Goal: Task Accomplishment & Management: Manage account settings

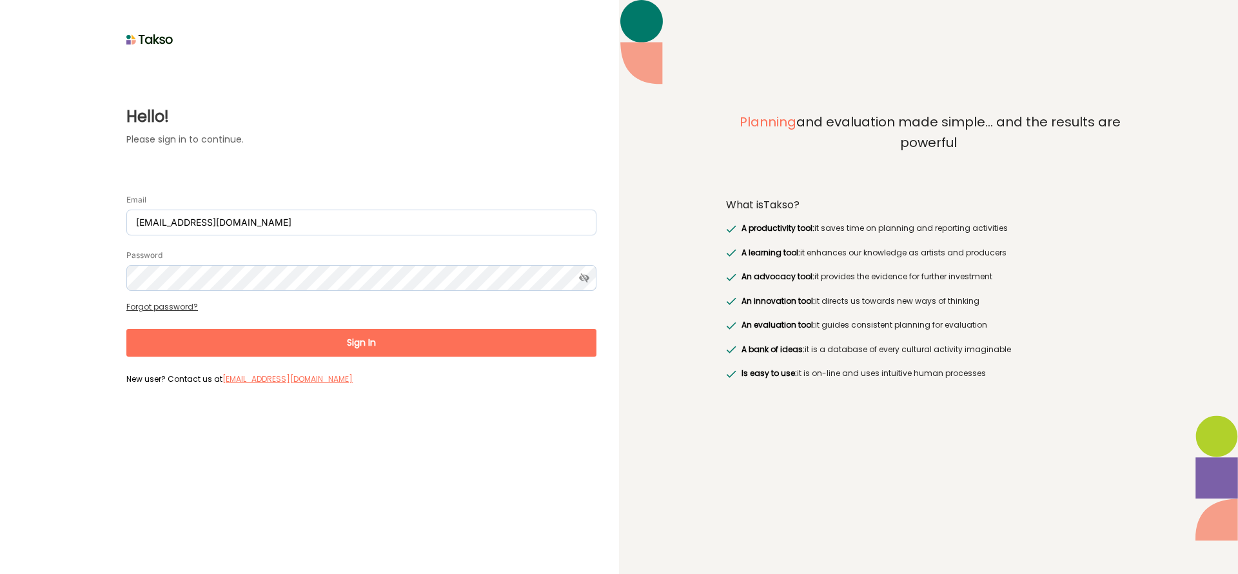
click at [372, 339] on button "Sign In" at bounding box center [361, 343] width 470 height 28
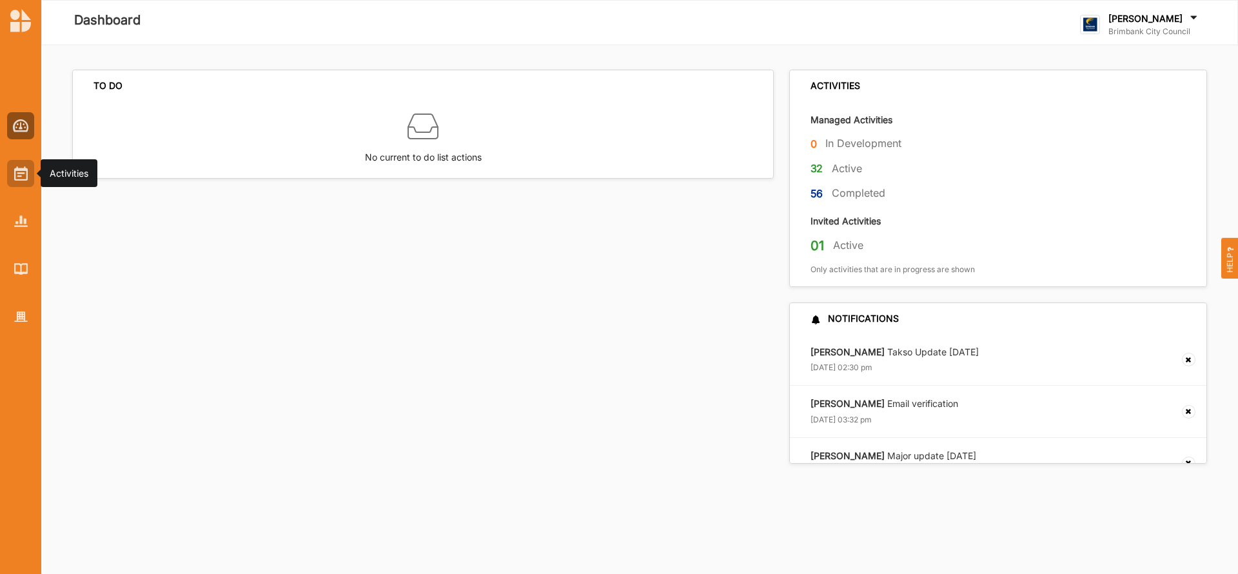
click at [23, 174] on img at bounding box center [21, 173] width 14 height 14
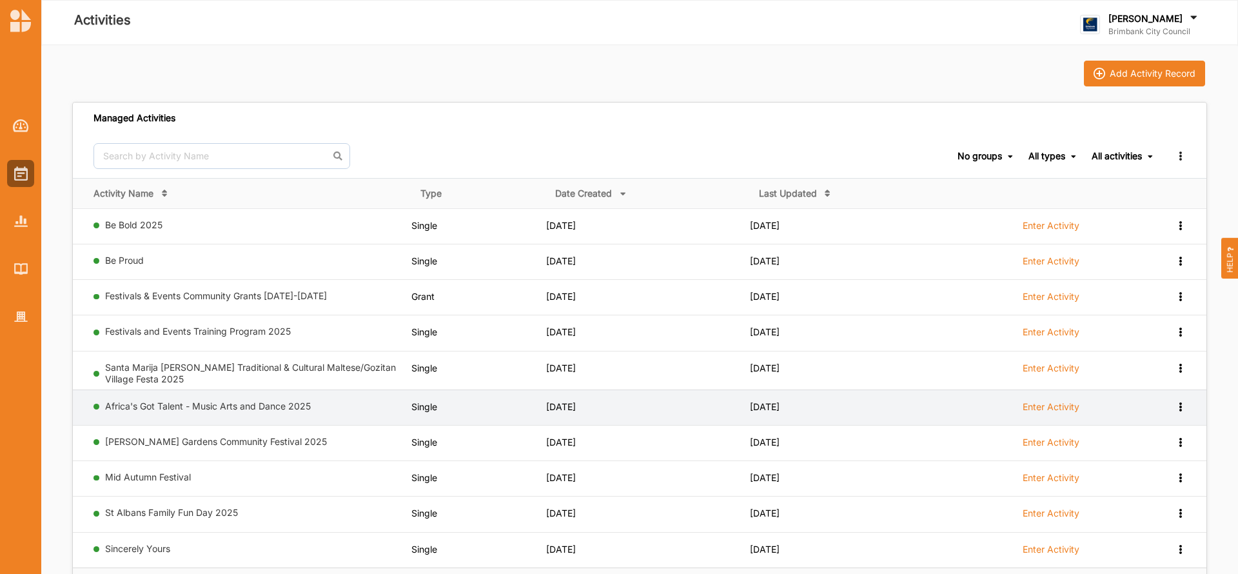
click at [1043, 406] on label "Enter Activity" at bounding box center [1051, 407] width 57 height 12
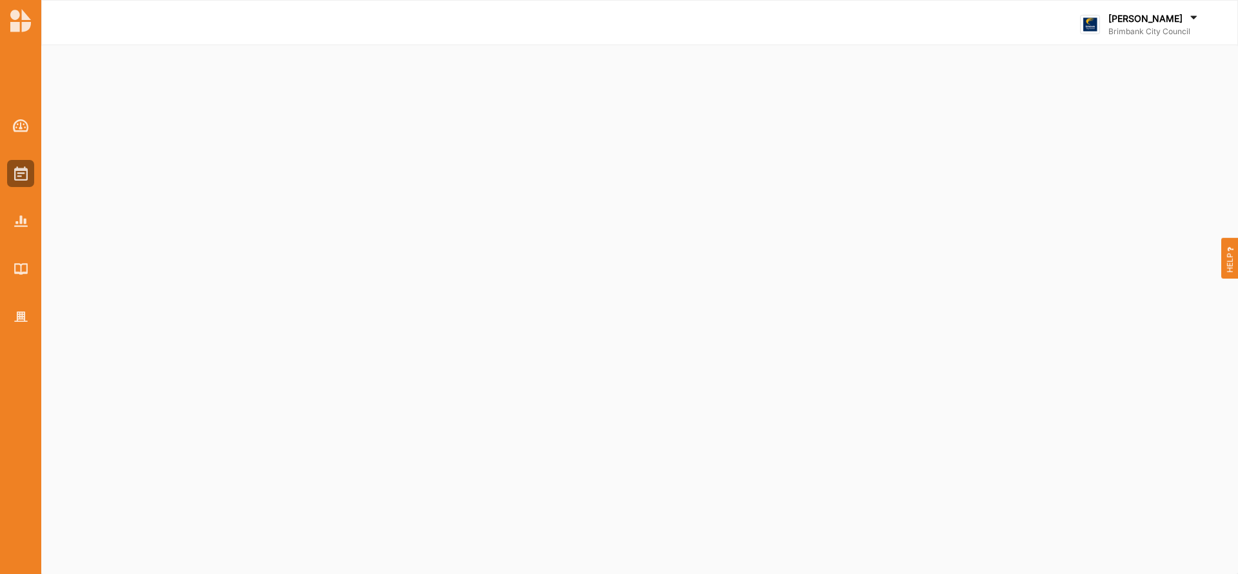
select select "2"
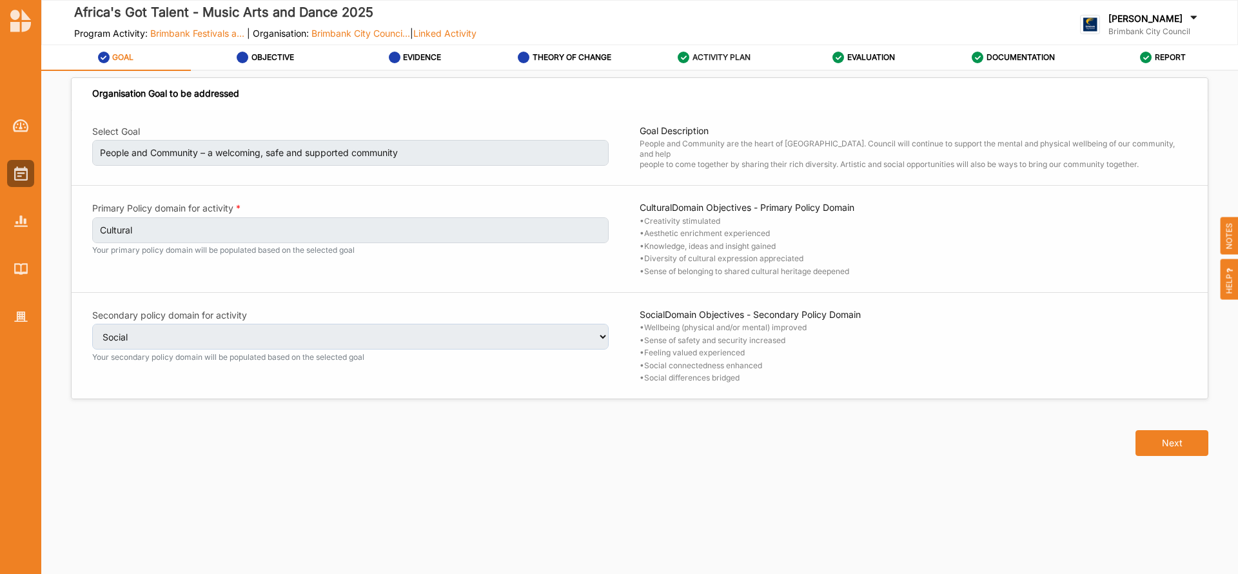
click at [704, 57] on label "ACTIVITY PLAN" at bounding box center [722, 57] width 58 height 10
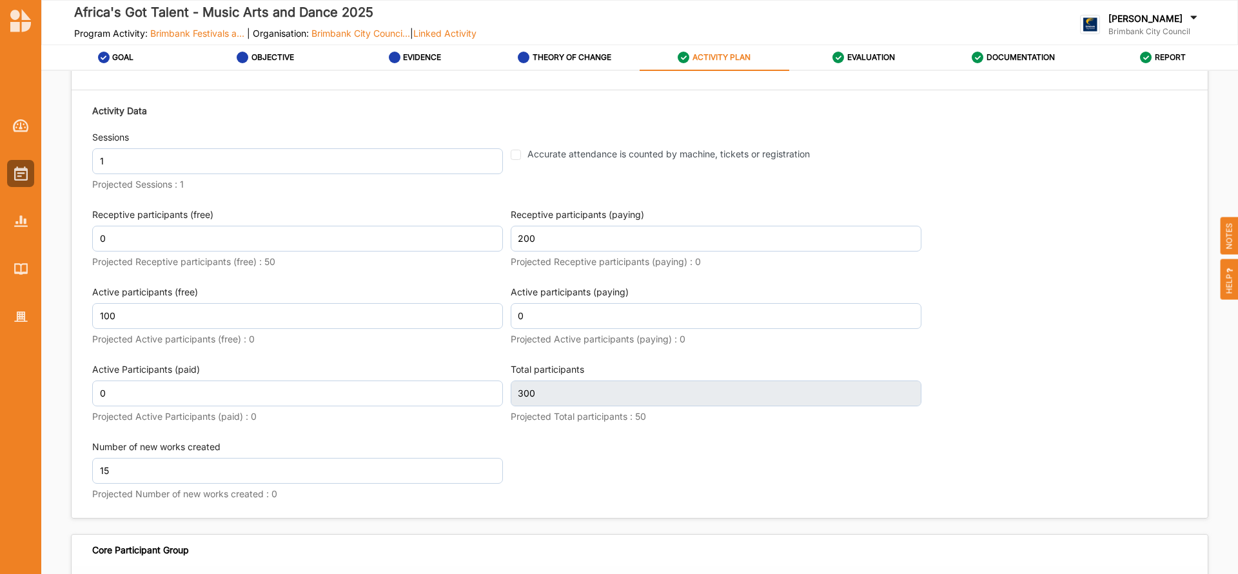
scroll to position [1723, 0]
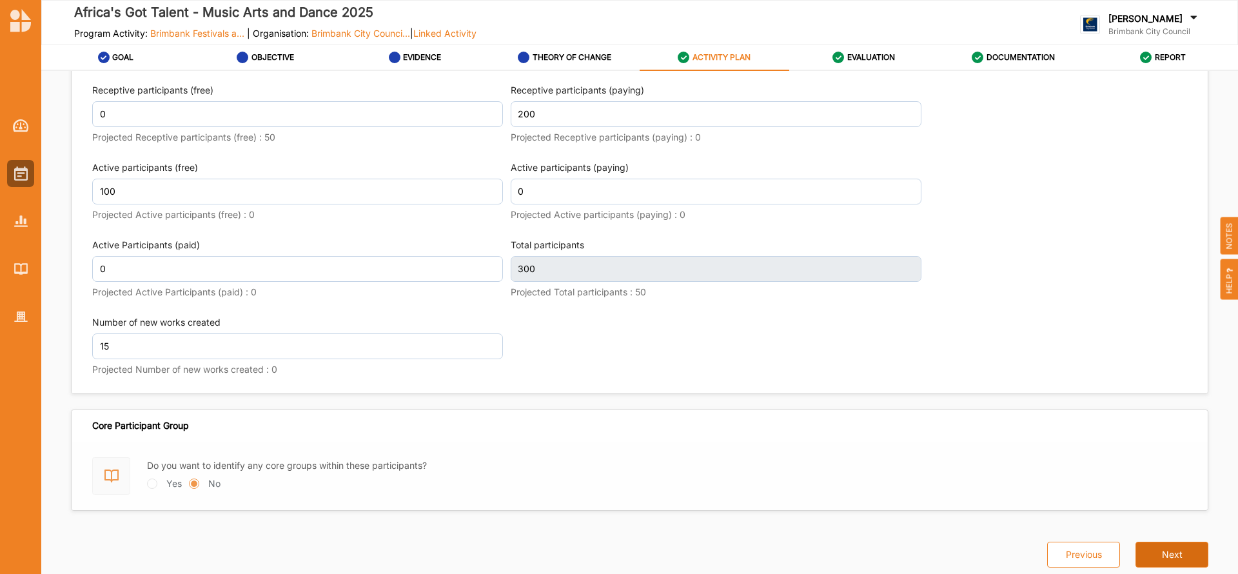
click at [1160, 551] on button "Next" at bounding box center [1172, 555] width 73 height 26
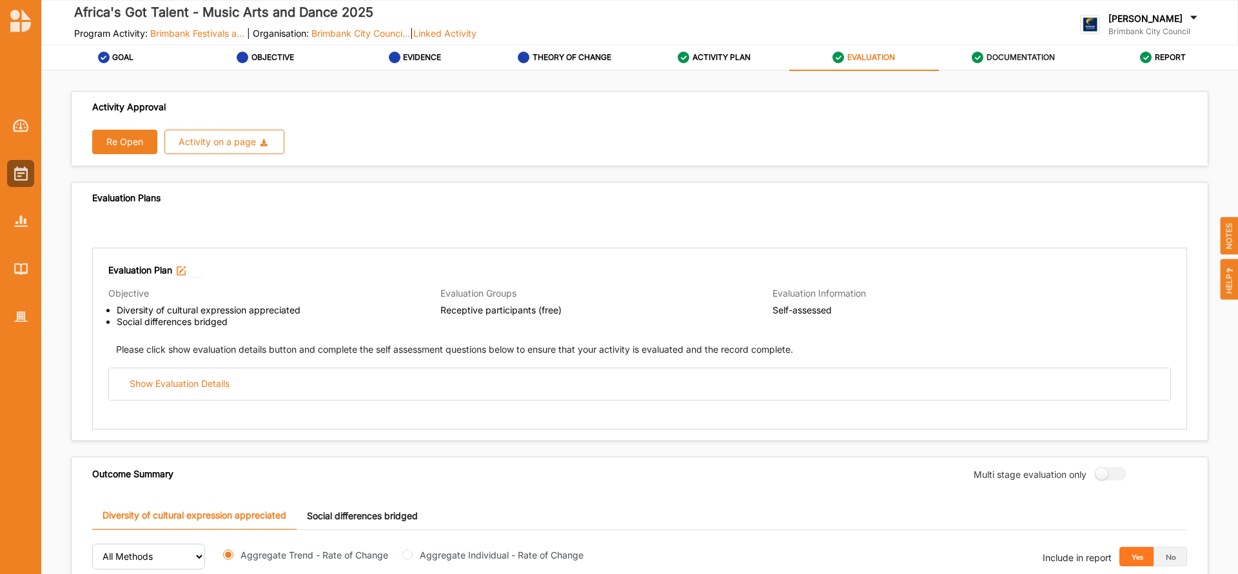
click at [1019, 55] on label "DOCUMENTATION" at bounding box center [1021, 57] width 68 height 10
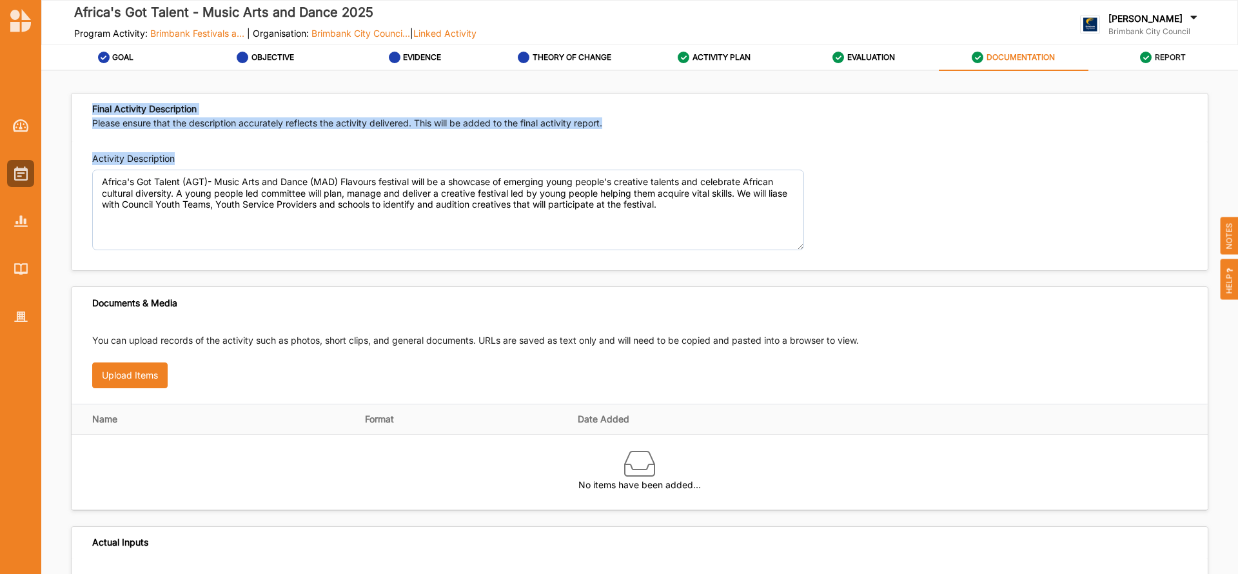
drag, startPoint x: 1231, startPoint y: 142, endPoint x: 1222, endPoint y: 53, distance: 89.4
click at [1222, 53] on div "GOAL OBJECTIVE EVIDENCE THEORY OF CHANGE ACTIVITY PLAN EVALUATION DOCUMENTATION…" at bounding box center [639, 313] width 1197 height 536
click at [1171, 54] on label "REPORT" at bounding box center [1170, 57] width 31 height 10
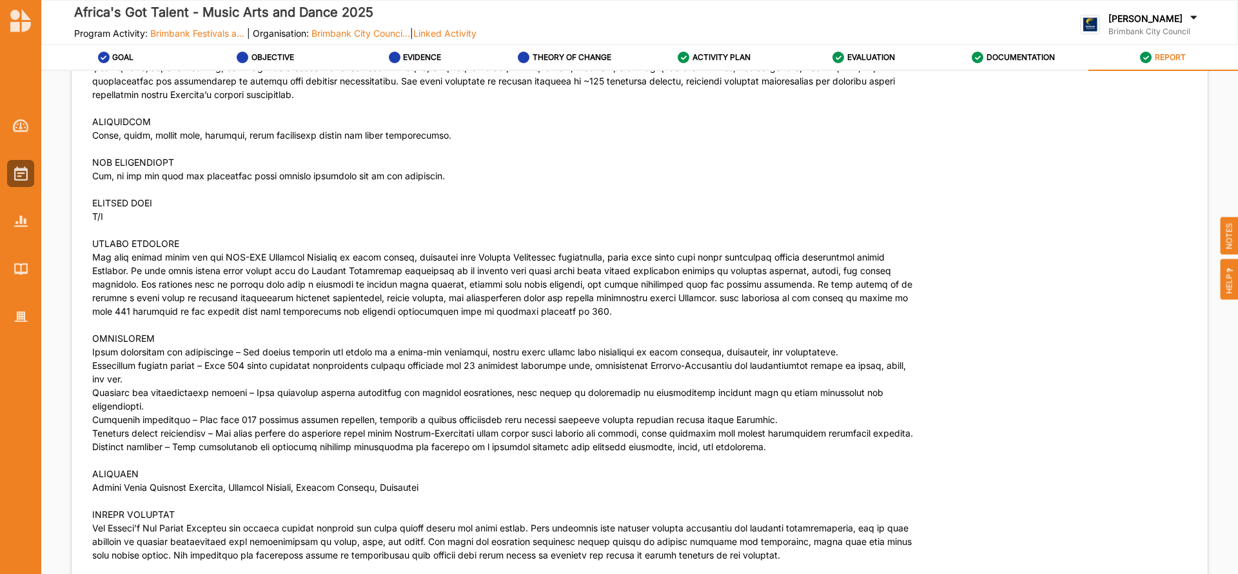
scroll to position [3779, 0]
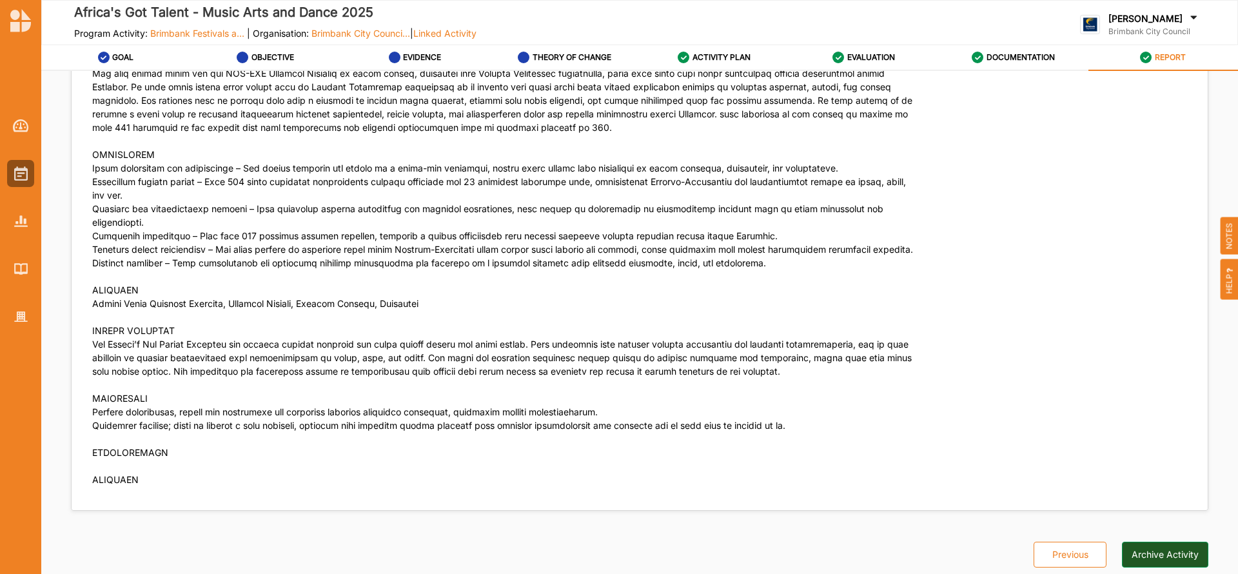
click at [1174, 556] on button "Archive Activity" at bounding box center [1165, 555] width 86 height 26
click at [20, 172] on img at bounding box center [21, 173] width 14 height 14
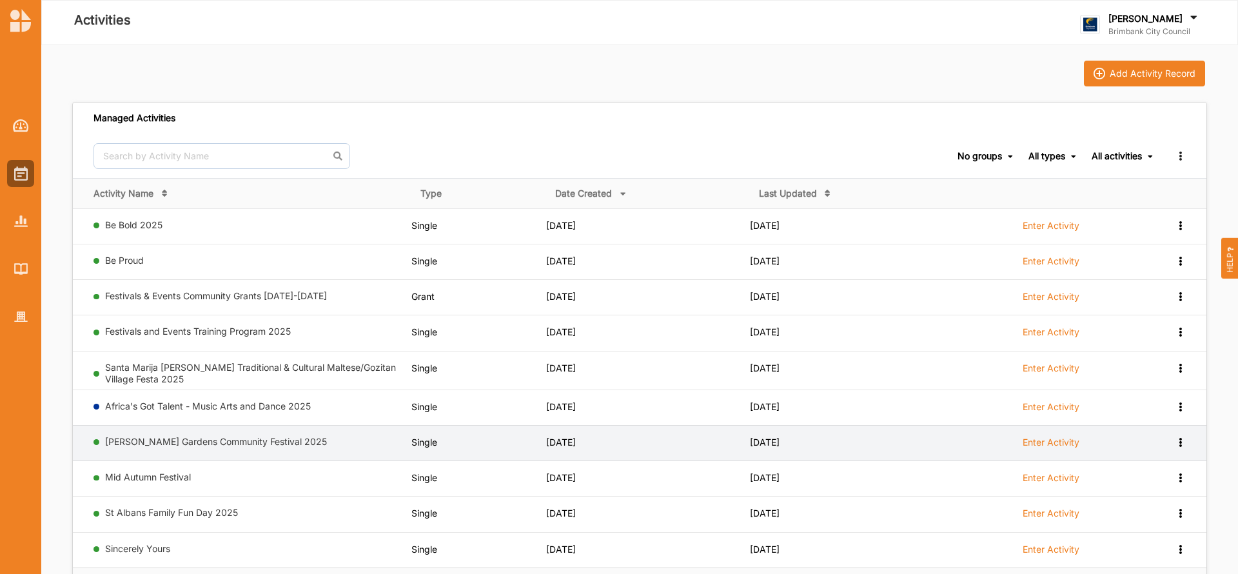
click at [1063, 444] on label "Enter Activity" at bounding box center [1051, 443] width 57 height 12
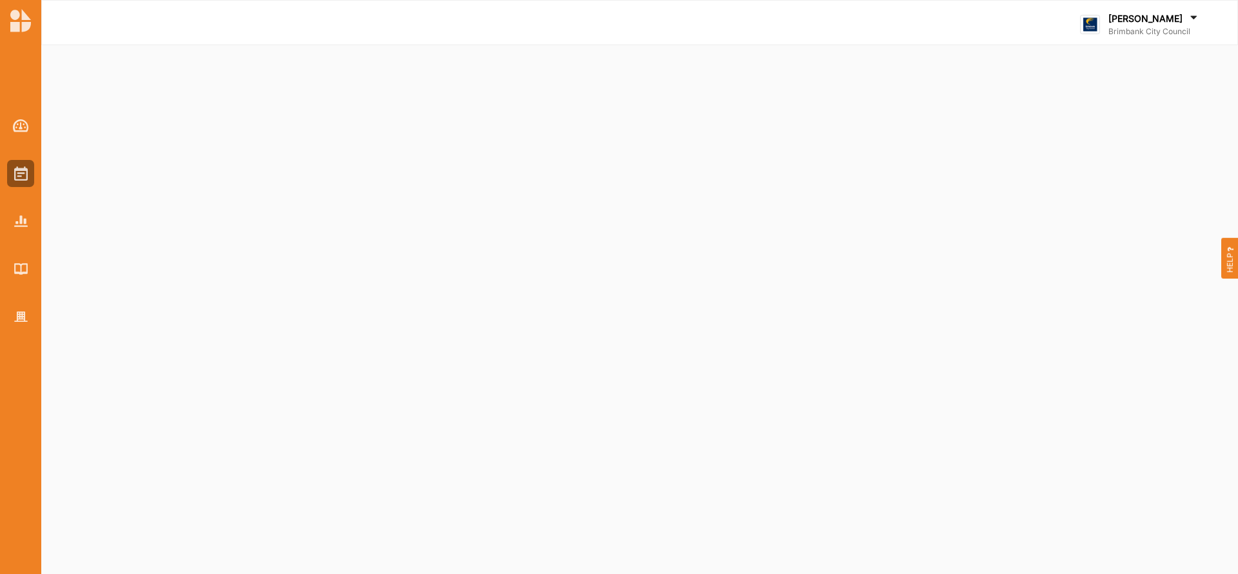
select select "2"
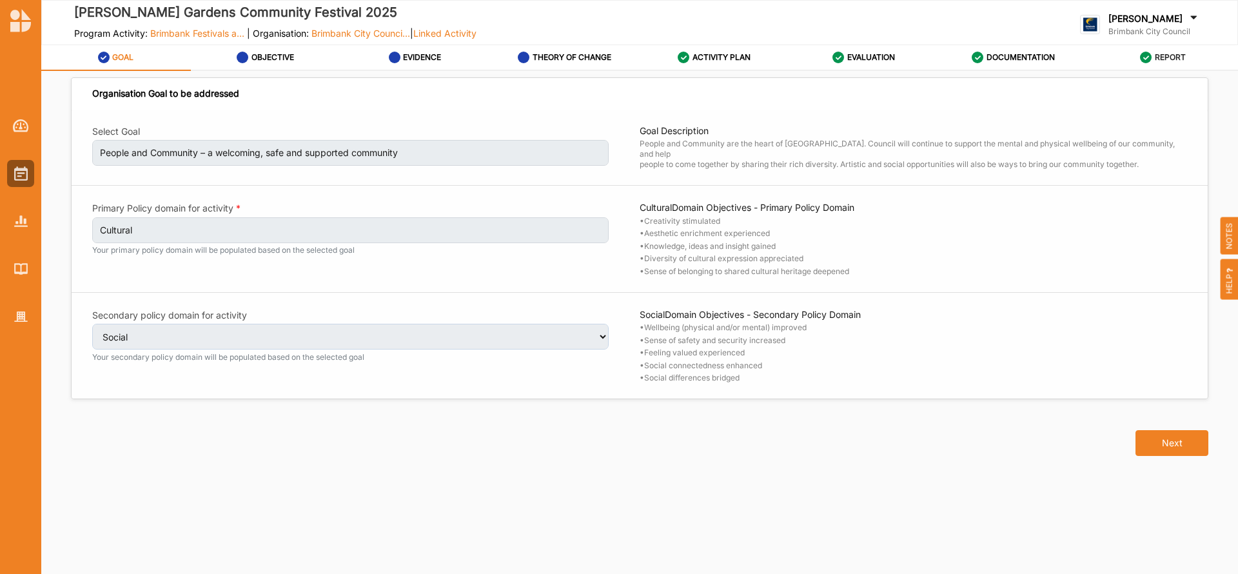
click at [1163, 57] on label "REPORT" at bounding box center [1170, 57] width 31 height 10
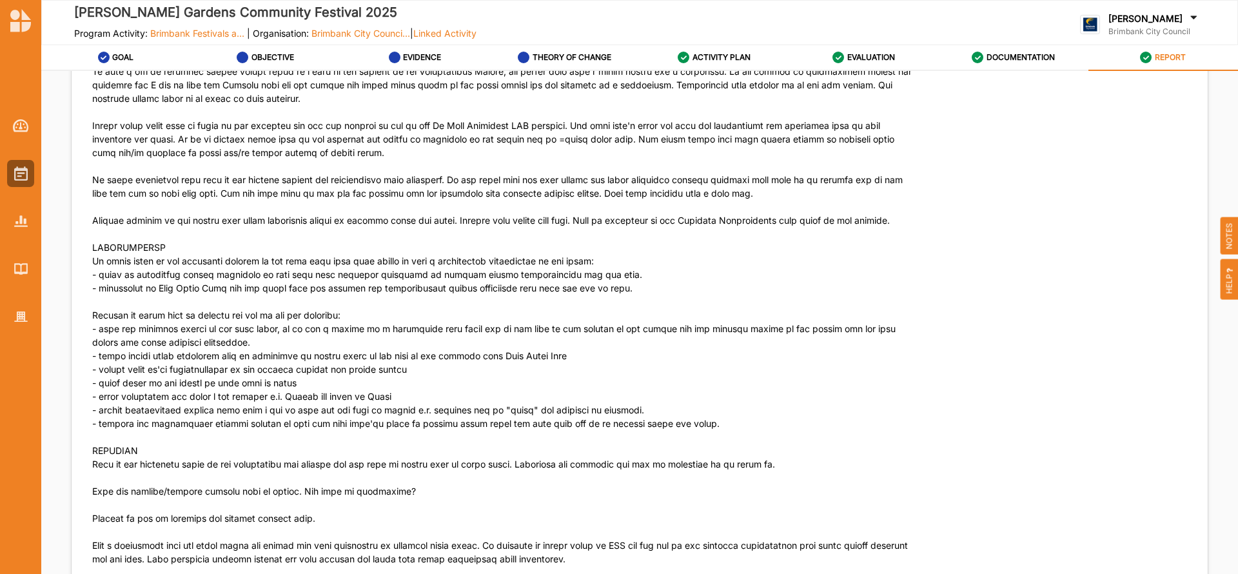
scroll to position [4360, 0]
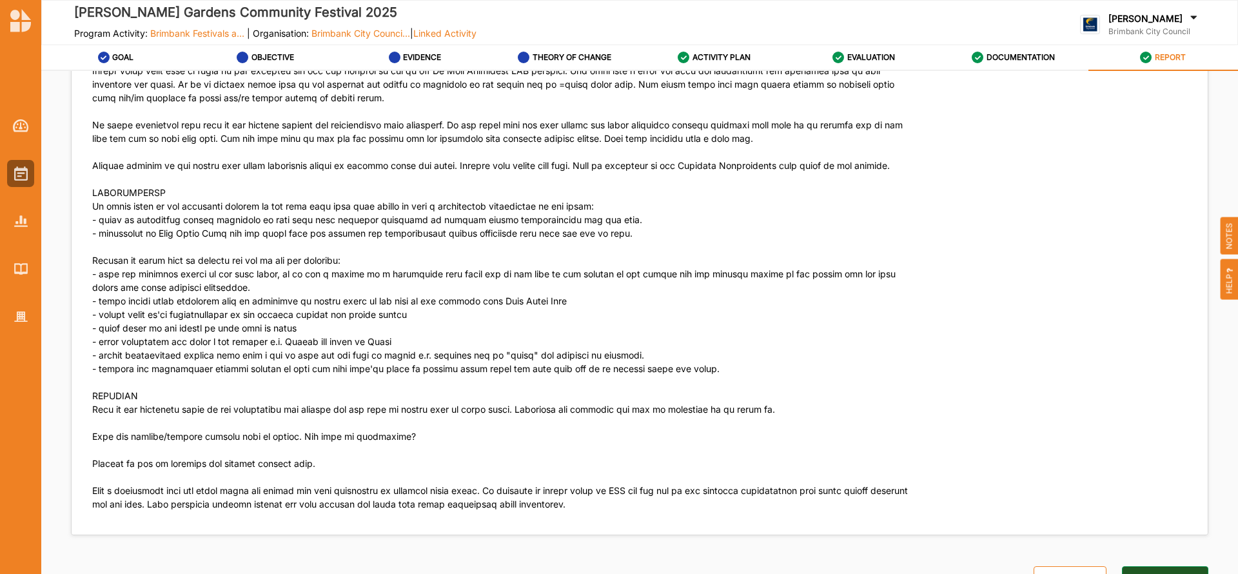
click at [1159, 566] on button "Archive Activity" at bounding box center [1165, 579] width 86 height 26
click at [26, 174] on img at bounding box center [21, 173] width 14 height 14
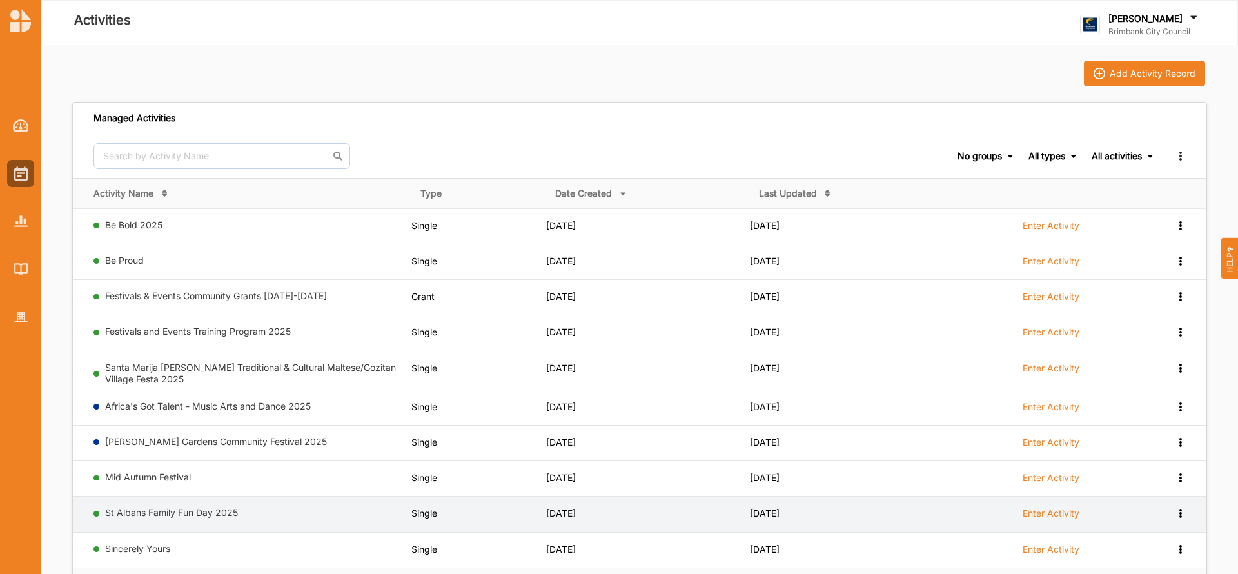
click at [1049, 513] on label "Enter Activity" at bounding box center [1051, 513] width 57 height 12
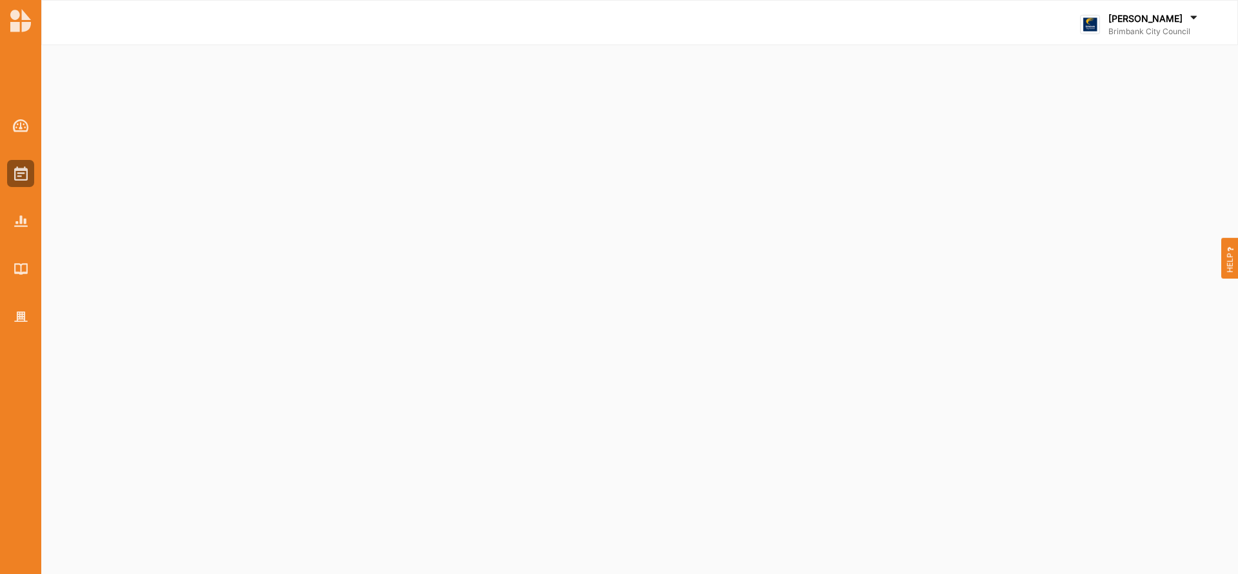
select select "2"
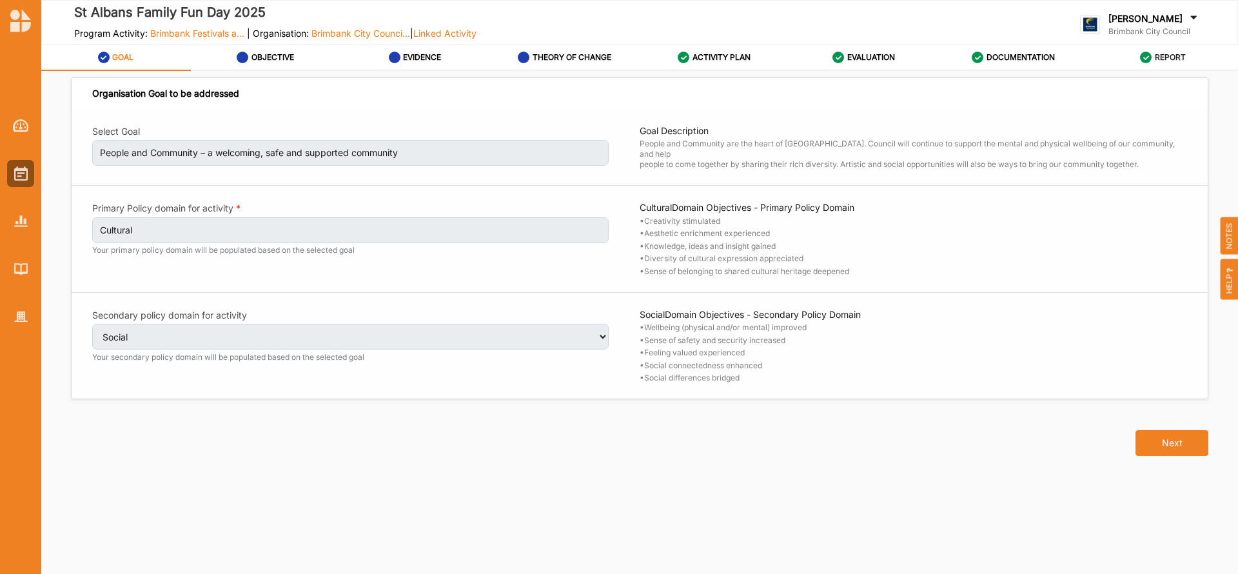
click at [1173, 57] on label "REPORT" at bounding box center [1170, 57] width 31 height 10
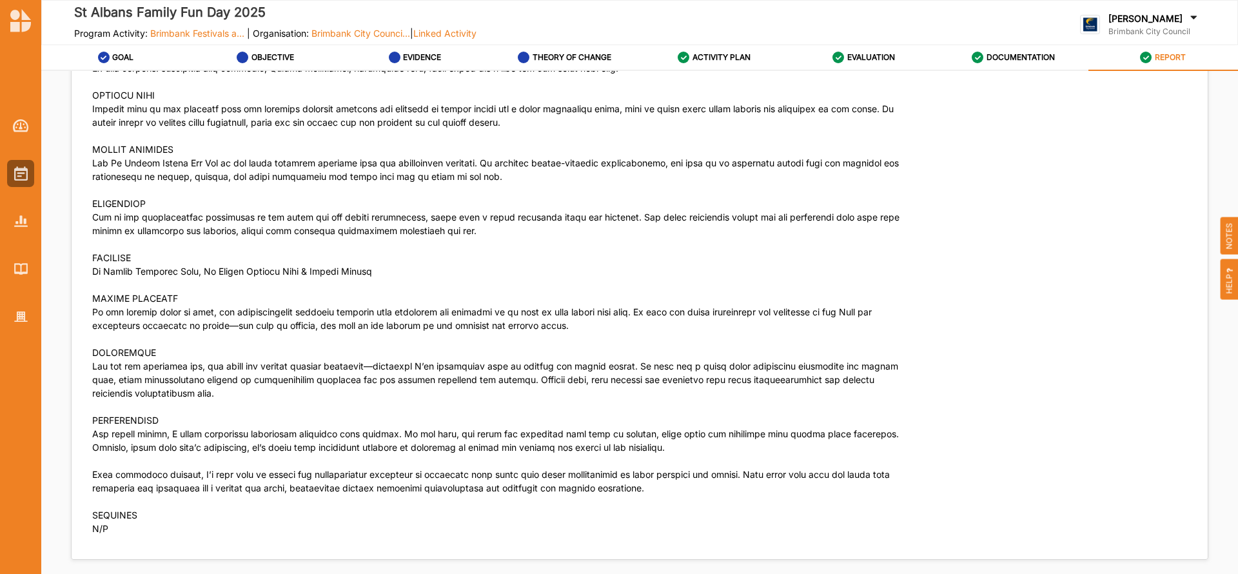
scroll to position [3562, 0]
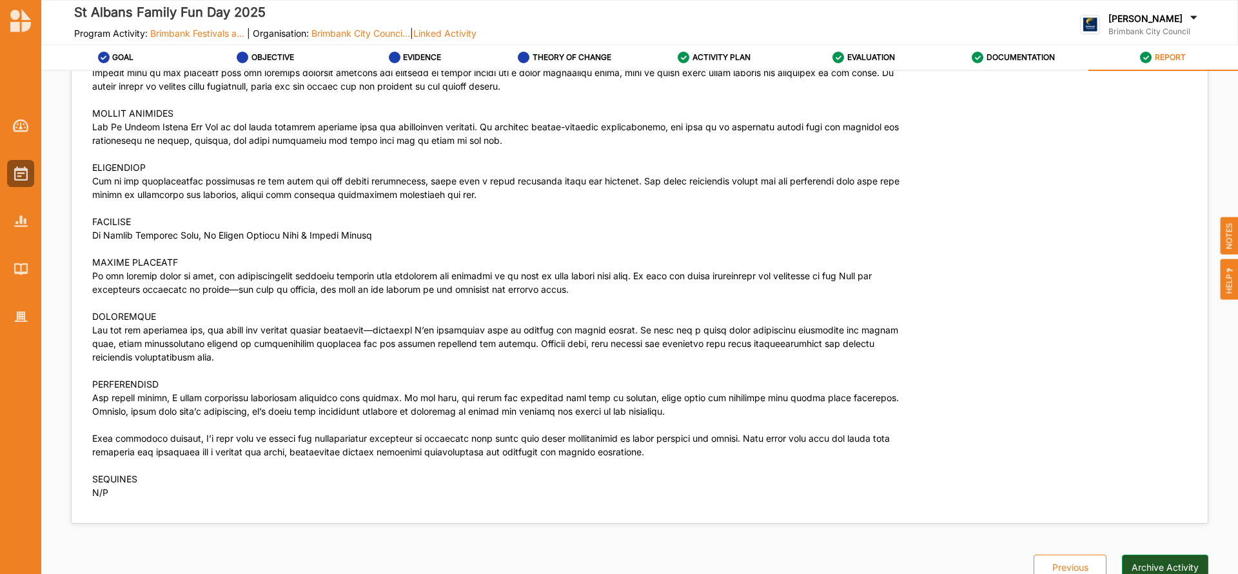
click at [1161, 555] on button "Archive Activity" at bounding box center [1165, 568] width 86 height 26
click at [19, 171] on img at bounding box center [21, 173] width 14 height 14
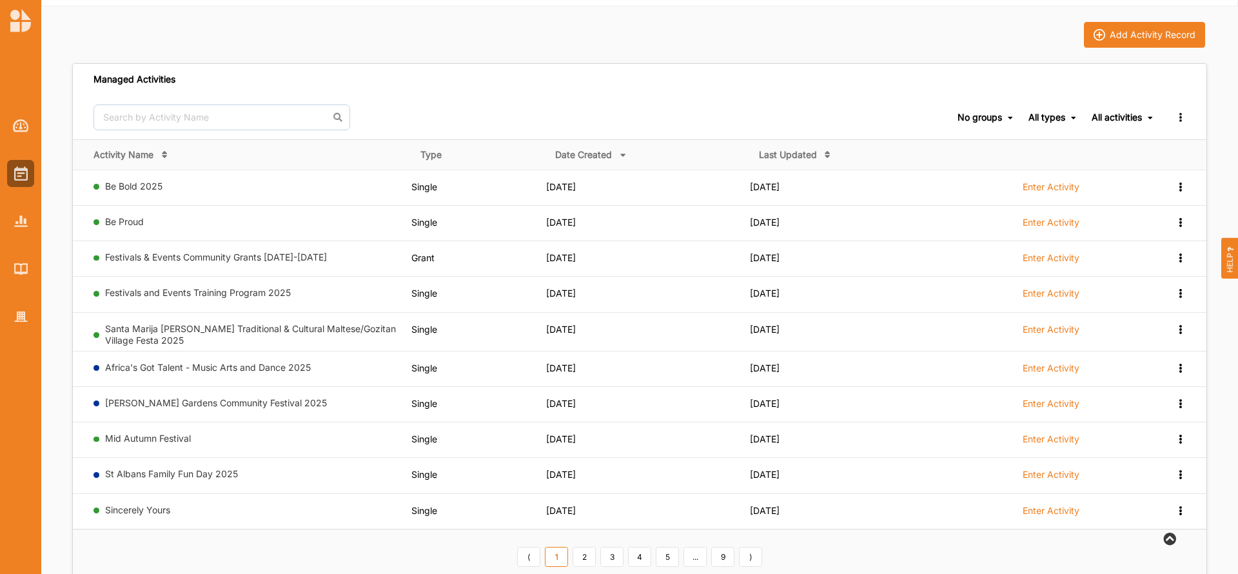
scroll to position [77, 0]
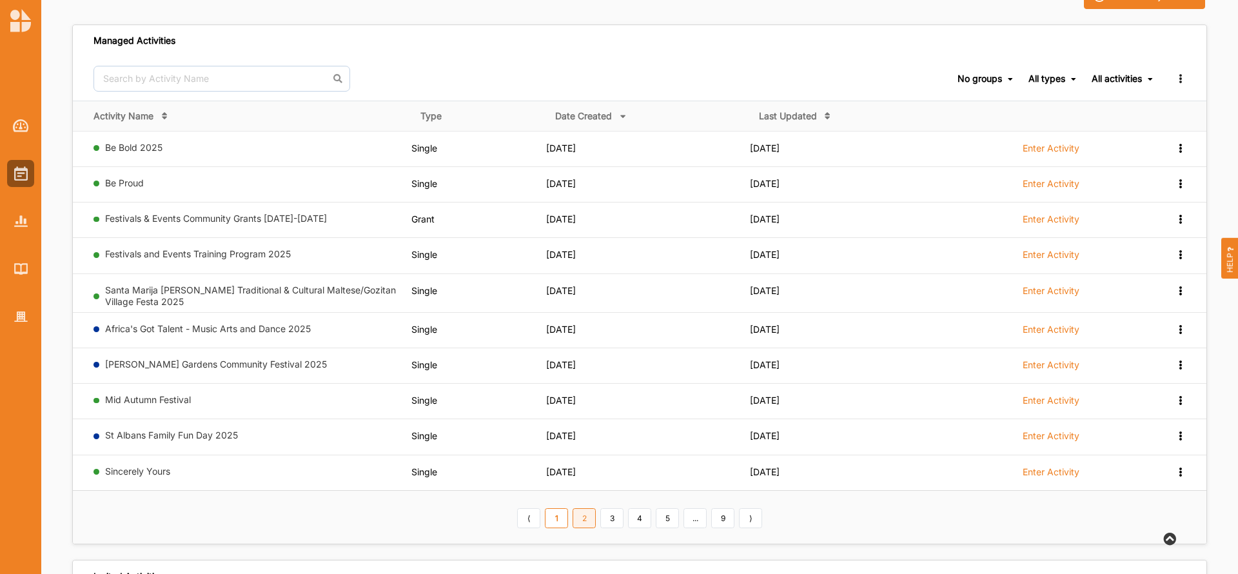
click at [581, 518] on link "2" at bounding box center [584, 518] width 23 height 21
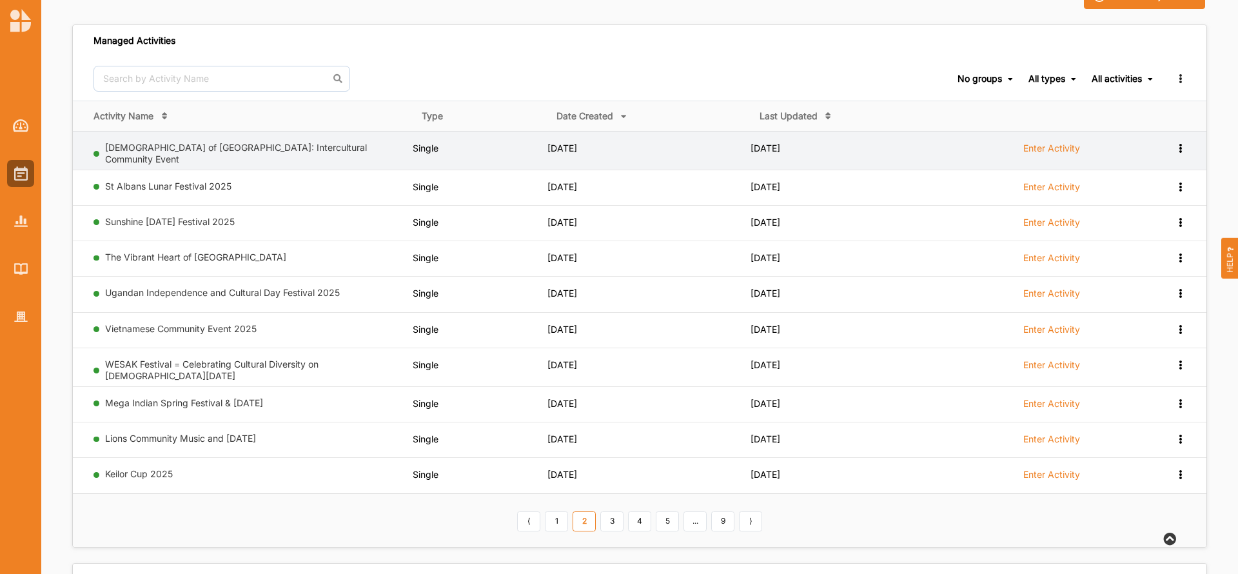
click at [1050, 147] on label "Enter Activity" at bounding box center [1051, 149] width 57 height 12
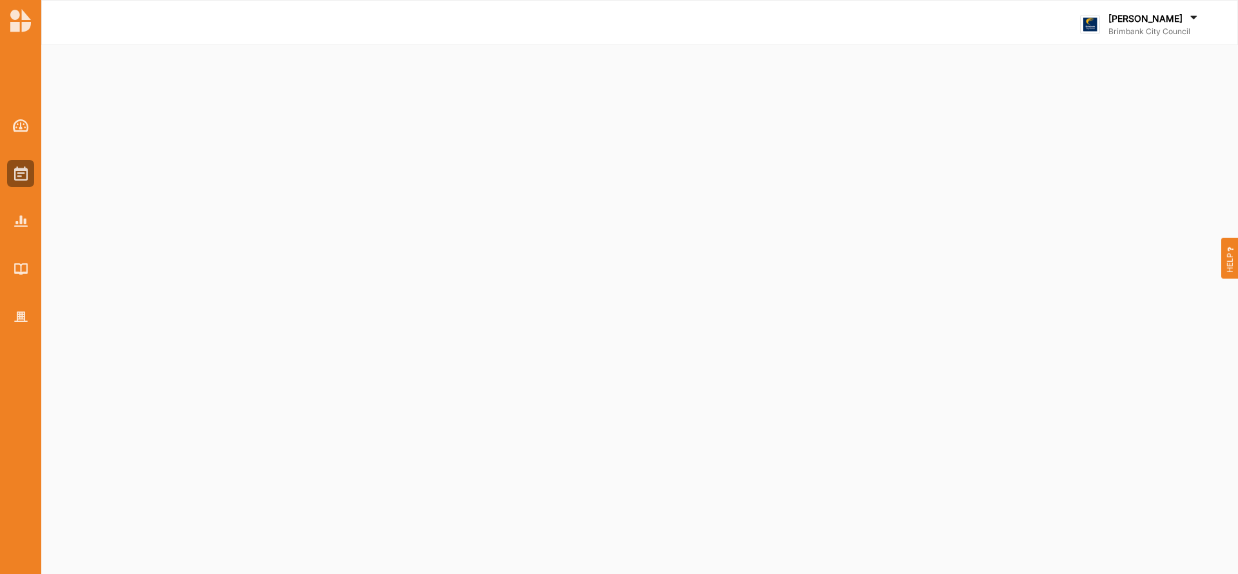
select select "2"
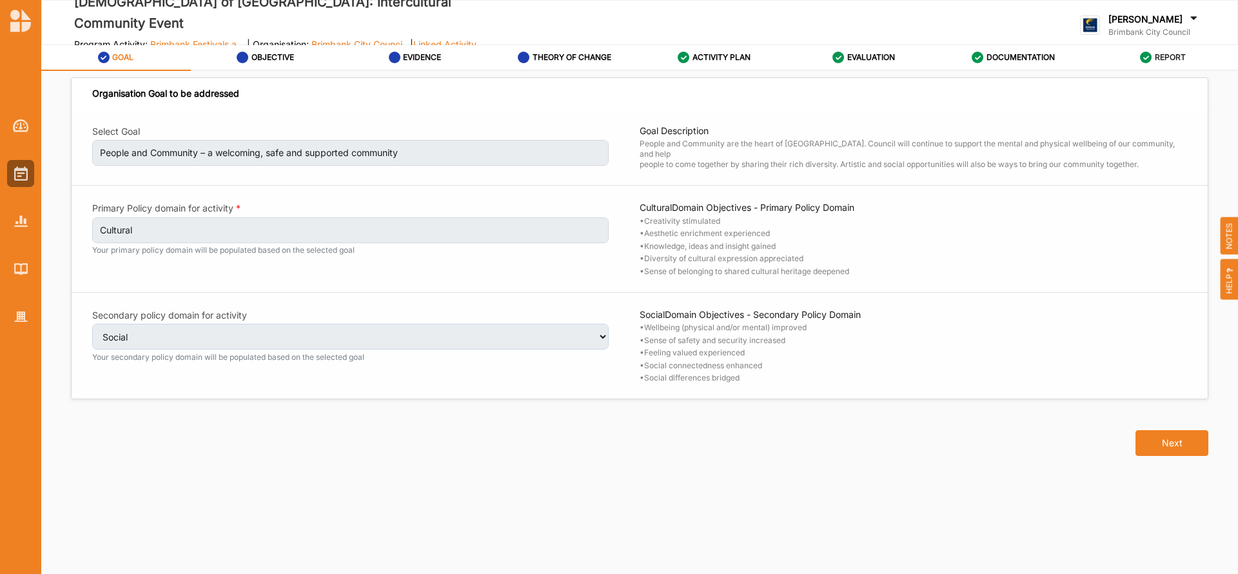
click at [1167, 57] on label "REPORT" at bounding box center [1170, 57] width 31 height 10
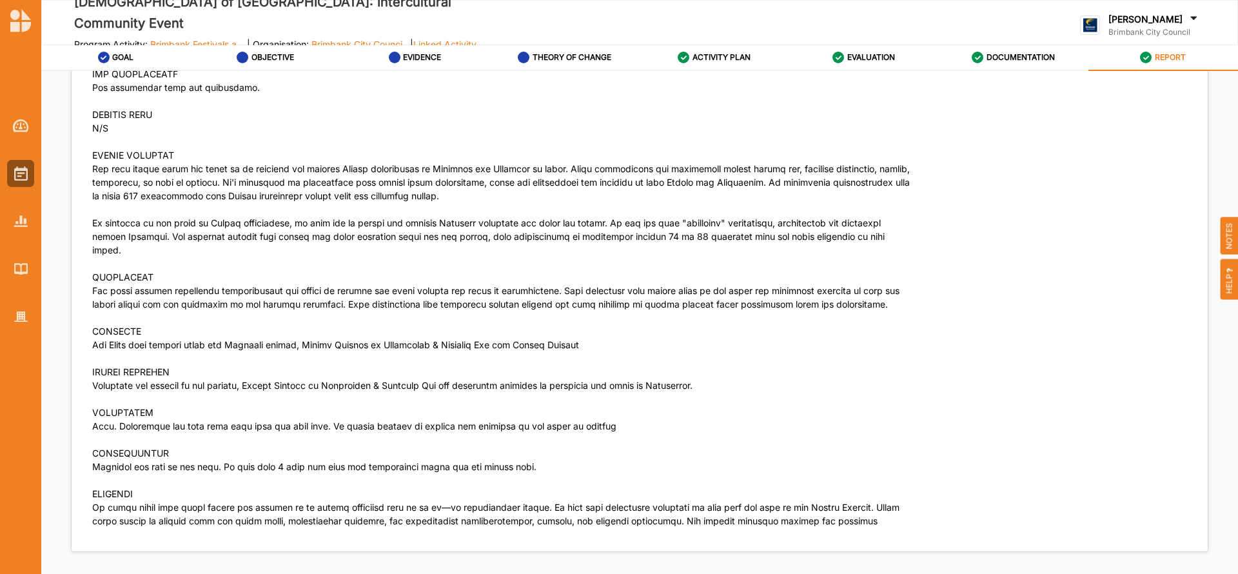
scroll to position [3534, 0]
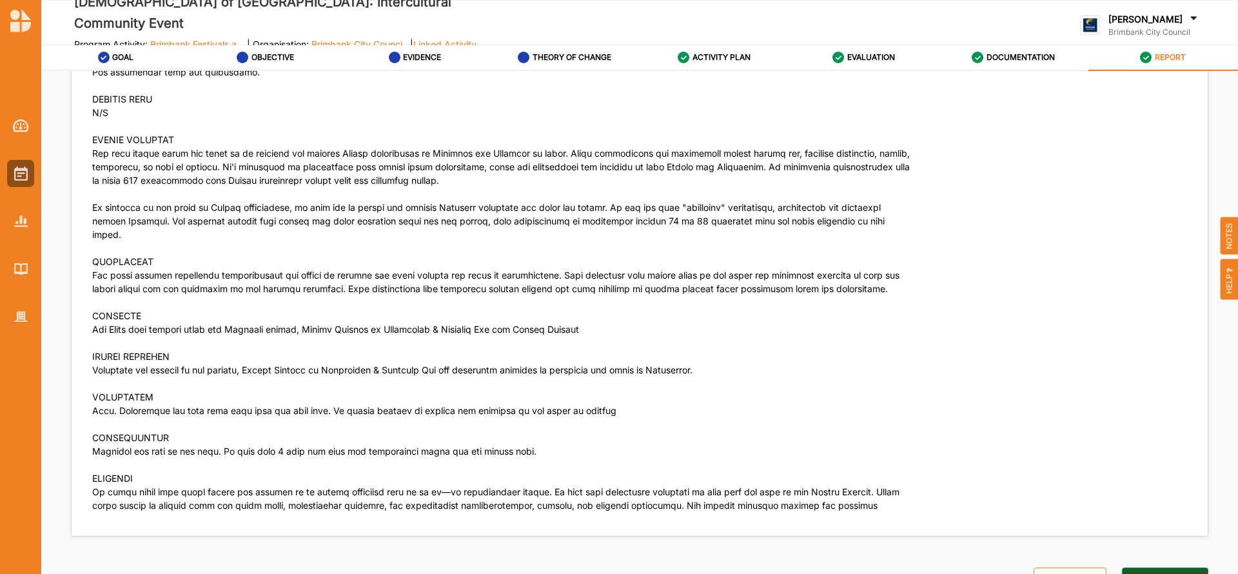
click at [1165, 567] on button "Archive Activity" at bounding box center [1165, 580] width 86 height 26
click at [21, 175] on img at bounding box center [21, 173] width 14 height 14
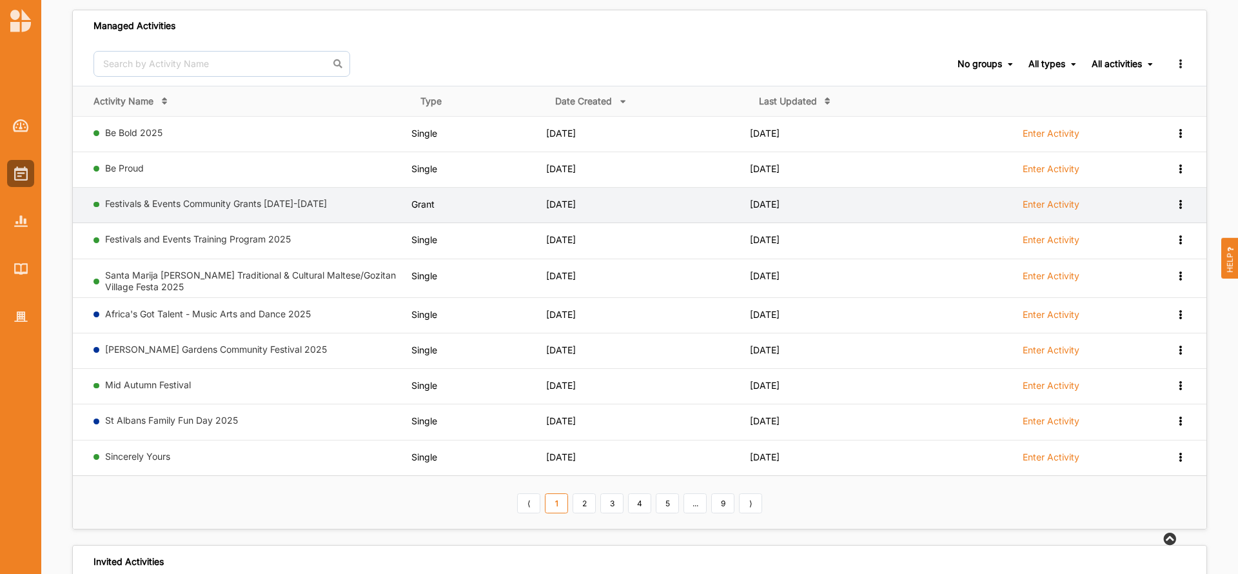
scroll to position [116, 0]
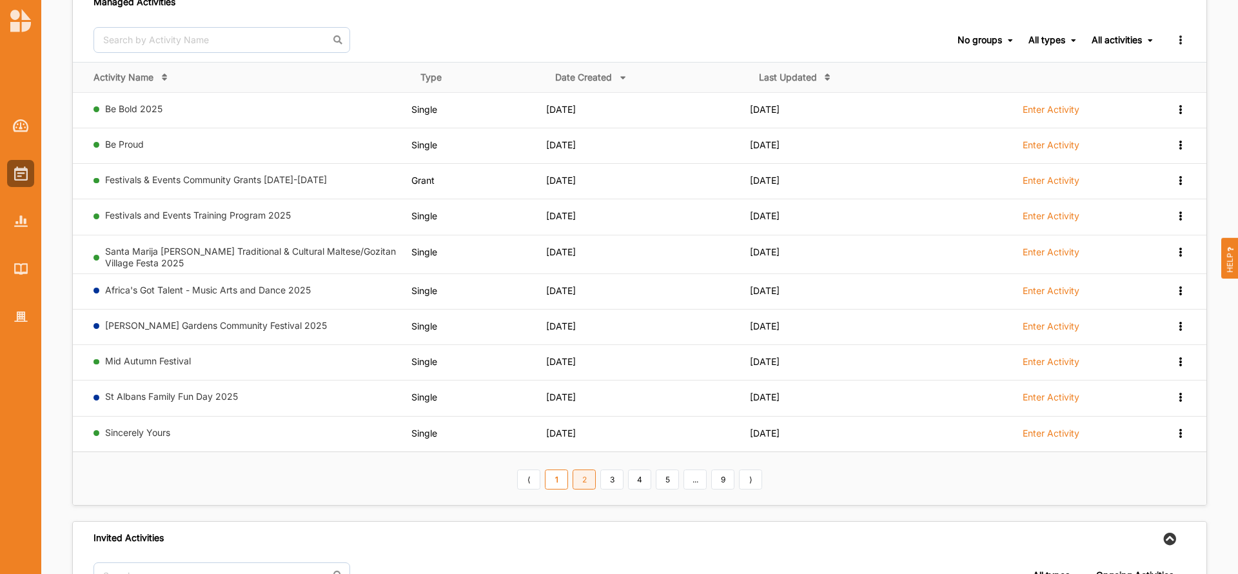
click at [587, 479] on link "2" at bounding box center [584, 479] width 23 height 21
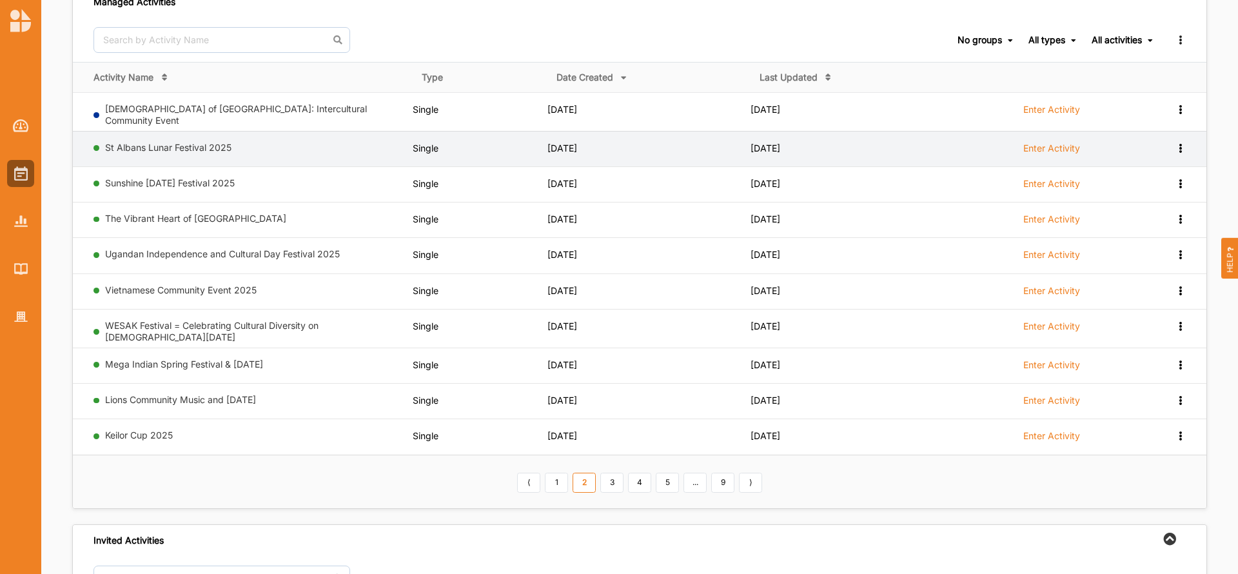
click at [1064, 143] on label "Enter Activity" at bounding box center [1051, 149] width 57 height 12
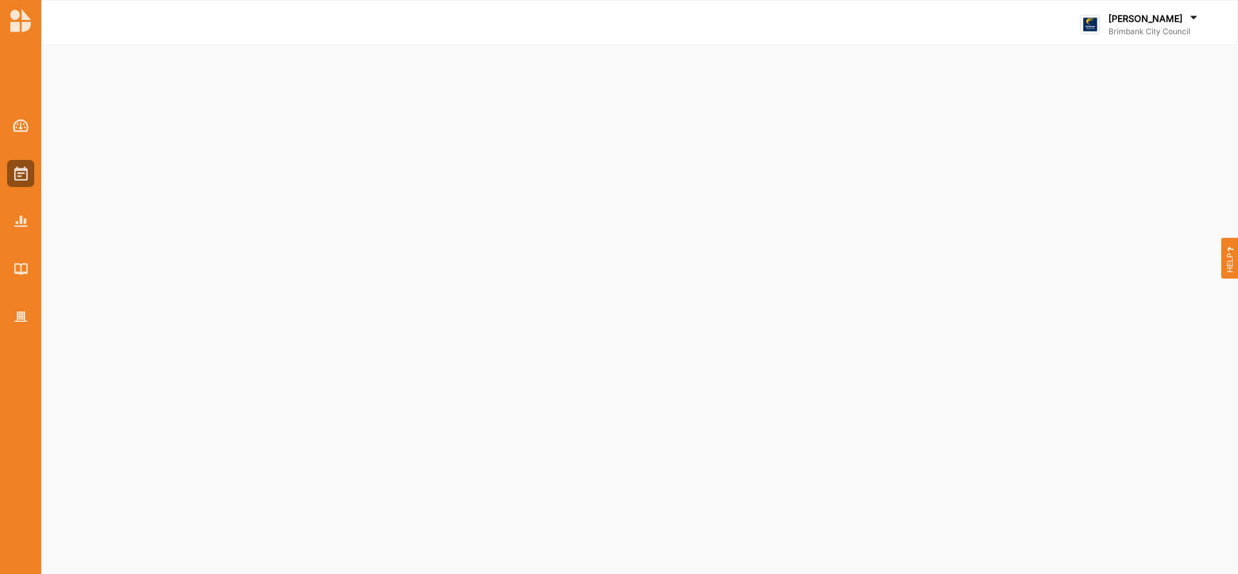
select select "2"
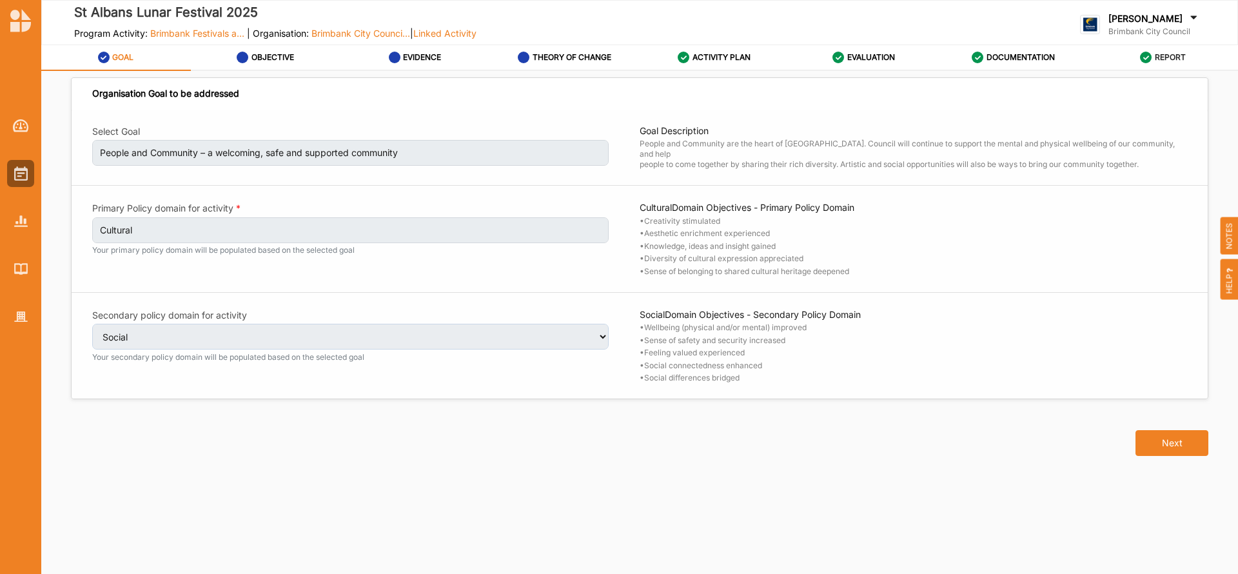
click at [1170, 58] on label "REPORT" at bounding box center [1170, 57] width 31 height 10
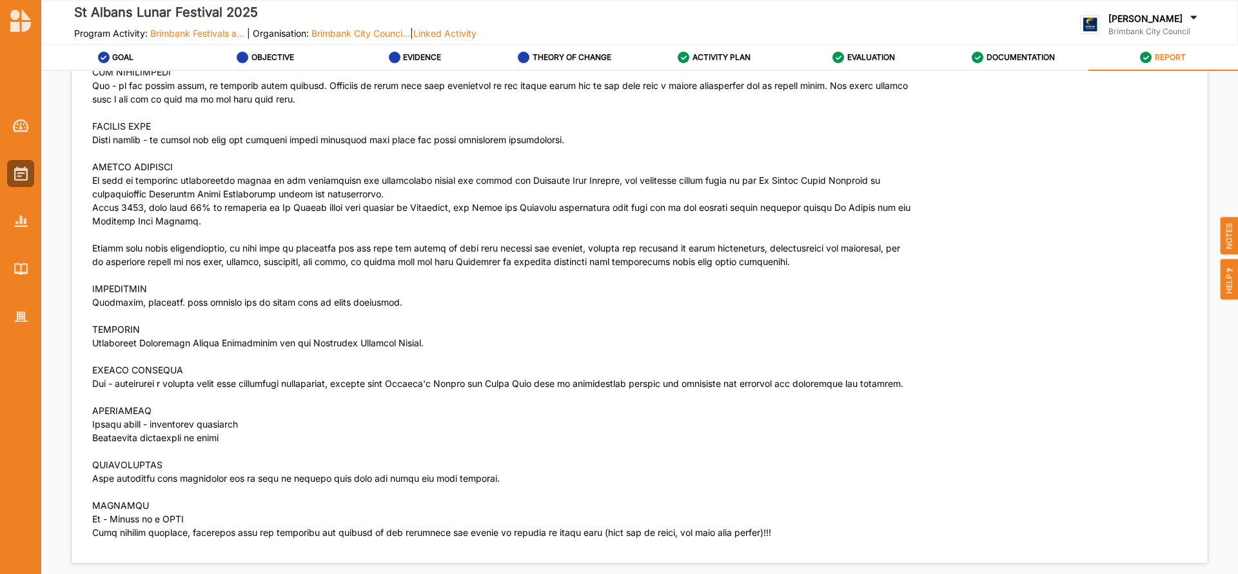
scroll to position [3737, 0]
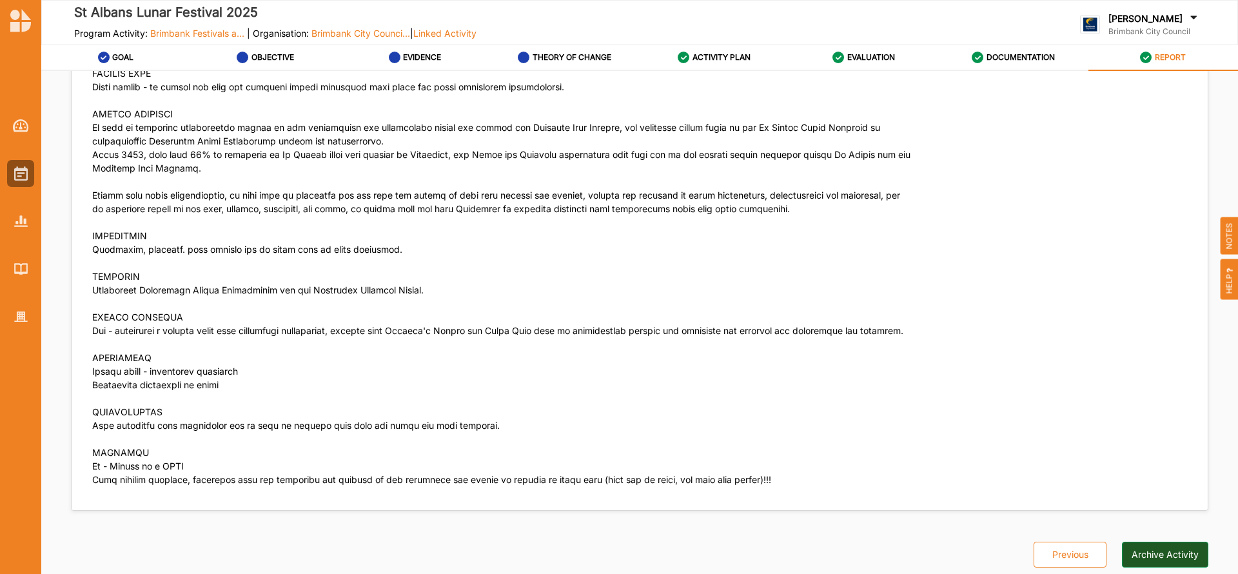
click at [1147, 555] on button "Archive Activity" at bounding box center [1165, 555] width 86 height 26
click at [19, 167] on img at bounding box center [21, 173] width 14 height 14
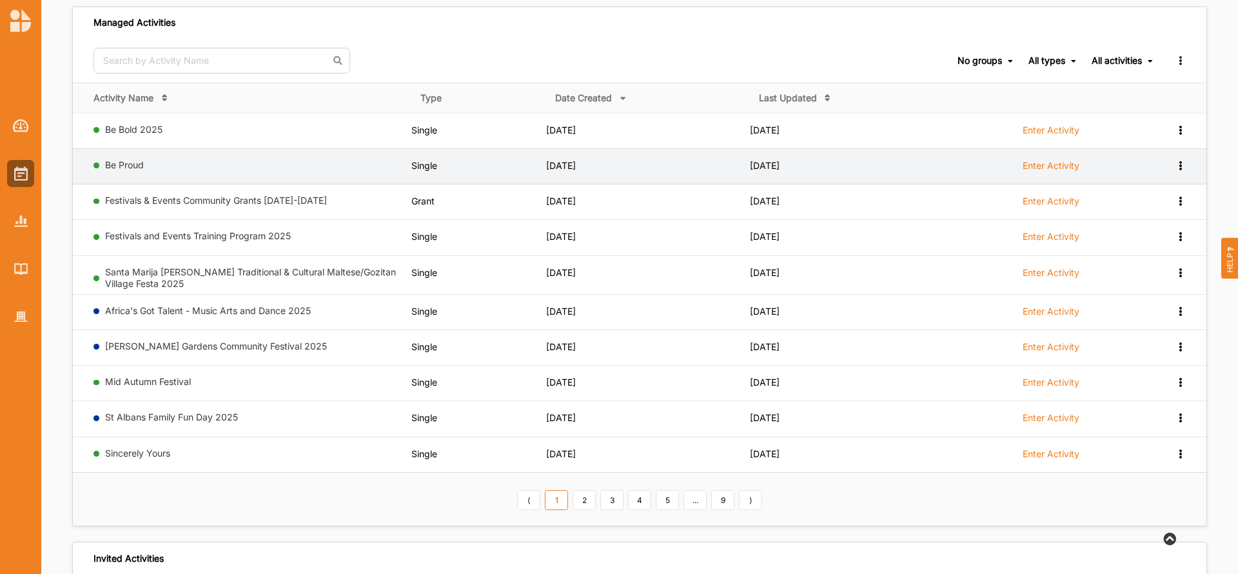
scroll to position [116, 0]
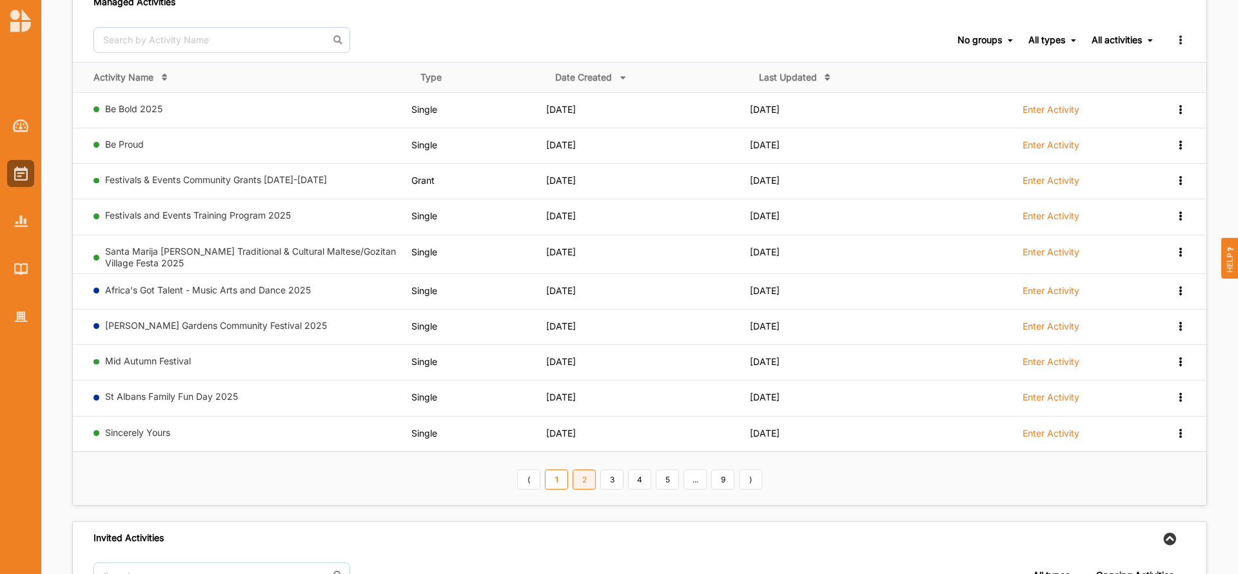
click at [586, 482] on link "2" at bounding box center [584, 479] width 23 height 21
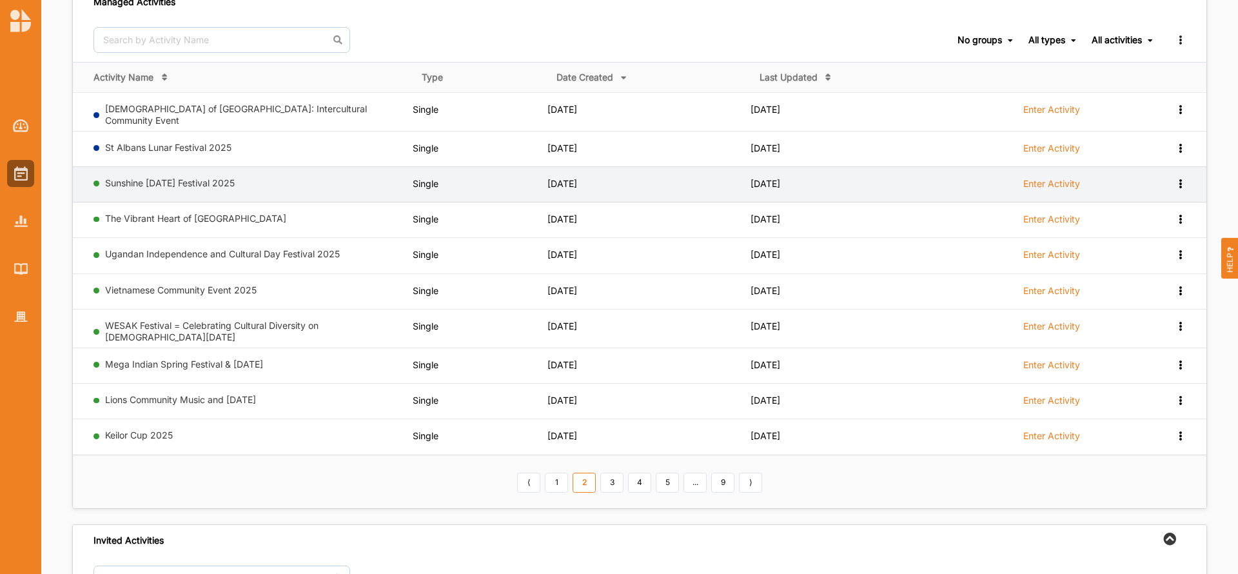
click at [1064, 181] on label "Enter Activity" at bounding box center [1051, 184] width 57 height 12
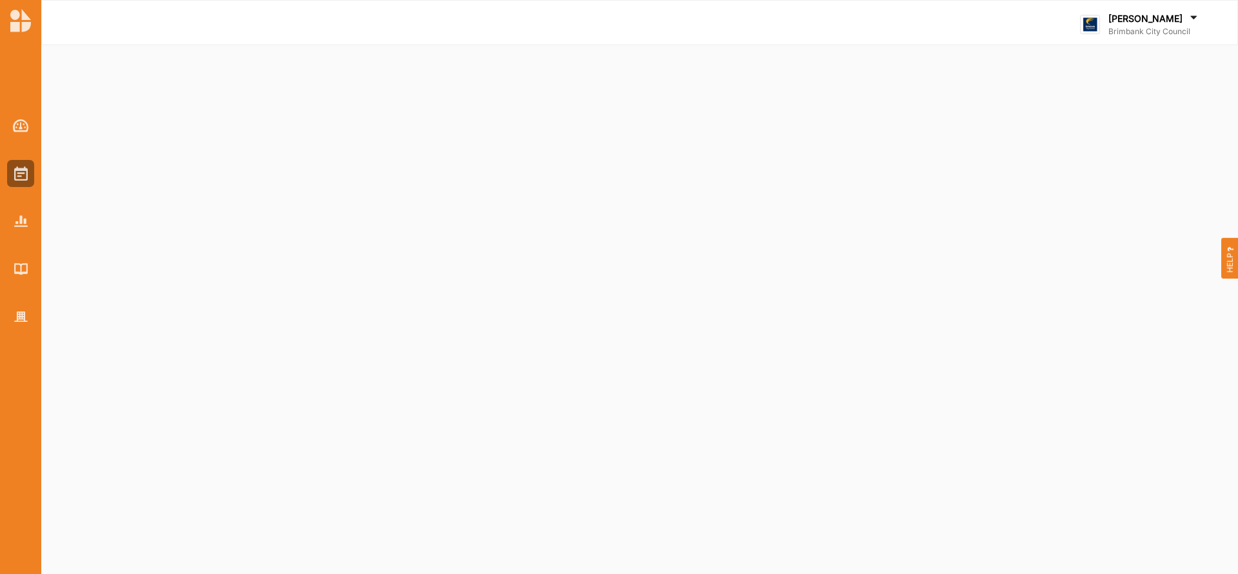
select select "2"
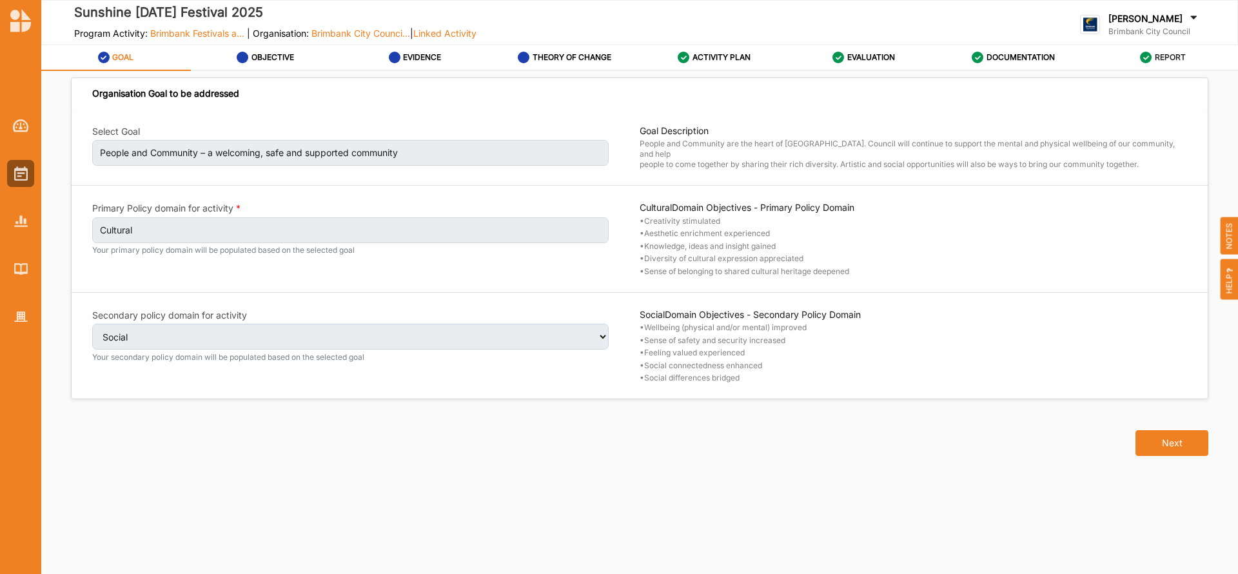
click at [1170, 57] on label "REPORT" at bounding box center [1170, 57] width 31 height 10
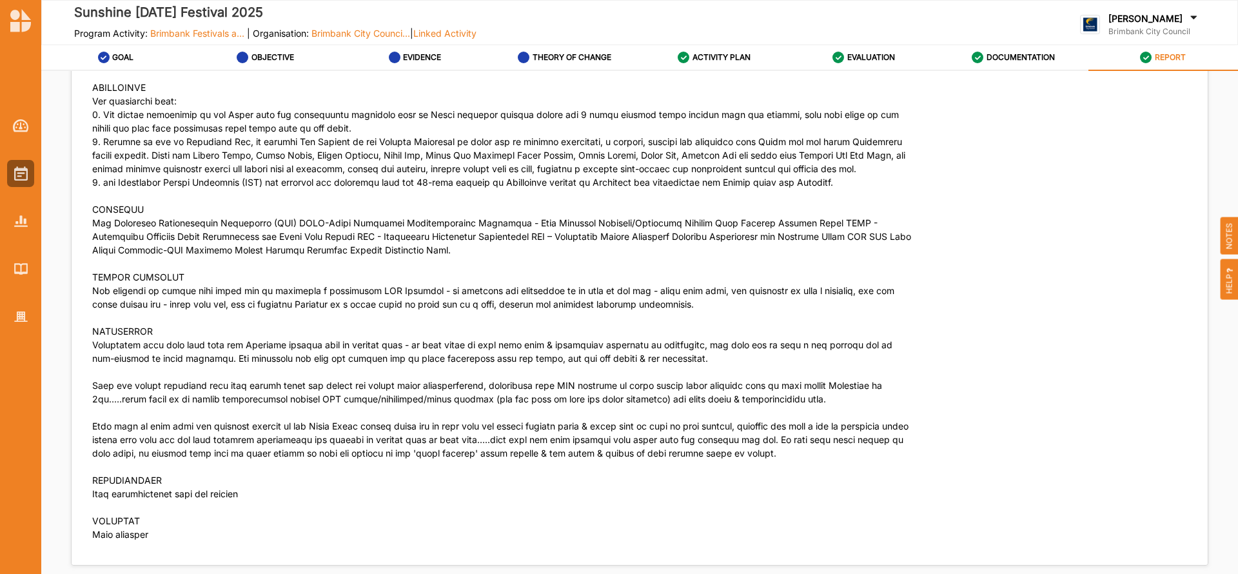
scroll to position [3896, 0]
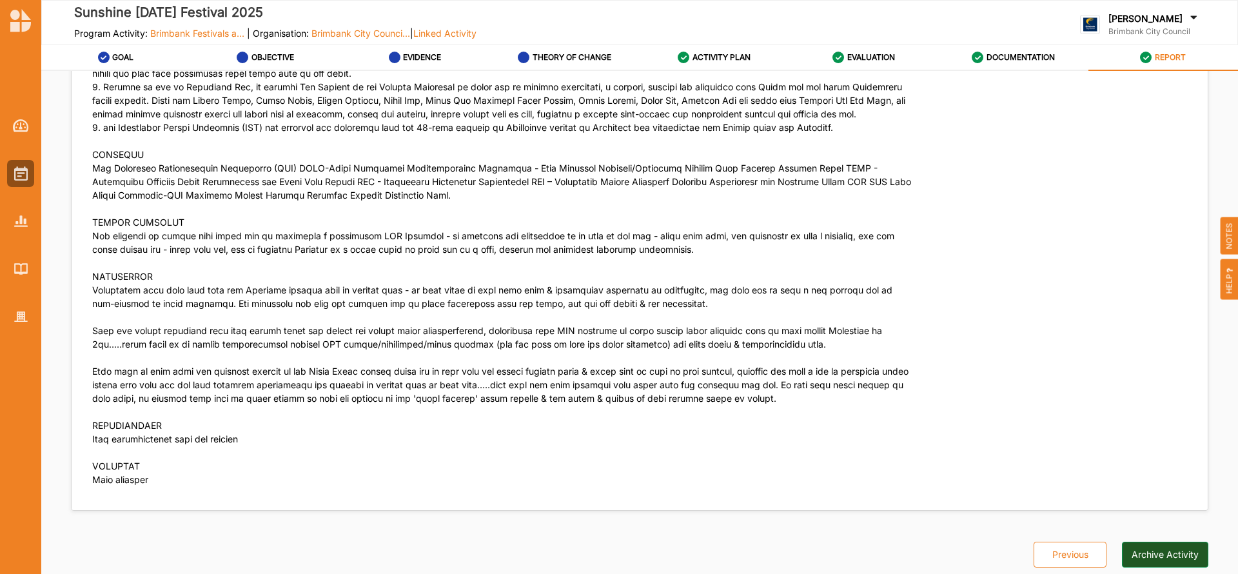
click at [1157, 557] on button "Archive Activity" at bounding box center [1165, 555] width 86 height 26
click at [20, 168] on img at bounding box center [21, 173] width 14 height 14
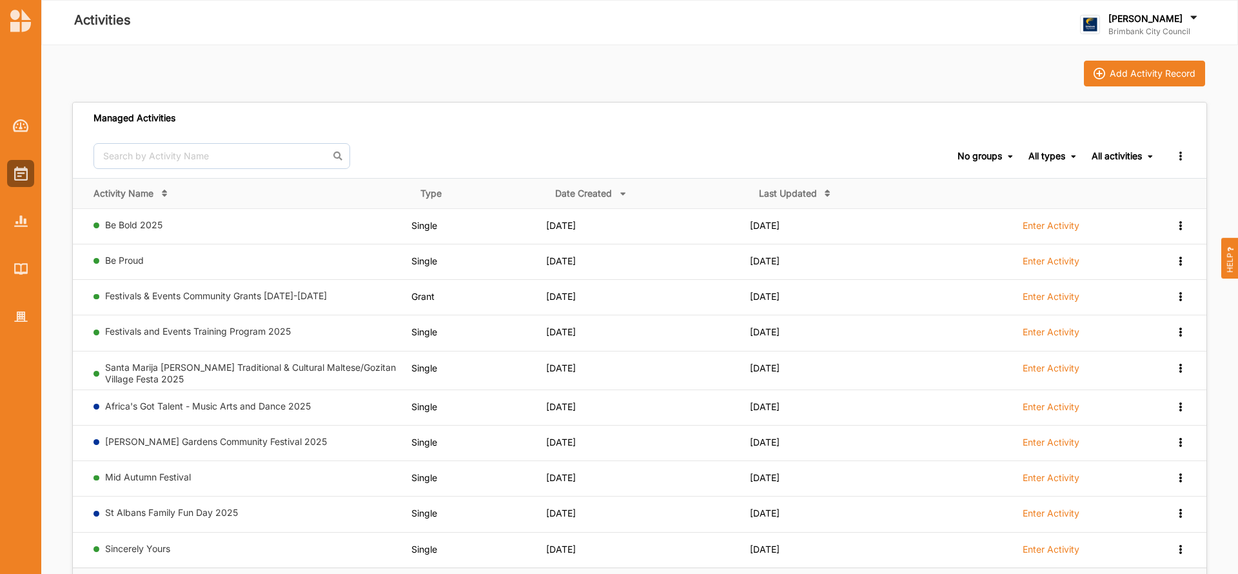
scroll to position [39, 0]
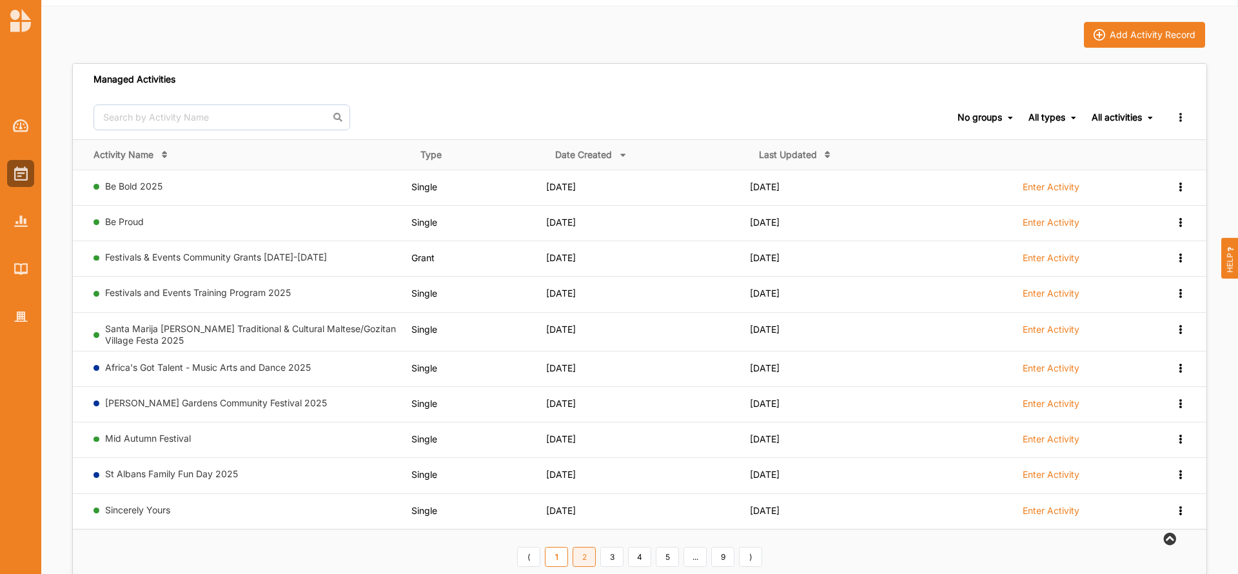
click at [584, 559] on link "2" at bounding box center [584, 557] width 23 height 21
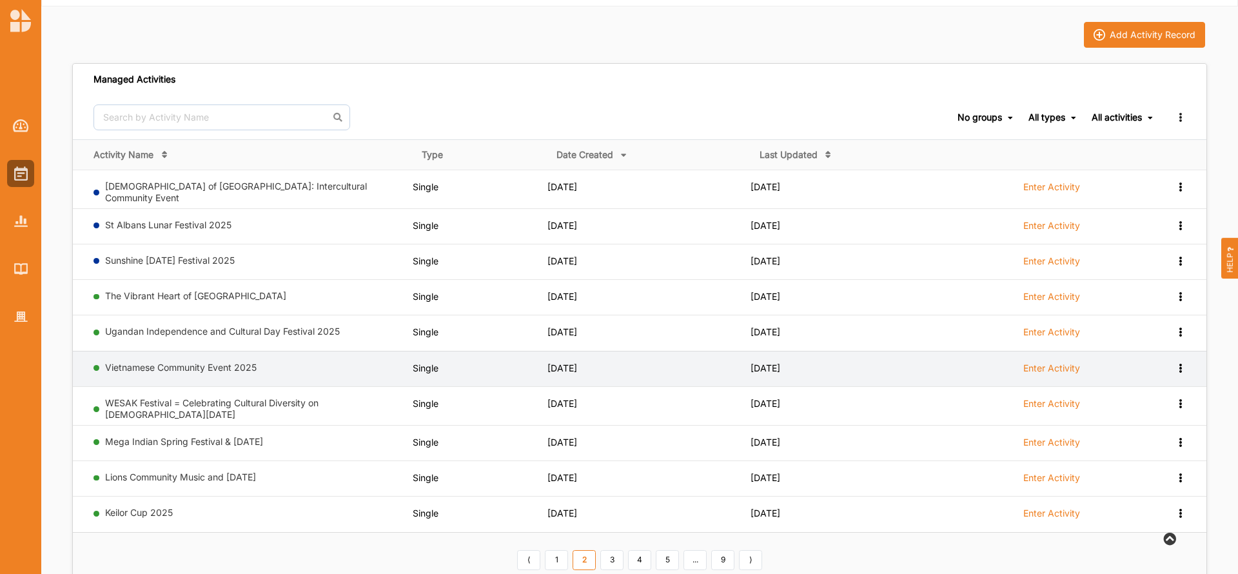
click at [1045, 364] on label "Enter Activity" at bounding box center [1051, 368] width 57 height 12
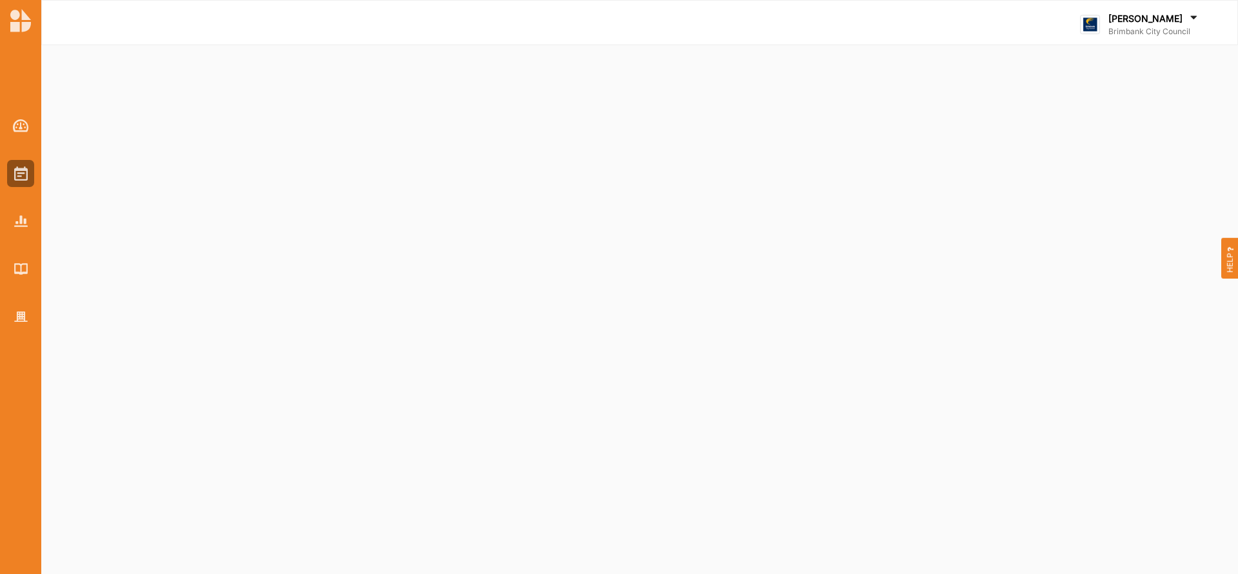
select select "2"
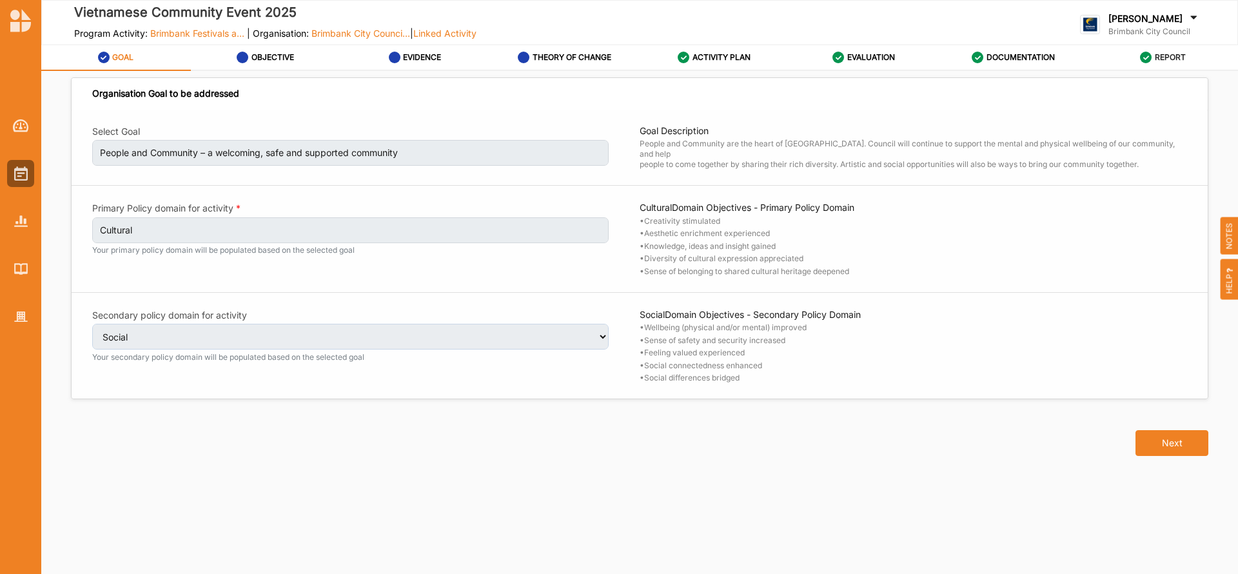
click at [1166, 55] on label "REPORT" at bounding box center [1170, 57] width 31 height 10
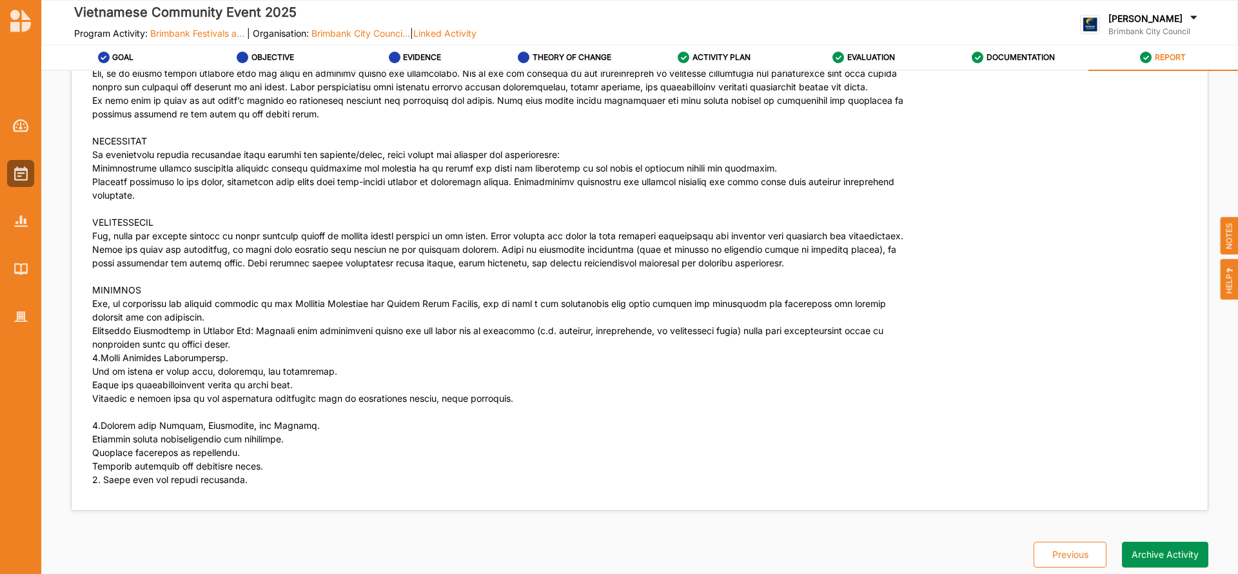
scroll to position [3679, 0]
click at [1163, 551] on button "Archive Activity" at bounding box center [1165, 555] width 86 height 26
click at [20, 174] on img at bounding box center [21, 173] width 14 height 14
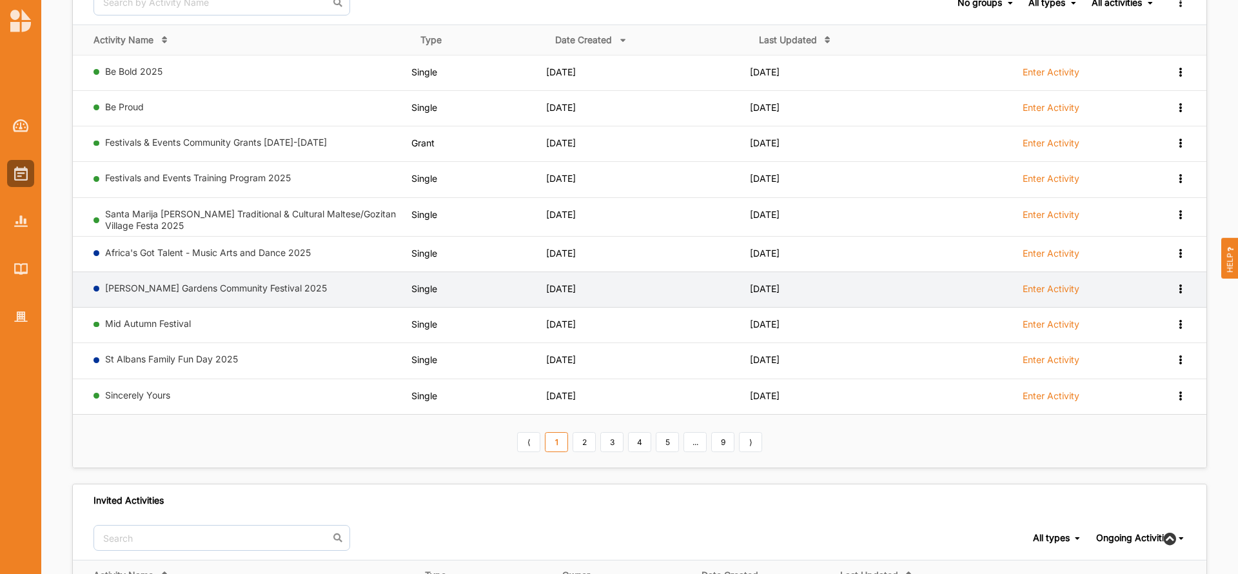
scroll to position [155, 0]
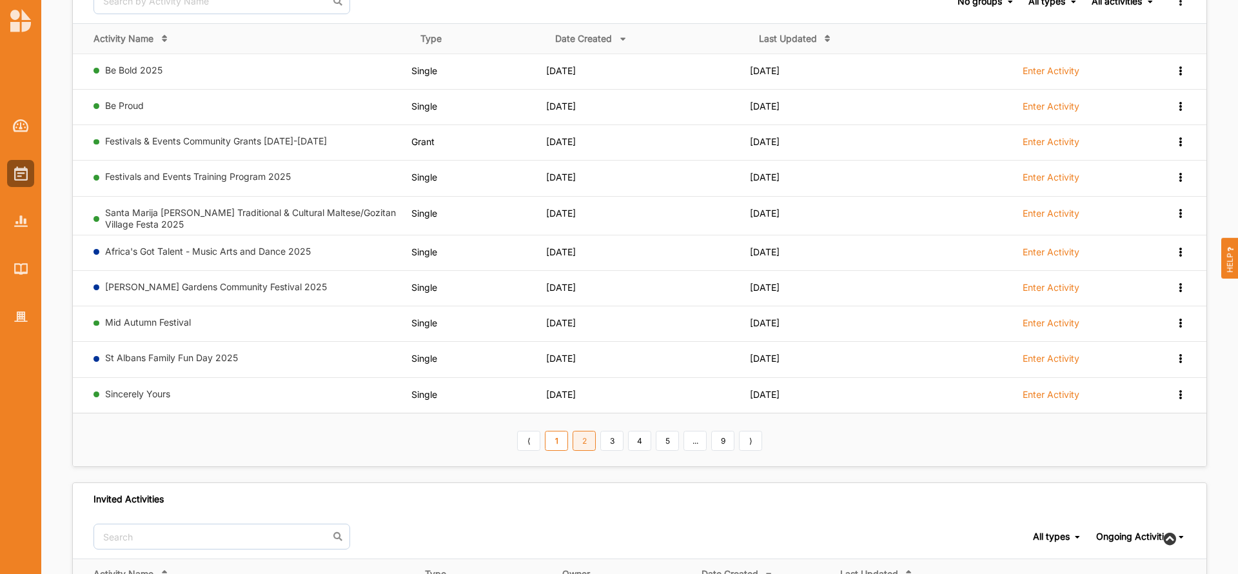
click at [585, 444] on link "2" at bounding box center [584, 441] width 23 height 21
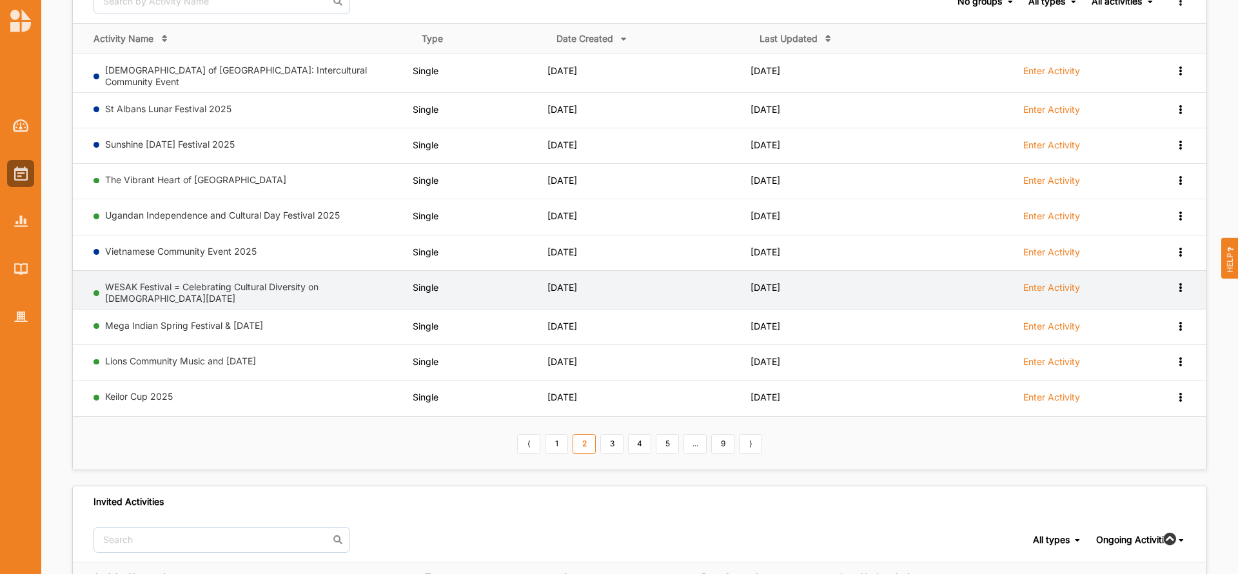
click at [1048, 282] on label "Enter Activity" at bounding box center [1051, 288] width 57 height 12
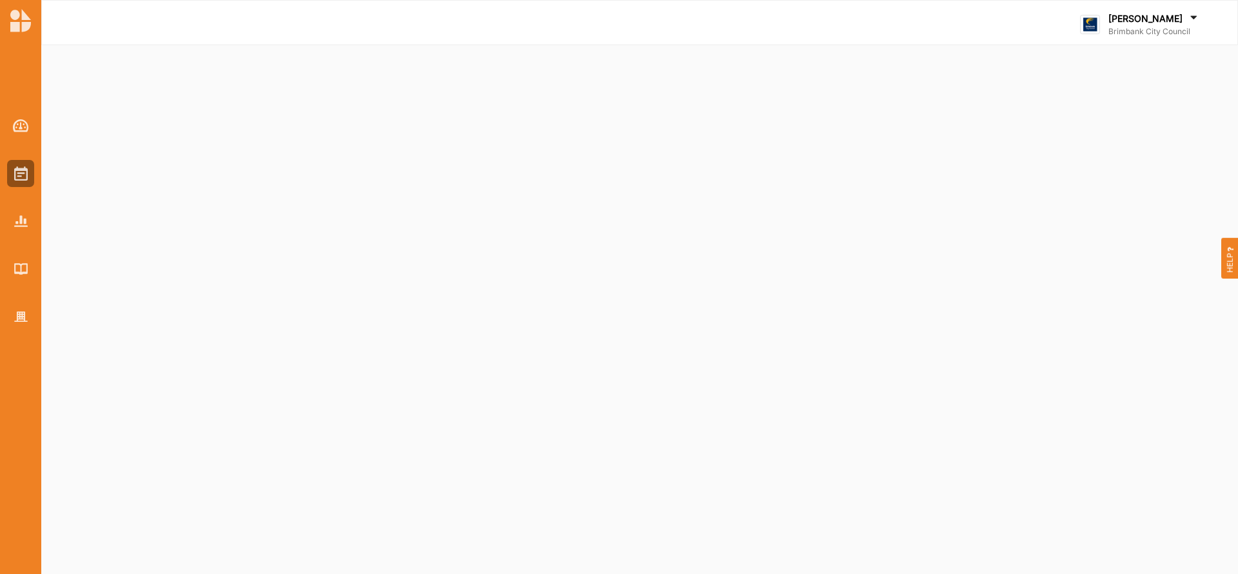
select select "2"
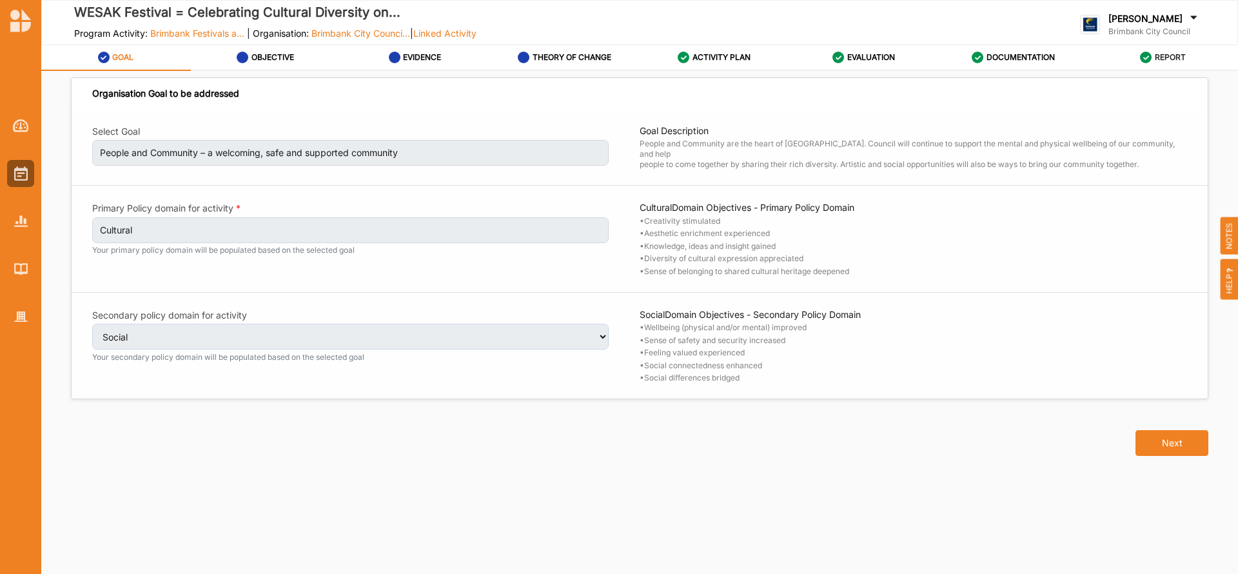
click at [1162, 55] on label "REPORT" at bounding box center [1170, 57] width 31 height 10
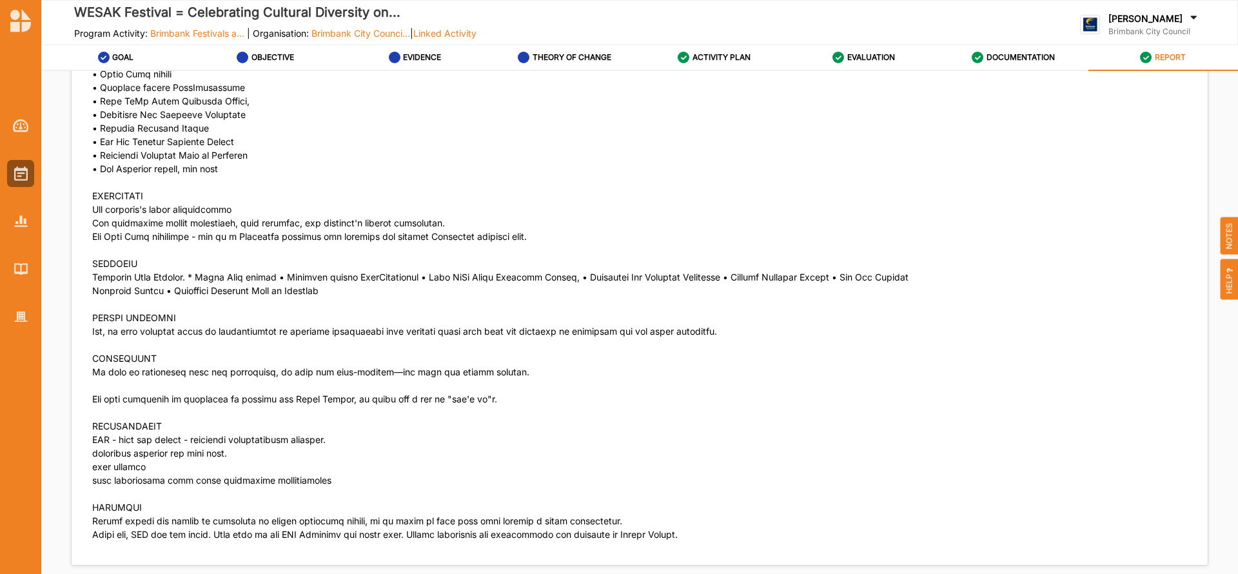
scroll to position [4299, 0]
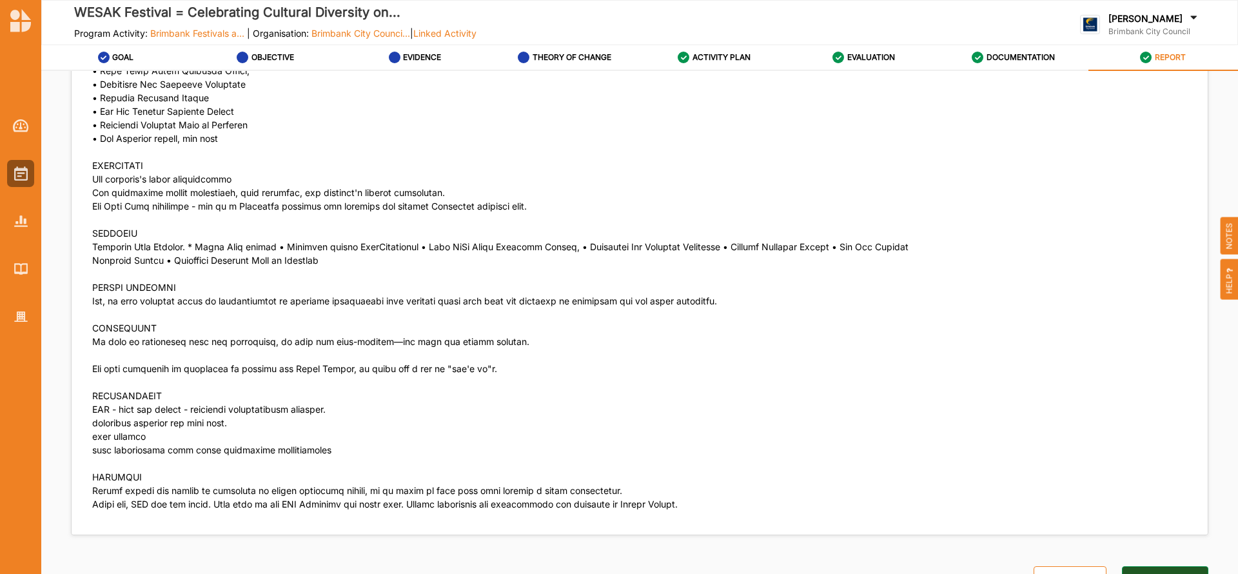
click at [1165, 566] on button "Archive Activity" at bounding box center [1165, 579] width 86 height 26
click at [14, 176] on img at bounding box center [21, 173] width 14 height 14
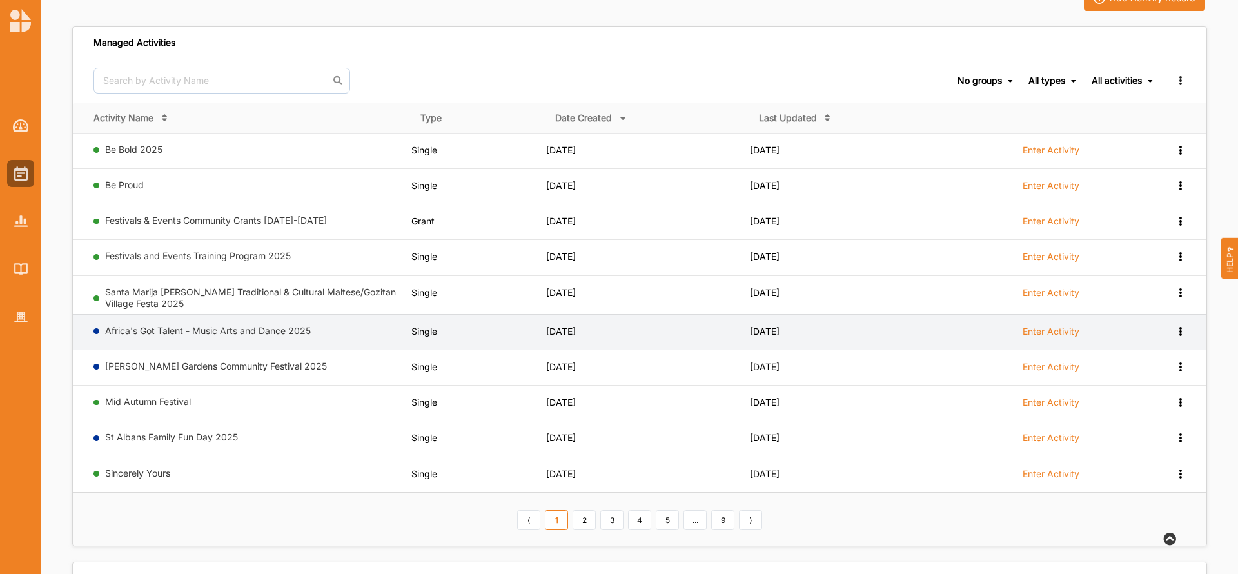
scroll to position [77, 0]
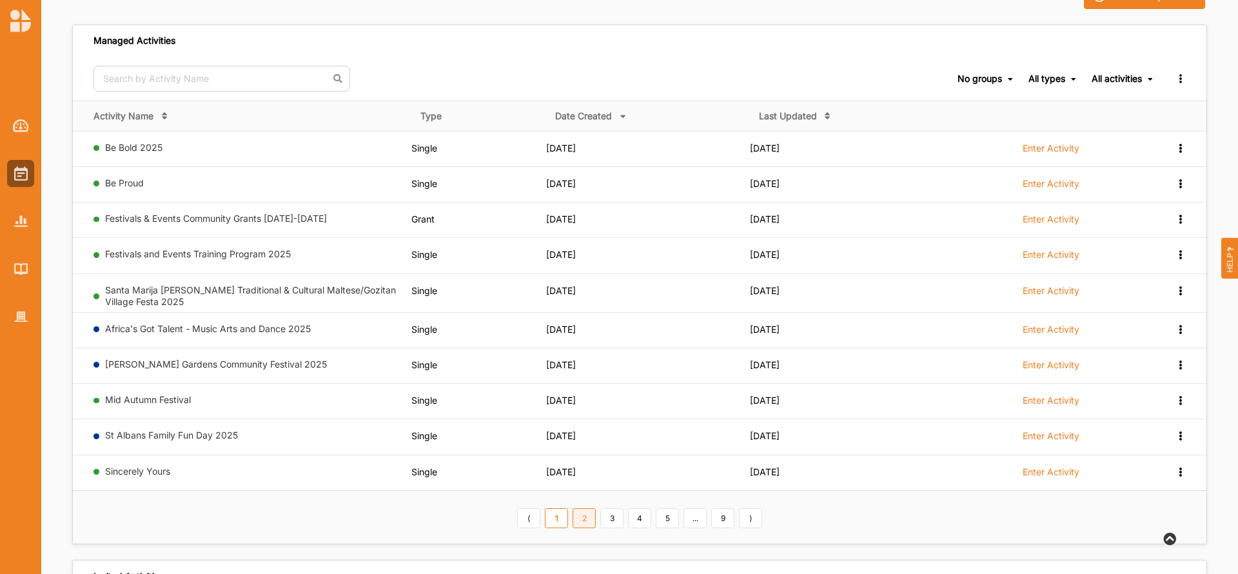
click at [580, 519] on link "2" at bounding box center [584, 518] width 23 height 21
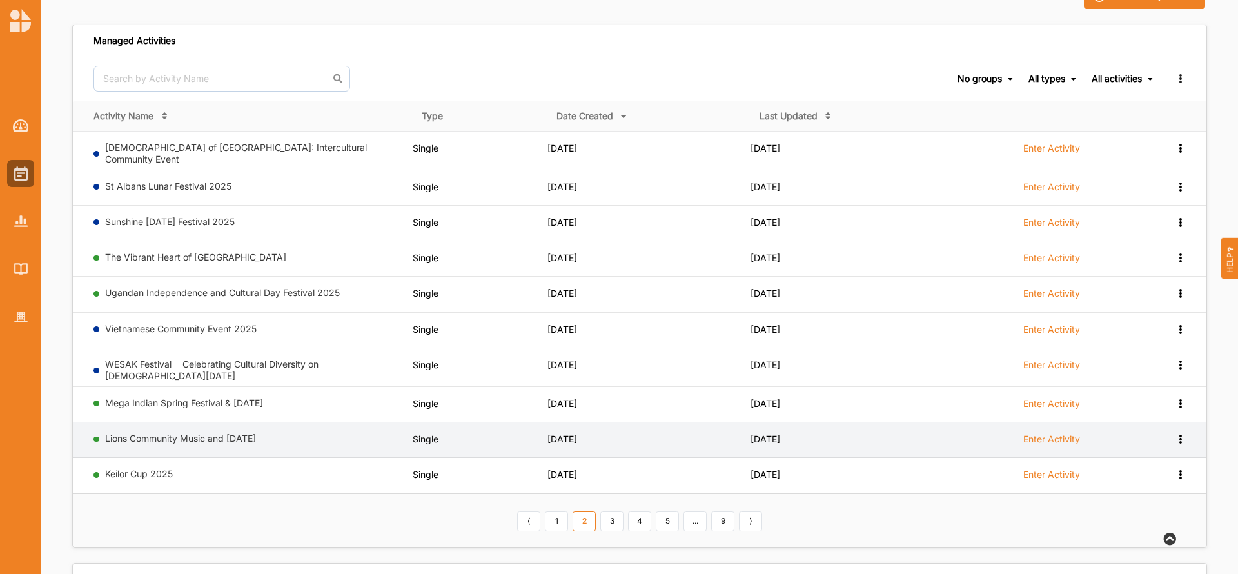
click at [1058, 433] on label "Enter Activity" at bounding box center [1051, 439] width 57 height 12
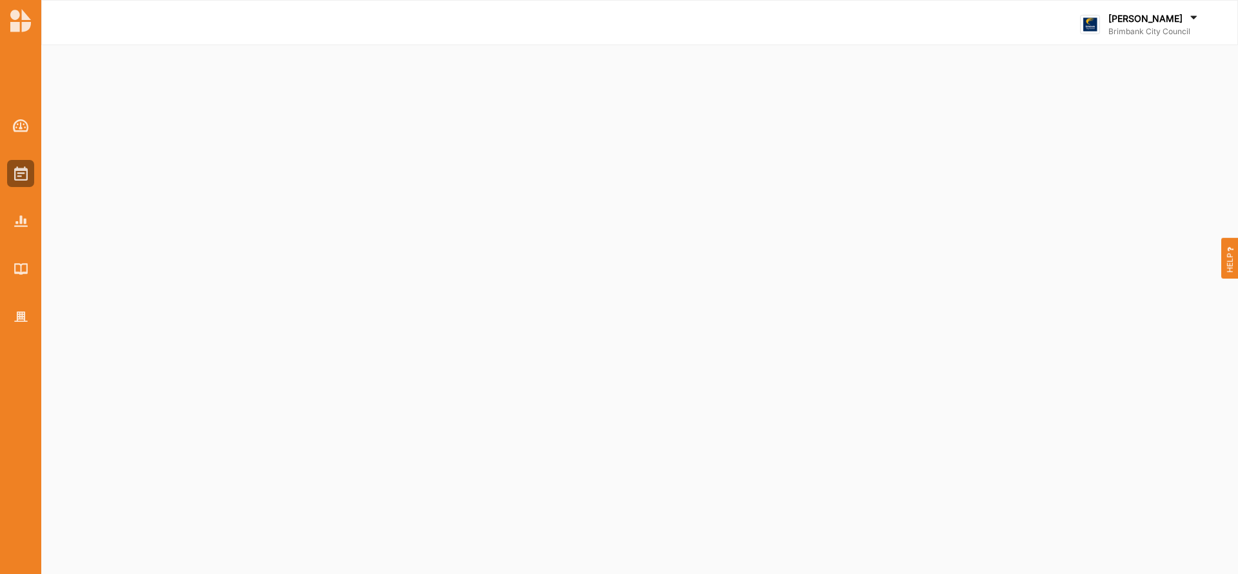
select select "2"
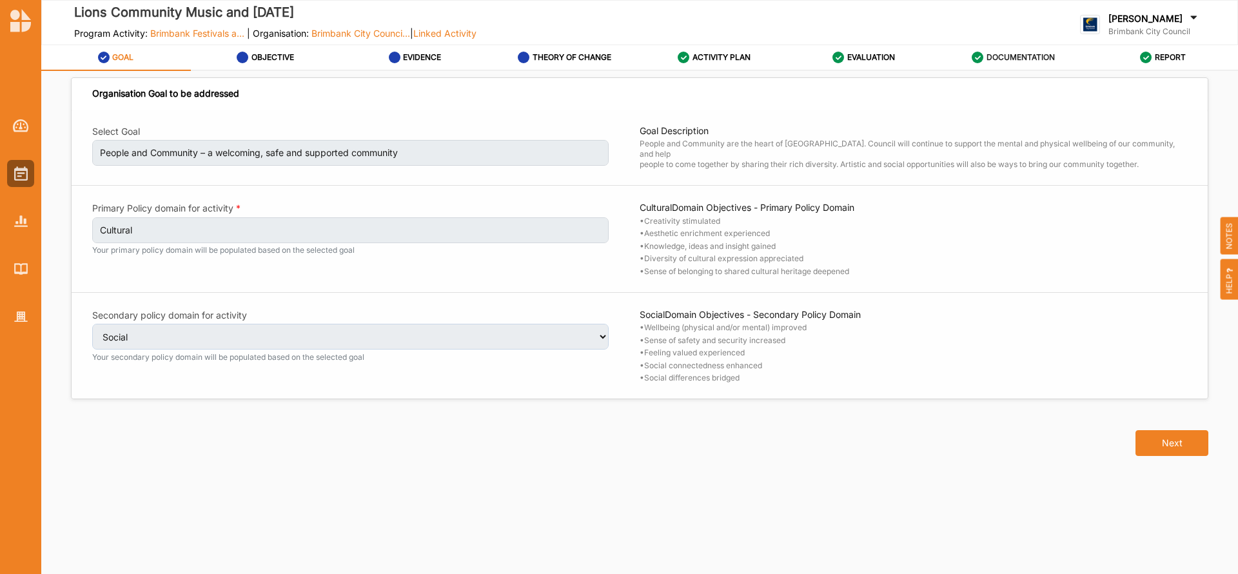
click at [1028, 56] on label "DOCUMENTATION" at bounding box center [1021, 57] width 68 height 10
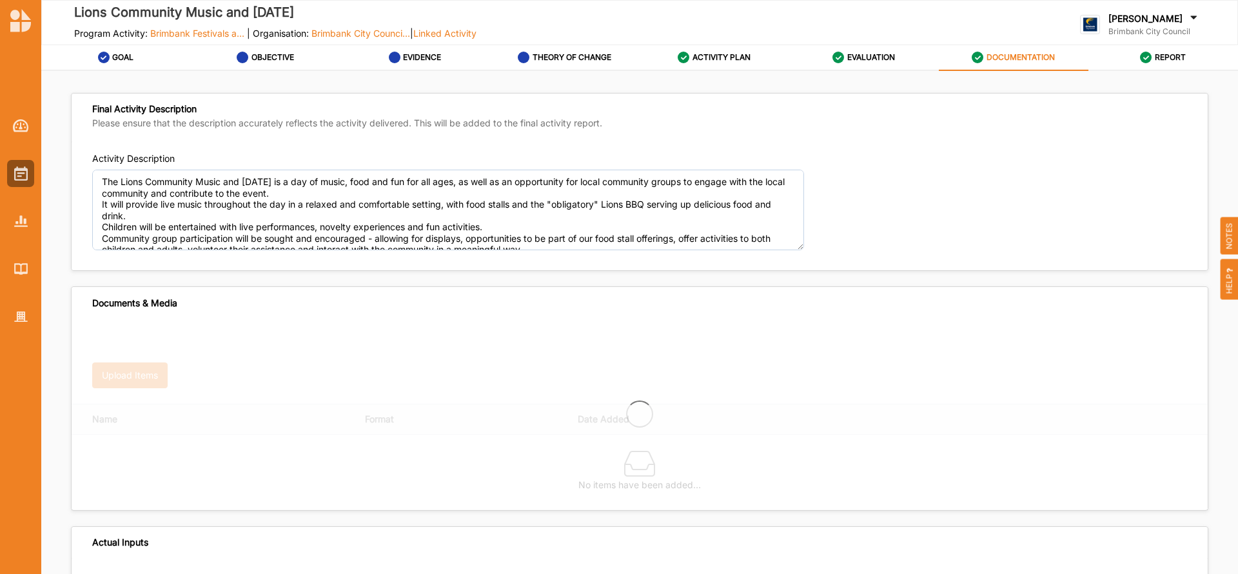
type textarea "The Lions Community Music and [DATE] is a day of music, food and fun for all ag…"
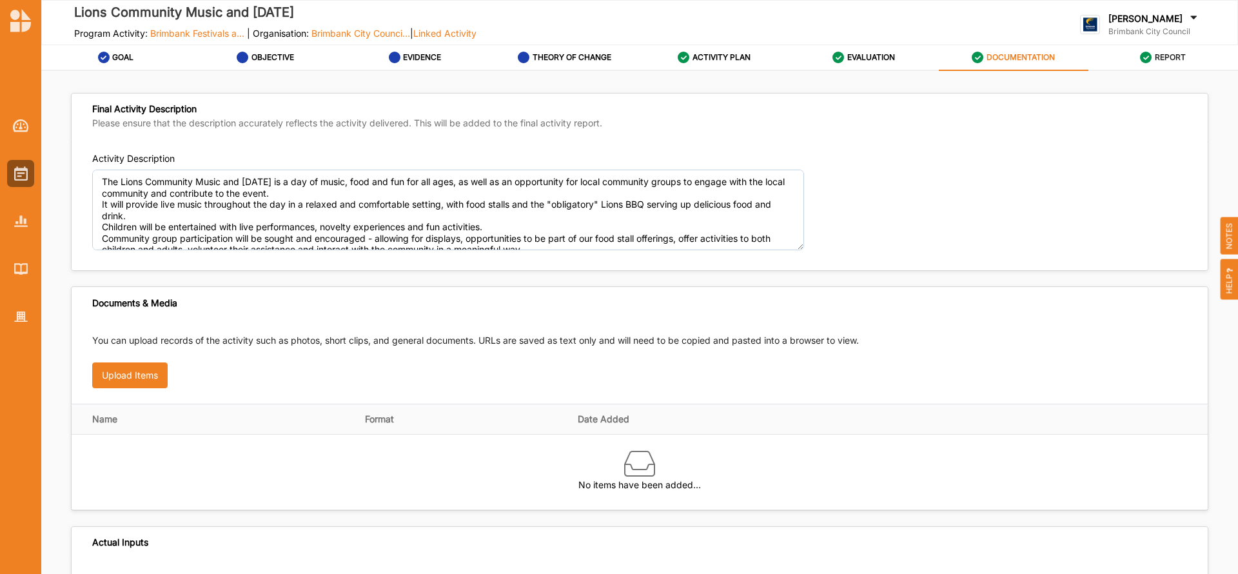
click at [1168, 54] on label "REPORT" at bounding box center [1170, 57] width 31 height 10
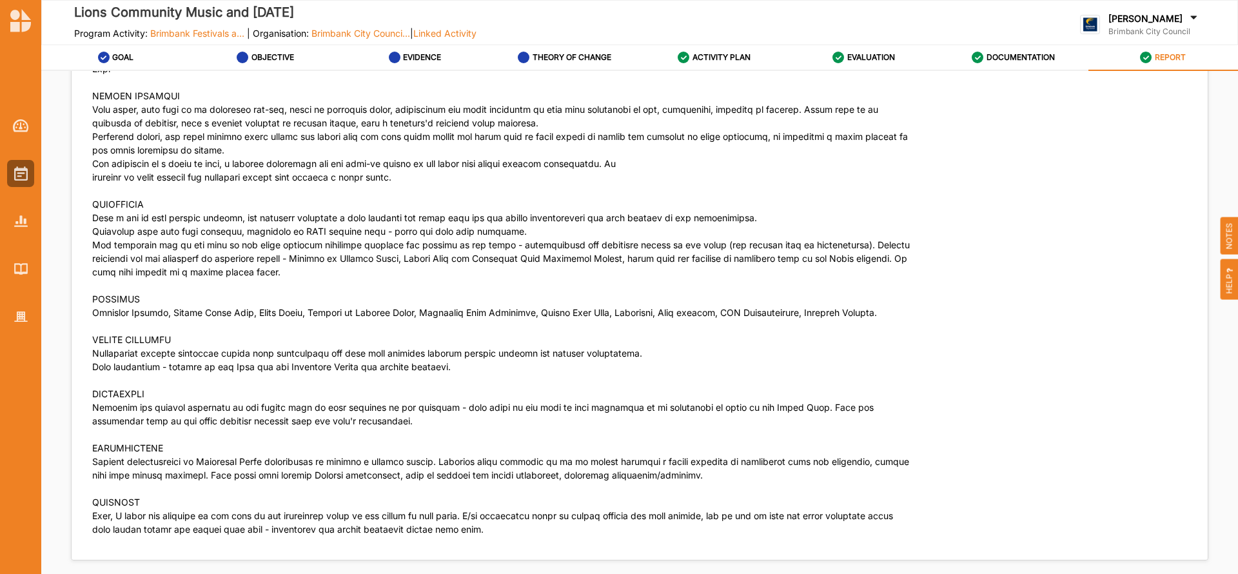
scroll to position [3628, 0]
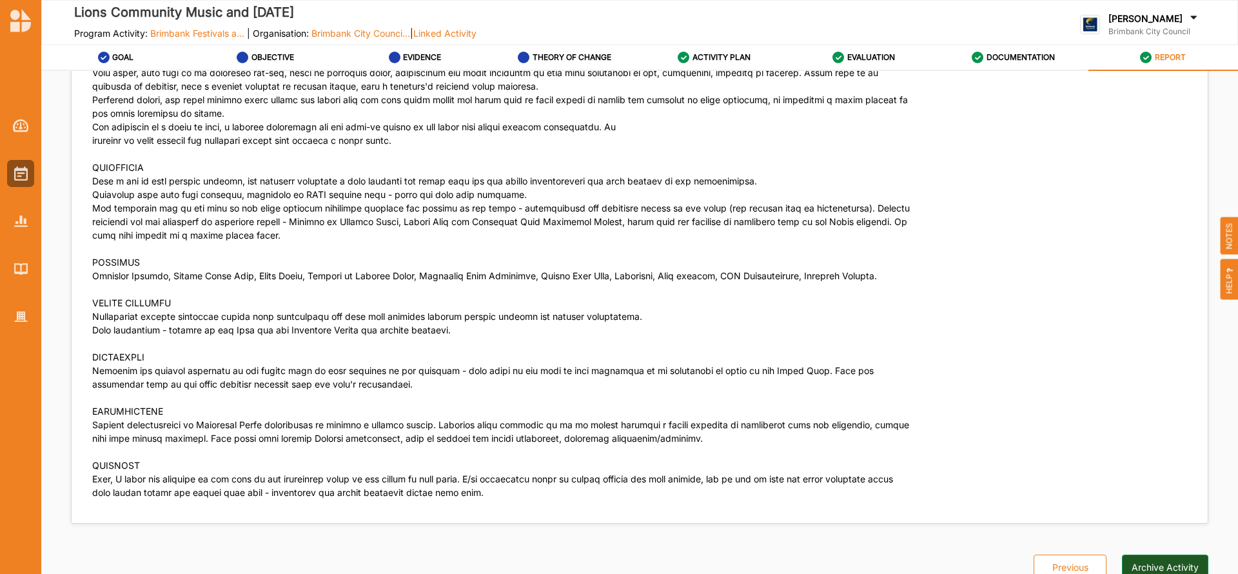
click at [1148, 555] on button "Archive Activity" at bounding box center [1165, 568] width 86 height 26
click at [25, 172] on img at bounding box center [21, 173] width 14 height 14
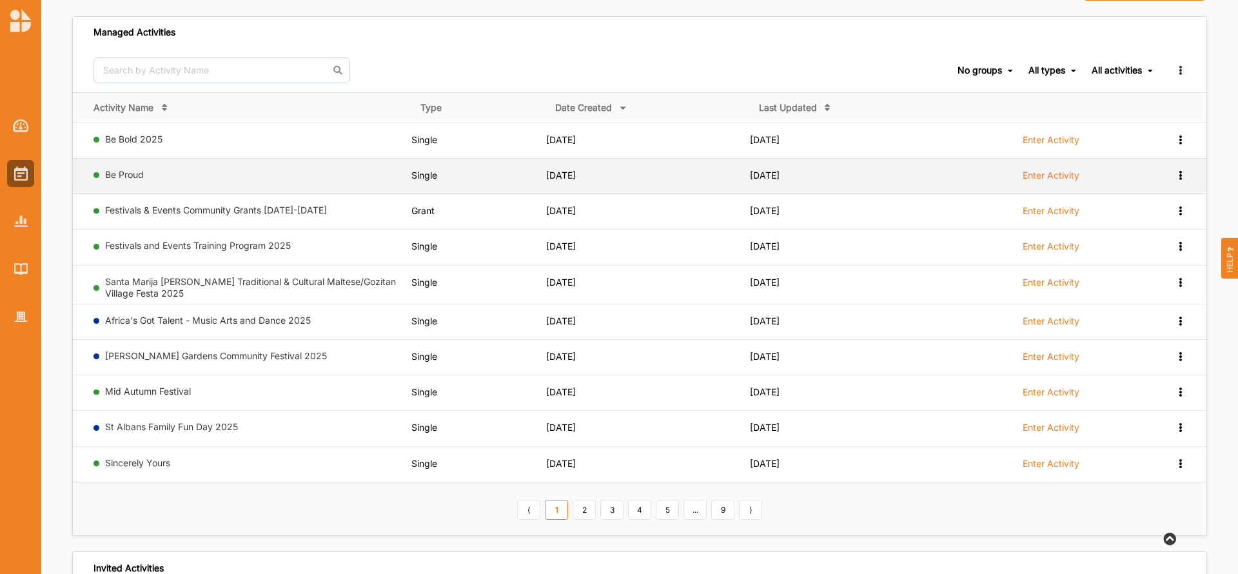
scroll to position [116, 0]
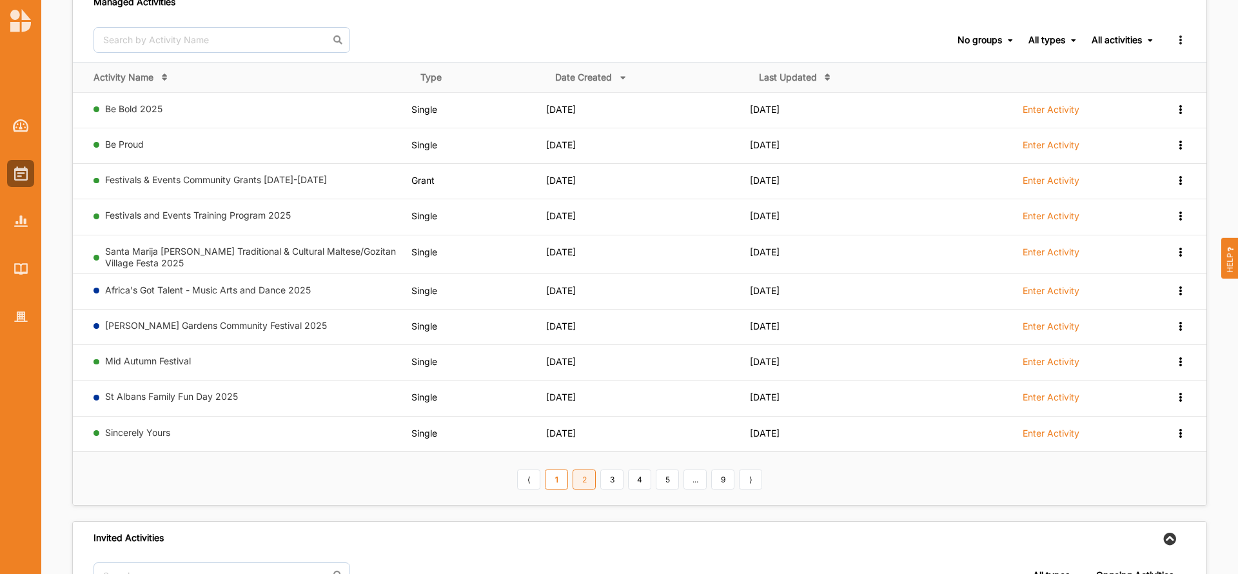
click at [588, 484] on link "2" at bounding box center [584, 479] width 23 height 21
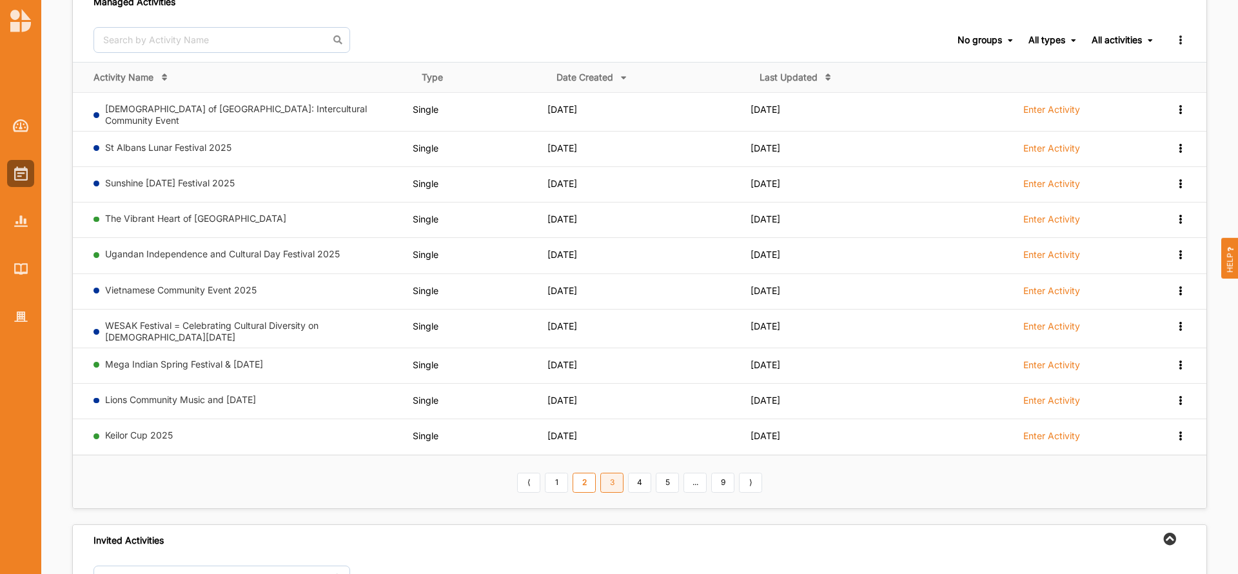
click at [616, 478] on link "3" at bounding box center [611, 483] width 23 height 21
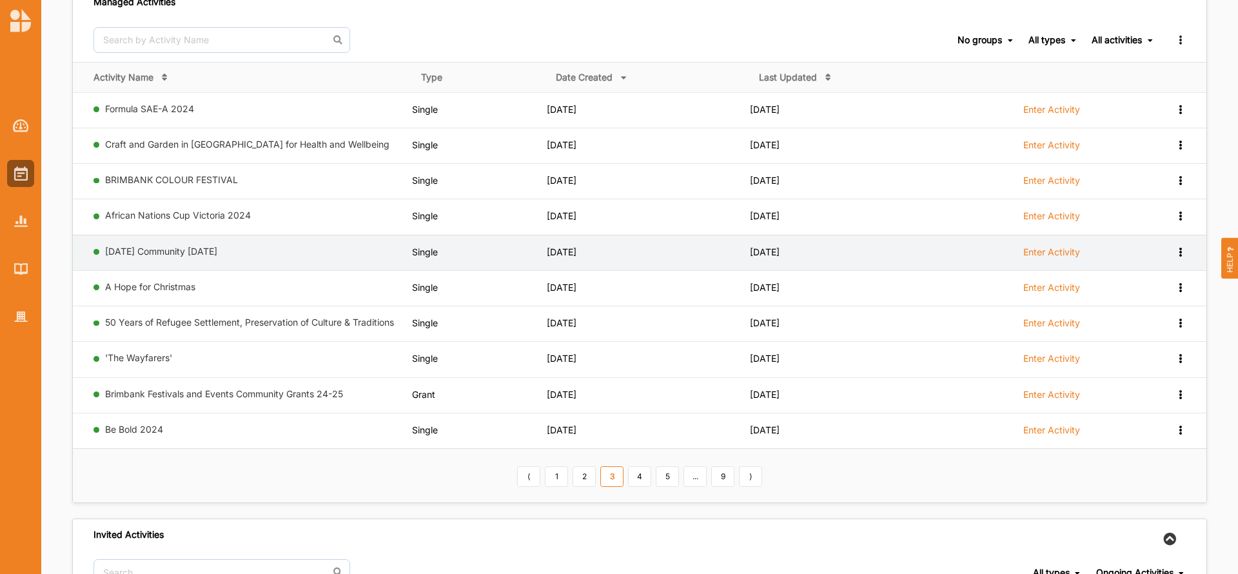
click at [1061, 253] on label "Enter Activity" at bounding box center [1051, 252] width 57 height 12
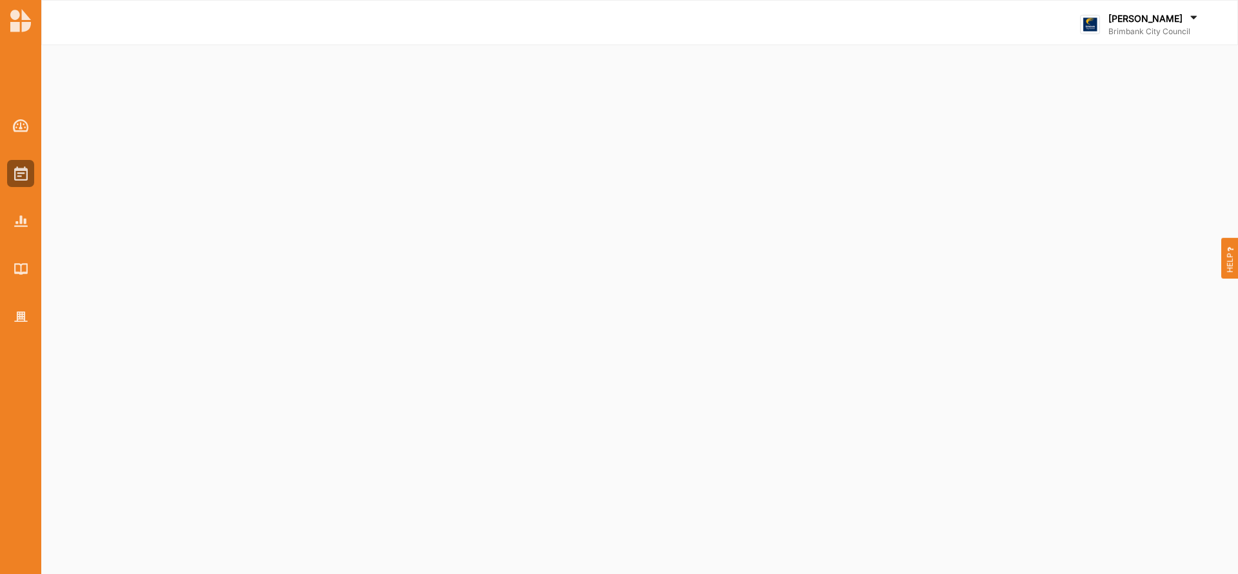
select select "2"
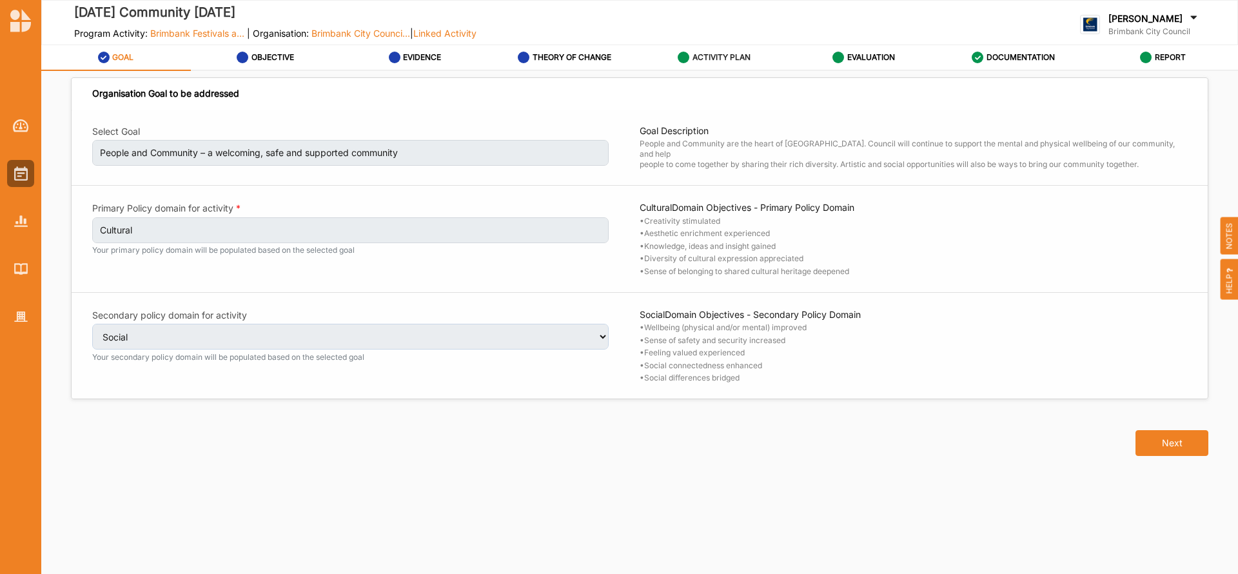
click at [720, 52] on label "ACTIVITY PLAN" at bounding box center [722, 57] width 58 height 10
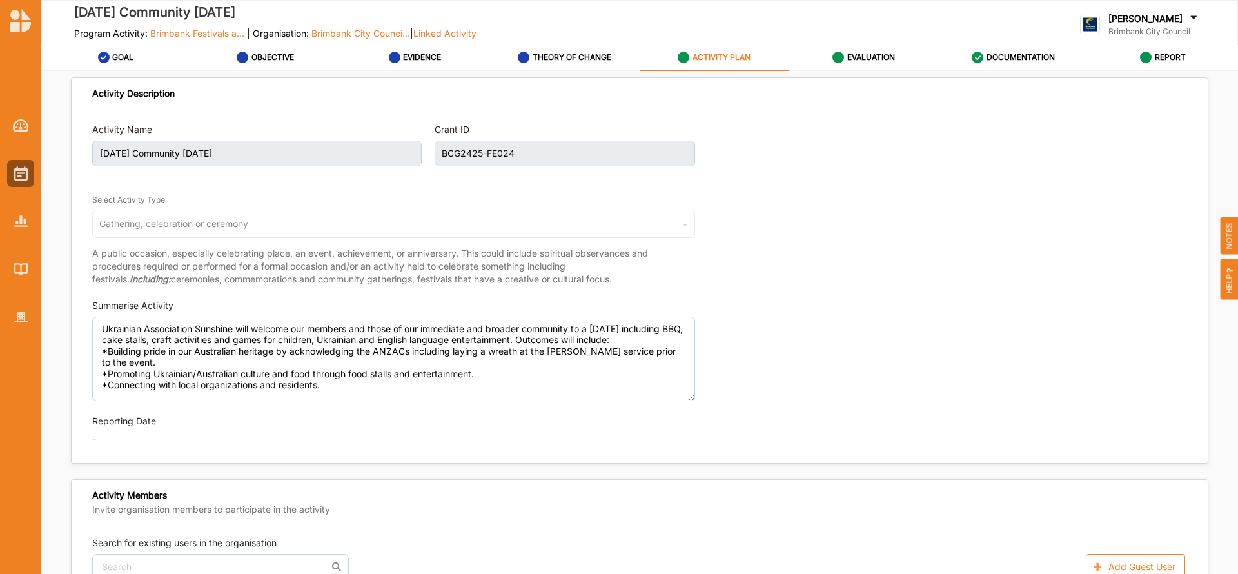
type textarea "Ukrainian Association Sunshine will welcome our members and those of our immedi…"
click at [1159, 56] on label "REPORT" at bounding box center [1170, 57] width 31 height 10
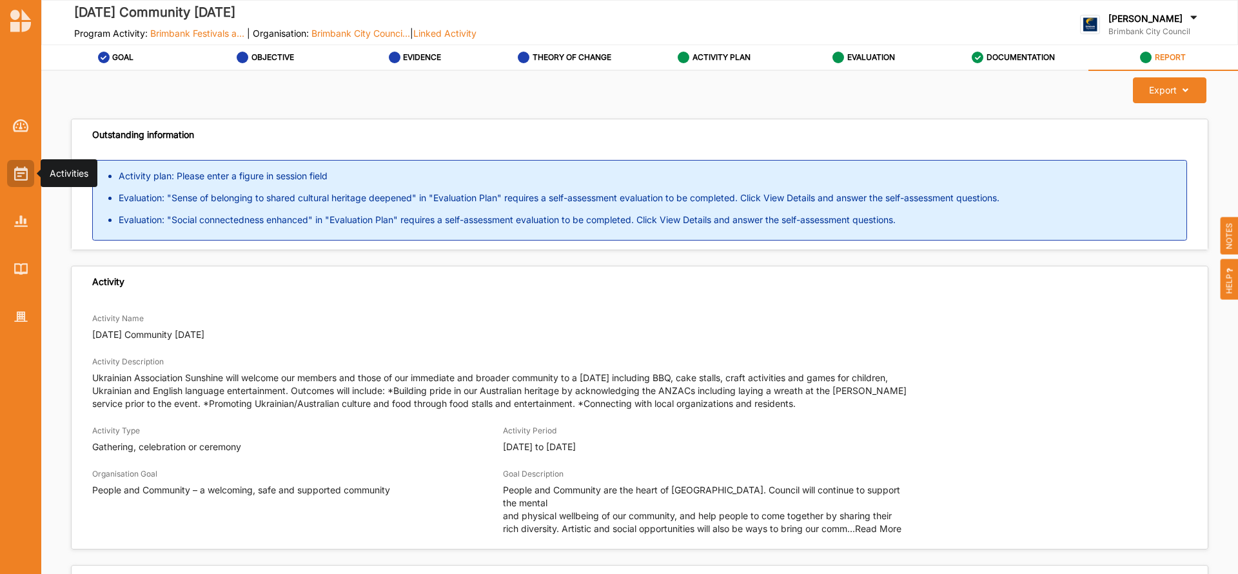
click at [19, 170] on img at bounding box center [21, 173] width 14 height 14
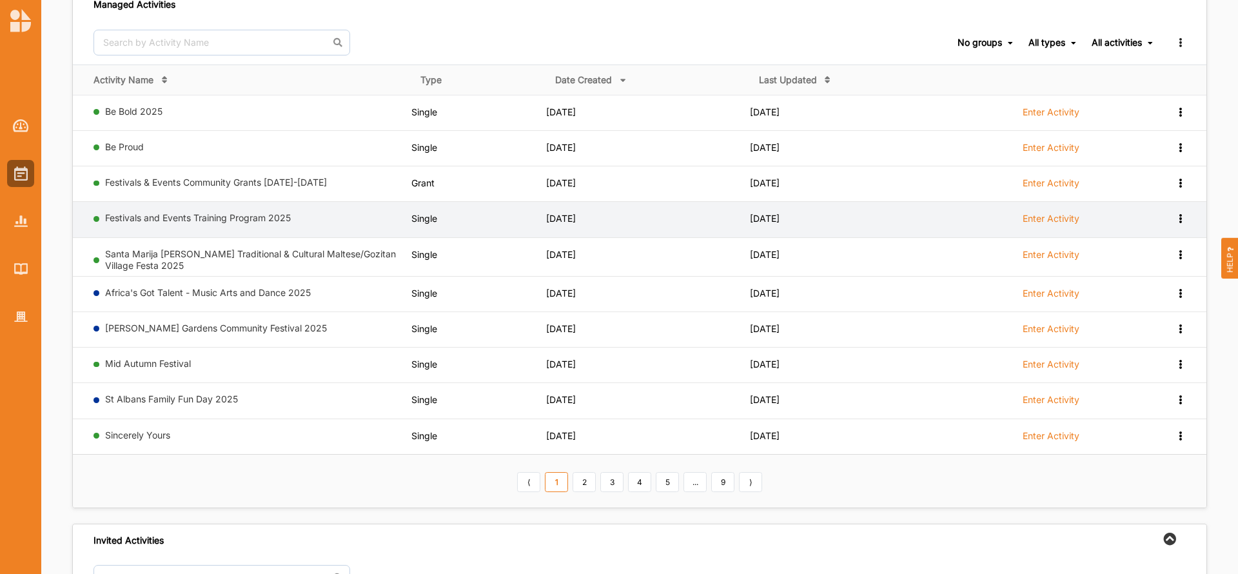
scroll to position [116, 0]
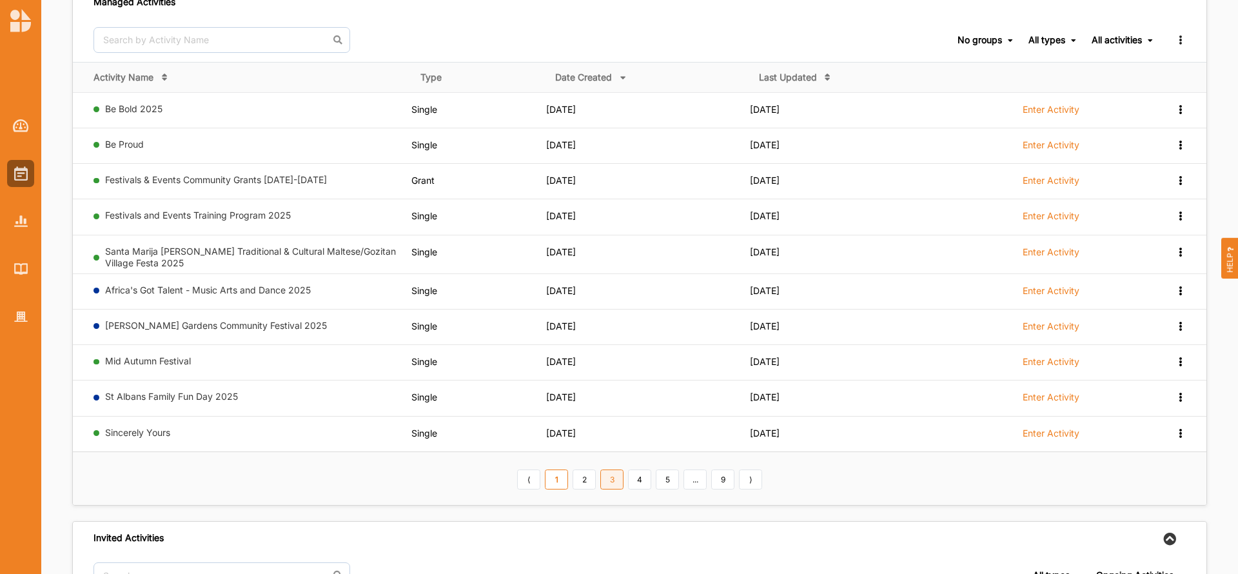
click at [611, 482] on link "3" at bounding box center [611, 479] width 23 height 21
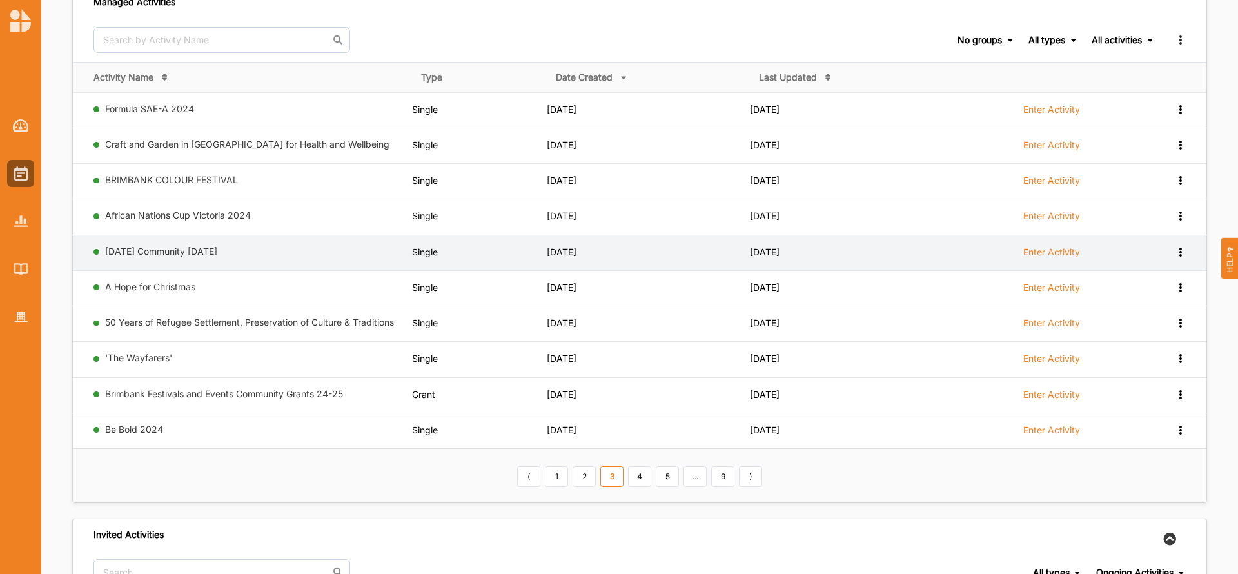
click at [1181, 250] on icon at bounding box center [1180, 250] width 11 height 9
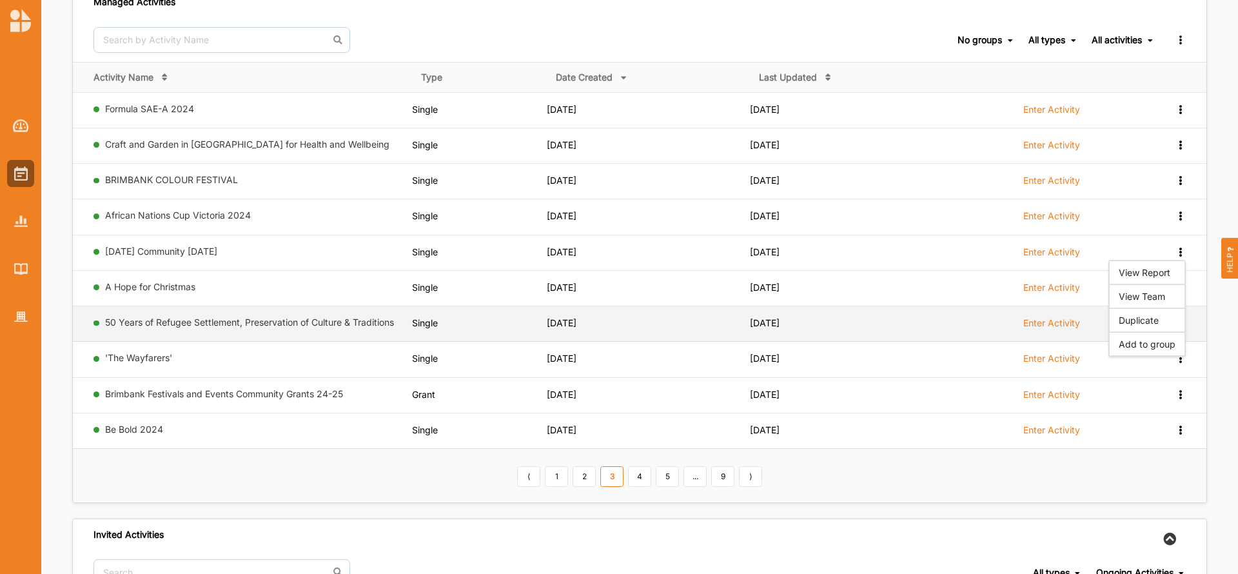
click at [882, 318] on td "[DATE]" at bounding box center [851, 323] width 203 height 35
click at [1068, 324] on label "Enter Activity" at bounding box center [1051, 323] width 57 height 12
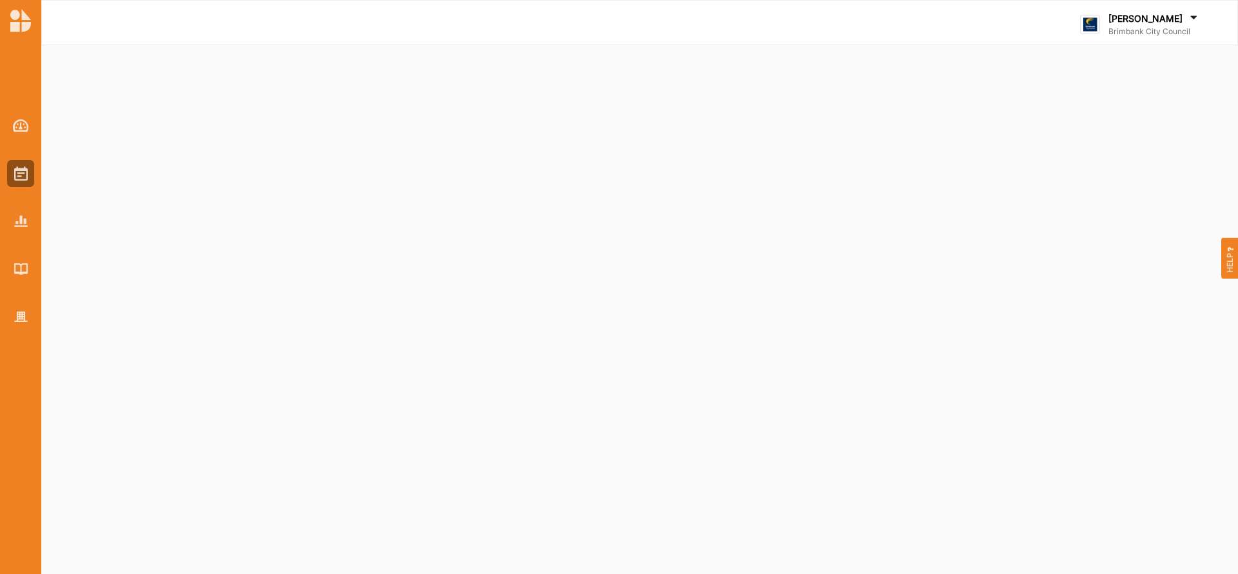
select select "2"
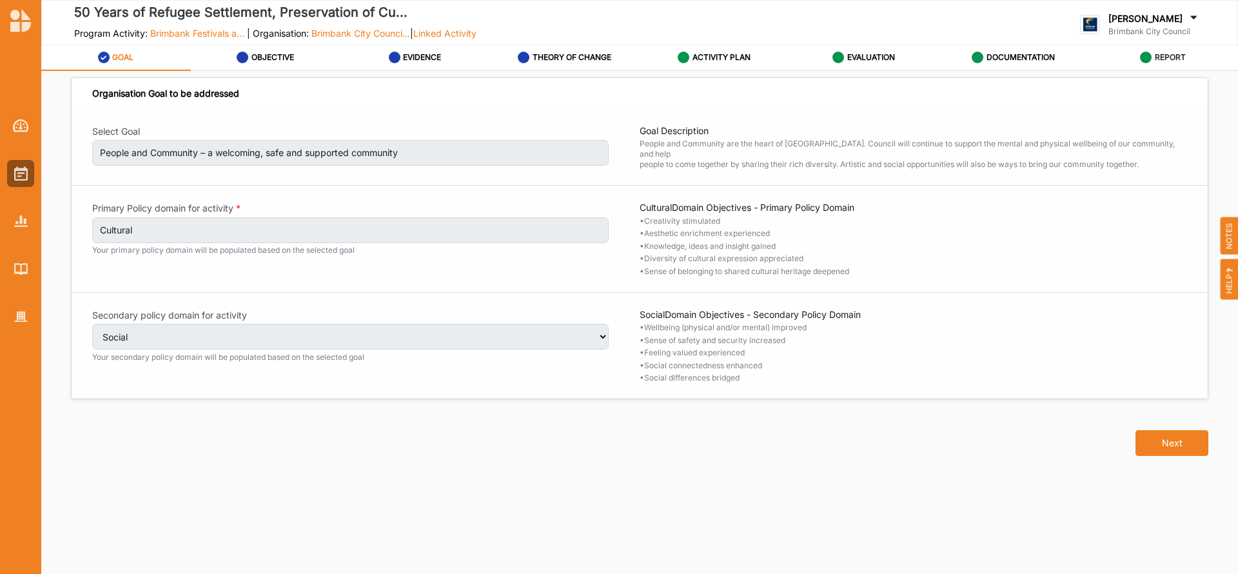
click at [1156, 56] on label "REPORT" at bounding box center [1170, 57] width 31 height 10
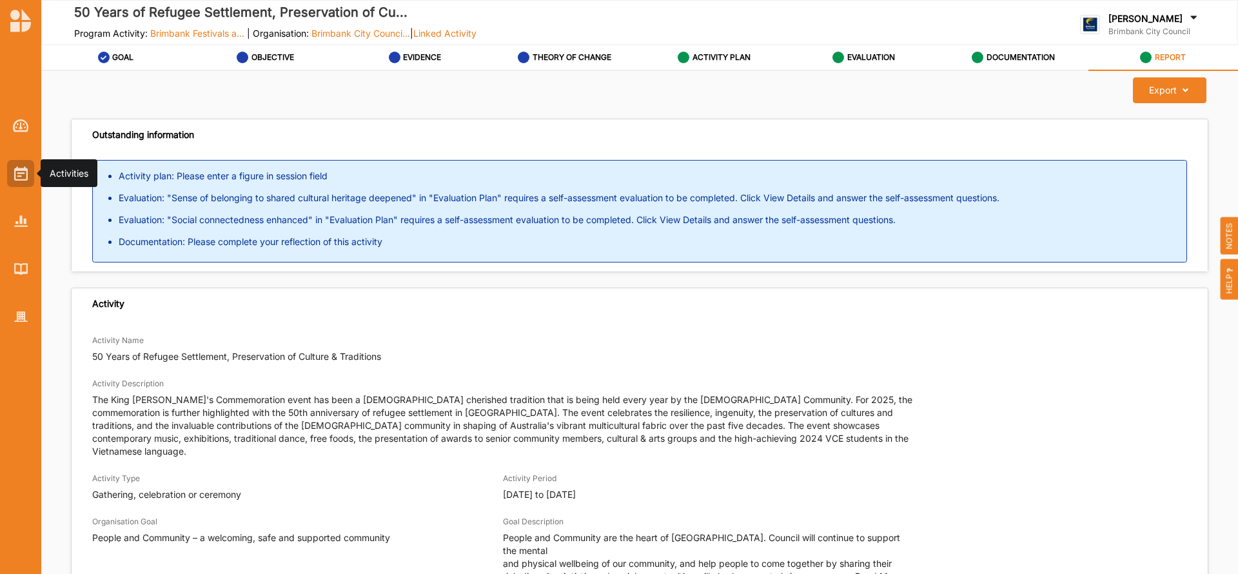
click at [16, 175] on img at bounding box center [21, 173] width 14 height 14
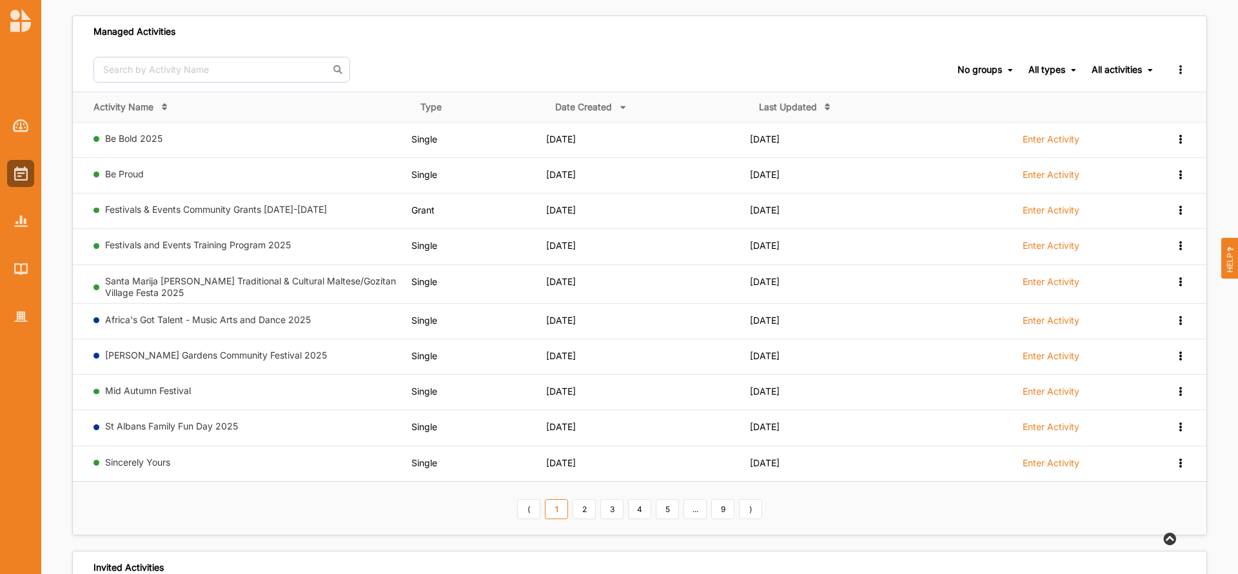
scroll to position [116, 0]
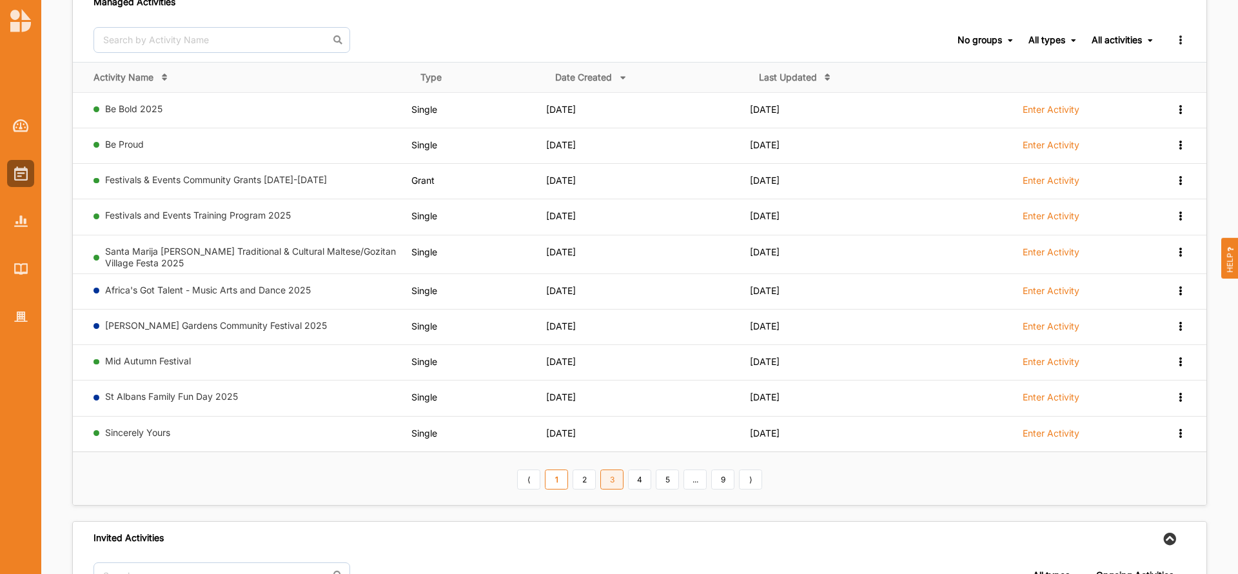
click at [611, 486] on link "3" at bounding box center [611, 479] width 23 height 21
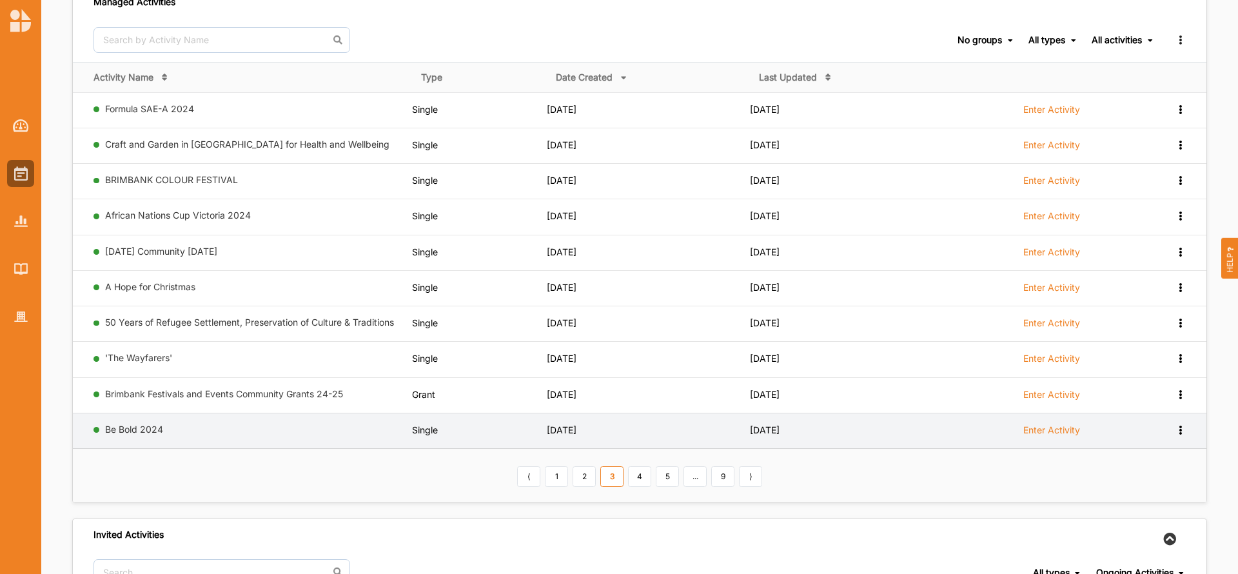
click at [1060, 431] on label "Enter Activity" at bounding box center [1051, 430] width 57 height 12
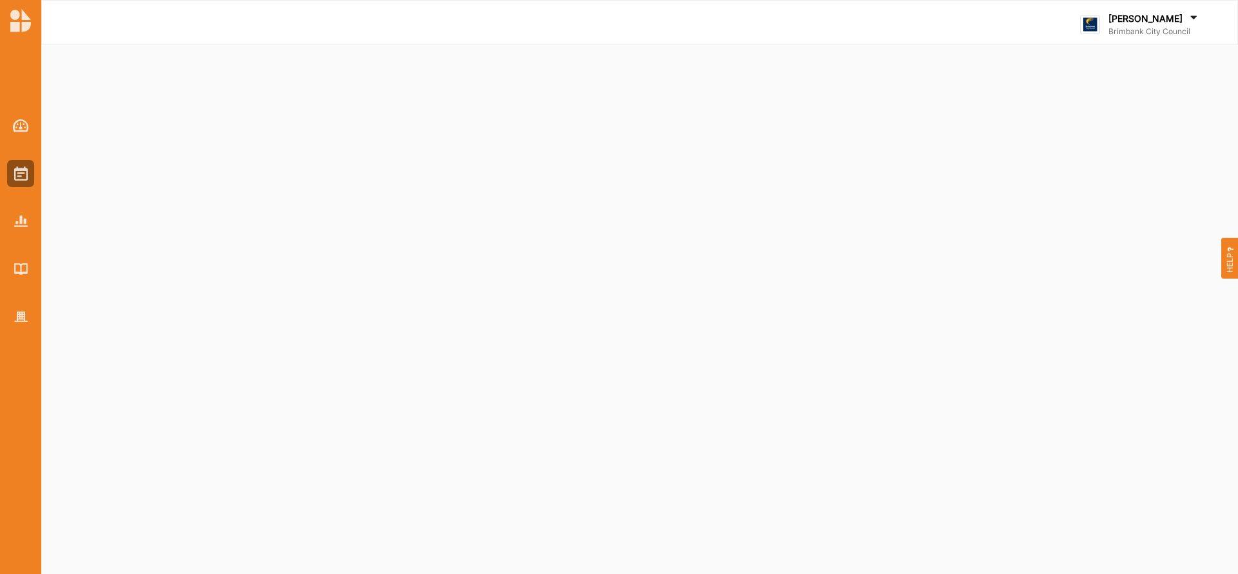
select select "2"
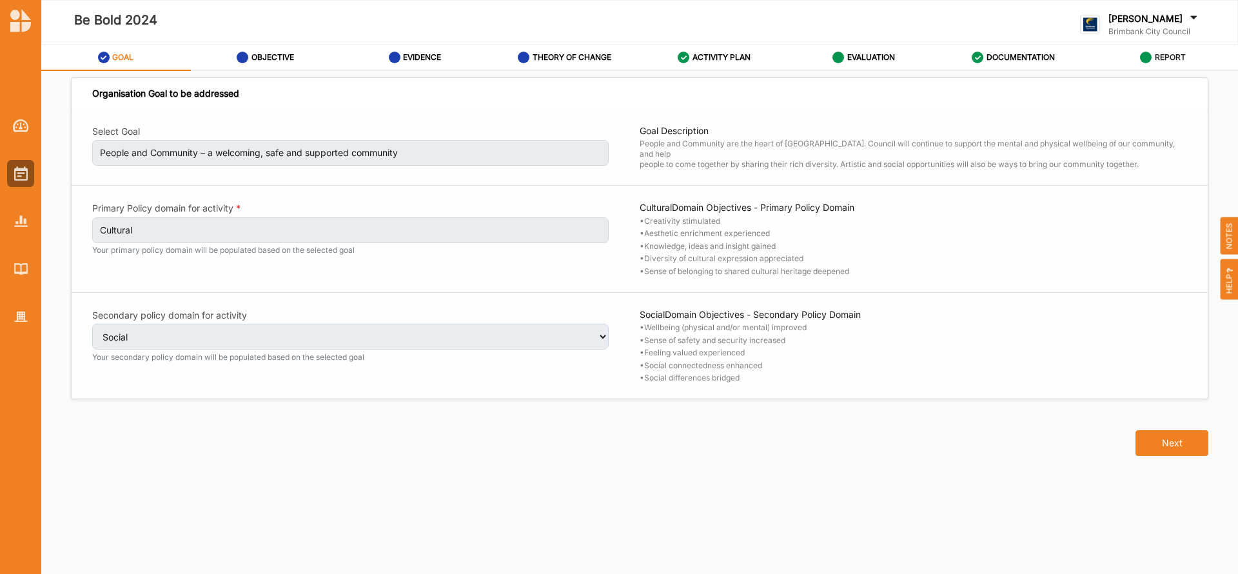
click at [1166, 56] on label "REPORT" at bounding box center [1170, 57] width 31 height 10
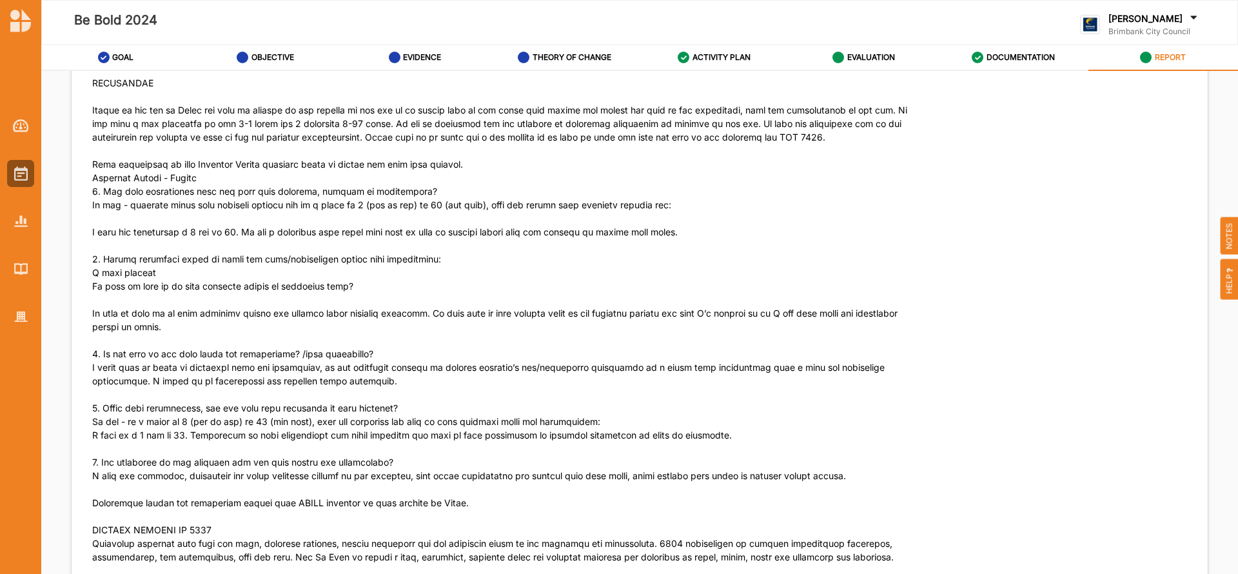
scroll to position [12010, 0]
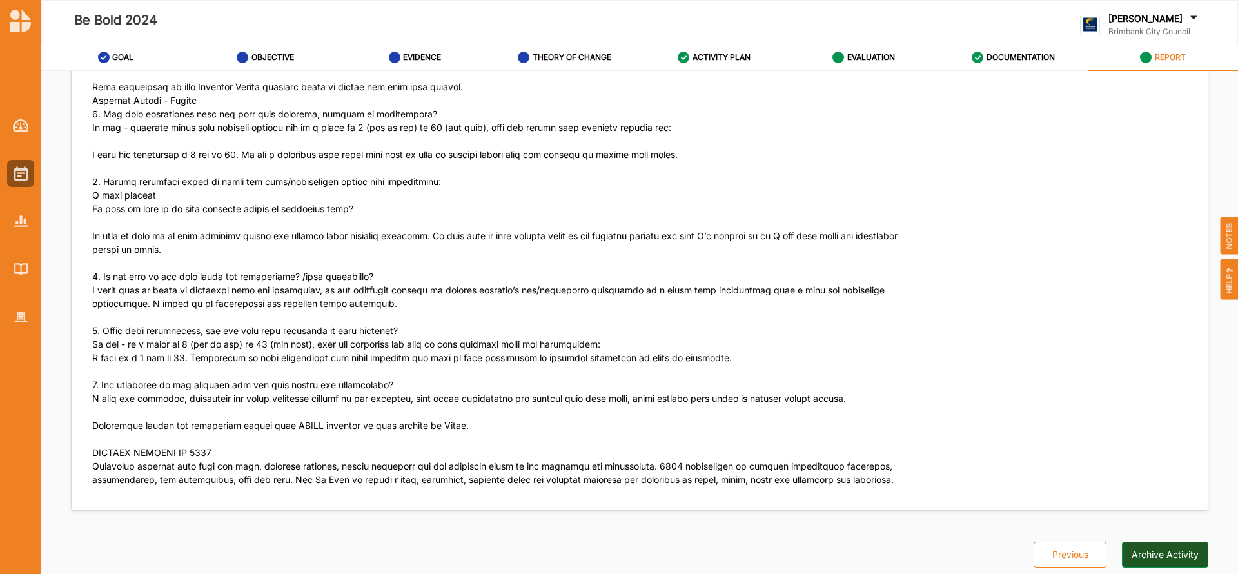
click at [1170, 555] on button "Archive Activity" at bounding box center [1165, 555] width 86 height 26
click at [17, 178] on img at bounding box center [21, 173] width 14 height 14
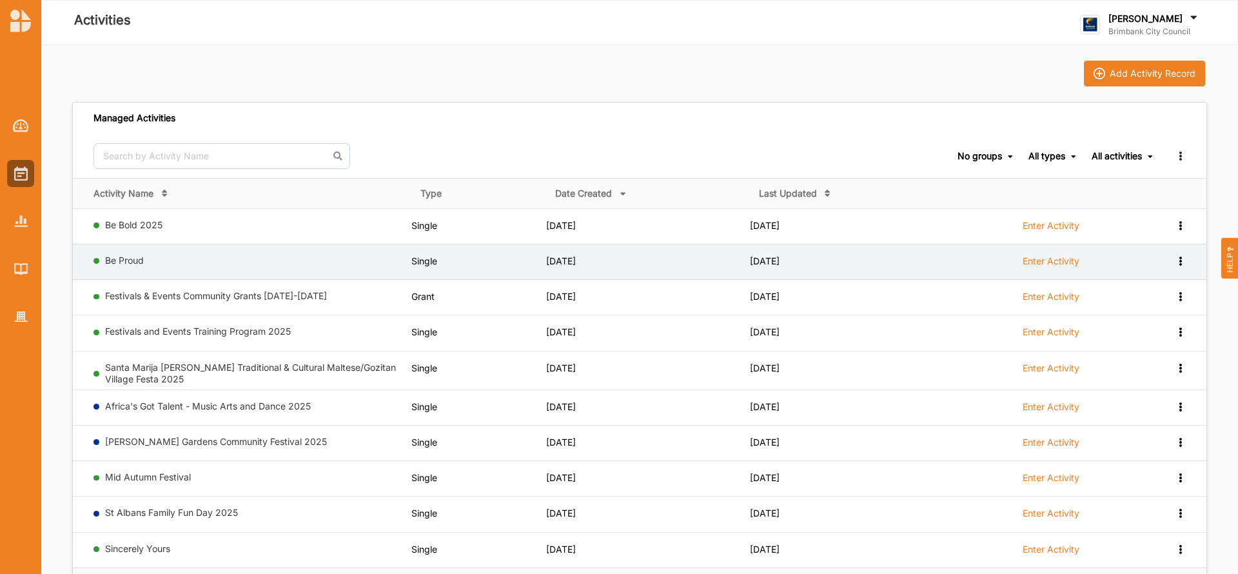
click at [1051, 270] on link "Enter Activity" at bounding box center [1051, 264] width 57 height 19
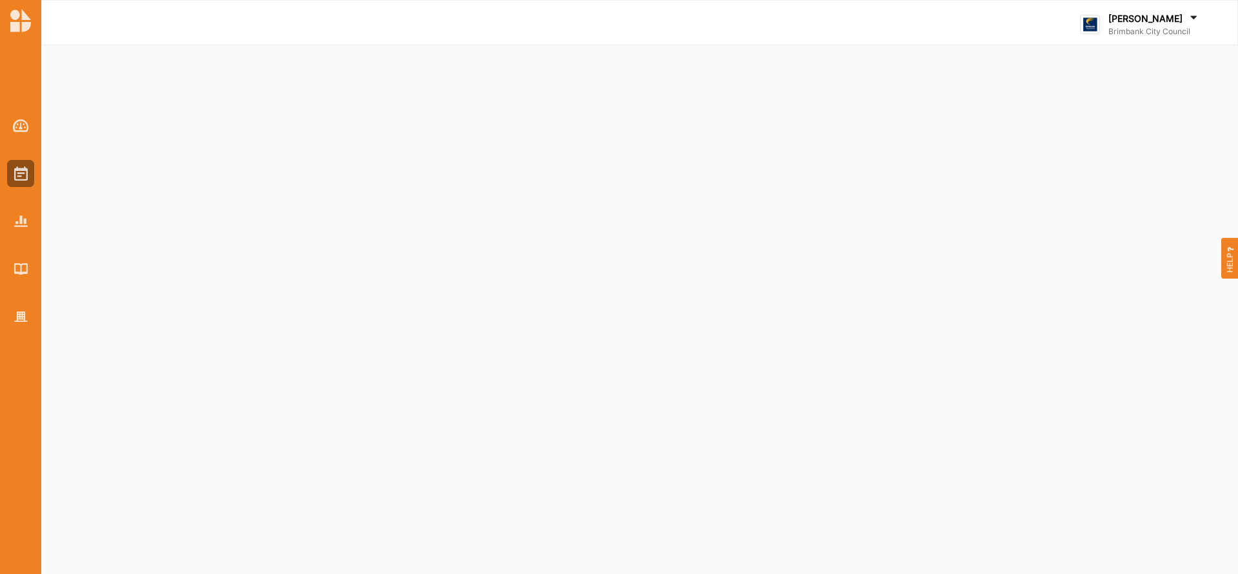
select select "2"
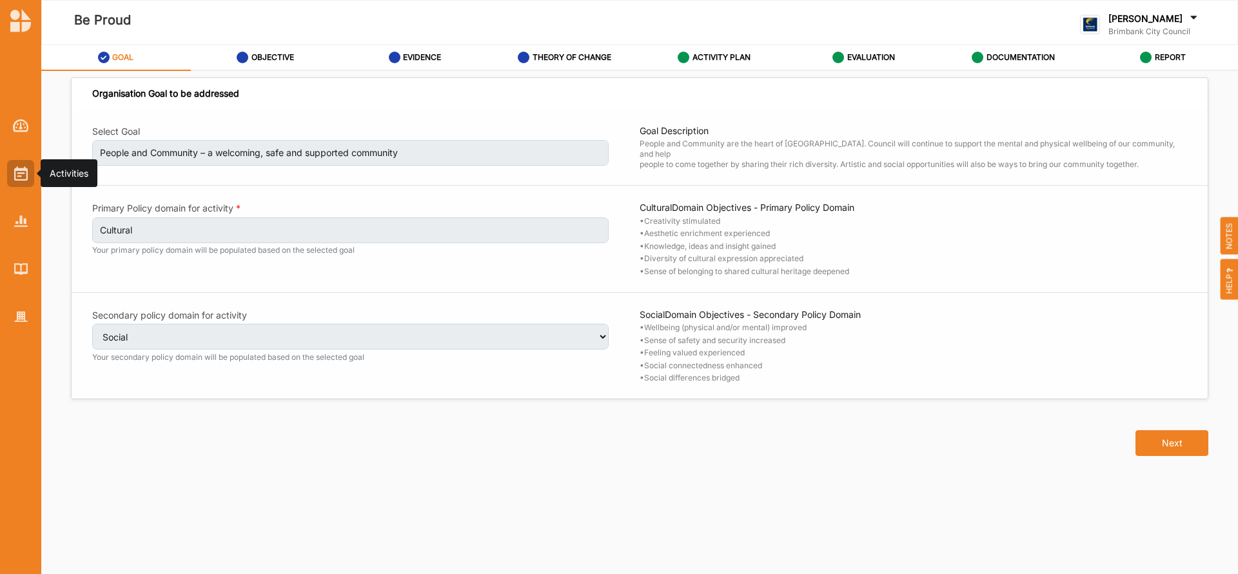
click at [9, 173] on div at bounding box center [20, 173] width 27 height 27
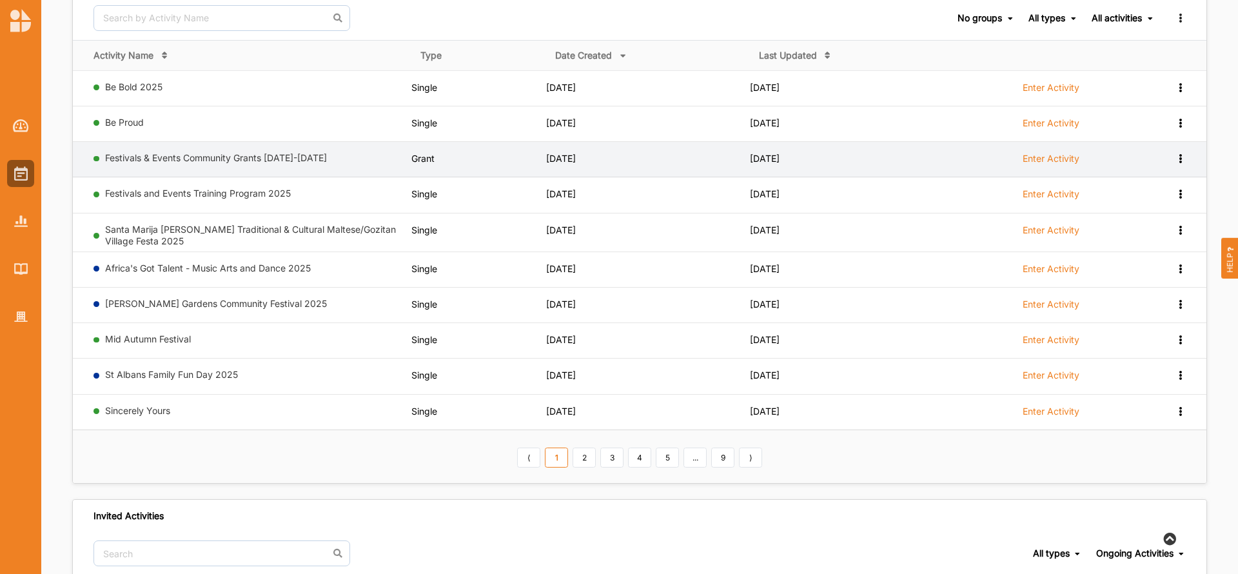
scroll to position [155, 0]
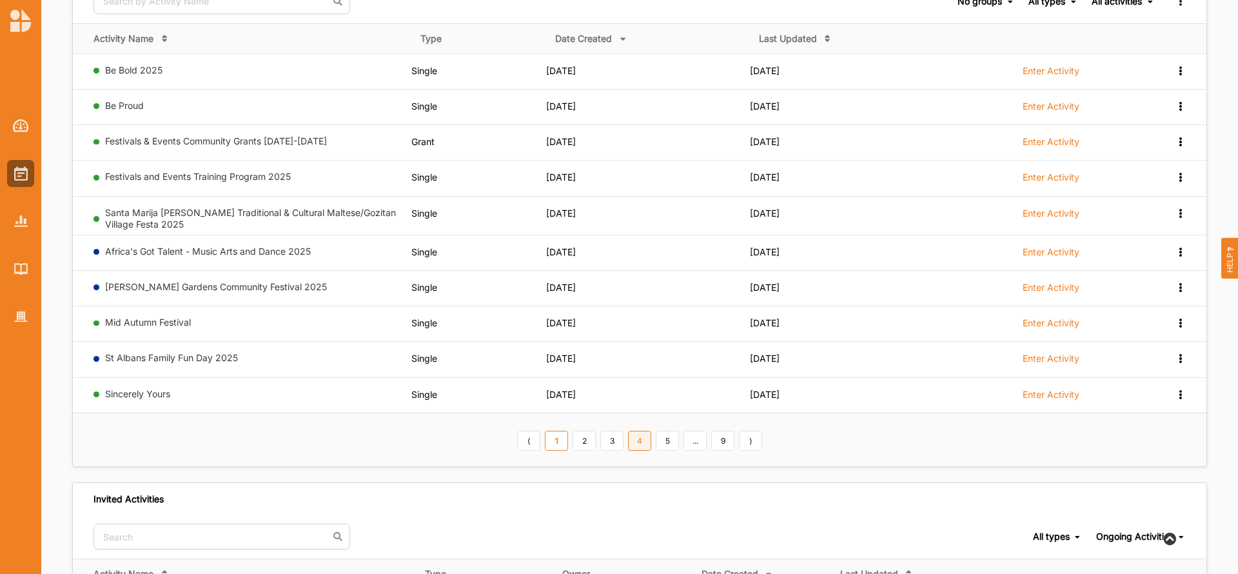
click at [636, 443] on link "4" at bounding box center [639, 441] width 23 height 21
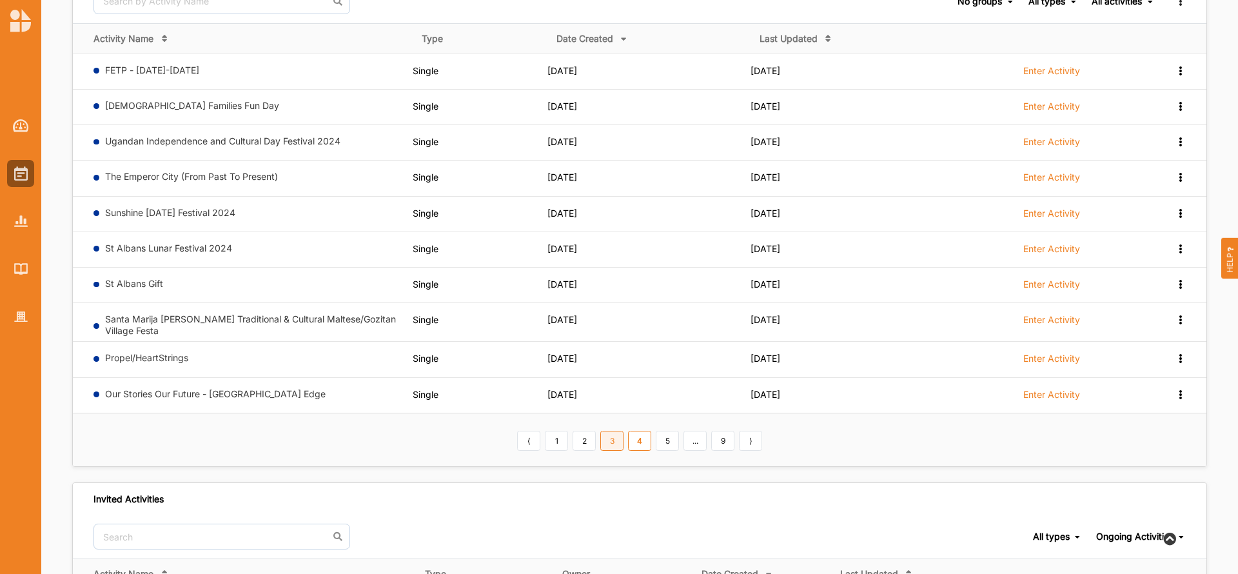
click at [612, 442] on link "3" at bounding box center [611, 441] width 23 height 21
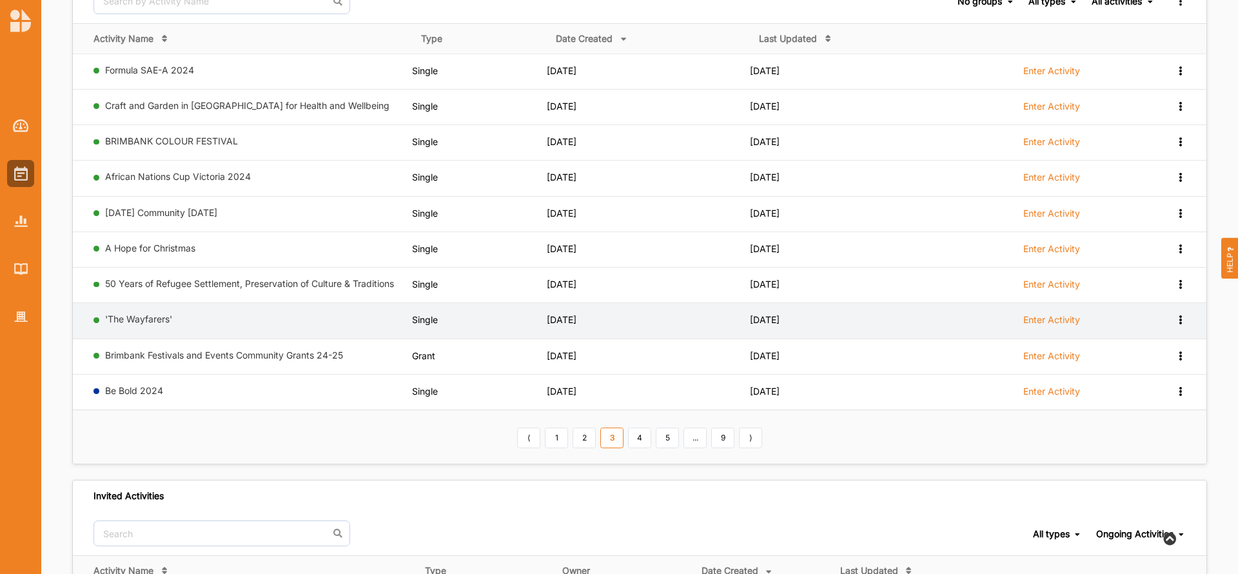
click at [1045, 318] on label "Enter Activity" at bounding box center [1051, 320] width 57 height 12
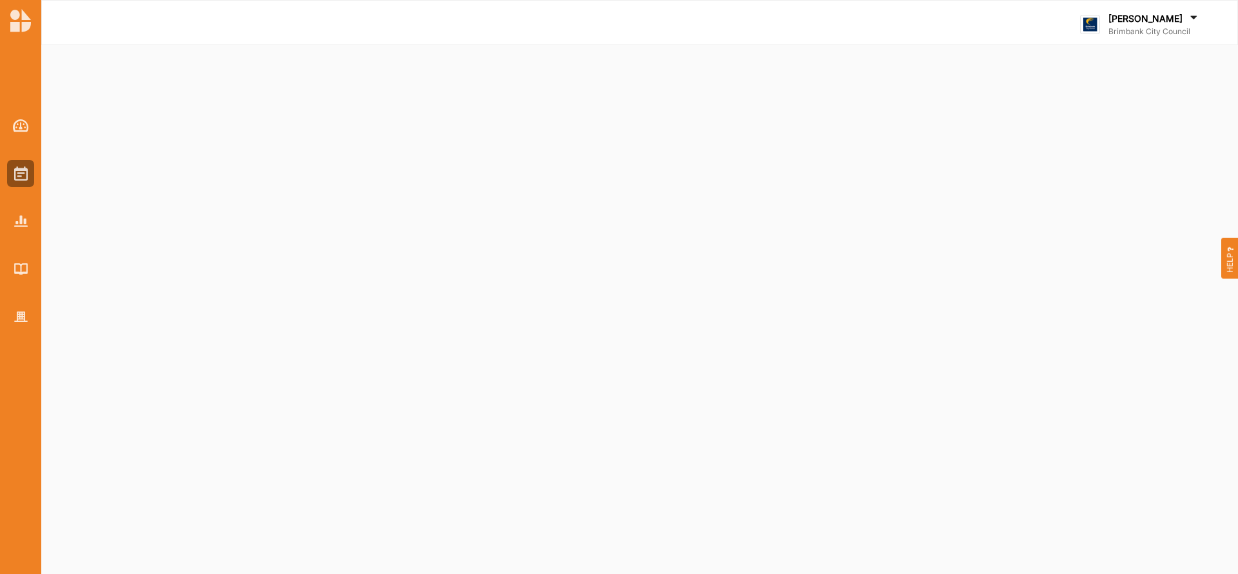
select select "2"
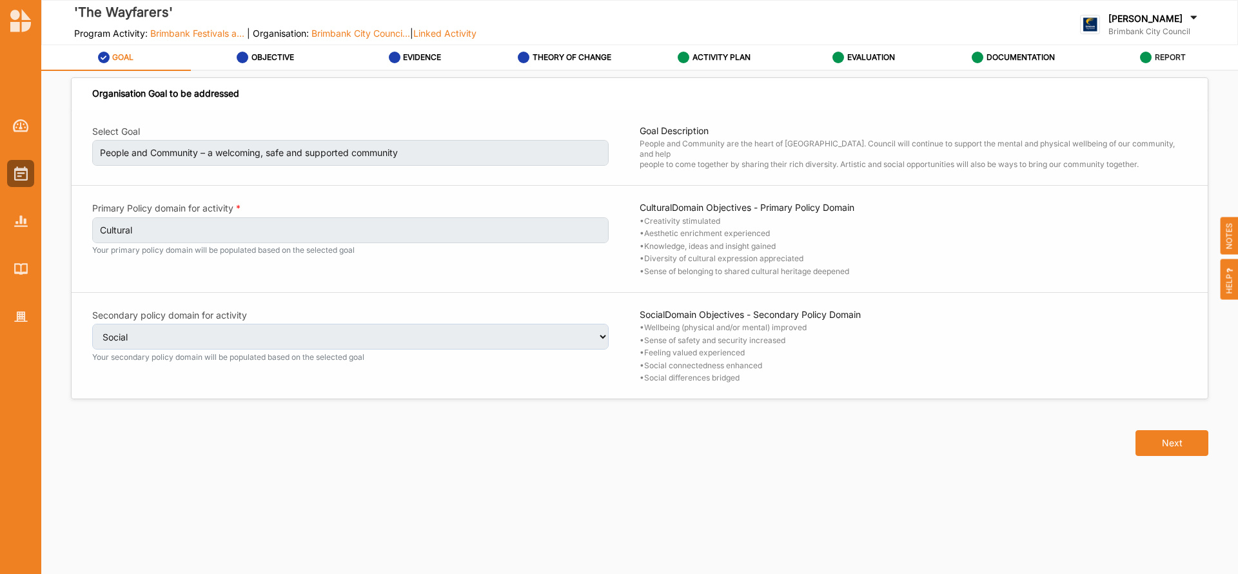
click at [1166, 54] on label "REPORT" at bounding box center [1170, 57] width 31 height 10
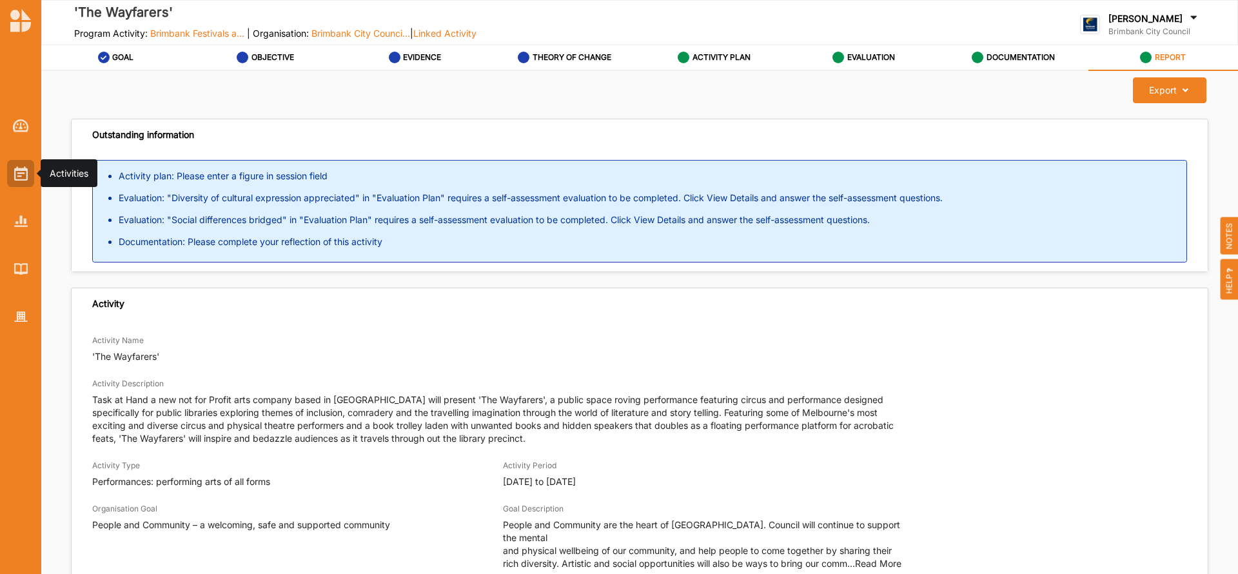
click at [22, 173] on img at bounding box center [21, 173] width 14 height 14
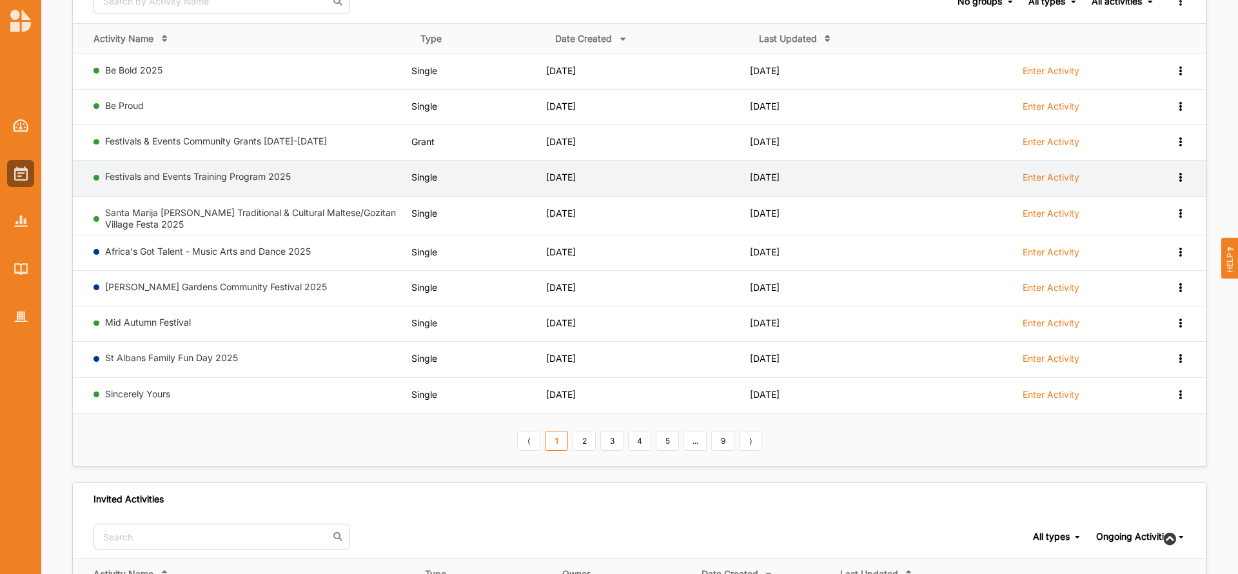
scroll to position [193, 0]
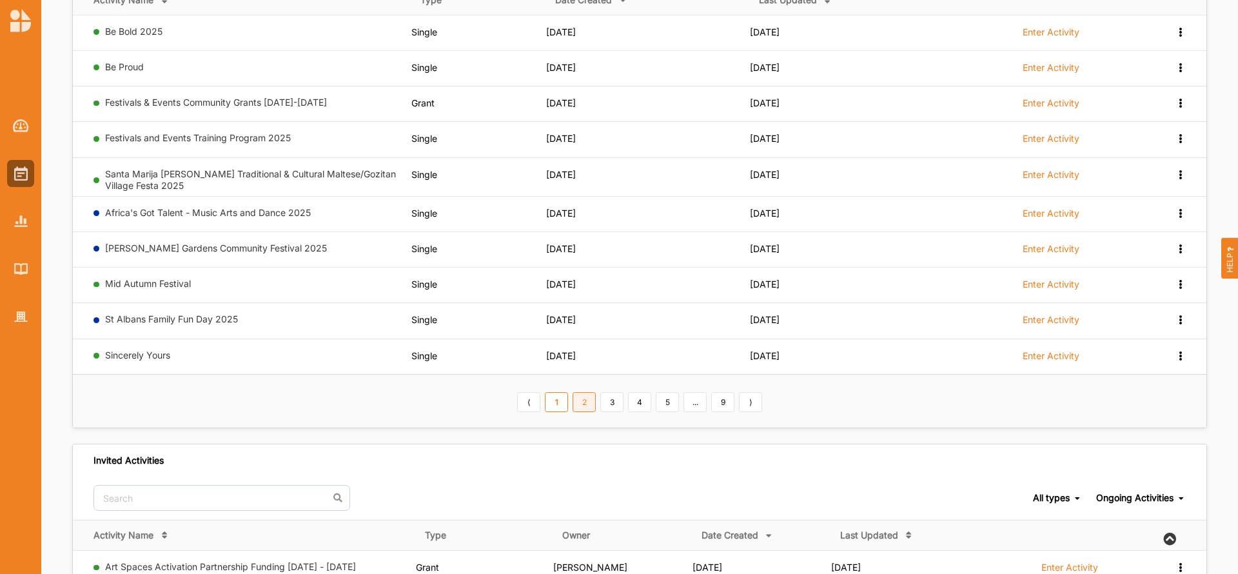
click at [582, 406] on link "2" at bounding box center [584, 402] width 23 height 21
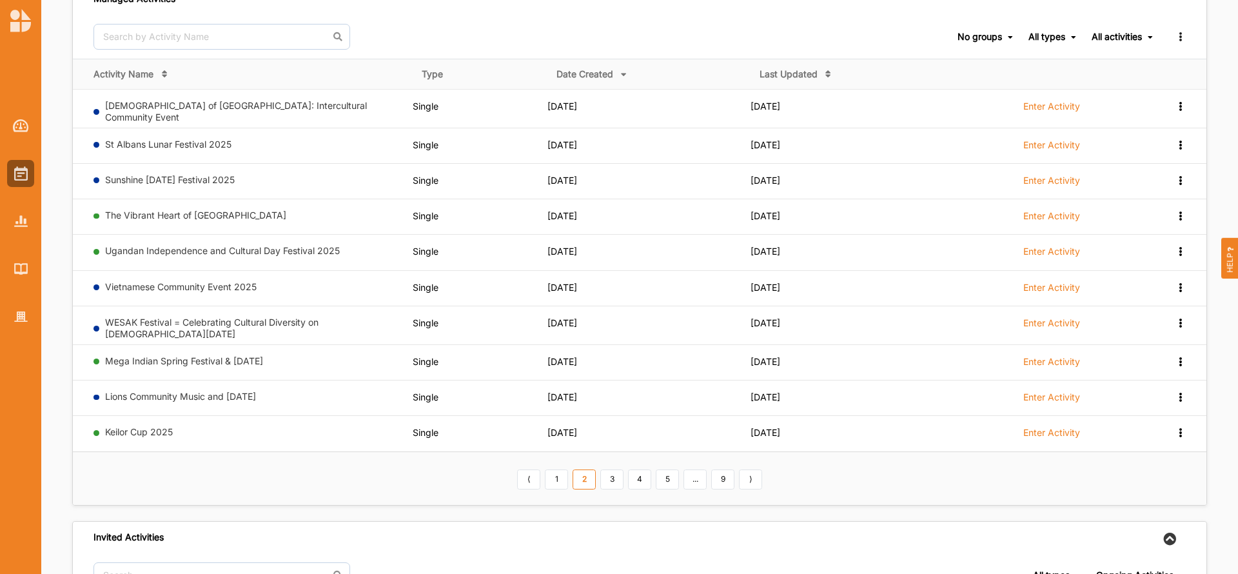
scroll to position [116, 0]
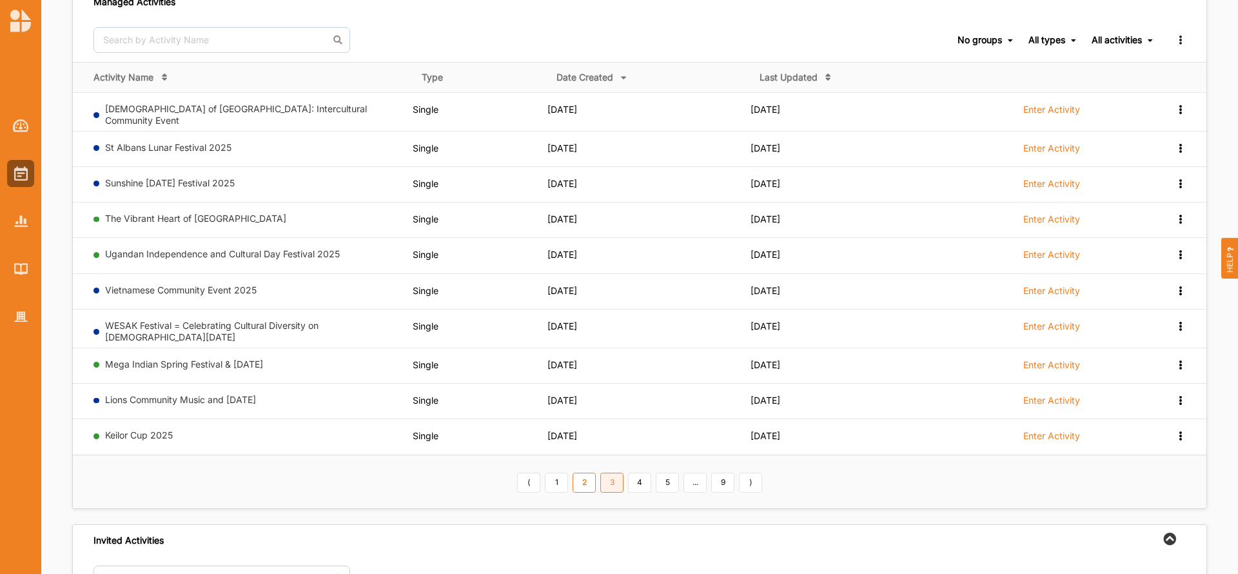
click at [613, 476] on link "3" at bounding box center [611, 483] width 23 height 21
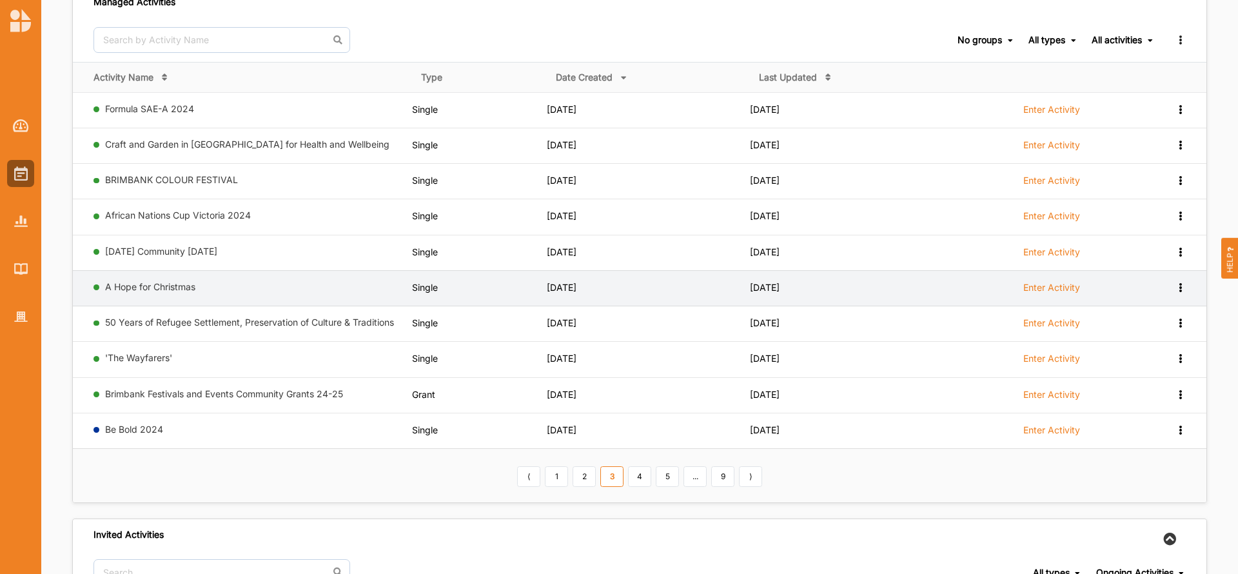
click at [1041, 287] on label "Enter Activity" at bounding box center [1051, 288] width 57 height 12
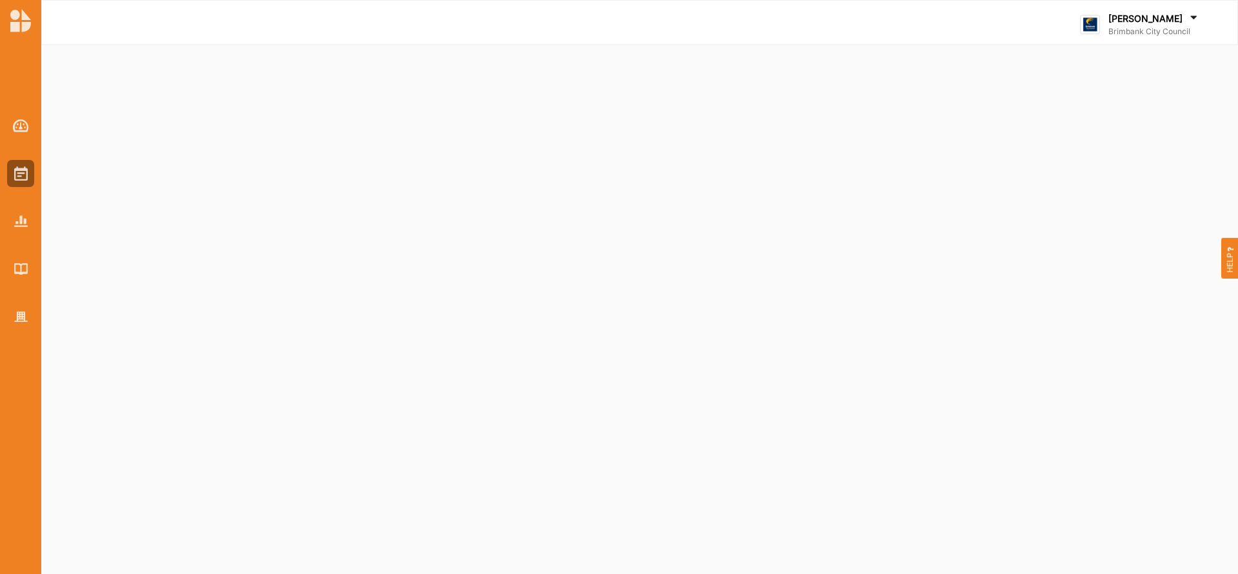
select select "2"
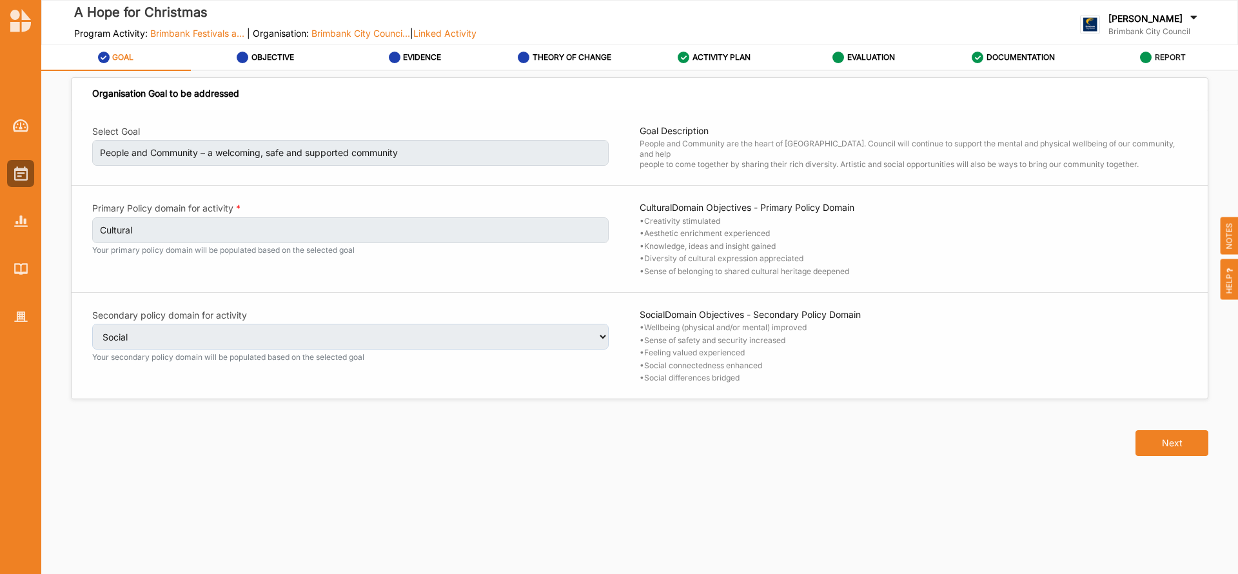
click at [1170, 55] on label "REPORT" at bounding box center [1170, 57] width 31 height 10
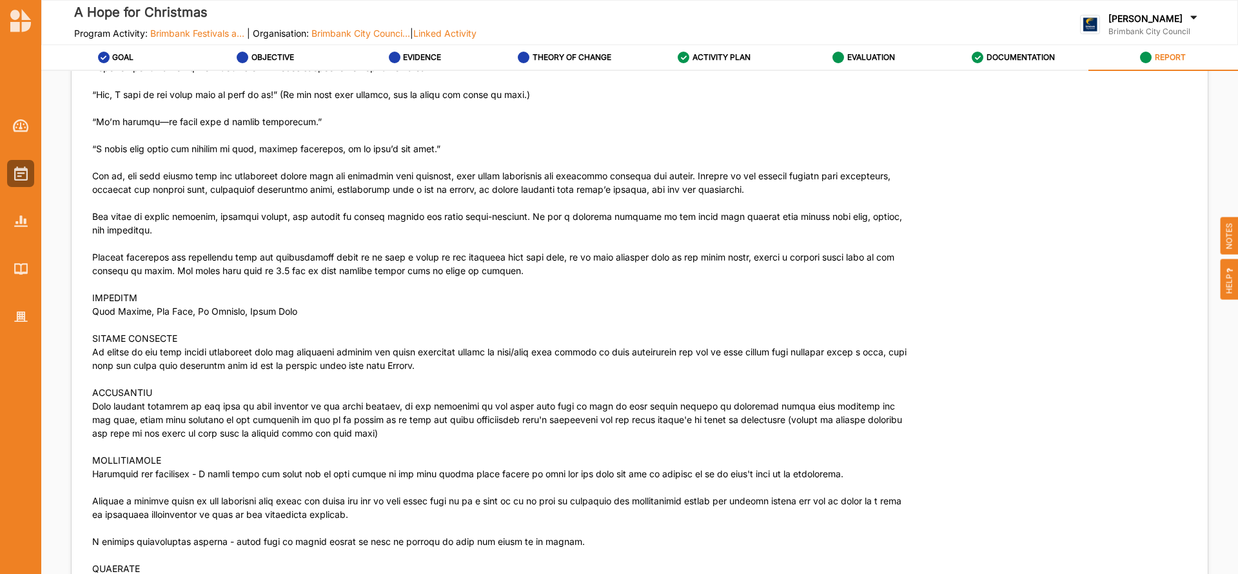
scroll to position [5128, 0]
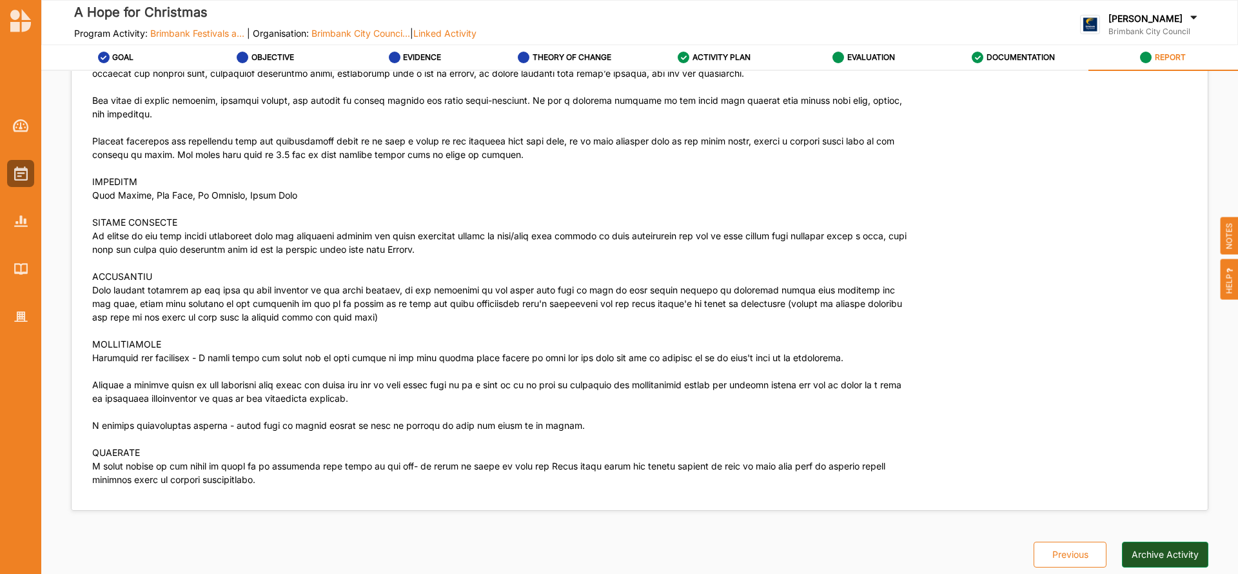
click at [1150, 552] on button "Archive Activity" at bounding box center [1165, 555] width 86 height 26
click at [15, 167] on img at bounding box center [21, 173] width 14 height 14
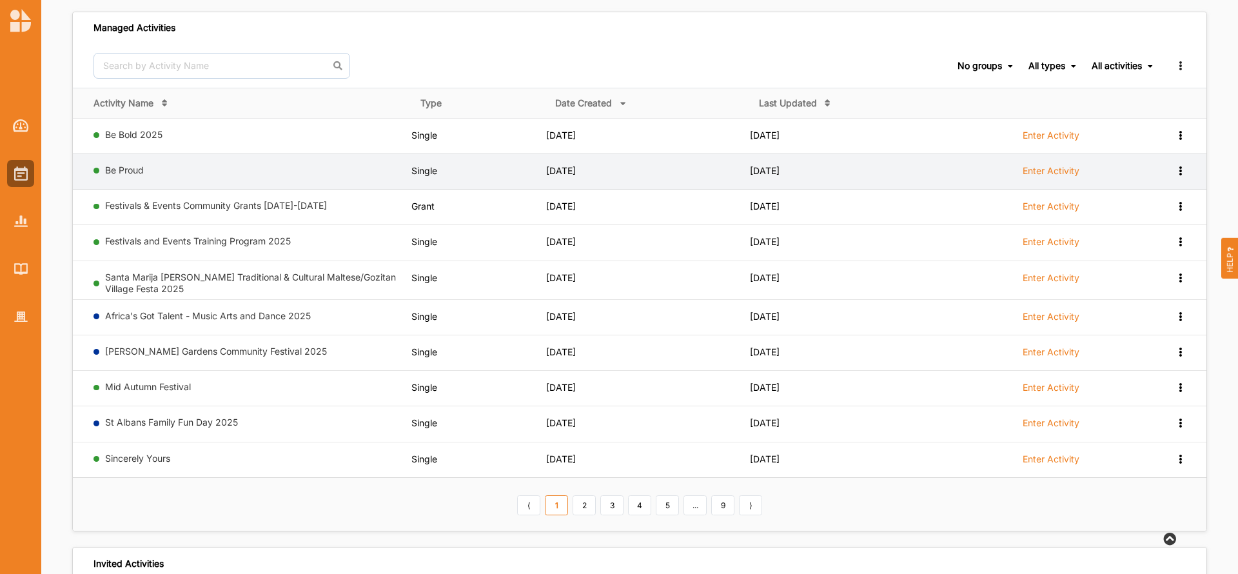
scroll to position [116, 0]
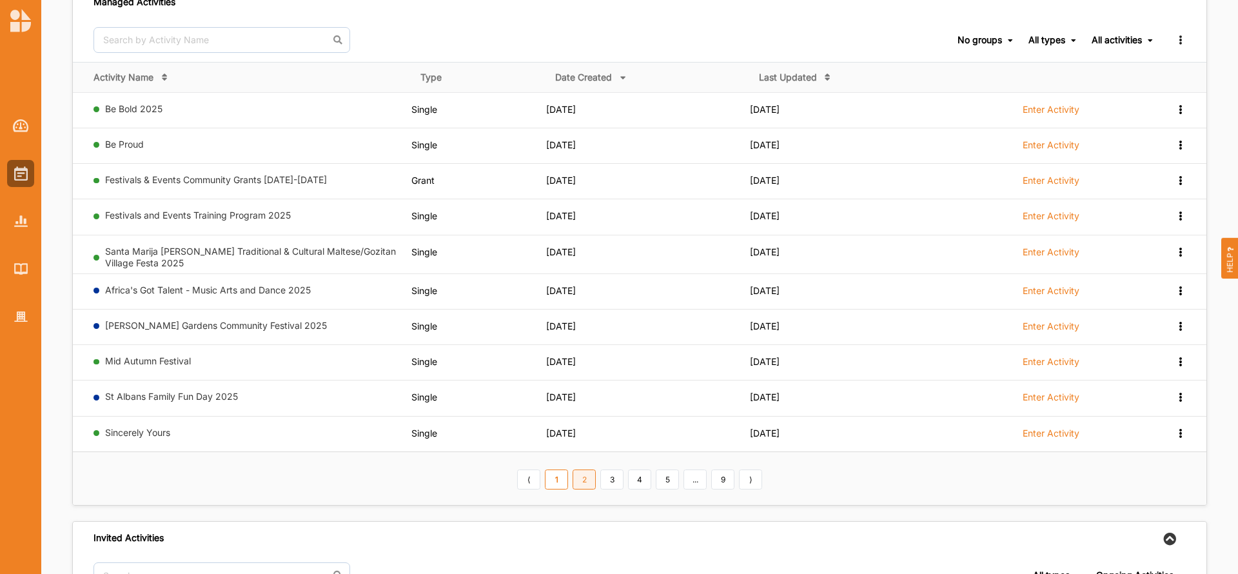
click at [591, 482] on link "2" at bounding box center [584, 479] width 23 height 21
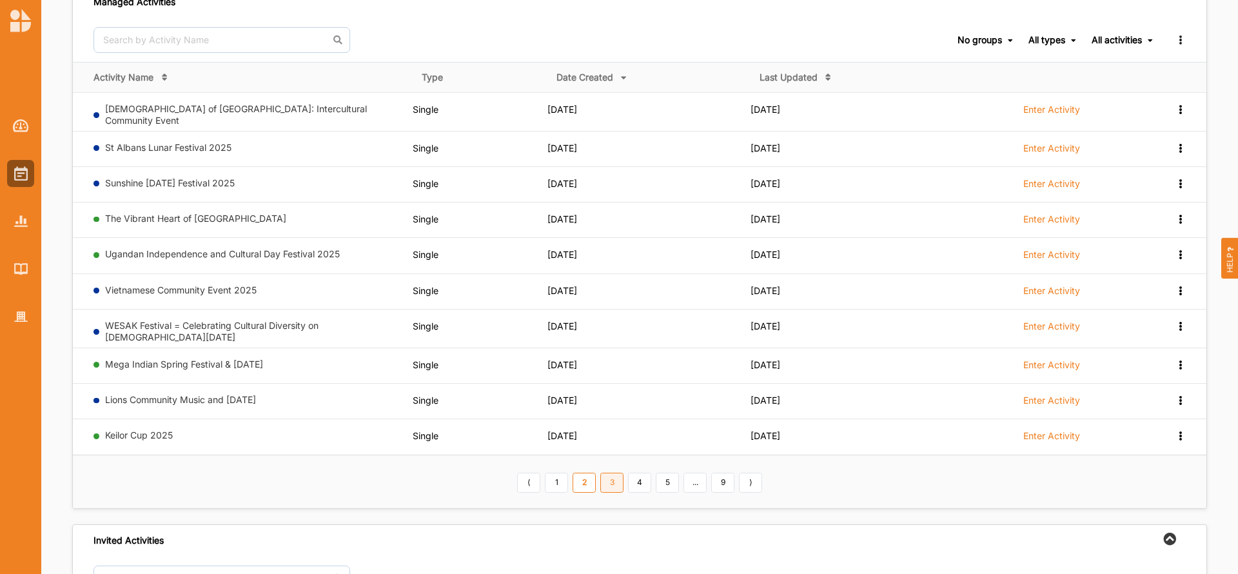
click at [613, 476] on link "3" at bounding box center [611, 483] width 23 height 21
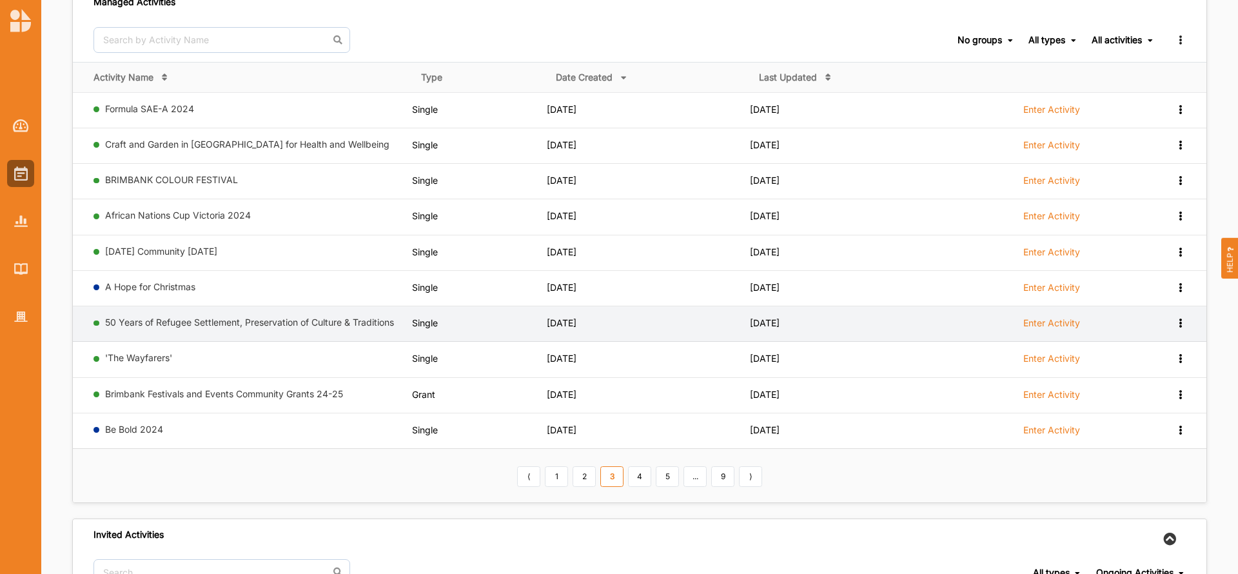
click at [1050, 320] on label "Enter Activity" at bounding box center [1051, 323] width 57 height 12
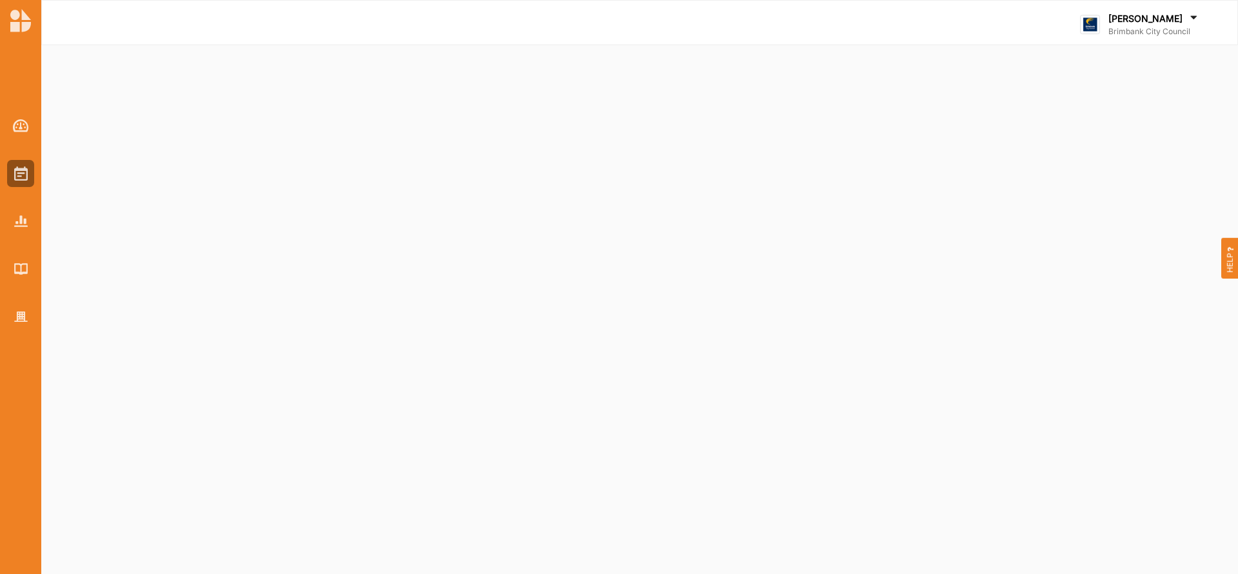
select select "2"
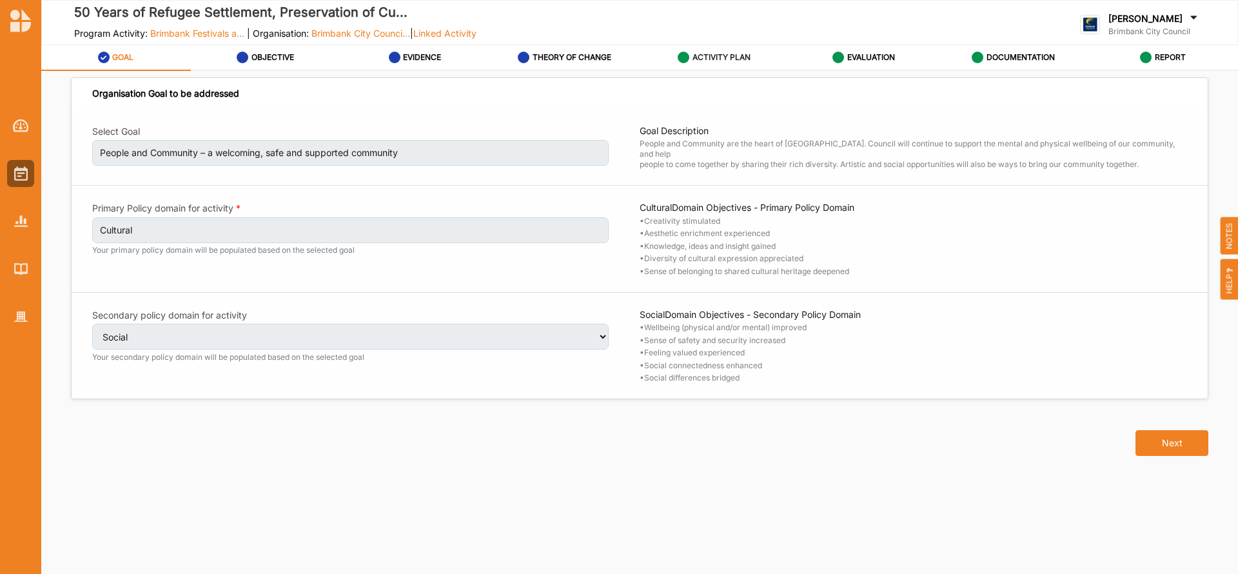
click at [720, 59] on label "ACTIVITY PLAN" at bounding box center [722, 57] width 58 height 10
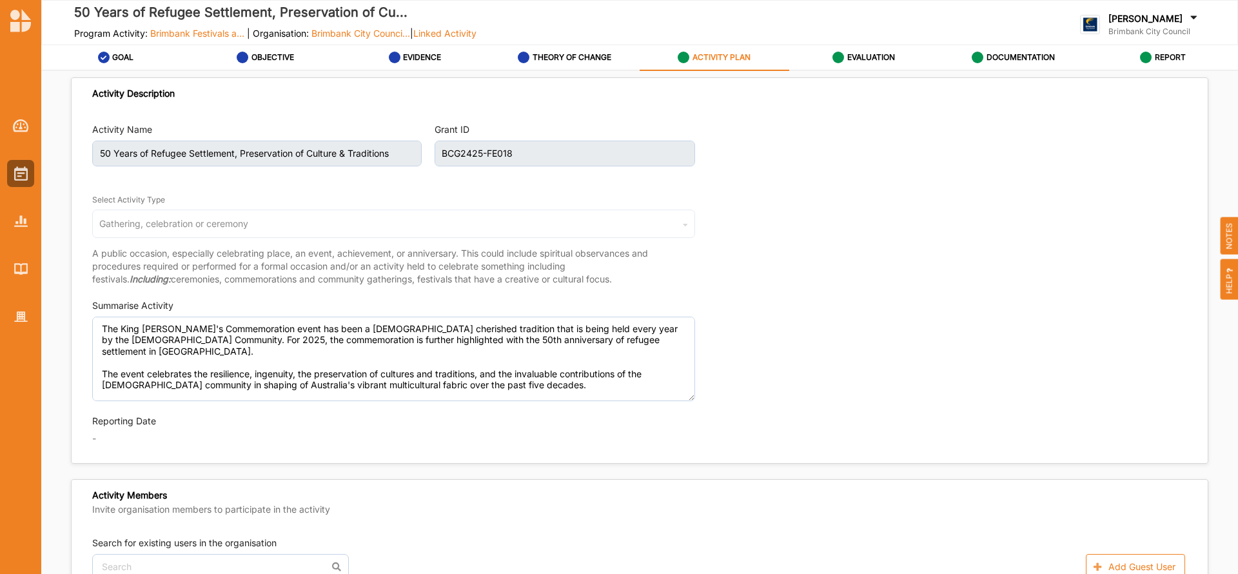
type textarea "The King [PERSON_NAME]'s Commemoration event has been a [DEMOGRAPHIC_DATA] cher…"
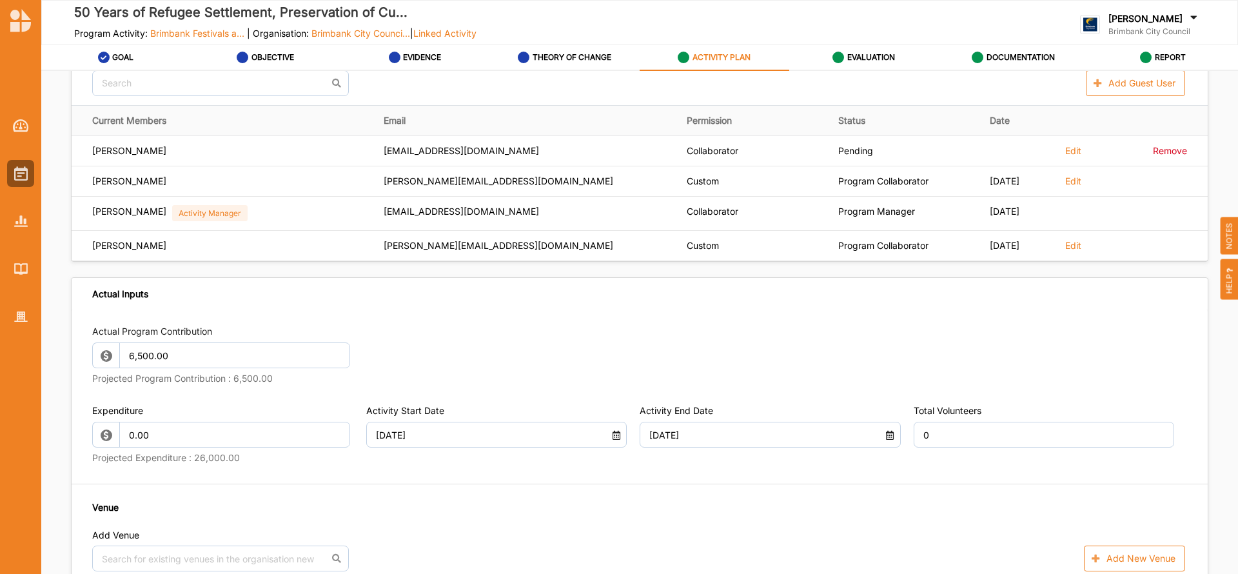
scroll to position [498, 0]
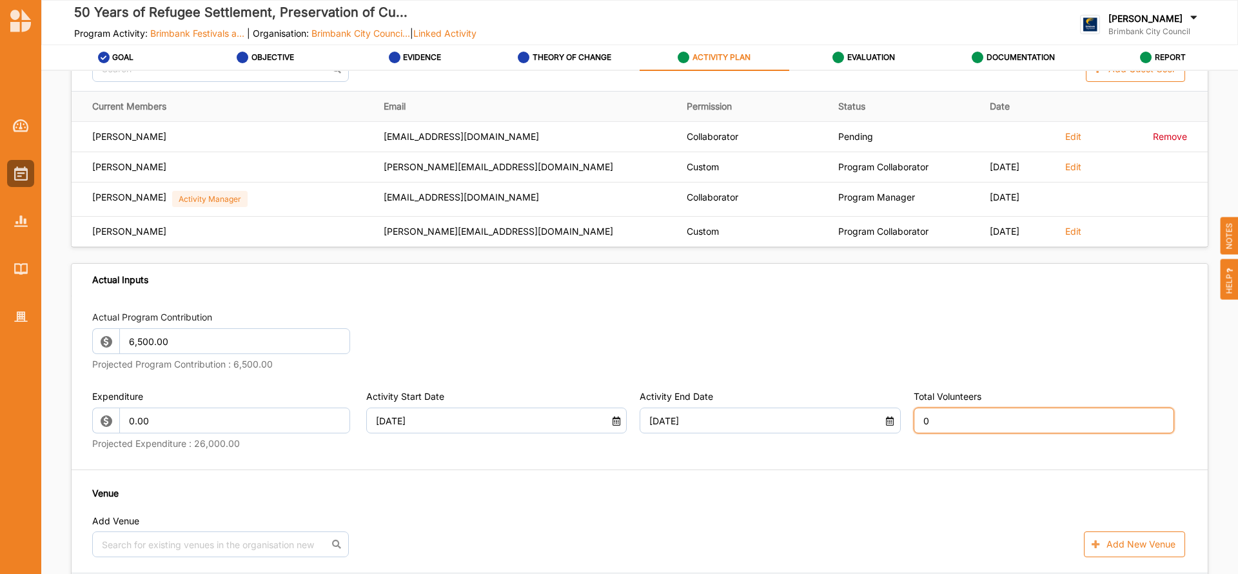
click at [947, 418] on input "0" at bounding box center [1044, 421] width 261 height 26
type input "30"
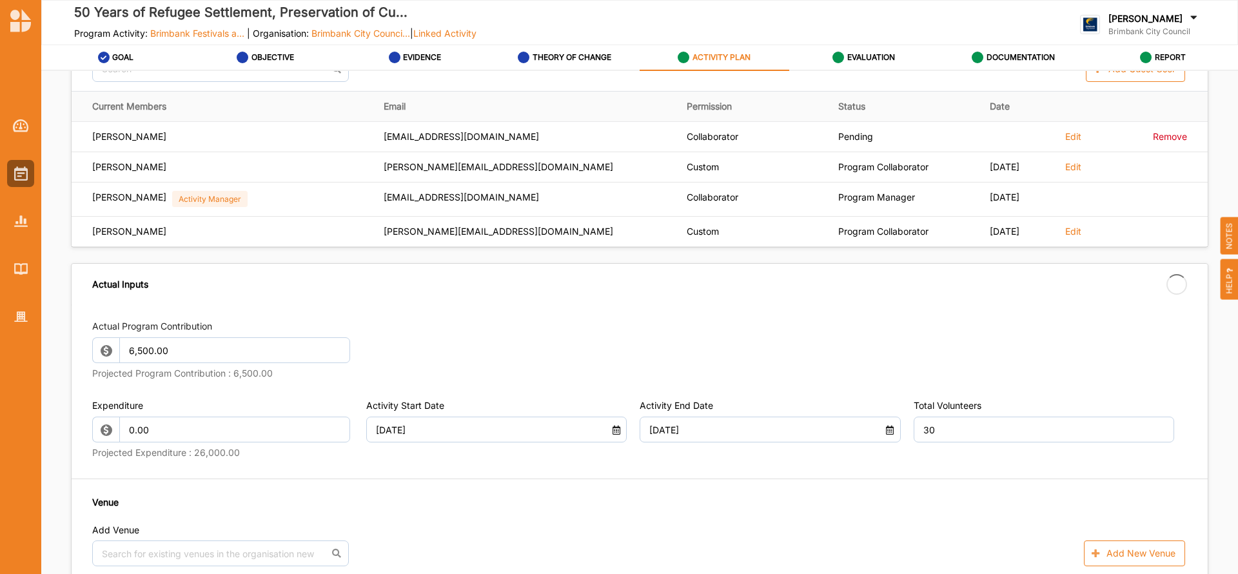
click at [1009, 445] on div "Total Volunteers 30" at bounding box center [1051, 431] width 274 height 64
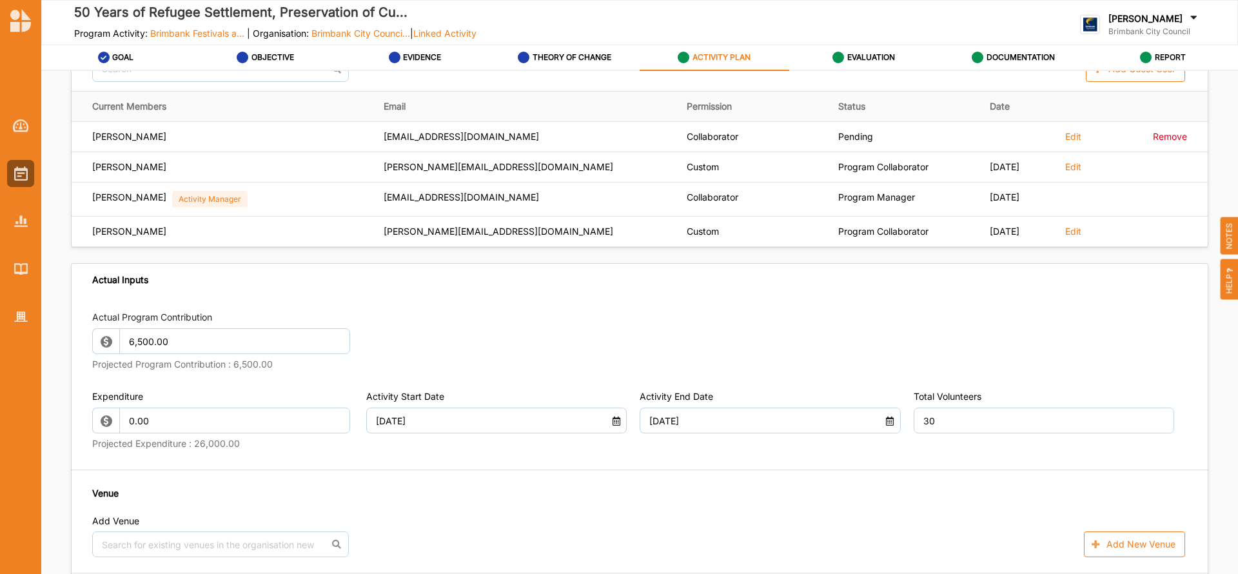
type textarea "The King [PERSON_NAME]'s Commemoration event has been a [DEMOGRAPHIC_DATA] cher…"
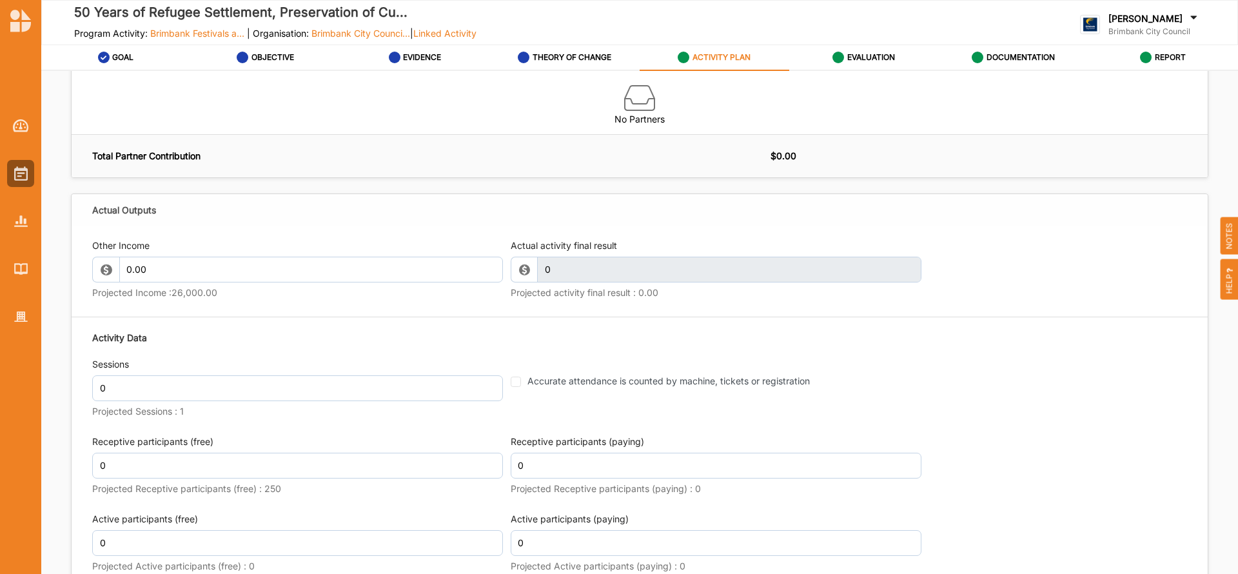
scroll to position [1439, 0]
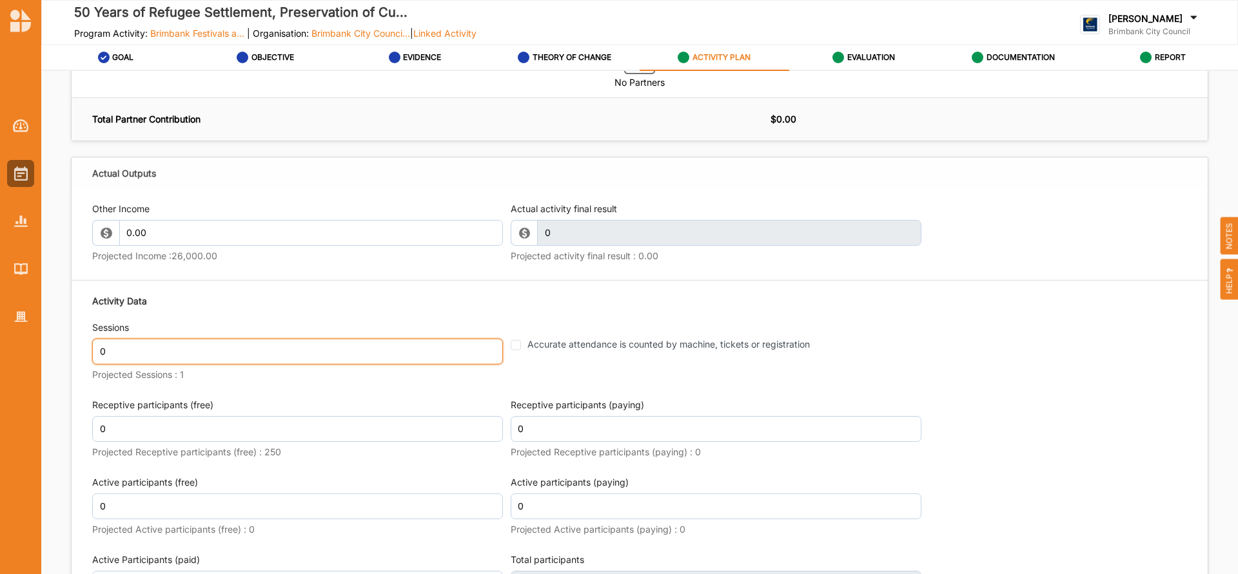
click at [159, 353] on input "0" at bounding box center [297, 352] width 411 height 26
type input "1"
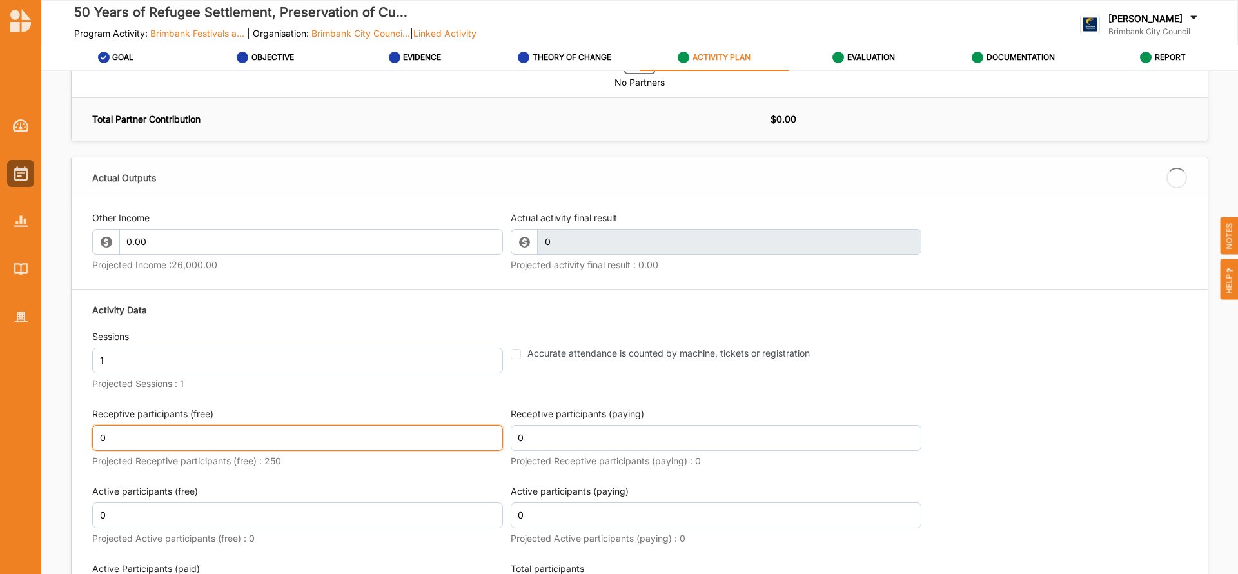
click at [130, 422] on div "Receptive participants (free) 0 Projected Receptive participants (free) : 250" at bounding box center [297, 440] width 411 height 64
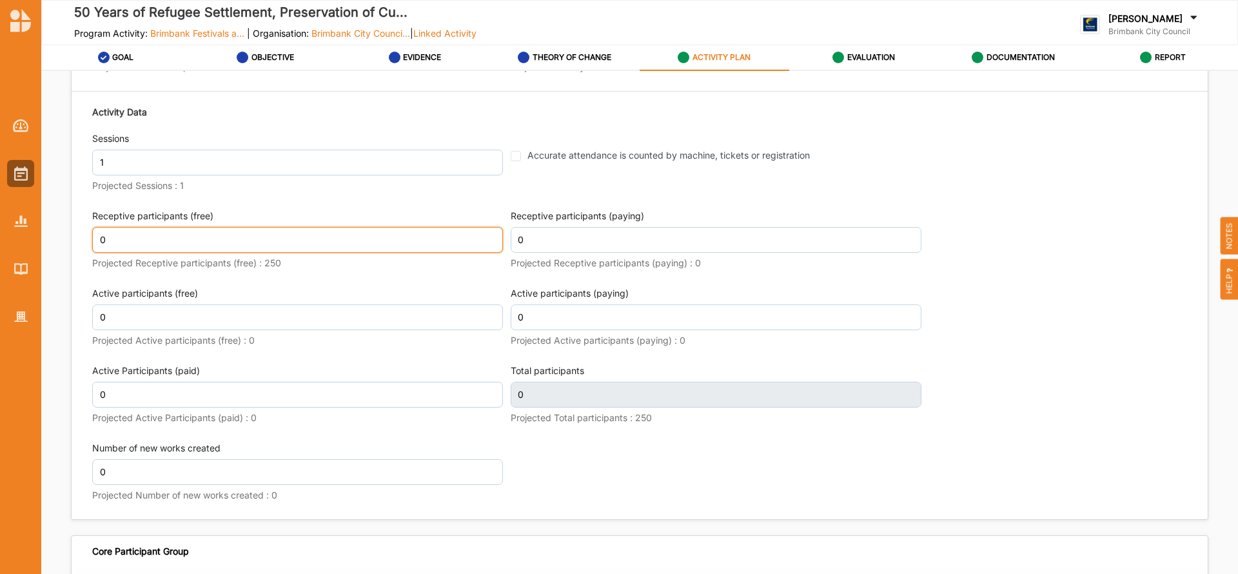
scroll to position [1644, 0]
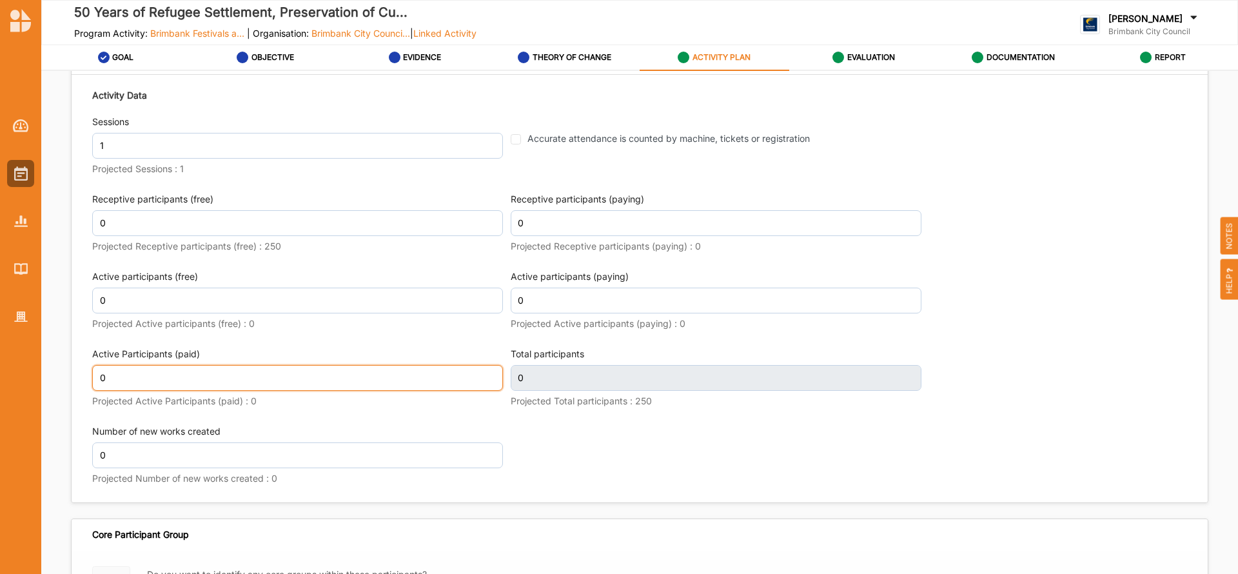
click at [120, 378] on input "0" at bounding box center [297, 378] width 411 height 26
type textarea "The King [PERSON_NAME]'s Commemoration event has been a [DEMOGRAPHIC_DATA] cher…"
type input "9"
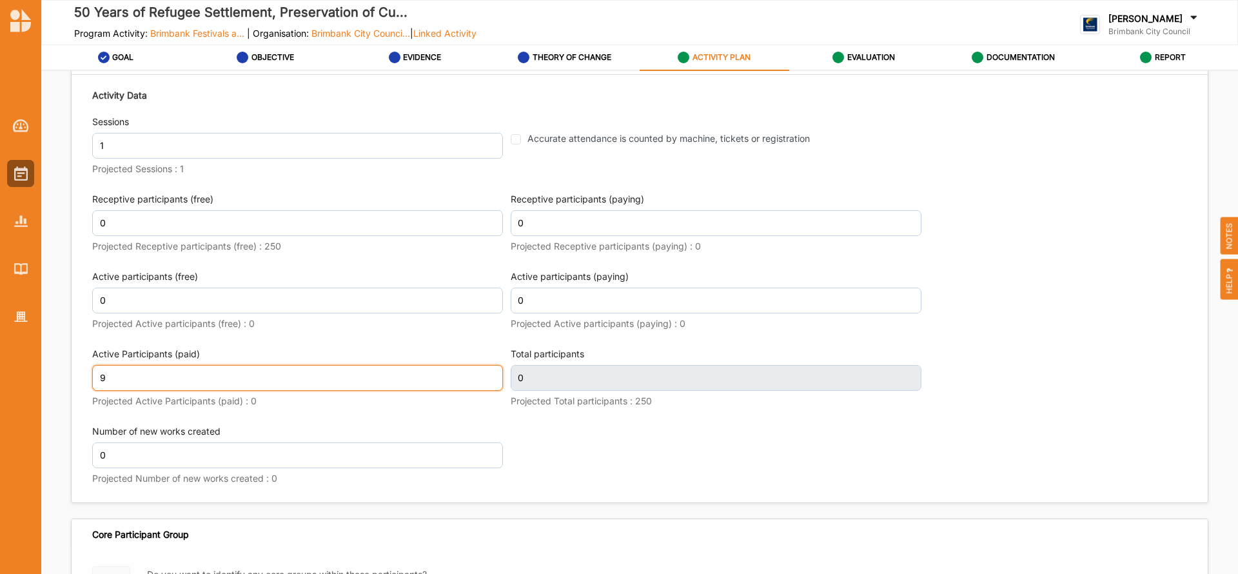
scroll to position [1644, 0]
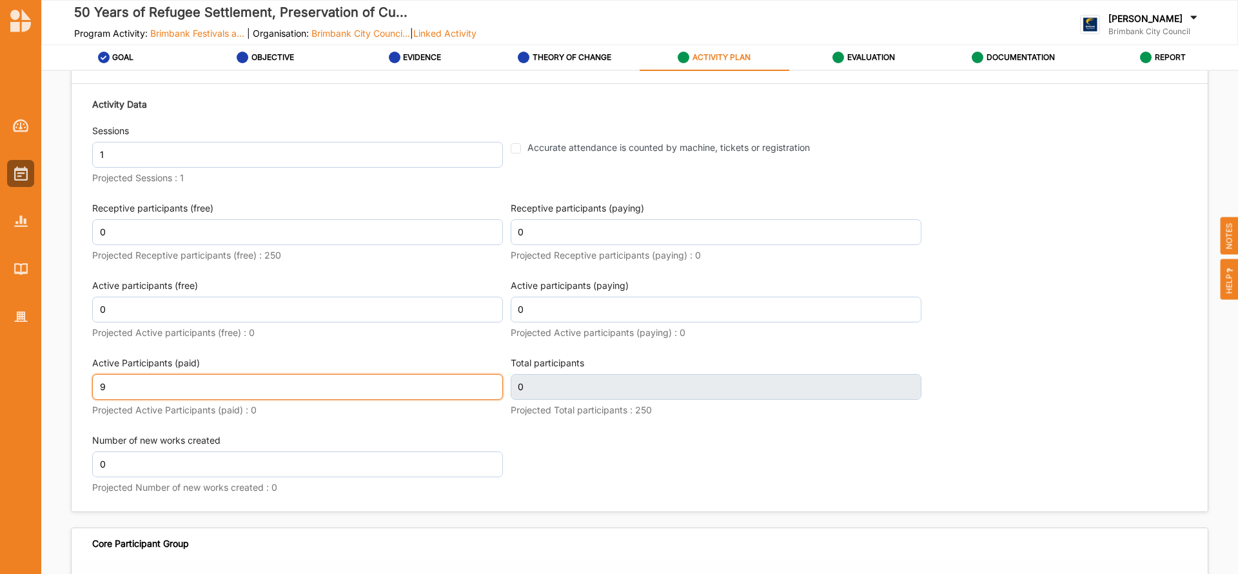
type textarea "The King [PERSON_NAME]'s Commemoration event has been a [DEMOGRAPHIC_DATA] cher…"
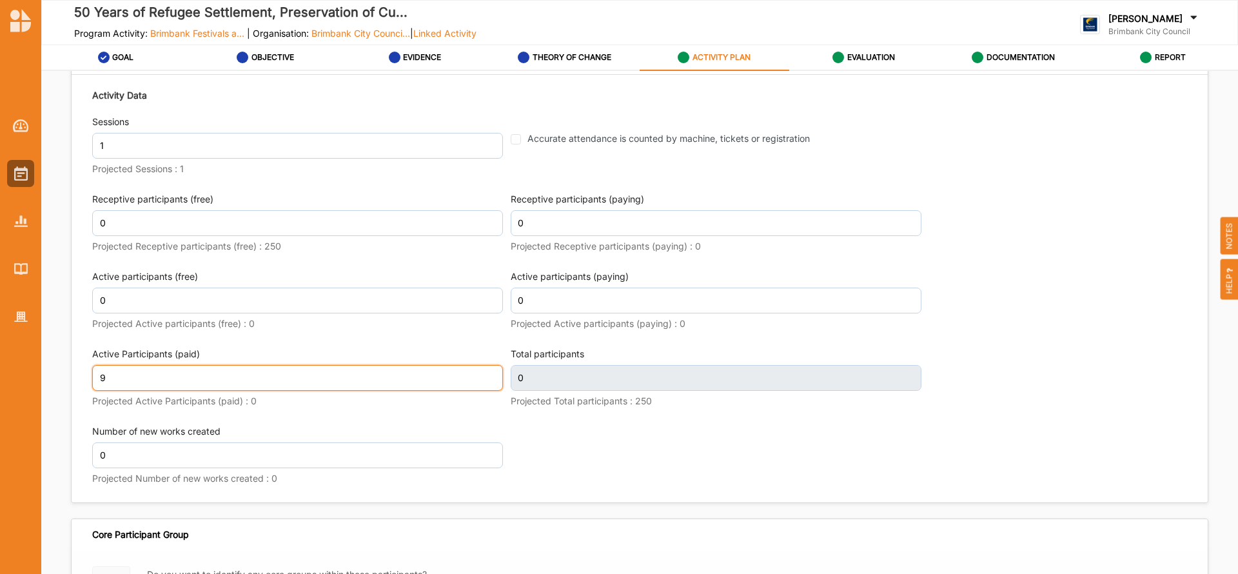
type input "9"
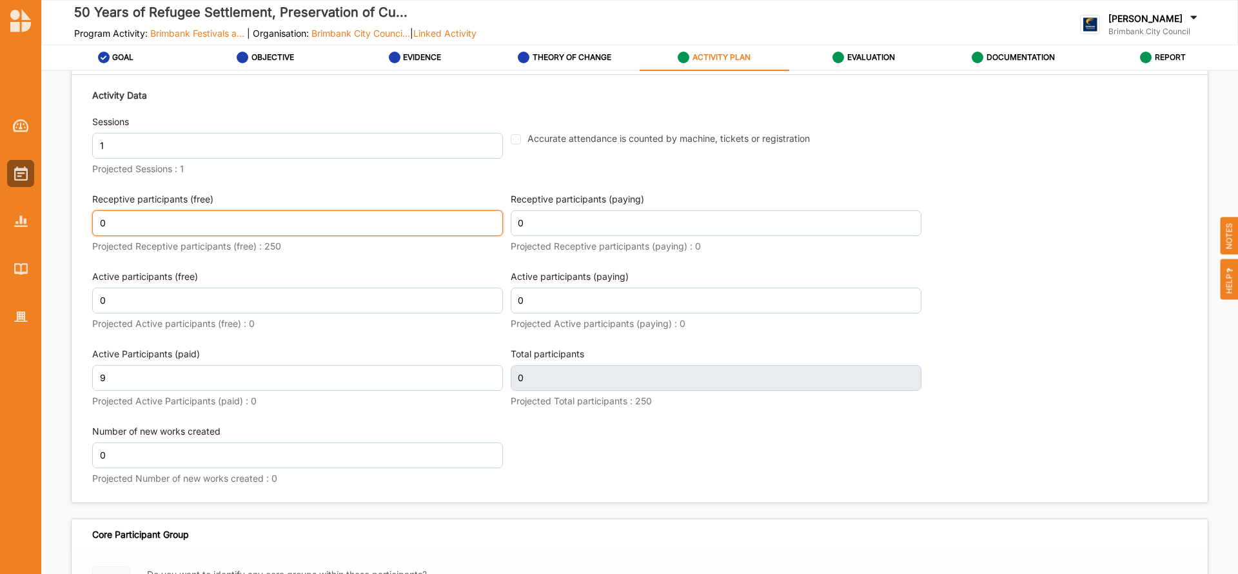
click at [112, 225] on input "0" at bounding box center [297, 223] width 411 height 26
type textarea "The King [PERSON_NAME]'s Commemoration event has been a [DEMOGRAPHIC_DATA] cher…"
type input "9"
type textarea "The King [PERSON_NAME]'s Commemoration event has been a [DEMOGRAPHIC_DATA] cher…"
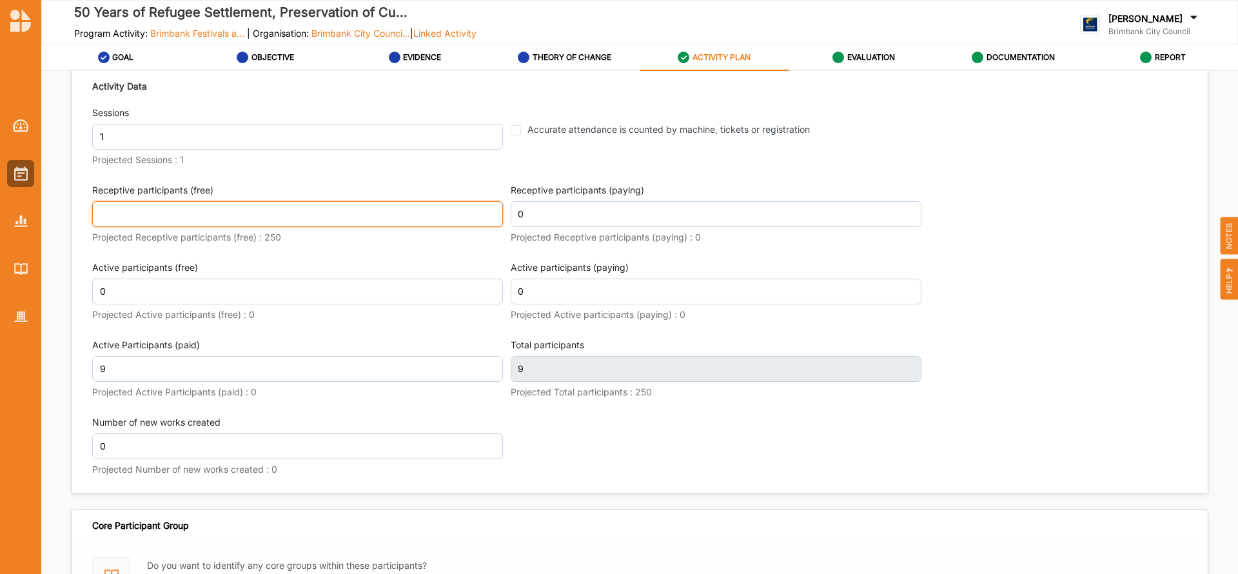
type textarea "The King [PERSON_NAME]'s Commemoration event has been a [DEMOGRAPHIC_DATA] cher…"
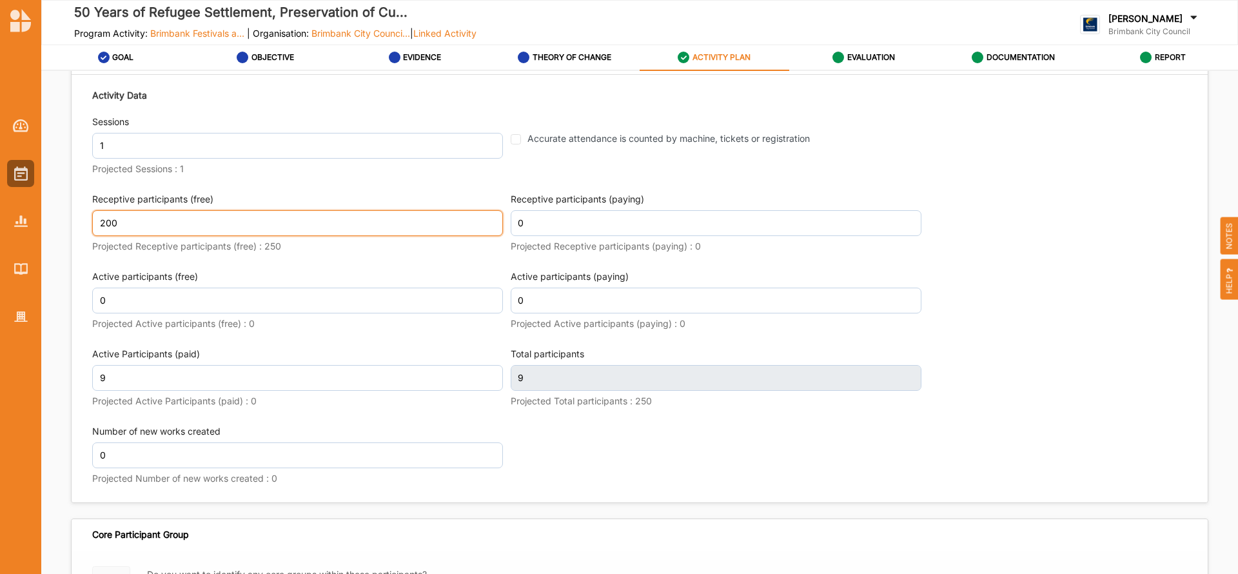
type input "200"
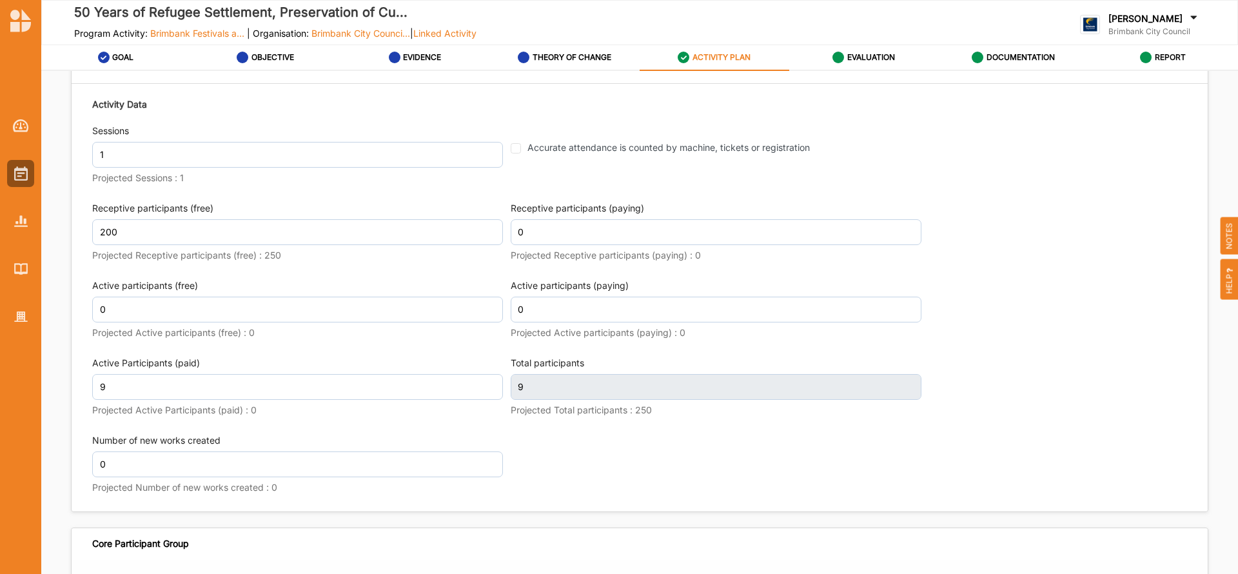
scroll to position [1653, 0]
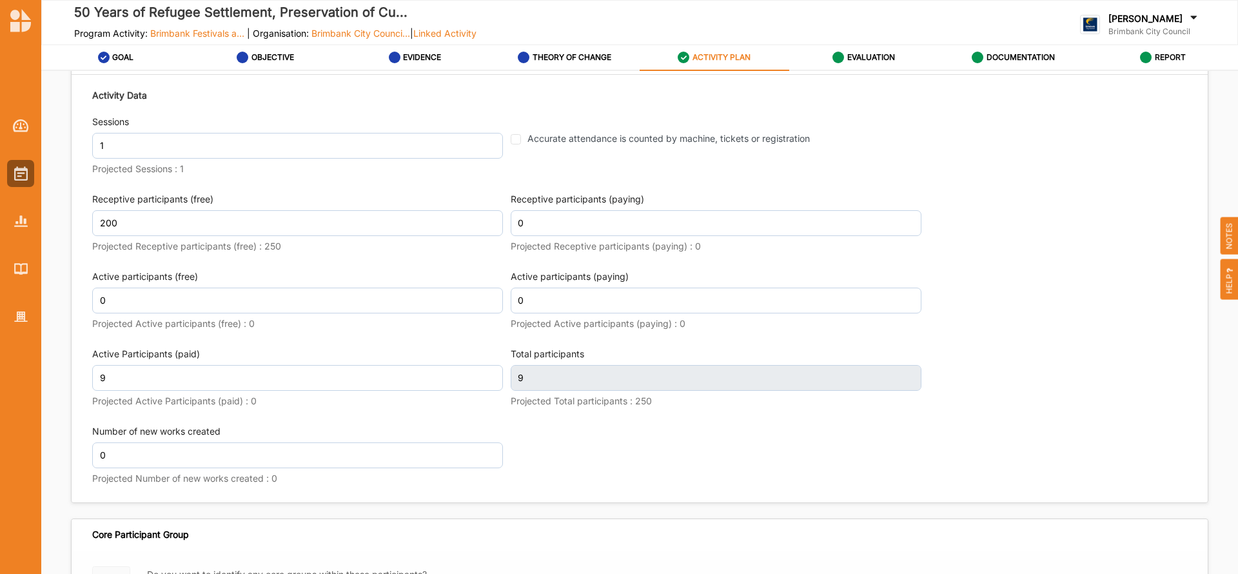
click at [604, 467] on div "Activity Data Sessions 1 Projected Sessions : 1 Accurate attendance is counted …" at bounding box center [639, 288] width 1095 height 413
type textarea "The King [PERSON_NAME]'s Commemoration event has been a [DEMOGRAPHIC_DATA] cher…"
type input "209"
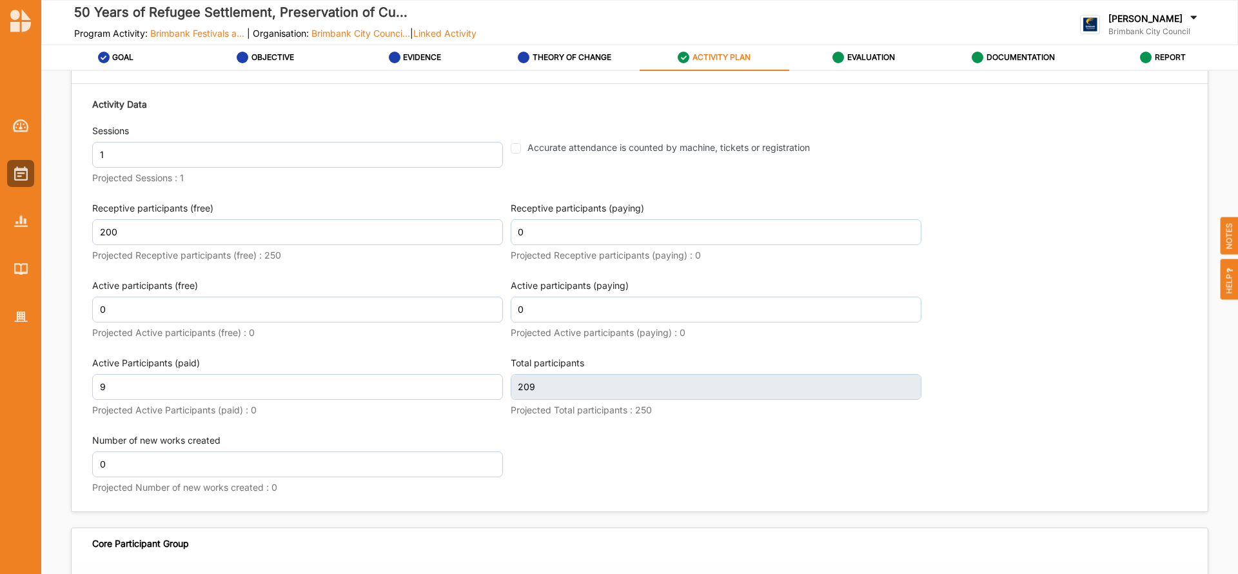
type textarea "The King [PERSON_NAME]'s Commemoration event has been a [DEMOGRAPHIC_DATA] cher…"
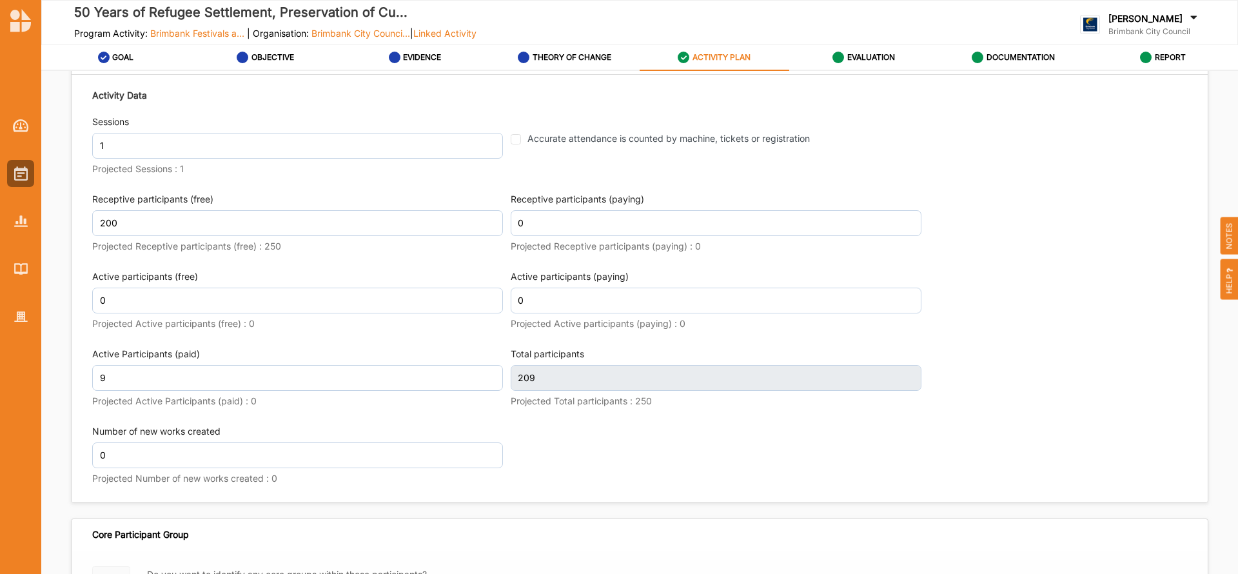
scroll to position [1753, 0]
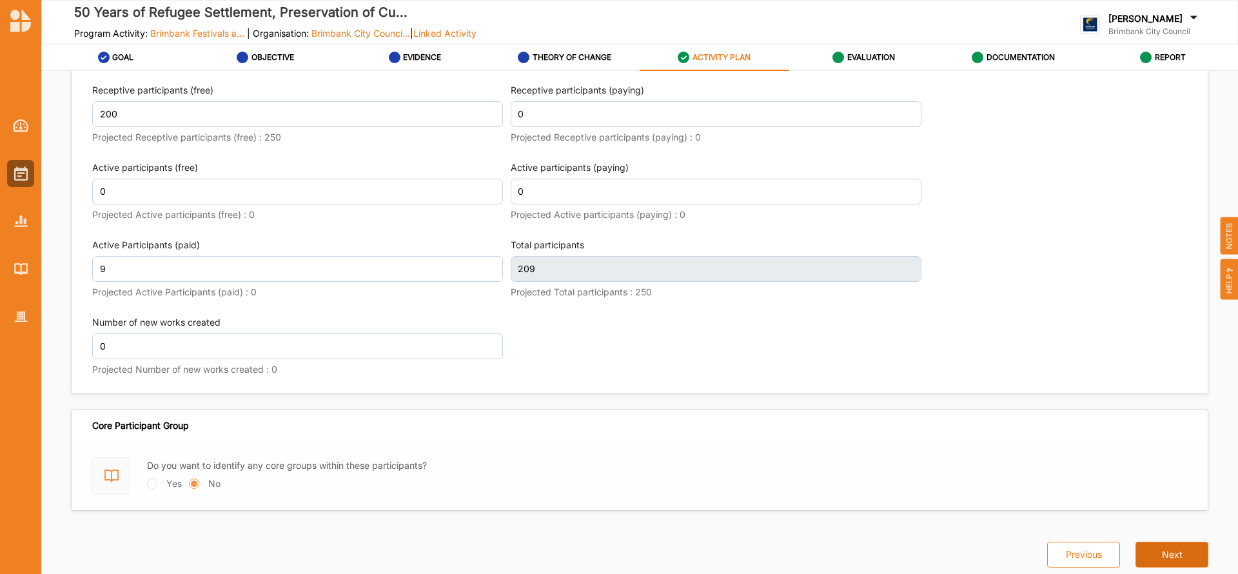
click at [1166, 555] on button "Next" at bounding box center [1172, 555] width 73 height 26
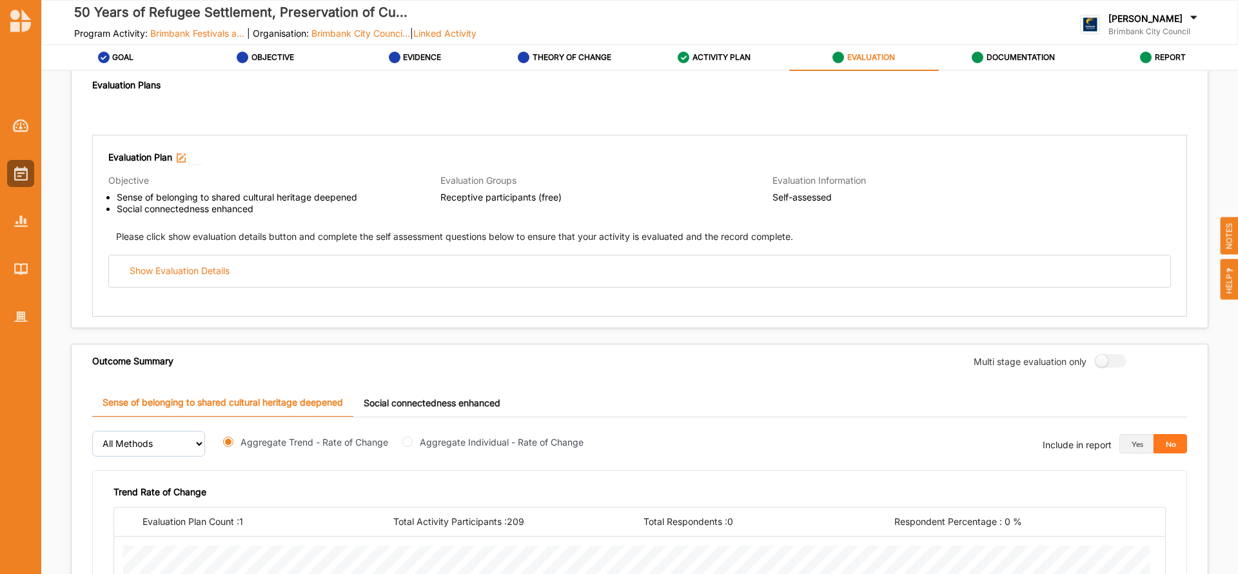
scroll to position [129, 0]
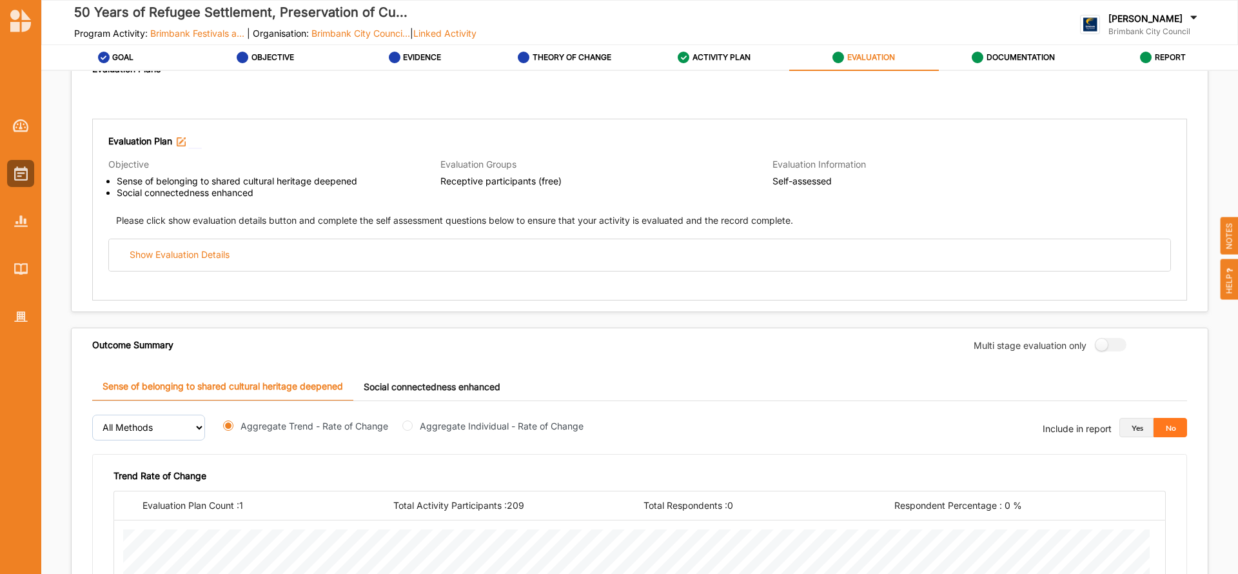
click at [1130, 427] on button "Yes" at bounding box center [1136, 427] width 34 height 19
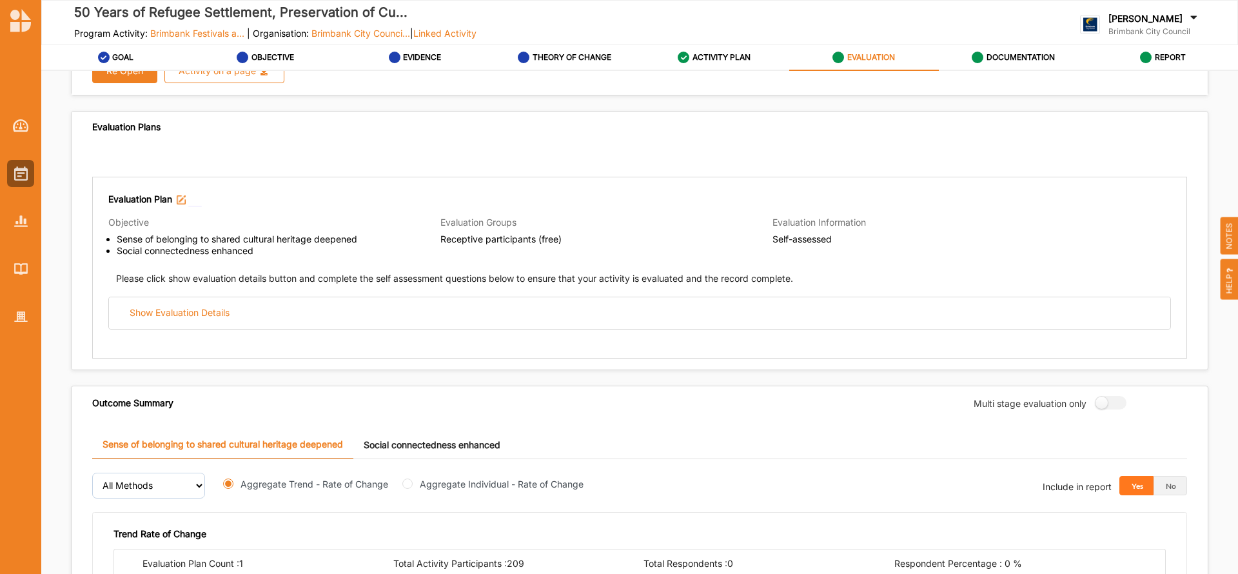
scroll to position [70, 0]
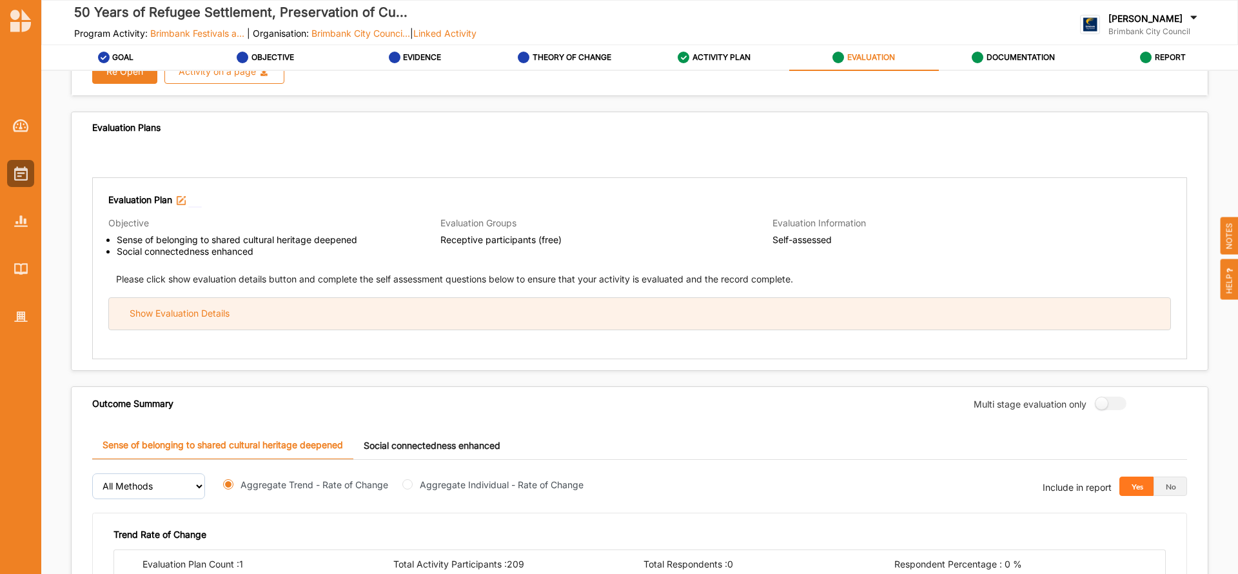
click at [180, 315] on div "Show Evaluation Details" at bounding box center [180, 314] width 100 height 12
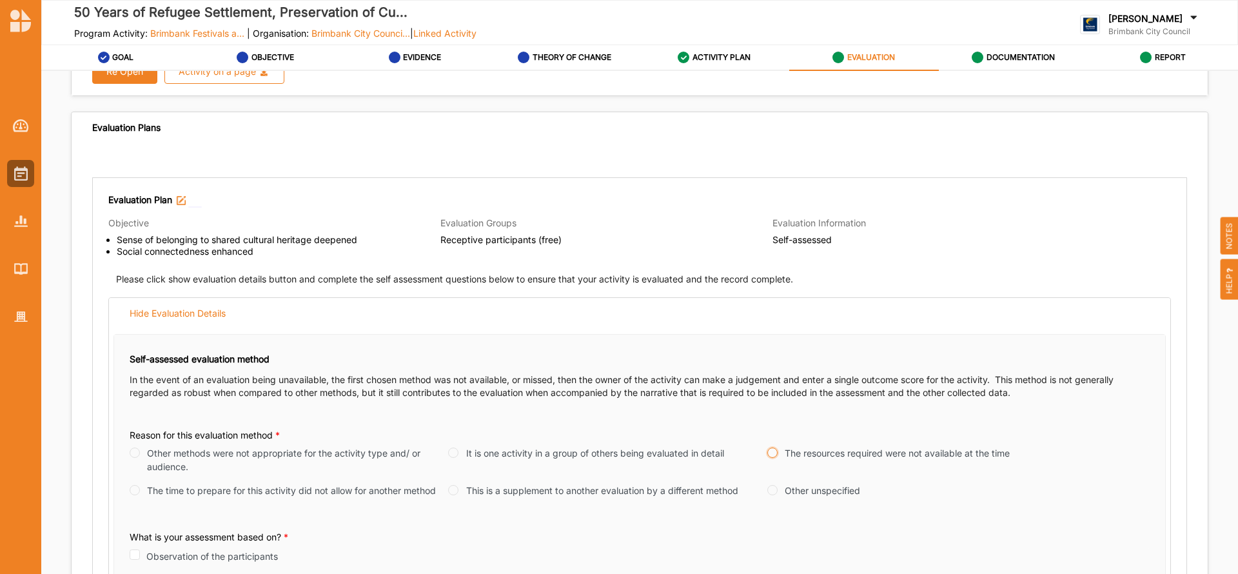
click at [767, 454] on input "The resources required were not available at the time" at bounding box center [772, 452] width 10 height 10
radio input "true"
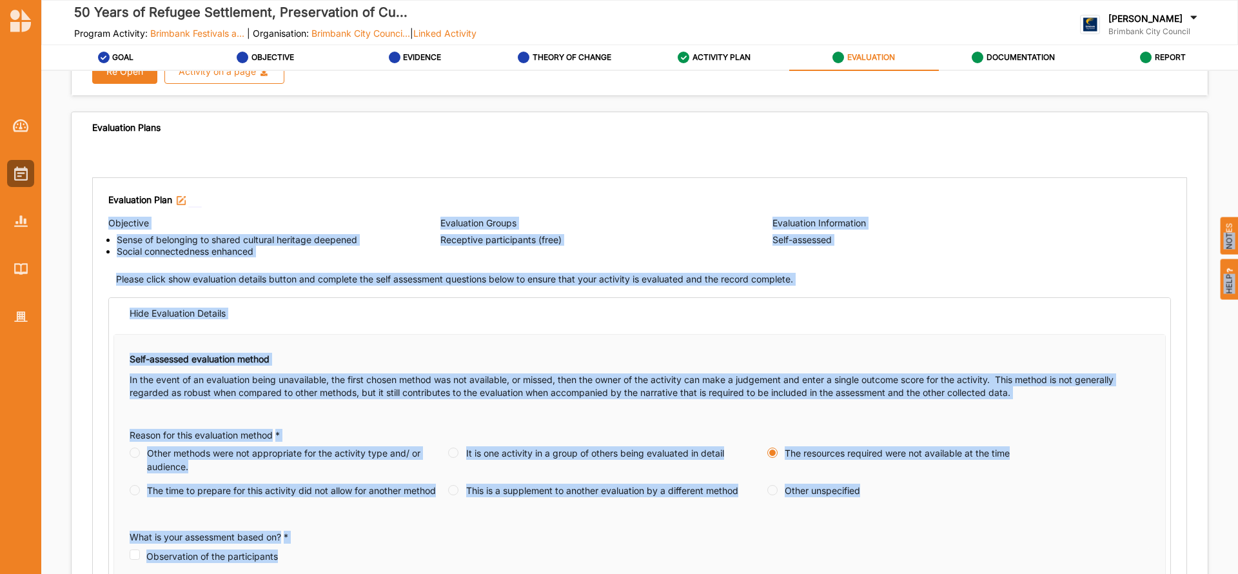
drag, startPoint x: 1230, startPoint y: 183, endPoint x: 1237, endPoint y: 233, distance: 50.9
click at [1237, 233] on div "50 Years of Refugee Settlement, Preservation of Cu... Program Activity: Brimban…" at bounding box center [619, 287] width 1238 height 574
click at [1143, 342] on div "Self-assessed evaluation method In the event of an evaluation being unavailable…" at bounding box center [639, 513] width 1051 height 357
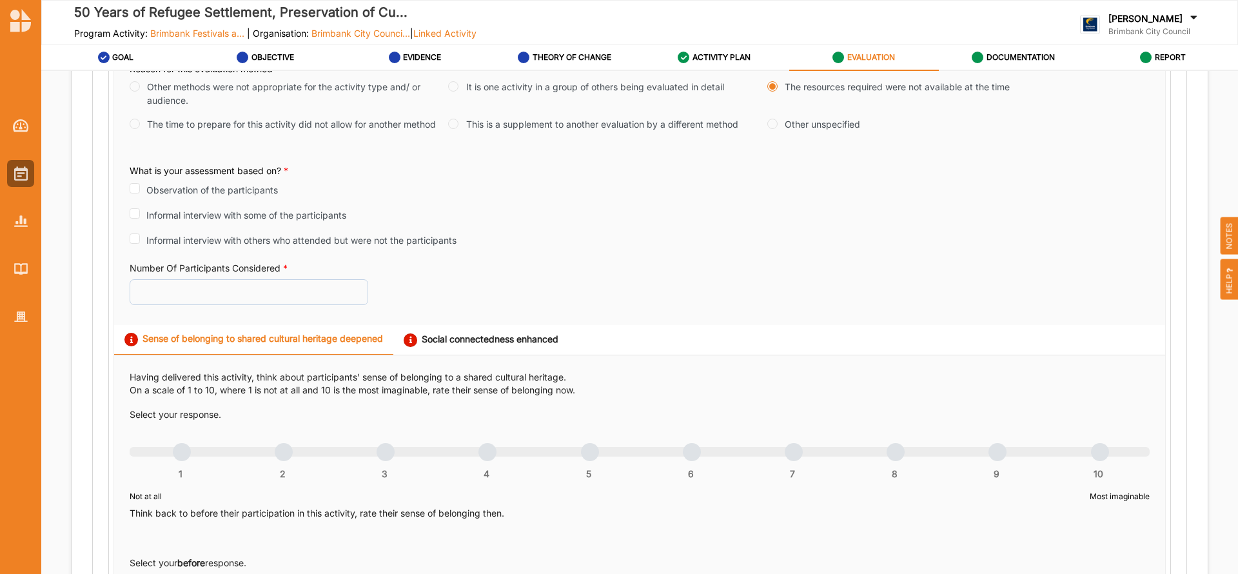
scroll to position [439, 0]
click at [136, 184] on input "Observation of the participants" at bounding box center [135, 186] width 10 height 10
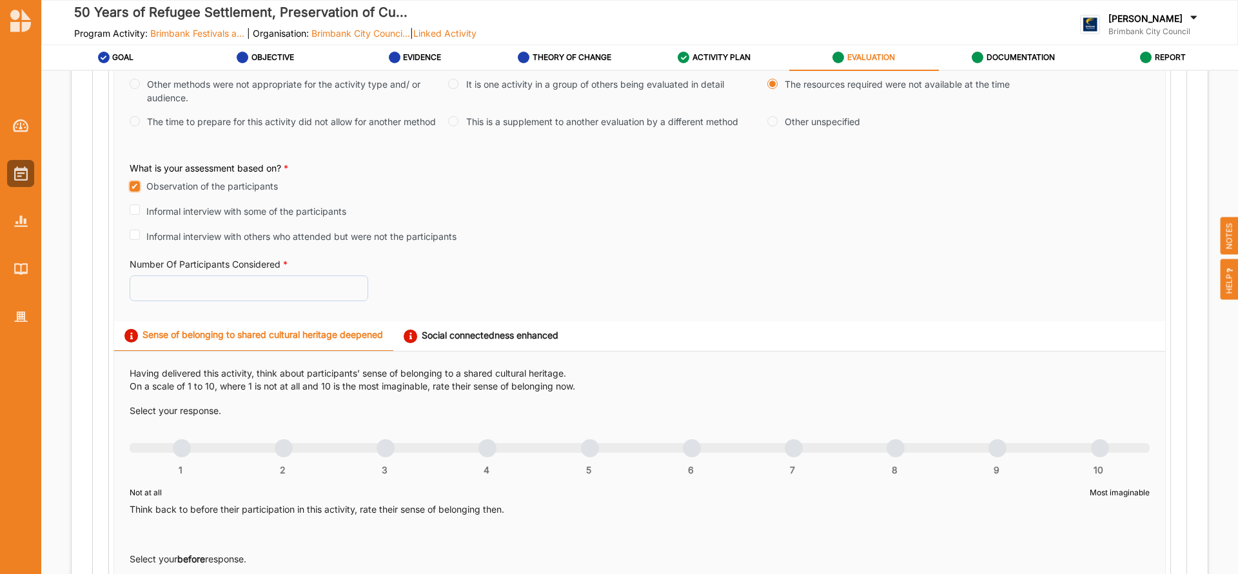
checkbox input "true"
click at [157, 295] on input "Number Of Participants Considered *" at bounding box center [249, 288] width 239 height 26
type input "200"
click at [237, 399] on div "Having delivered this activity, think about participants’ sense of belonging to…" at bounding box center [640, 572] width 1020 height 411
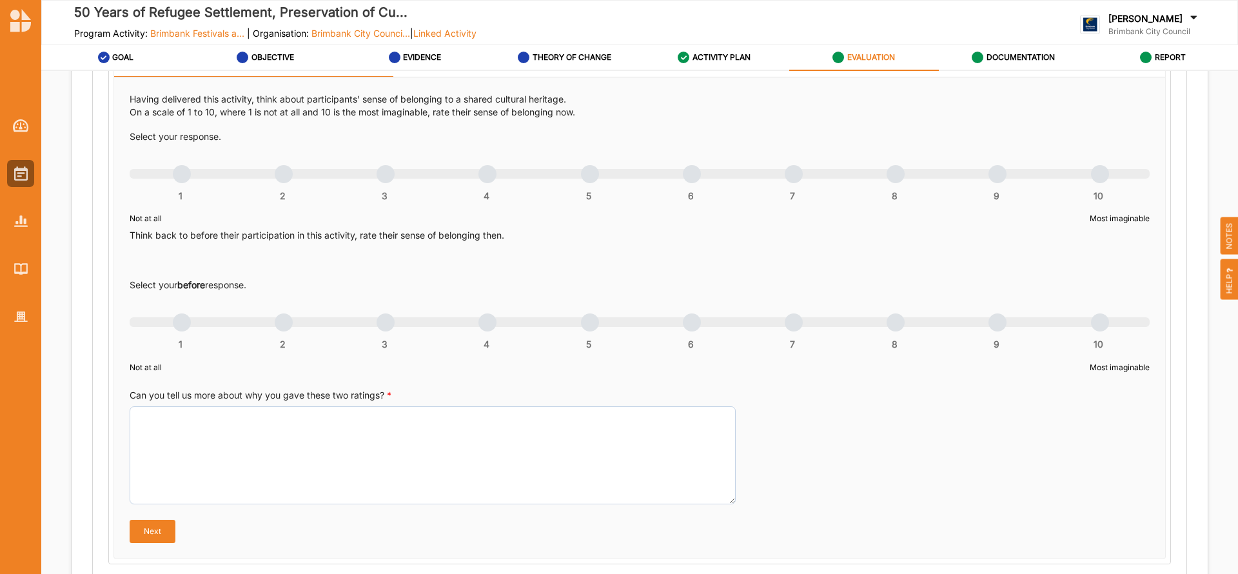
scroll to position [705, 0]
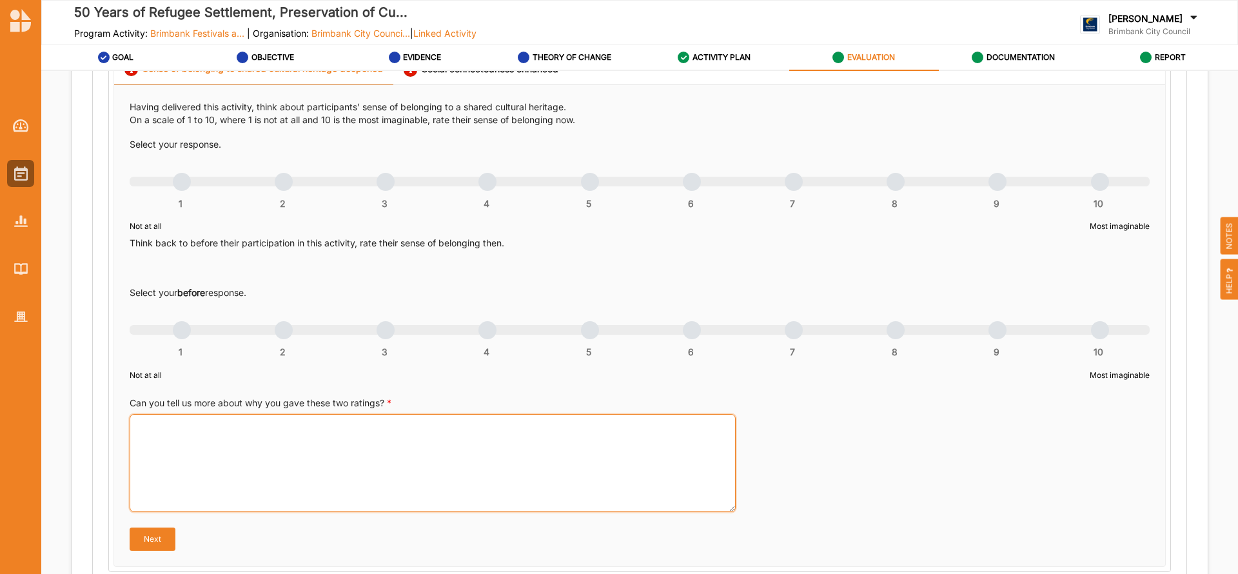
click at [250, 450] on textarea "Can you tell us more about why you gave these two ratings? *" at bounding box center [433, 463] width 606 height 98
paste textarea "The Vietnamese Community in [GEOGRAPHIC_DATA] - Victoria Chapter (VCA-[GEOGRAPH…"
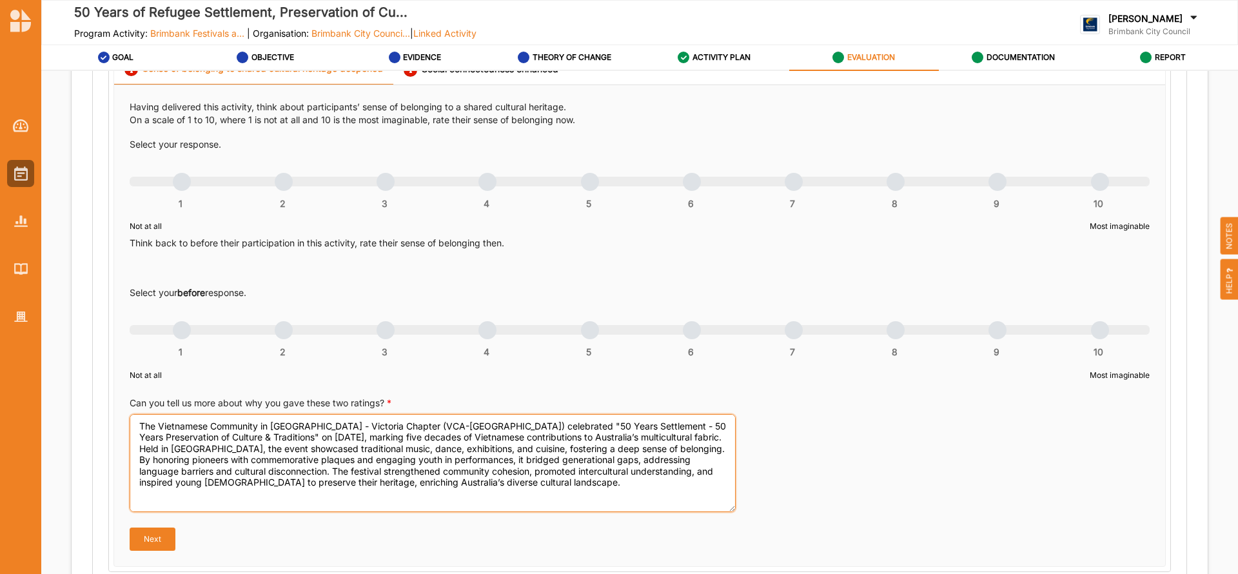
type textarea "The Vietnamese Community in [GEOGRAPHIC_DATA] - Victoria Chapter (VCA-[GEOGRAPH…"
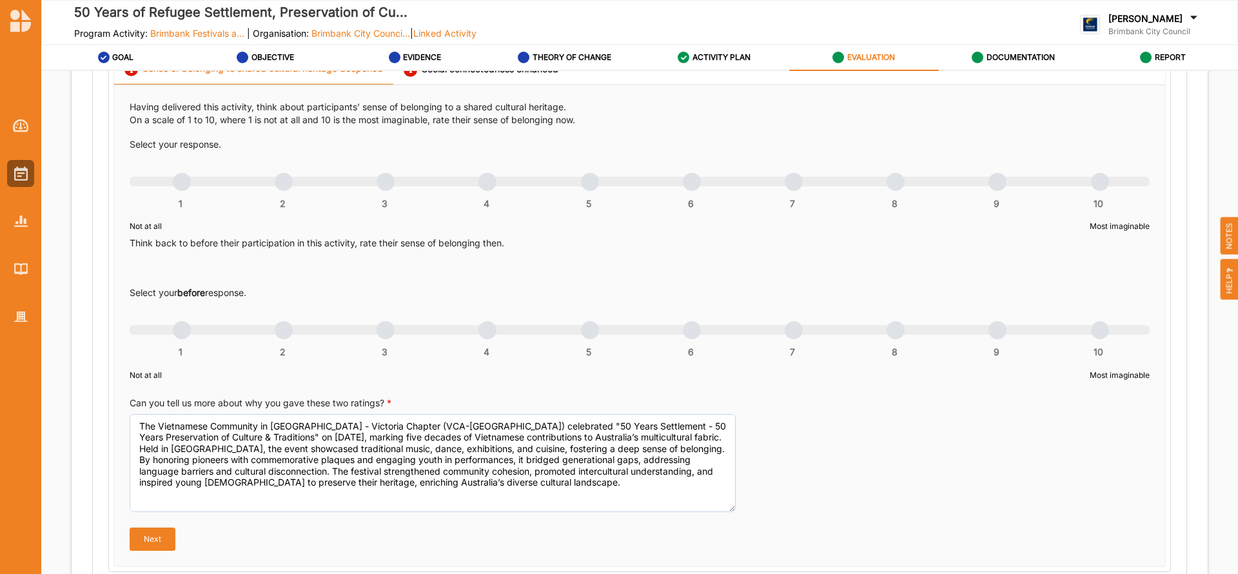
click at [994, 186] on div "1 2 3 4 5 6 7 8 9 10" at bounding box center [640, 188] width 1020 height 9
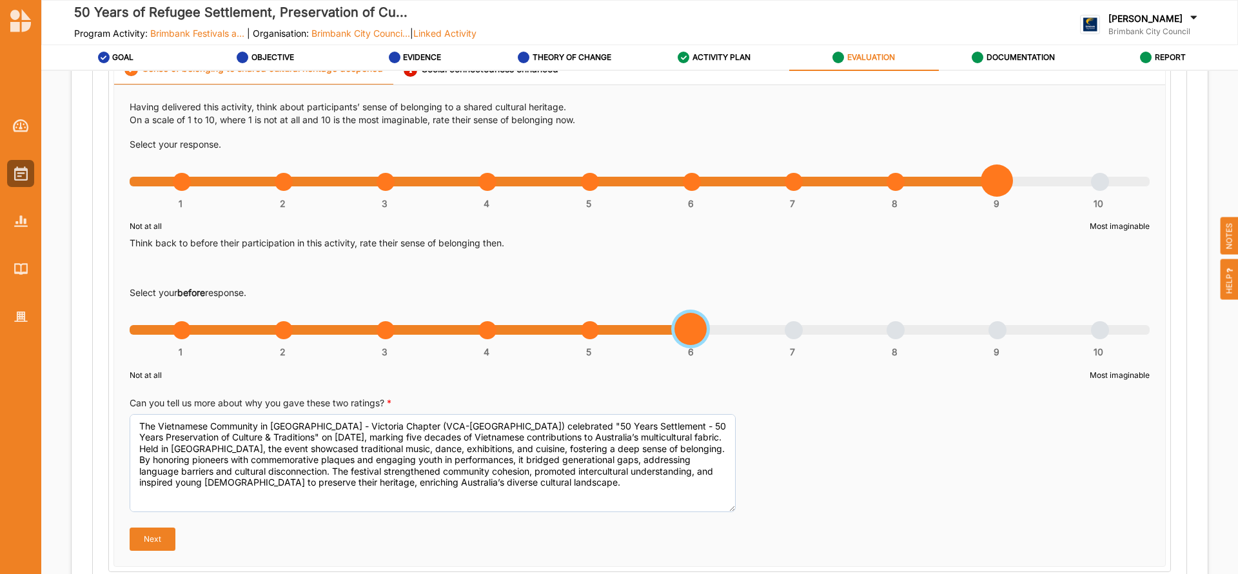
click at [687, 334] on div "1 2 3 4 5 6 7 8 9 10" at bounding box center [640, 336] width 1020 height 9
click at [150, 535] on button "Next" at bounding box center [153, 538] width 46 height 23
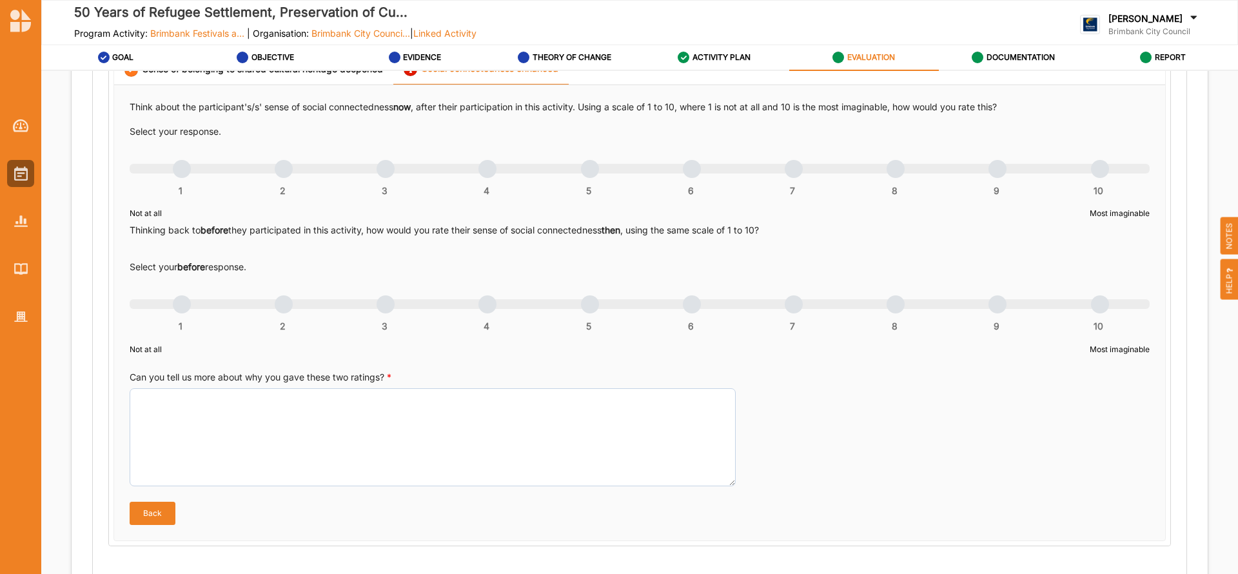
scroll to position [689, 0]
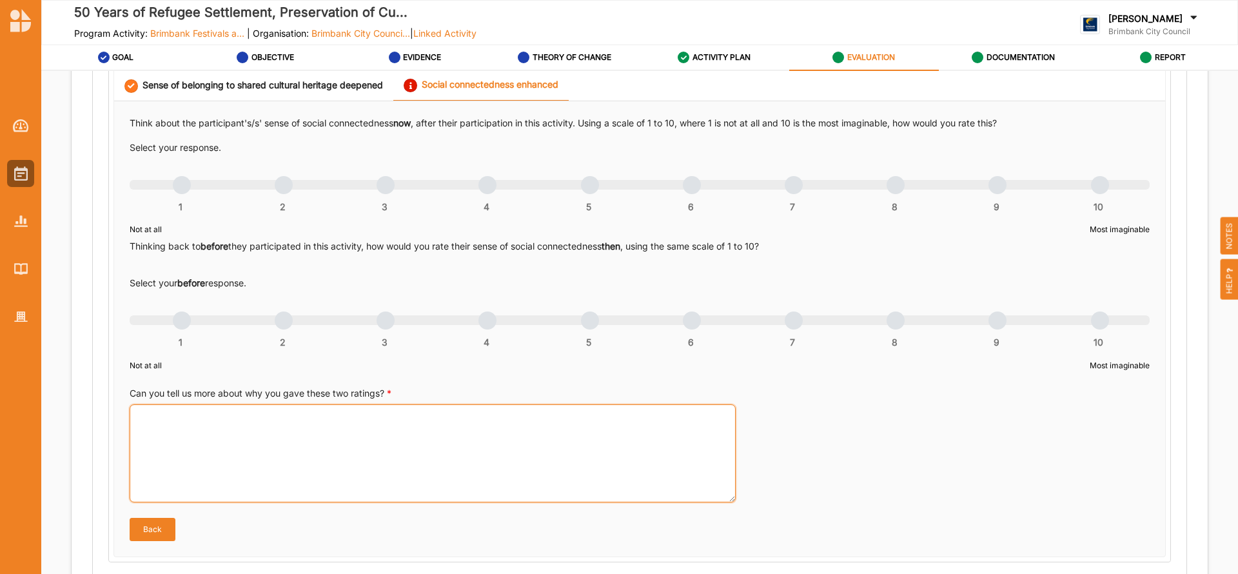
click at [202, 431] on textarea "Can you tell us more about why you gave these two ratings? *" at bounding box center [433, 453] width 606 height 98
paste textarea "he Vietnamese Community in [GEOGRAPHIC_DATA] - Victoria Chapter (VCA-[GEOGRAPHI…"
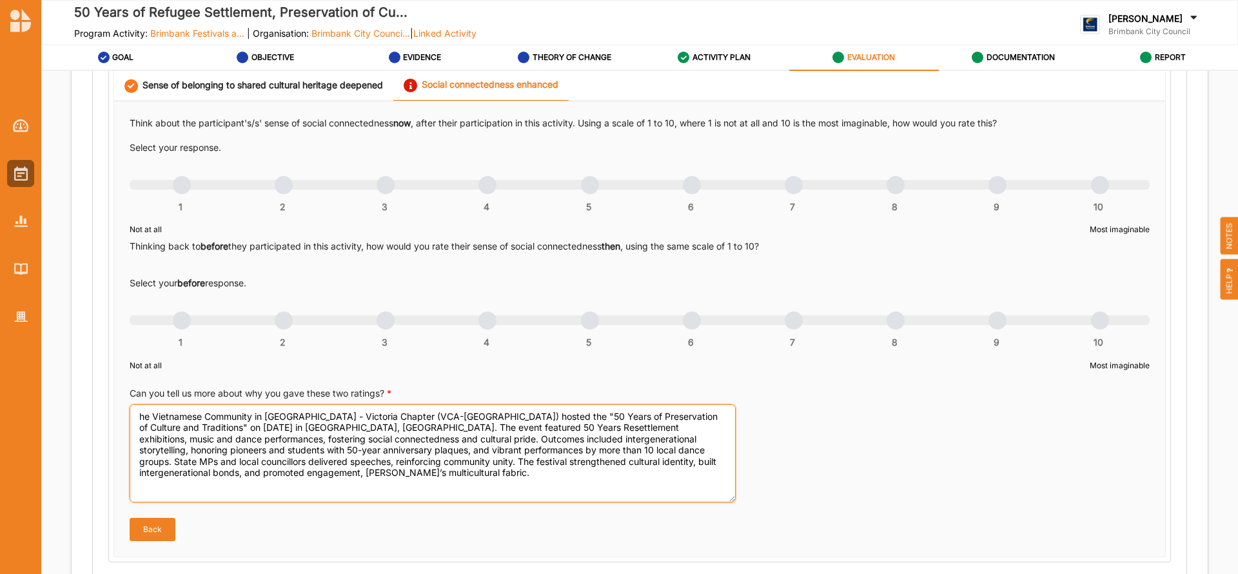
click at [139, 416] on textarea "he Vietnamese Community in [GEOGRAPHIC_DATA] - Victoria Chapter (VCA-[GEOGRAPHI…" at bounding box center [433, 453] width 606 height 98
type textarea "The Vietnamese Community in [GEOGRAPHIC_DATA] - Victoria Chapter (VCA-[GEOGRAPH…"
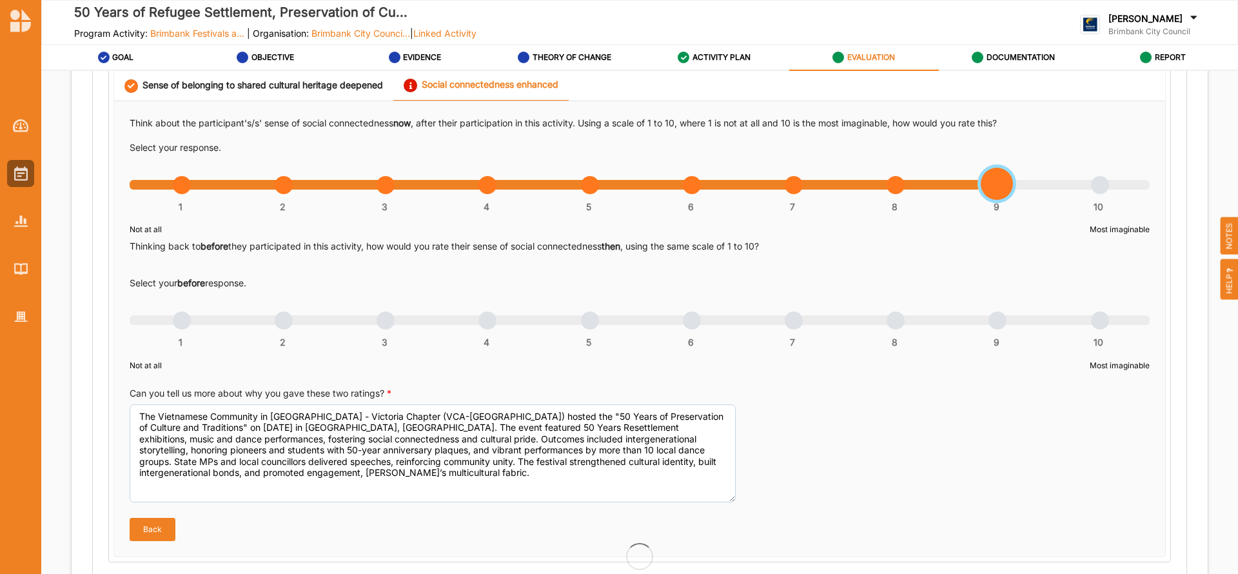
click at [992, 187] on div "1 2 3 4 5 6 7 8 9 10" at bounding box center [640, 191] width 1020 height 9
click at [795, 325] on div "1 2 3 4 5 6 7 8 9 10" at bounding box center [640, 326] width 1020 height 9
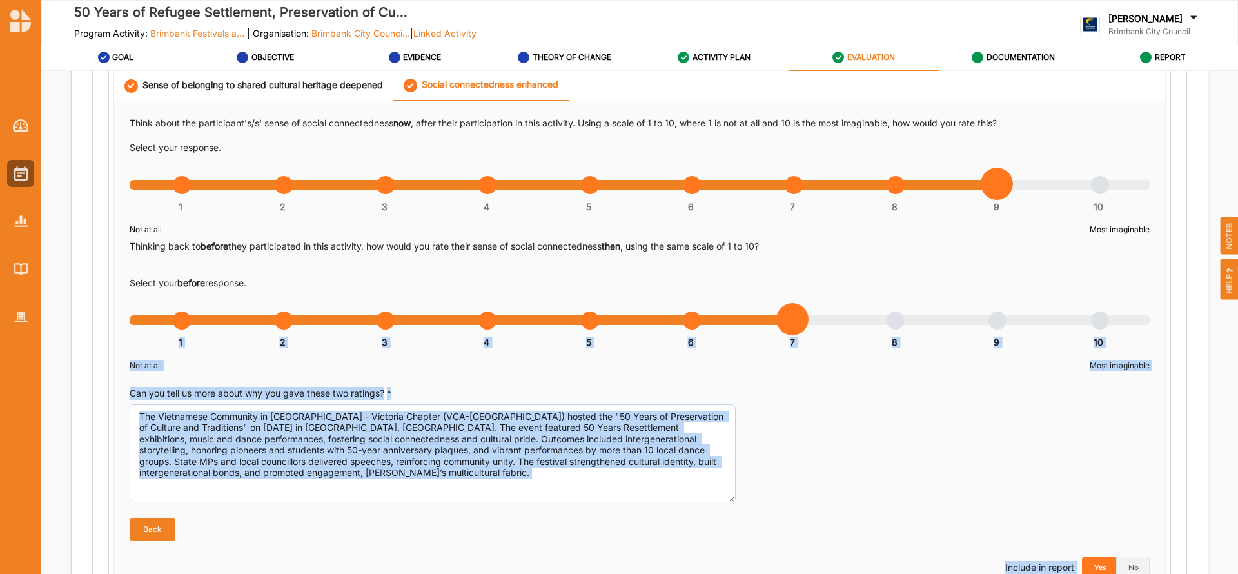
drag, startPoint x: 1237, startPoint y: 300, endPoint x: 1237, endPoint y: 311, distance: 11.6
click at [1237, 311] on div "50 Years of Refugee Settlement, Preservation of Cu... Program Activity: Brimban…" at bounding box center [619, 287] width 1238 height 574
click at [1197, 346] on div "Evaluation Plan Objective Sense of belonging to shared cultural heritage deepen…" at bounding box center [640, 353] width 1136 height 1656
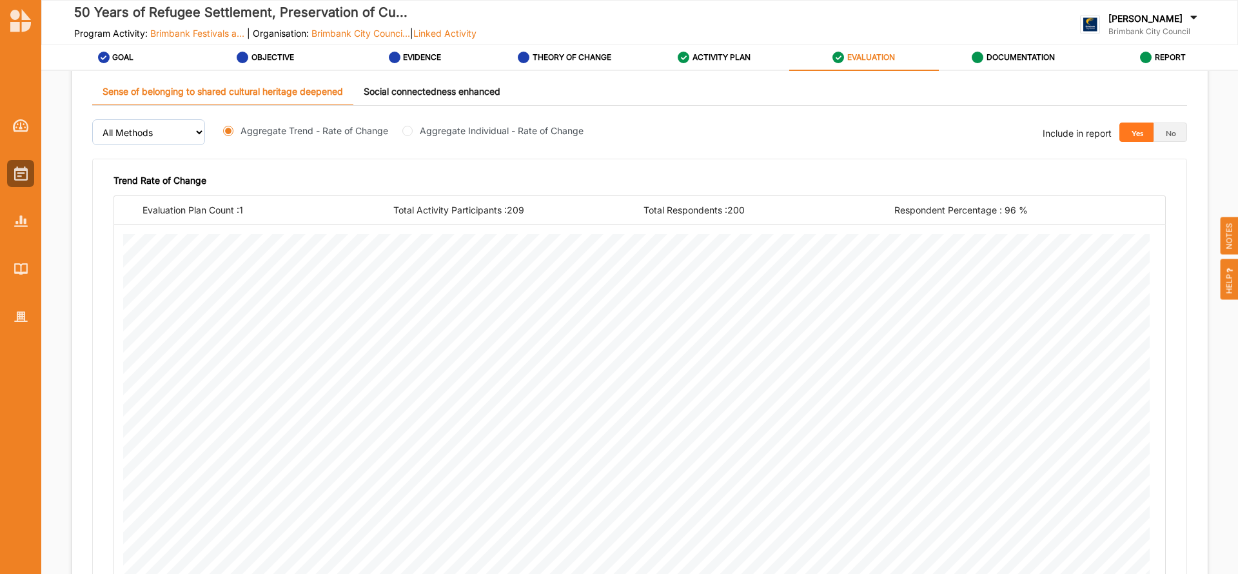
scroll to position [2111, 0]
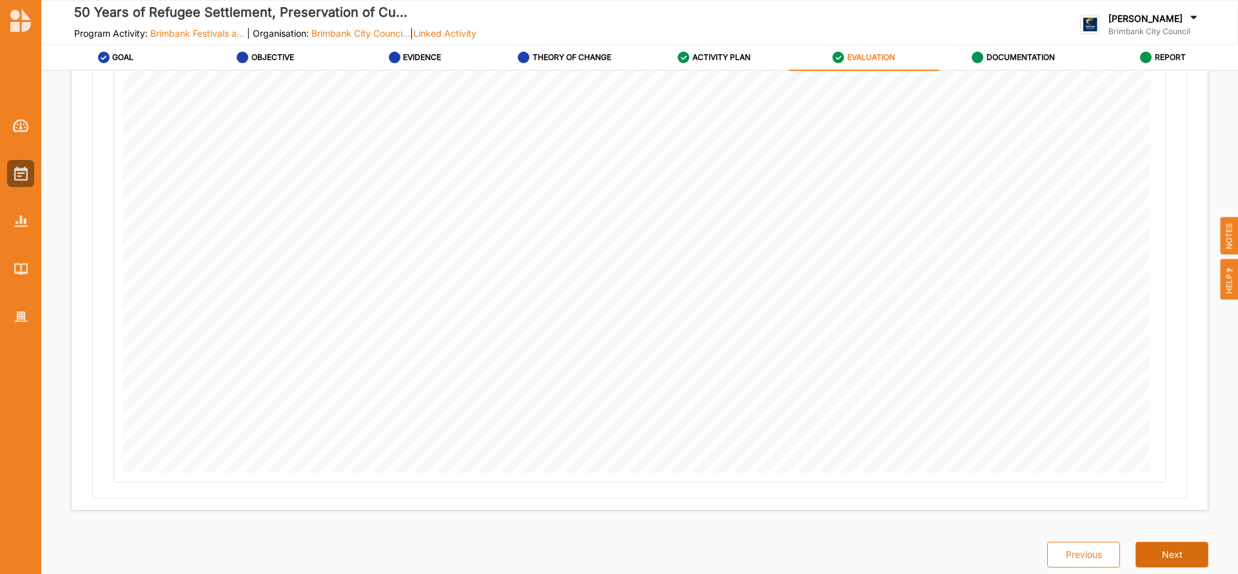
click at [1172, 554] on button "Next" at bounding box center [1172, 555] width 73 height 26
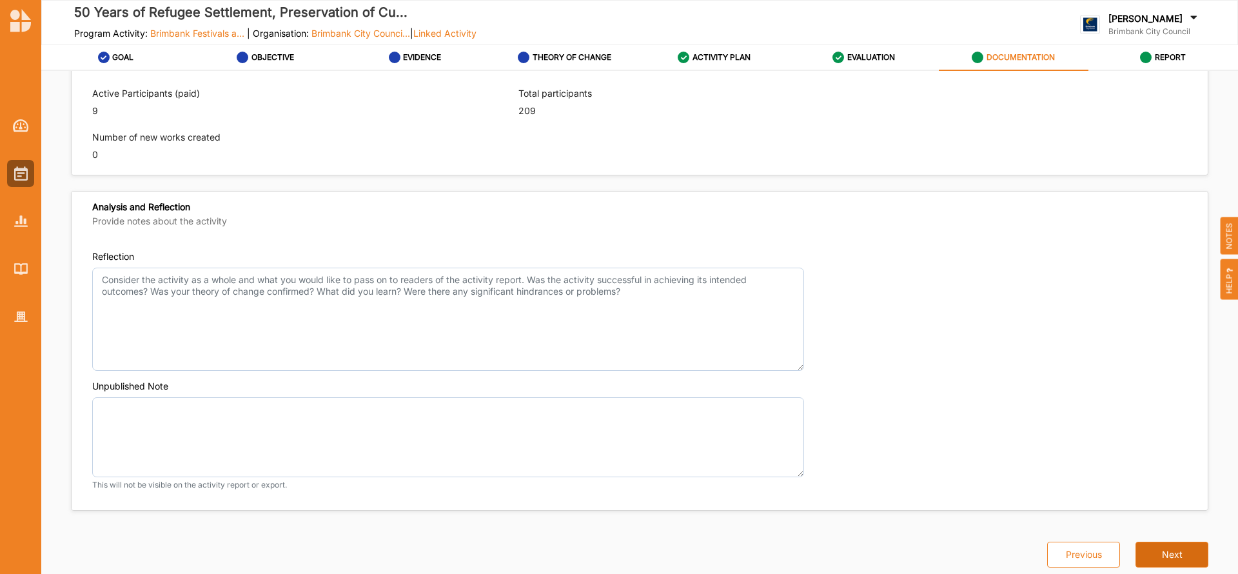
scroll to position [881, 0]
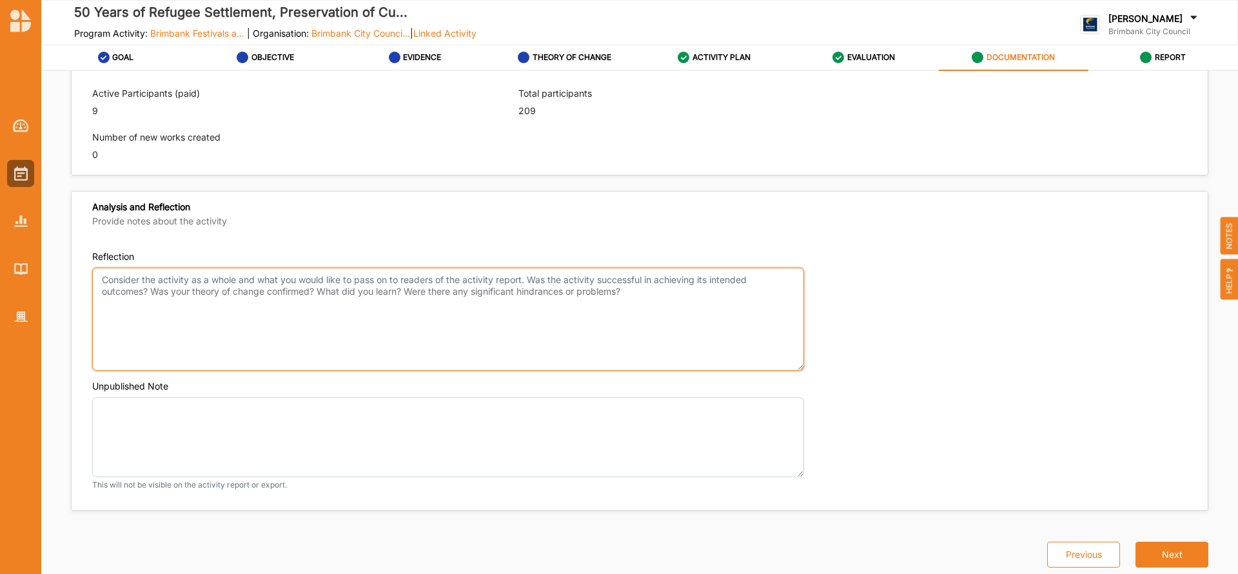
click at [264, 294] on textarea "Reflection" at bounding box center [448, 319] width 712 height 103
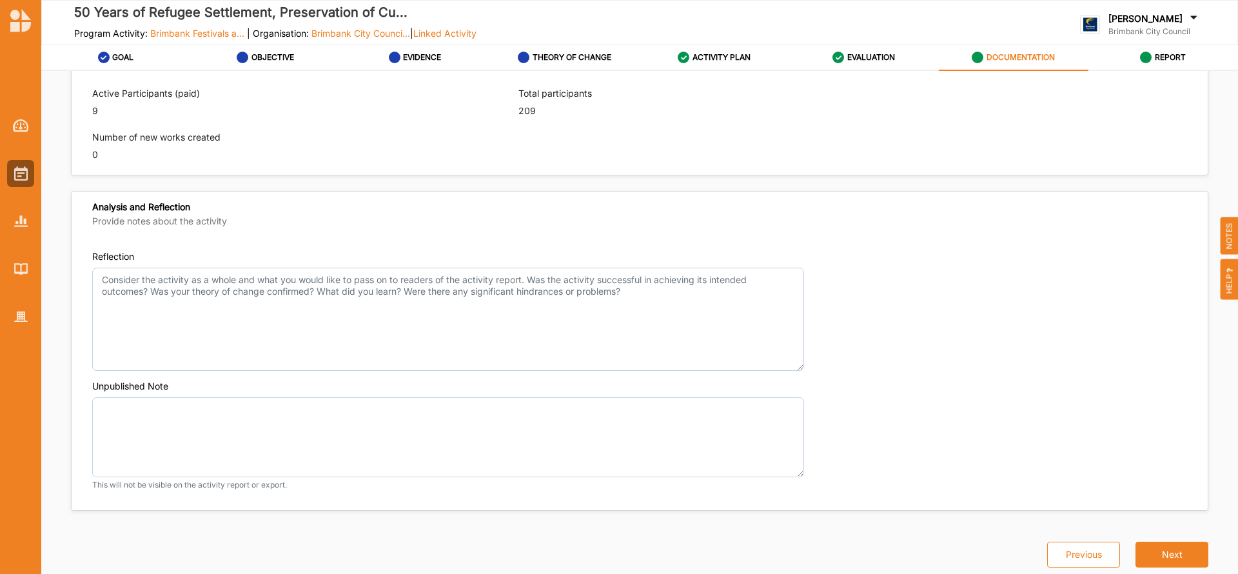
type textarea "The King [PERSON_NAME]'s Commemoration event has been a [DEMOGRAPHIC_DATA] cher…"
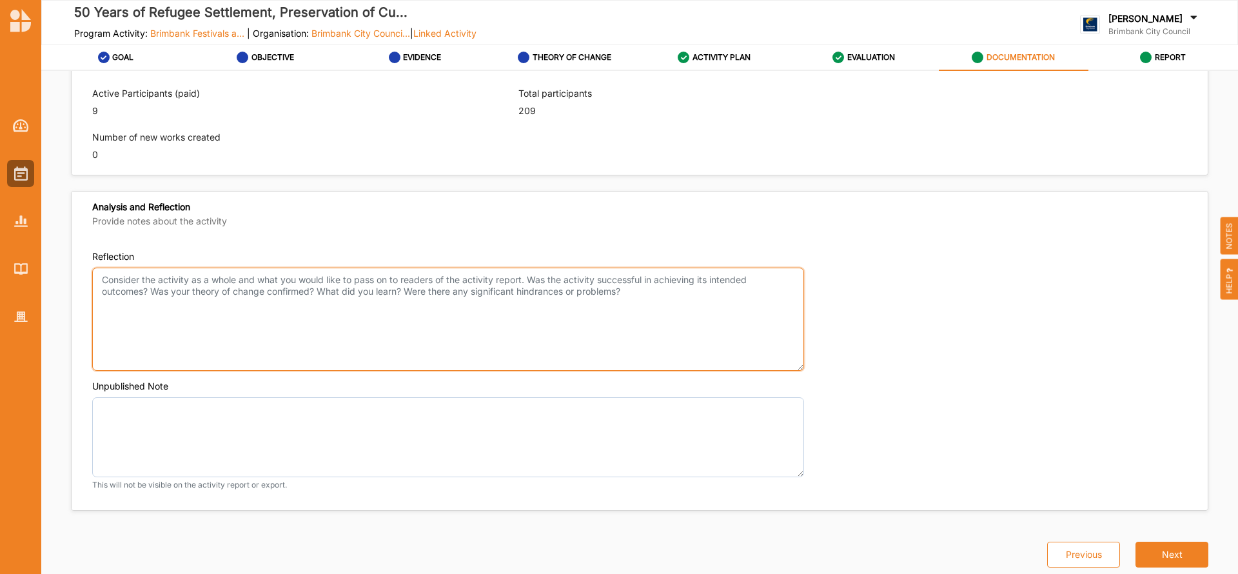
paste textarea "OUTCOMES ACHIEVED ACTIVITIES NEW INITIATIVES CHANGES MADE TARGET AUDIENCE HIGHL…"
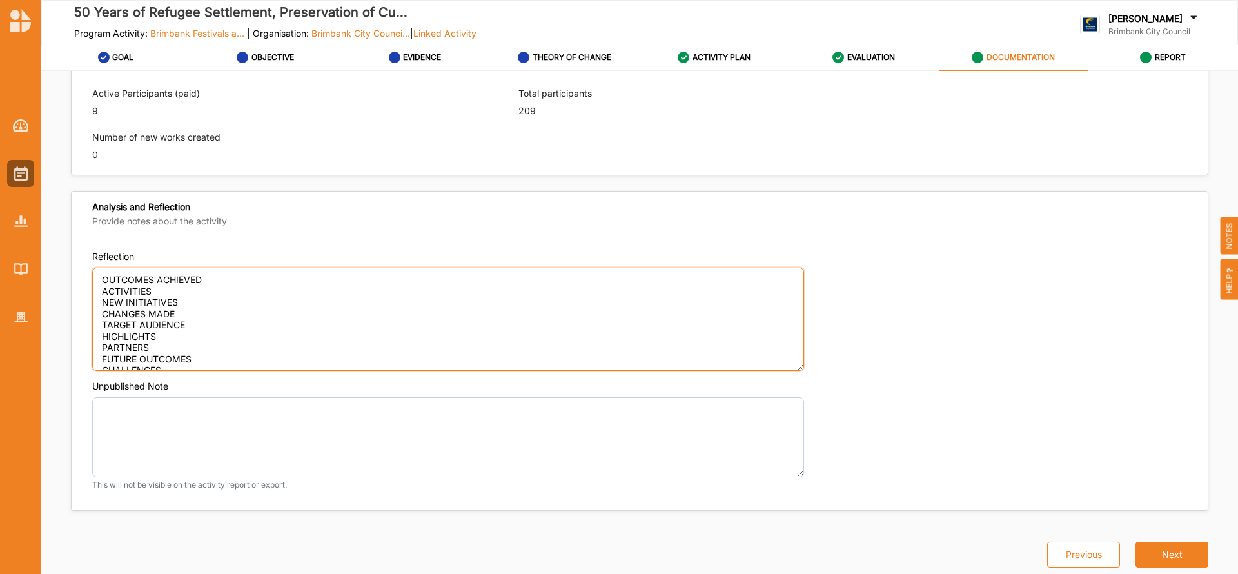
scroll to position [39, 0]
type textarea "OUTCOMES ACHIEVED ACTIVITIES NEW INITIATIVES CHANGES MADE TARGET AUDIENCE HIGHL…"
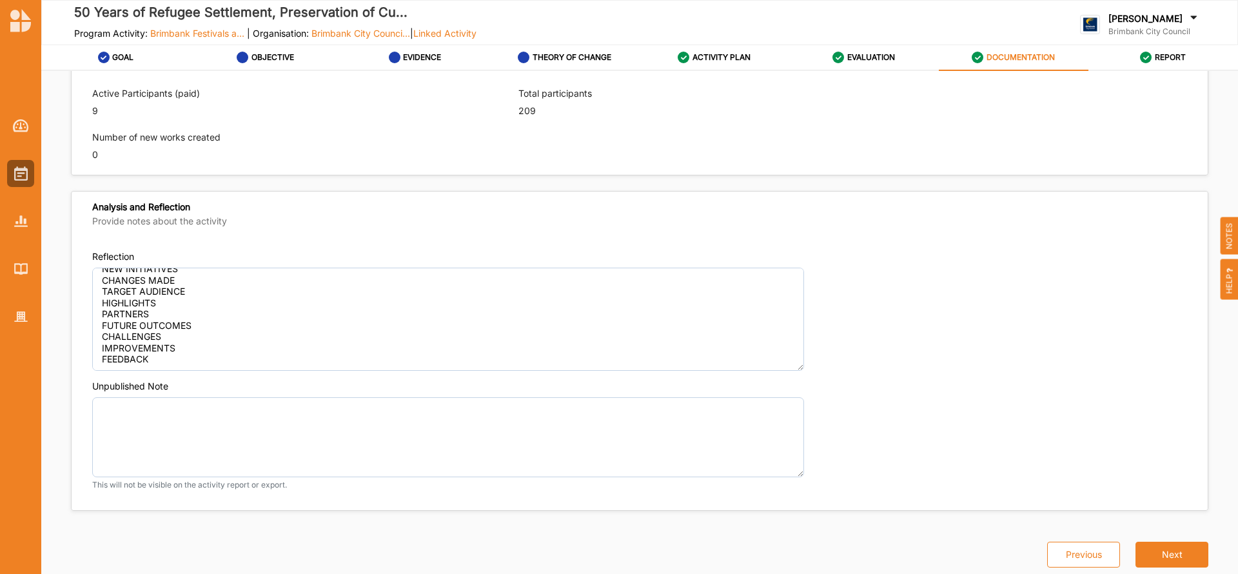
type textarea "The King [PERSON_NAME]'s Commemoration event has been a [DEMOGRAPHIC_DATA] cher…"
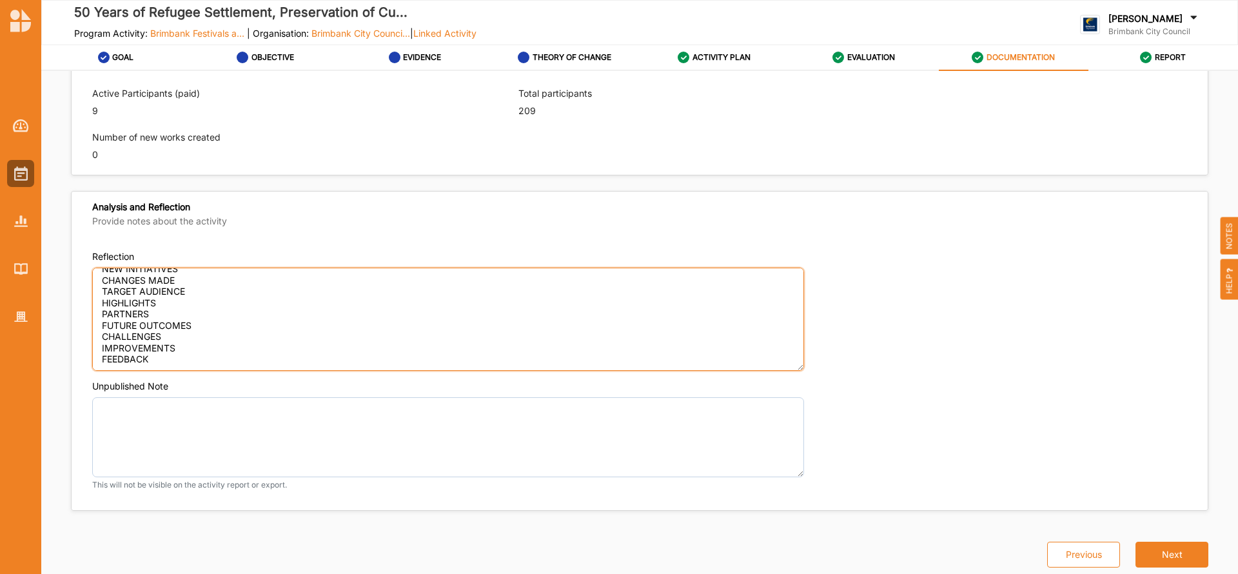
scroll to position [0, 0]
click at [222, 280] on textarea "OUTCOMES ACHIEVED ACTIVITIES NEW INITIATIVES CHANGES MADE TARGET AUDIENCE HIGHL…" at bounding box center [448, 319] width 712 height 103
type textarea "OUTCOMES ACHIEVED ACTIVITIES NEW INITIATIVES CHANGES MADE TARGET AUDIENCE HIGHL…"
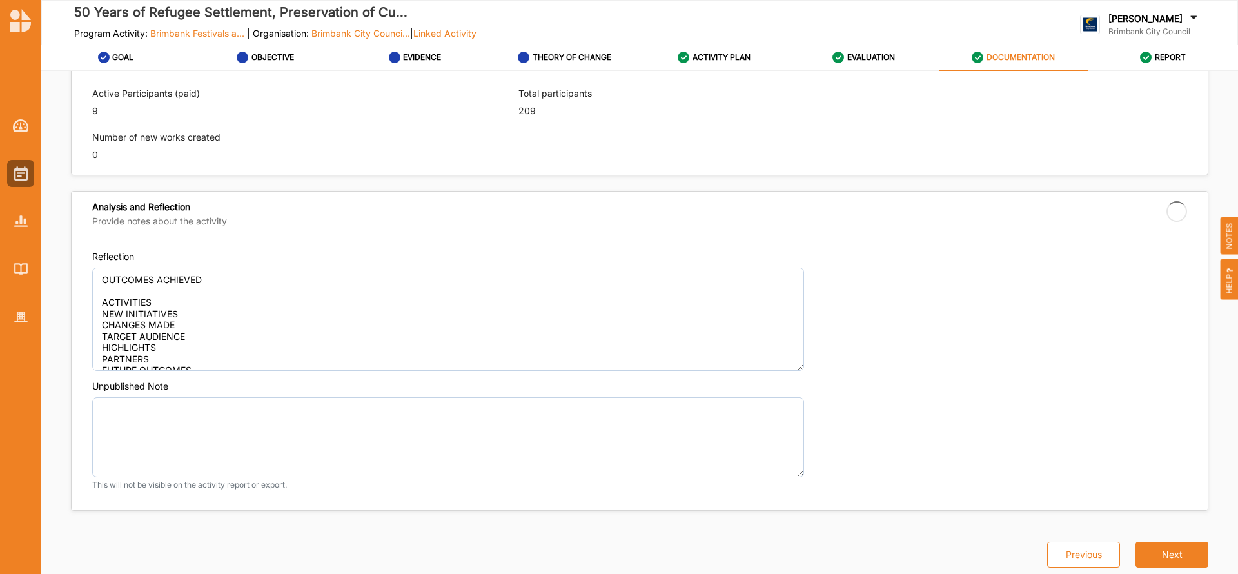
type textarea "The King [PERSON_NAME]'s Commemoration event has been a [DEMOGRAPHIC_DATA] cher…"
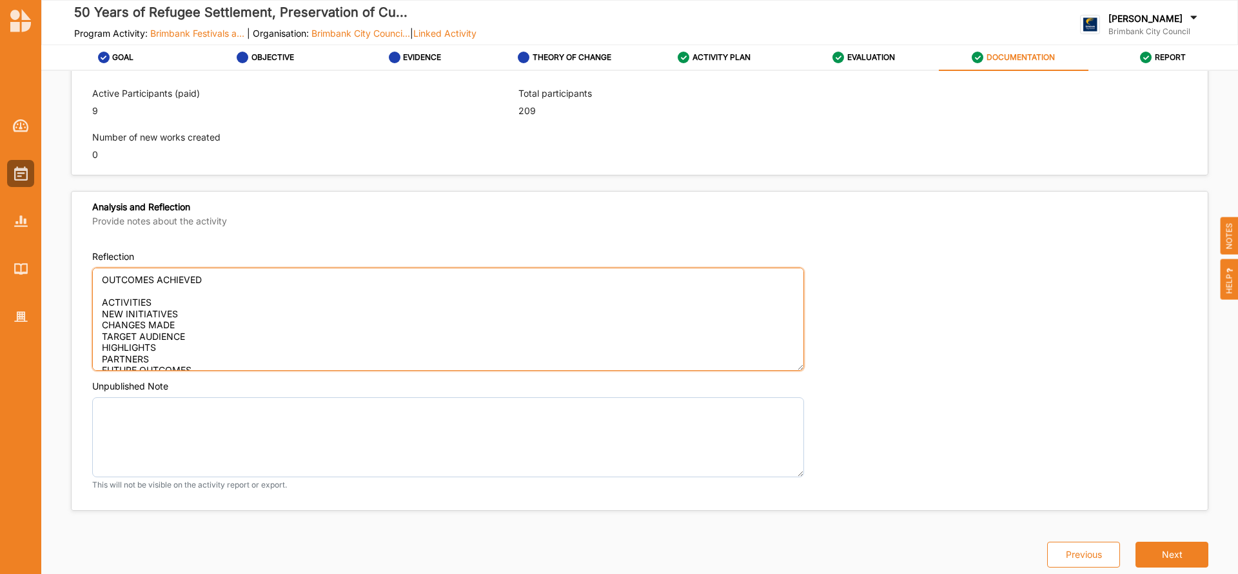
click at [108, 289] on textarea "OUTCOMES ACHIEVED ACTIVITIES NEW INITIATIVES CHANGES MADE TARGET AUDIENCE HIGHL…" at bounding box center [448, 319] width 712 height 103
paste textarea "The Vietnamese Community in [GEOGRAPHIC_DATA] - Victoria Chapter (VCA-[GEOGRAPH…"
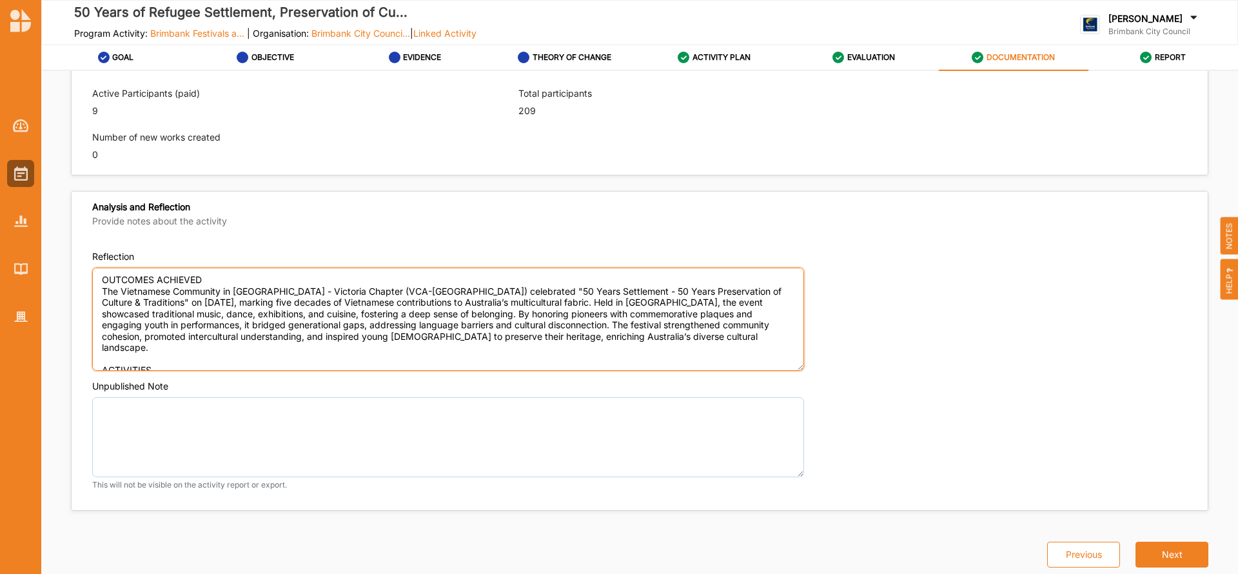
click at [164, 358] on textarea "OUTCOMES ACHIEVED The Vietnamese Community in [GEOGRAPHIC_DATA] - Victoria Chap…" at bounding box center [448, 319] width 712 height 103
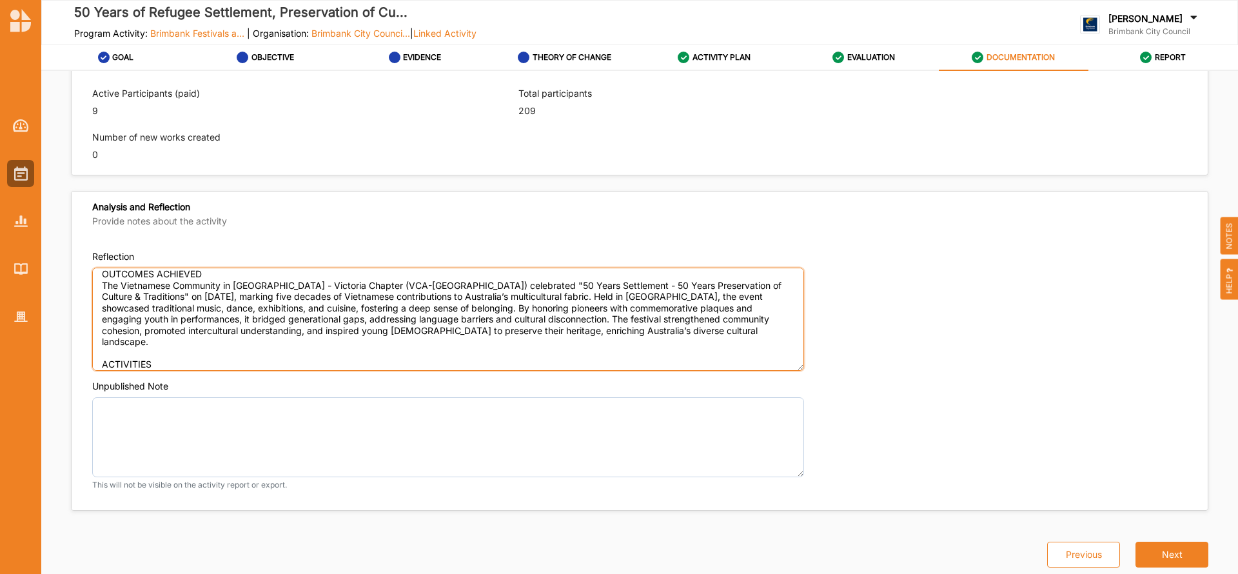
type textarea "OUTCOMES ACHIEVED The Vietnamese Community in [GEOGRAPHIC_DATA] - Victoria Chap…"
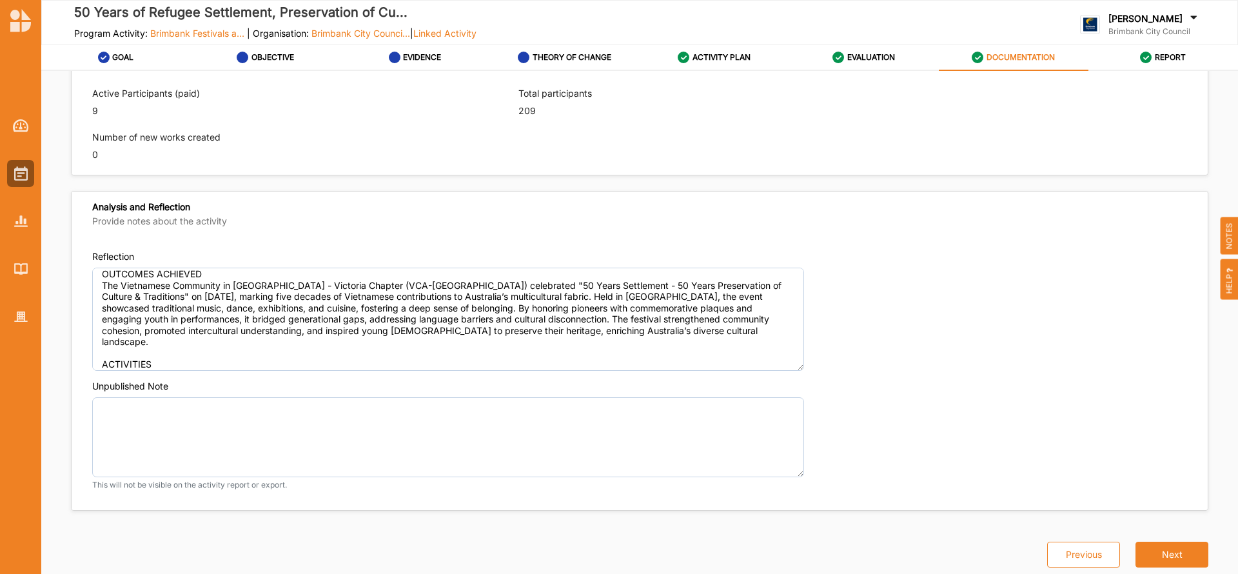
type textarea "The King [PERSON_NAME]'s Commemoration event has been a [DEMOGRAPHIC_DATA] cher…"
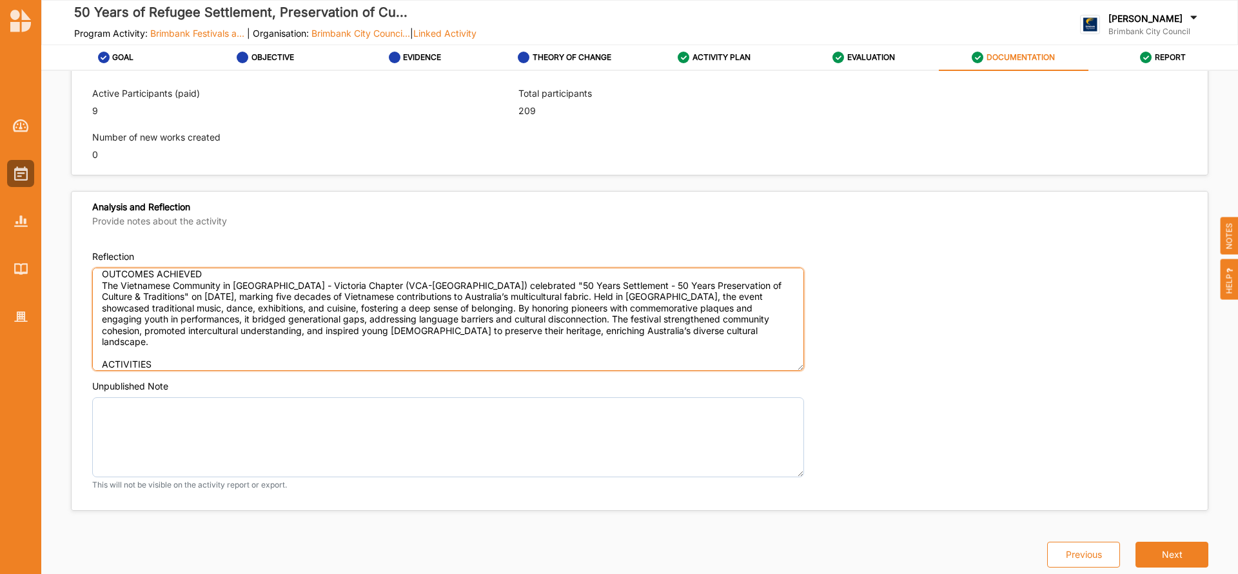
paste textarea "Lor 33 Ipsum do Sitametconse ad Elitsed doe Temporinci utlab, etdolo ma ali Eni…"
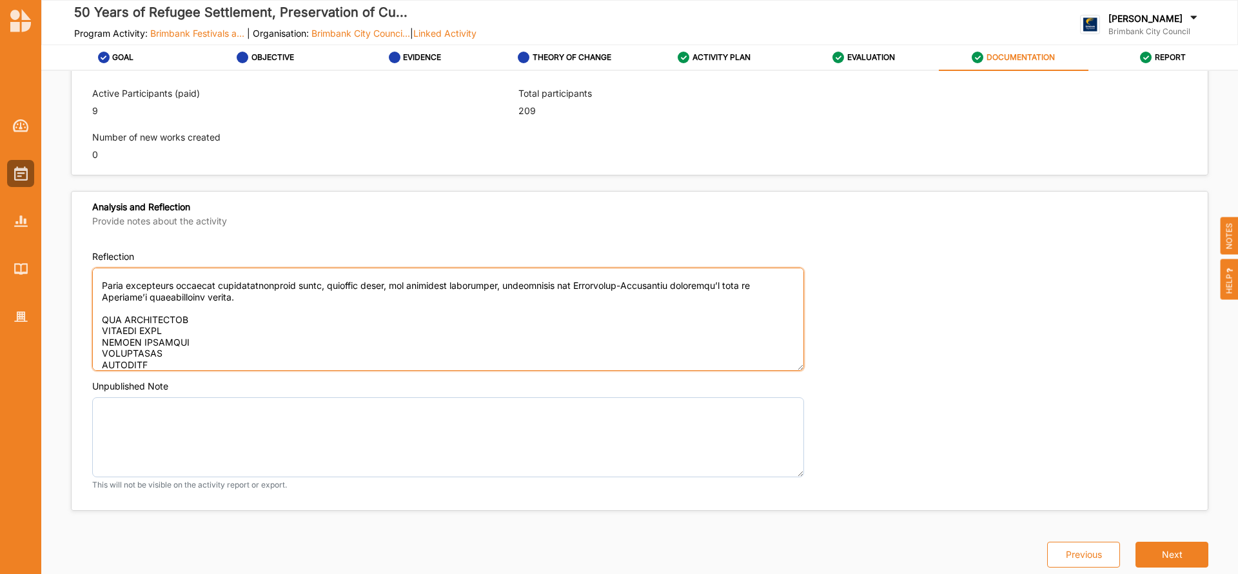
scroll to position [276, 0]
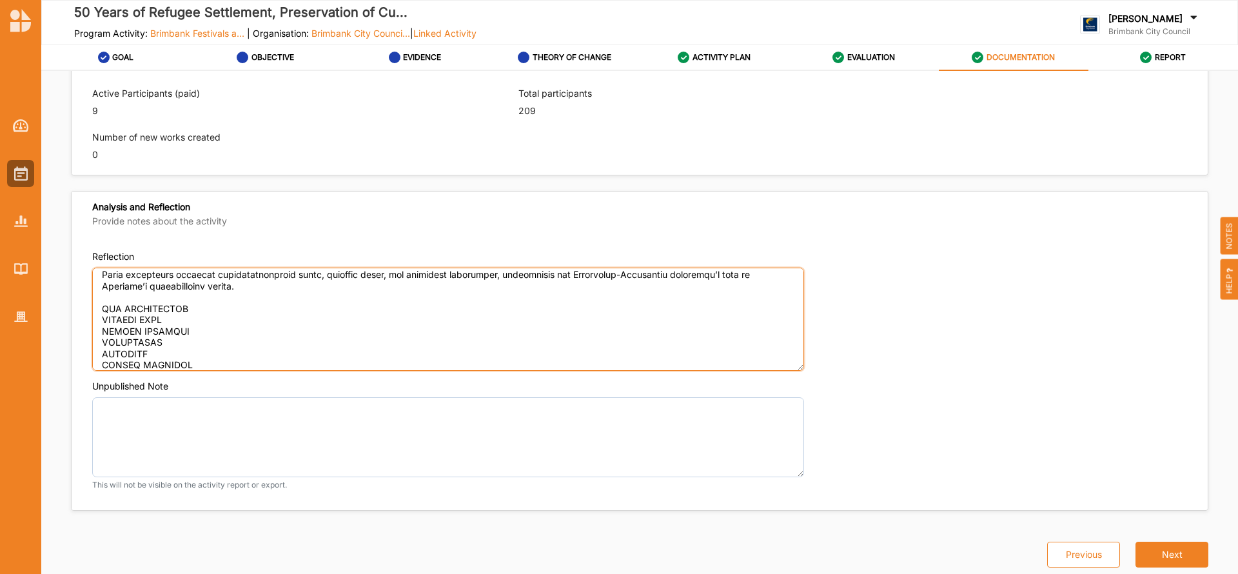
click at [207, 311] on textarea "Reflection" at bounding box center [448, 319] width 712 height 103
type textarea "LOREMIPS DOLORSIT Ame Consectetu Adipiscin el Seddoeius - Temporin Utlabor (ETD…"
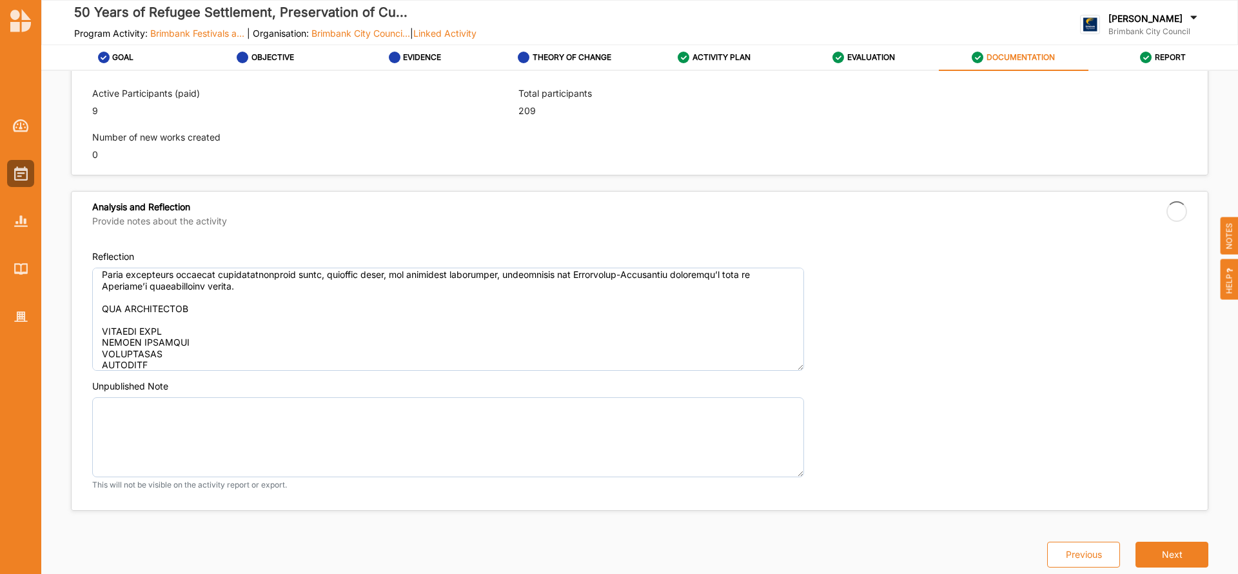
type textarea "The King [PERSON_NAME]'s Commemoration event has been a [DEMOGRAPHIC_DATA] cher…"
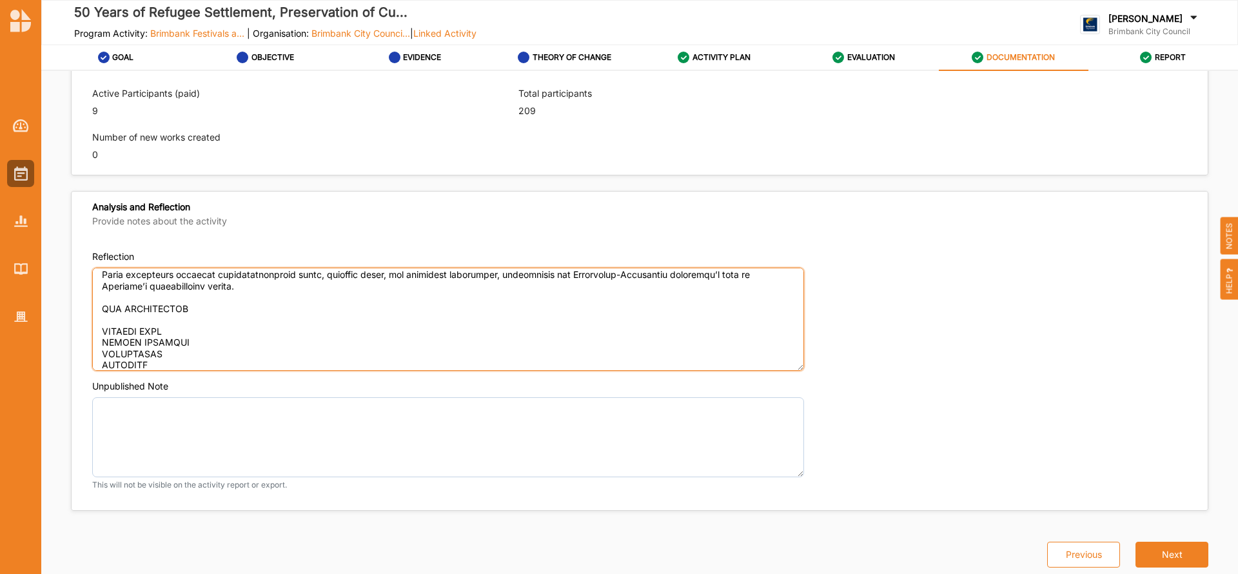
paste textarea "he 50 Years of Preservation of Culture and Traditions event, hosted by the [DEM…"
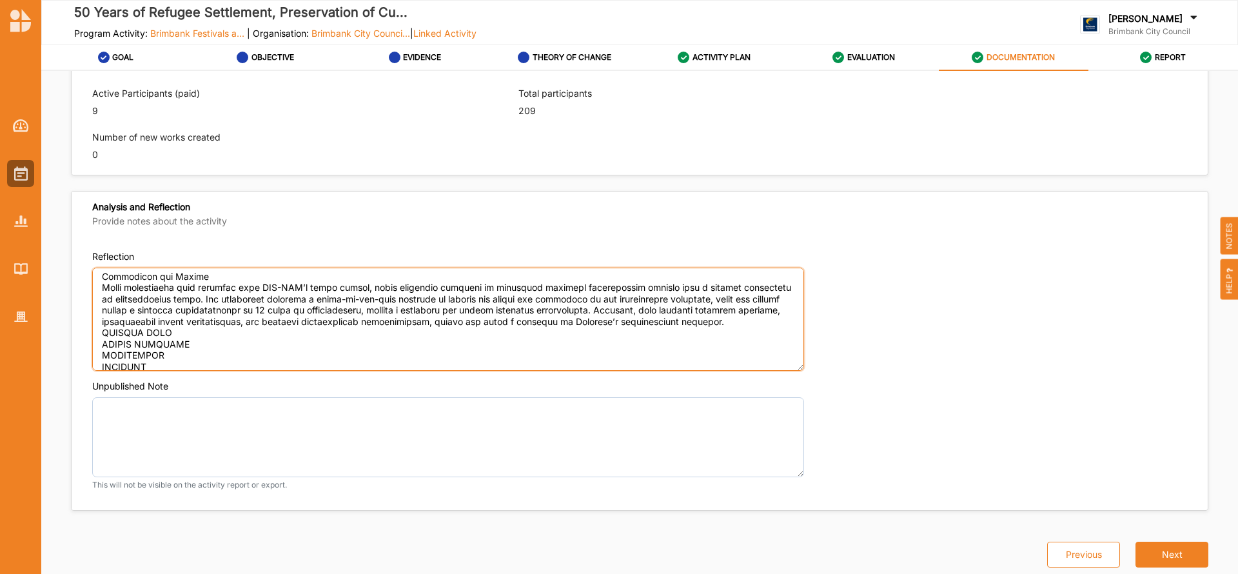
scroll to position [730, 0]
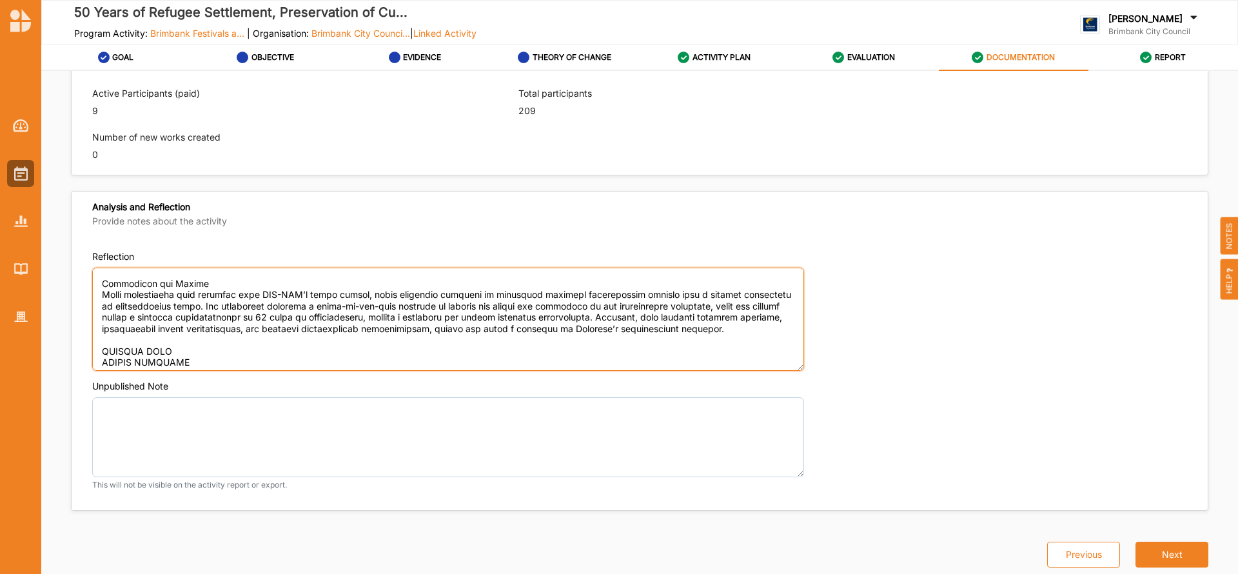
click at [194, 349] on textarea "Reflection" at bounding box center [448, 319] width 712 height 103
type textarea "LOREMIPS DOLORSIT Ame Consectetu Adipiscin el Seddoeius - Temporin Utlabor (ETD…"
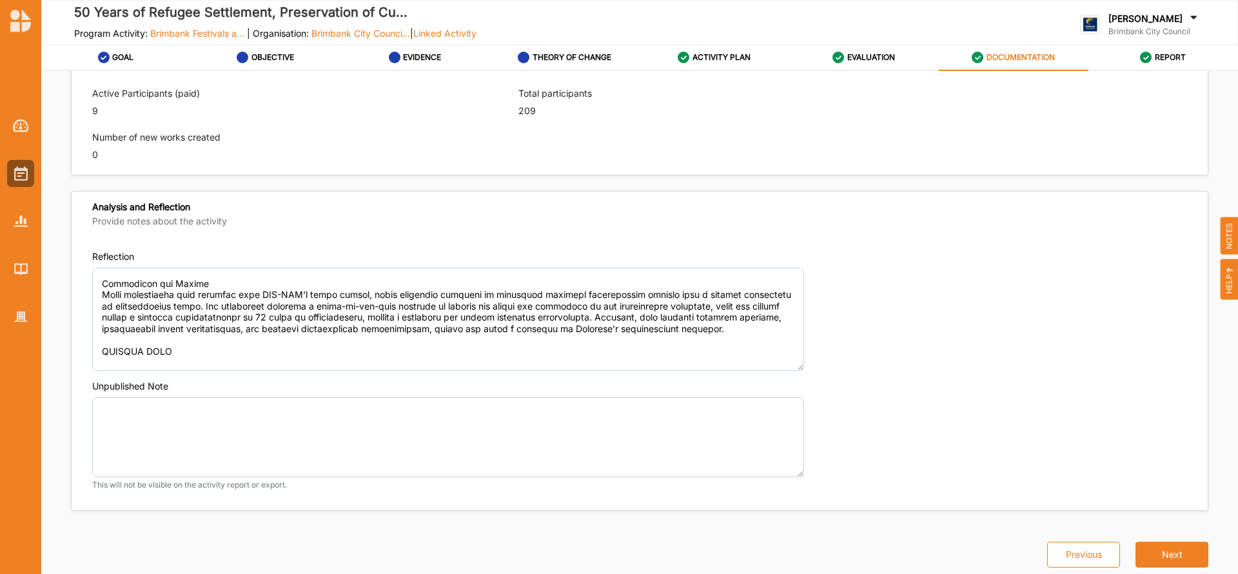
type textarea "The King [PERSON_NAME]'s Commemoration event has been a [DEMOGRAPHIC_DATA] cher…"
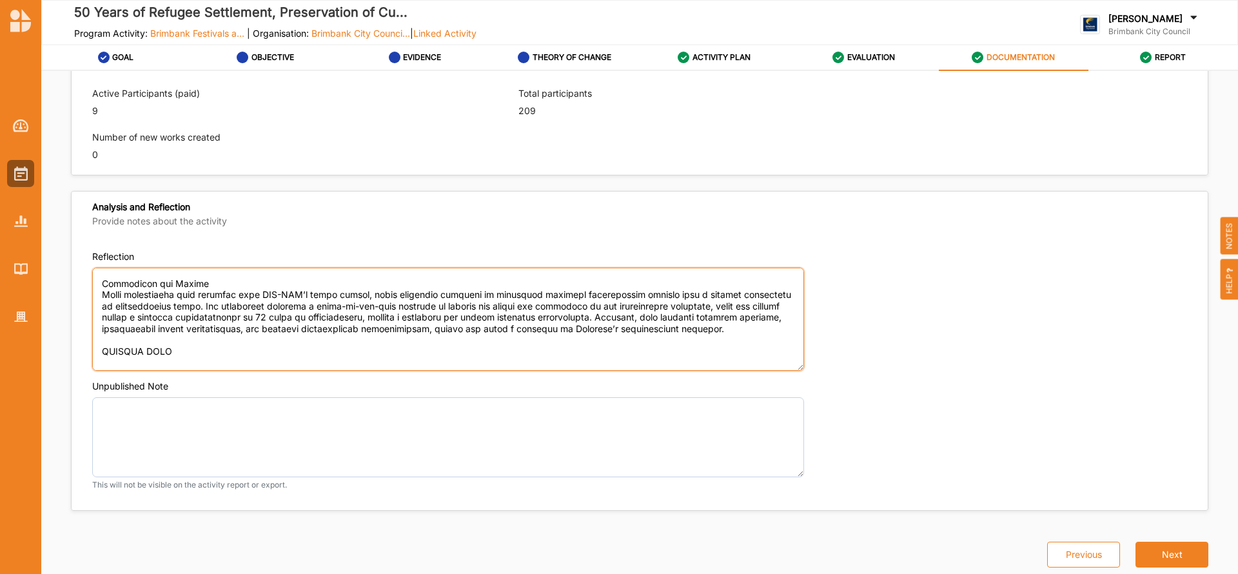
paste textarea "The 50 Years of Preservation of Culture and Traditions event, hosted by the [DE…"
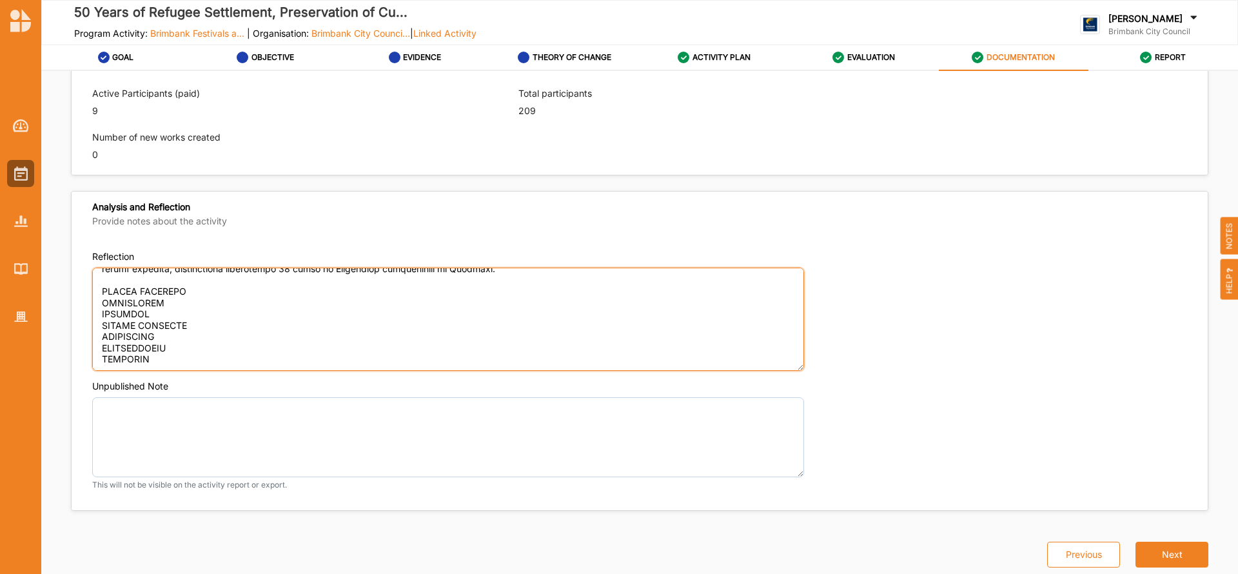
scroll to position [965, 0]
click at [199, 289] on textarea "Reflection" at bounding box center [448, 319] width 712 height 103
type textarea "LOREMIPS DOLORSIT Ame Consectetu Adipiscin el Seddoeius - Temporin Utlabor (ETD…"
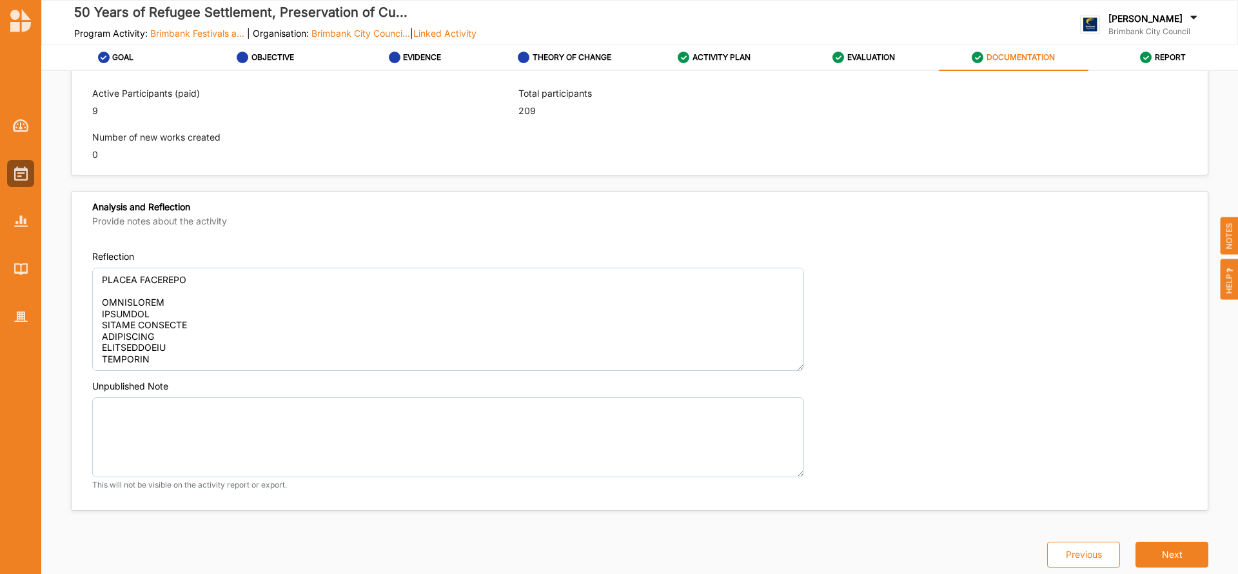
type textarea "The King [PERSON_NAME]'s Commemoration event has been a [DEMOGRAPHIC_DATA] cher…"
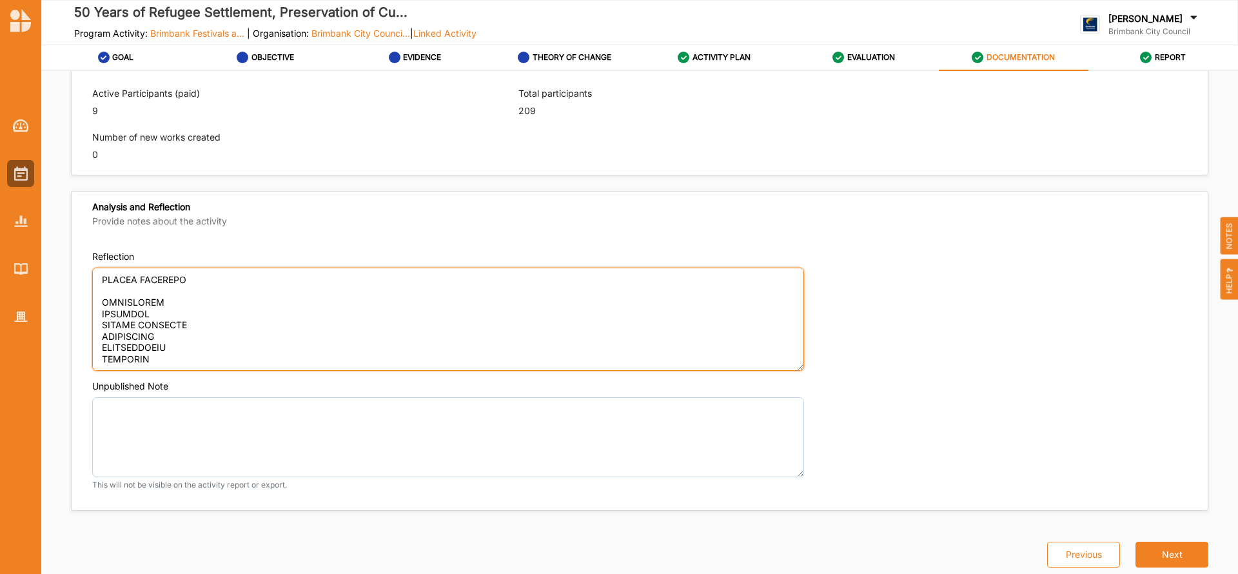
paste textarea "The event is a valuable opportunity for the [DEMOGRAPHIC_DATA] community to com…"
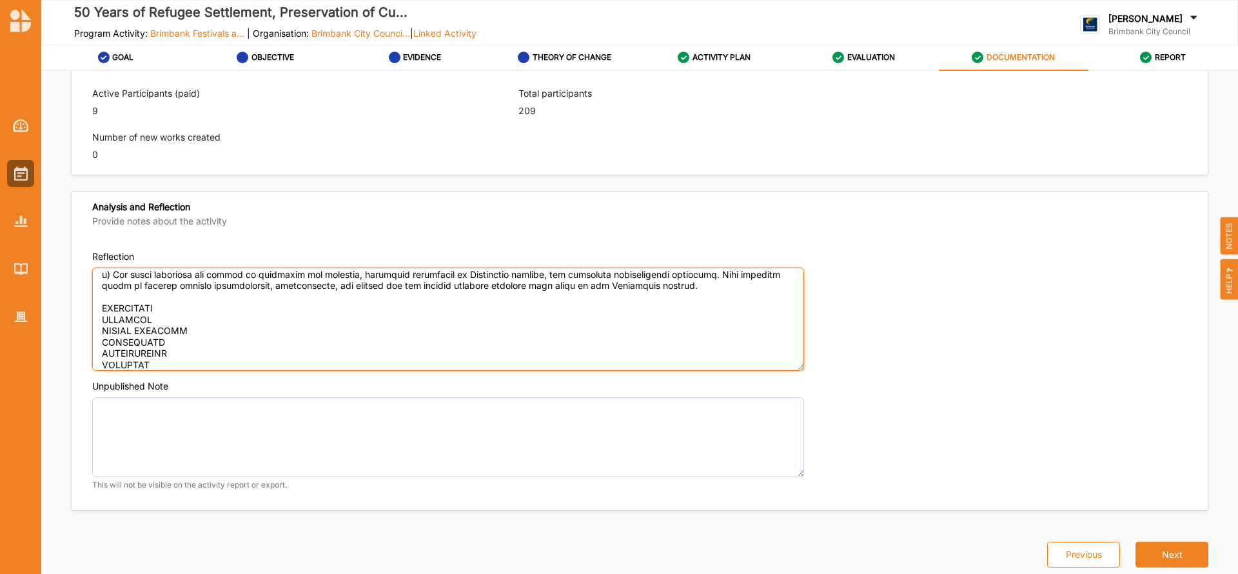
scroll to position [1067, 0]
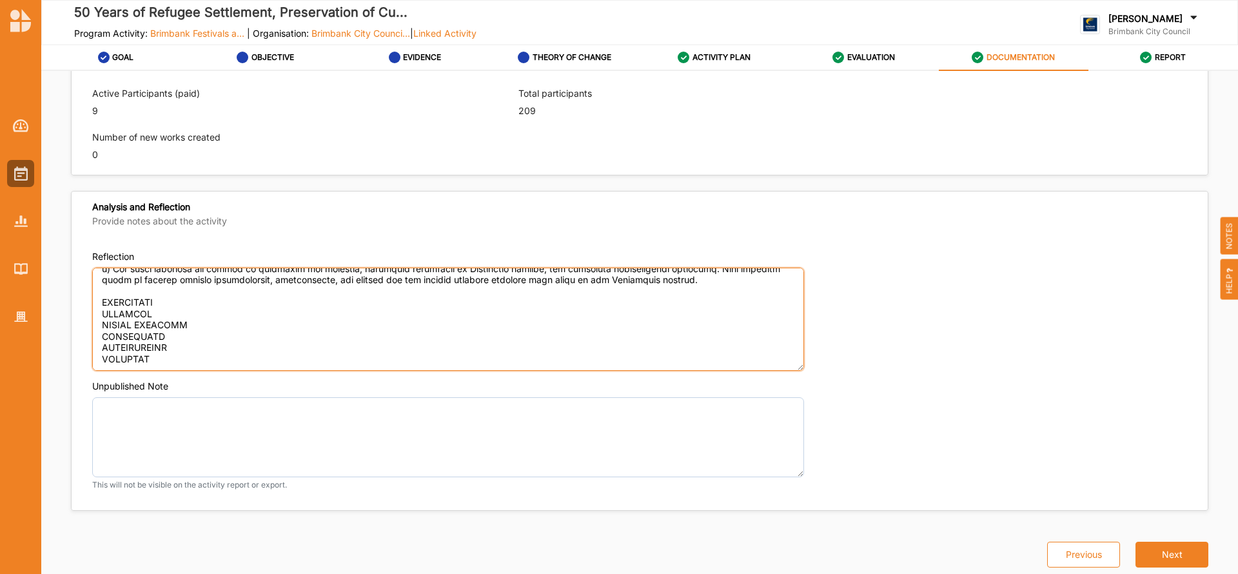
click at [168, 300] on textarea "Reflection" at bounding box center [448, 319] width 712 height 103
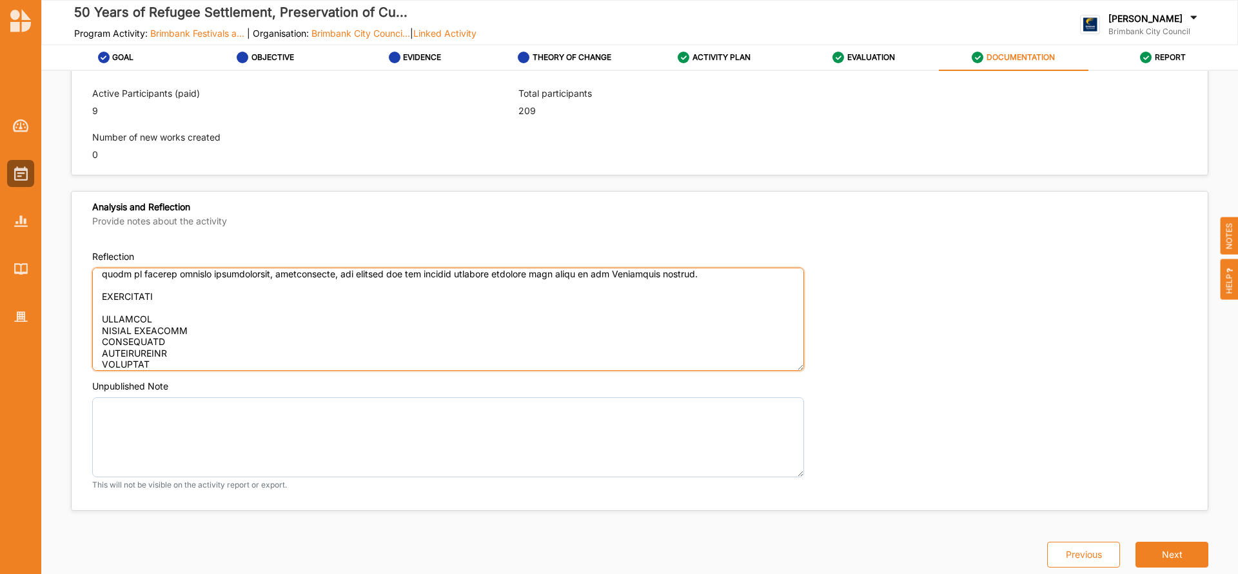
type textarea "LOREMIPS DOLORSIT Ame Consectetu Adipiscin el Seddoeius - Temporin Utlabor (ETD…"
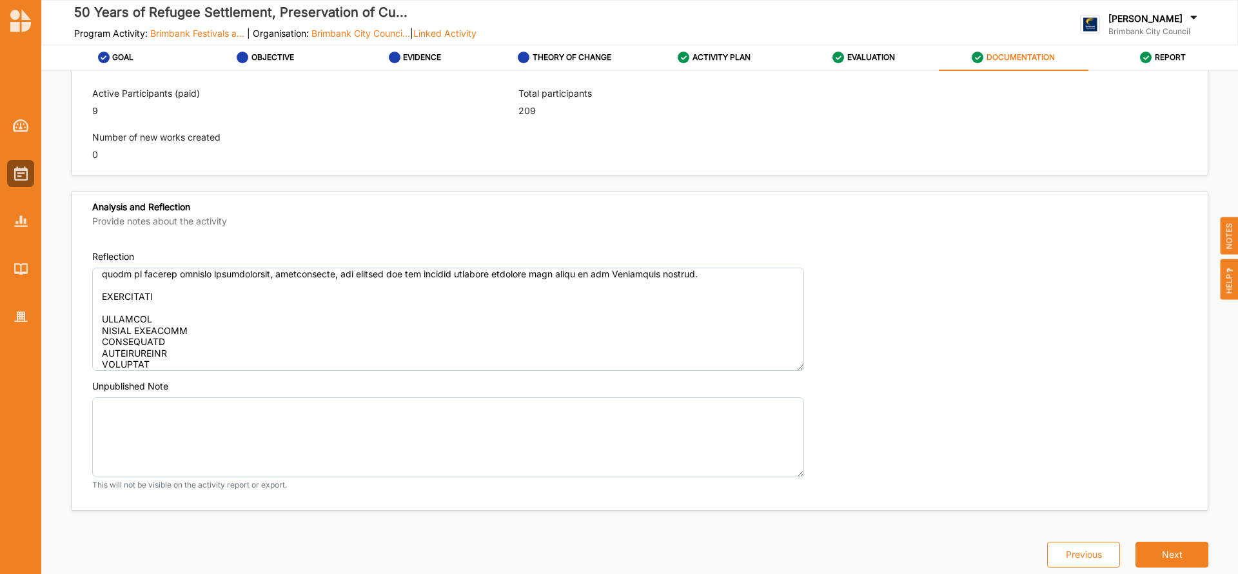
type textarea "The King [PERSON_NAME]'s Commemoration event has been a [DEMOGRAPHIC_DATA] cher…"
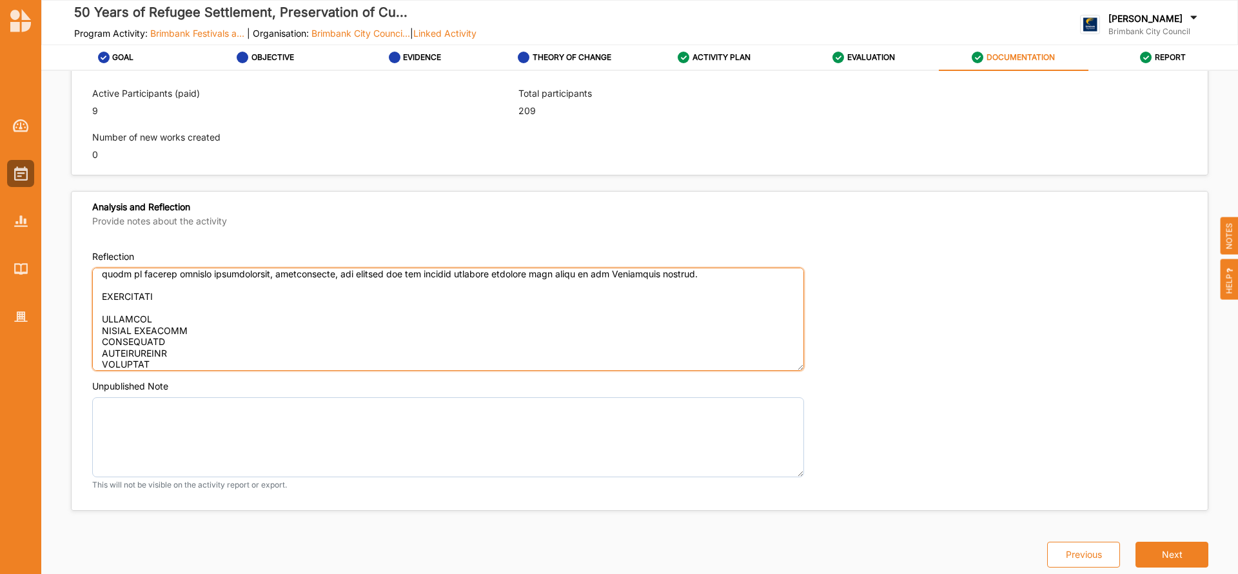
paste textarea "Lor 31 Ipsum do Sitametconse ad Elitsed doe Temporinci utlab, etdolo ma ali Eni…"
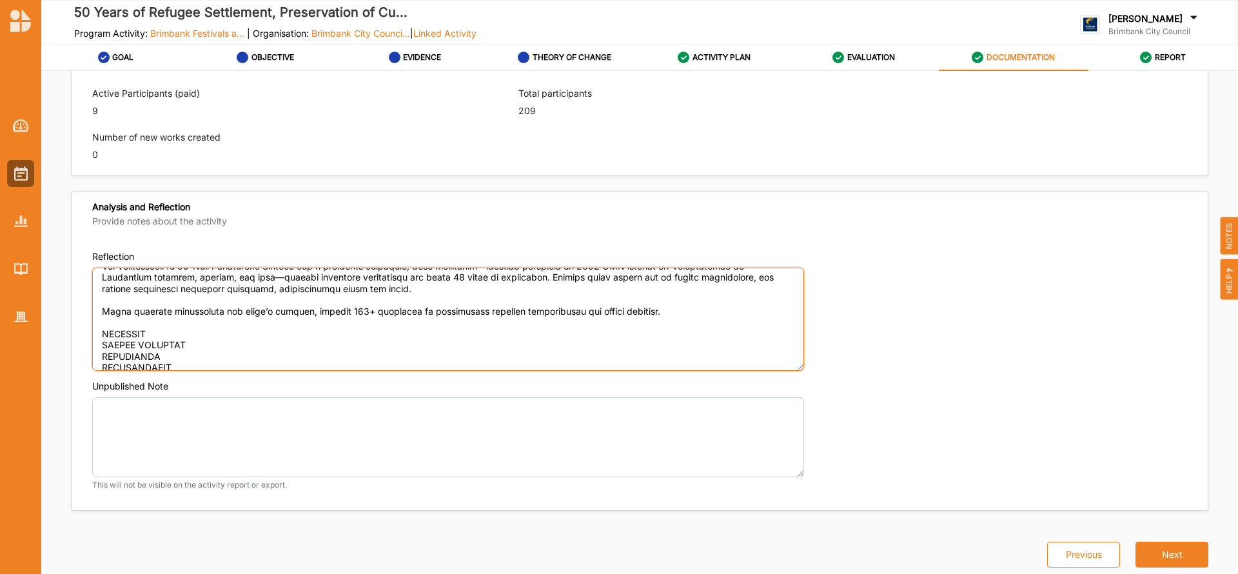
scroll to position [1275, 0]
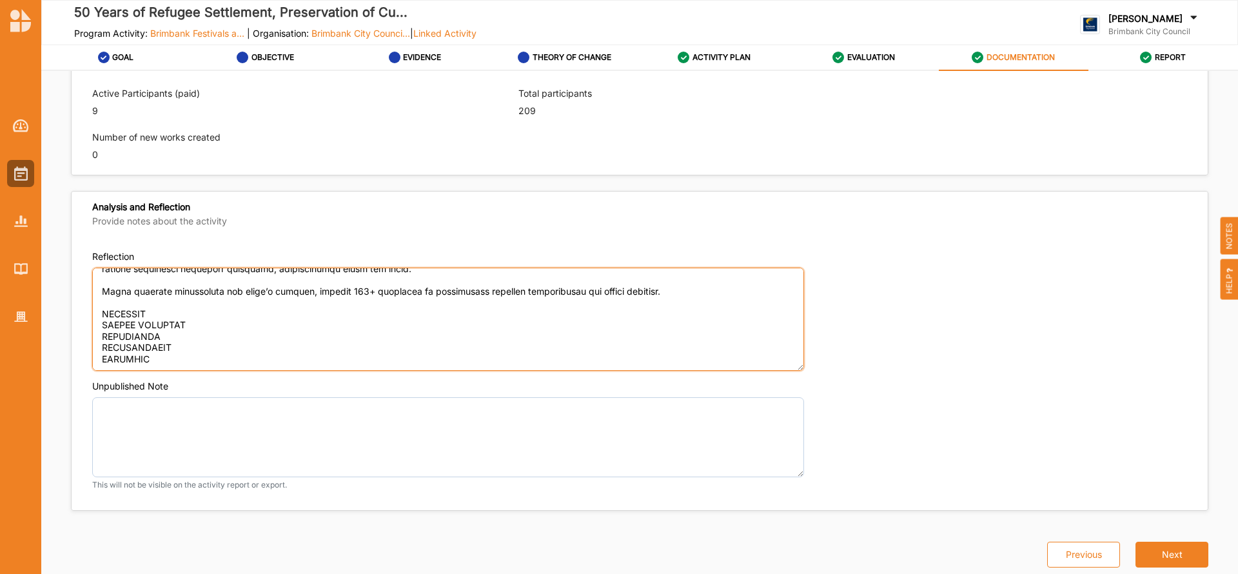
click at [160, 303] on textarea "Reflection" at bounding box center [448, 319] width 712 height 103
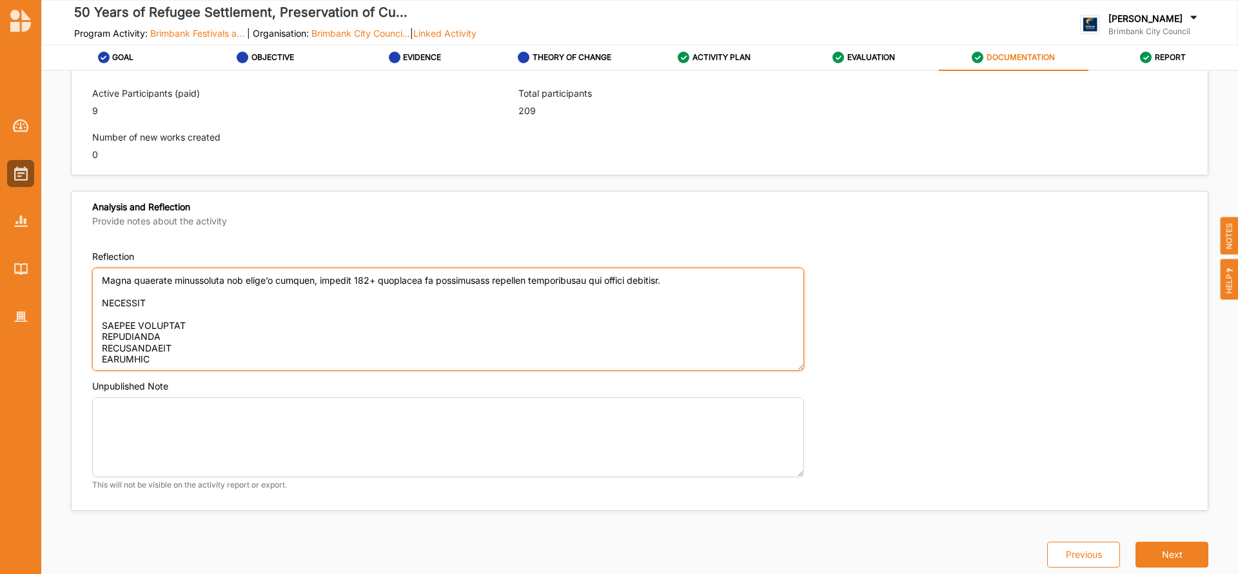
type textarea "LOREMIPS DOLORSIT Ame Consectetu Adipiscin el Seddoeius - Temporin Utlabor (ETD…"
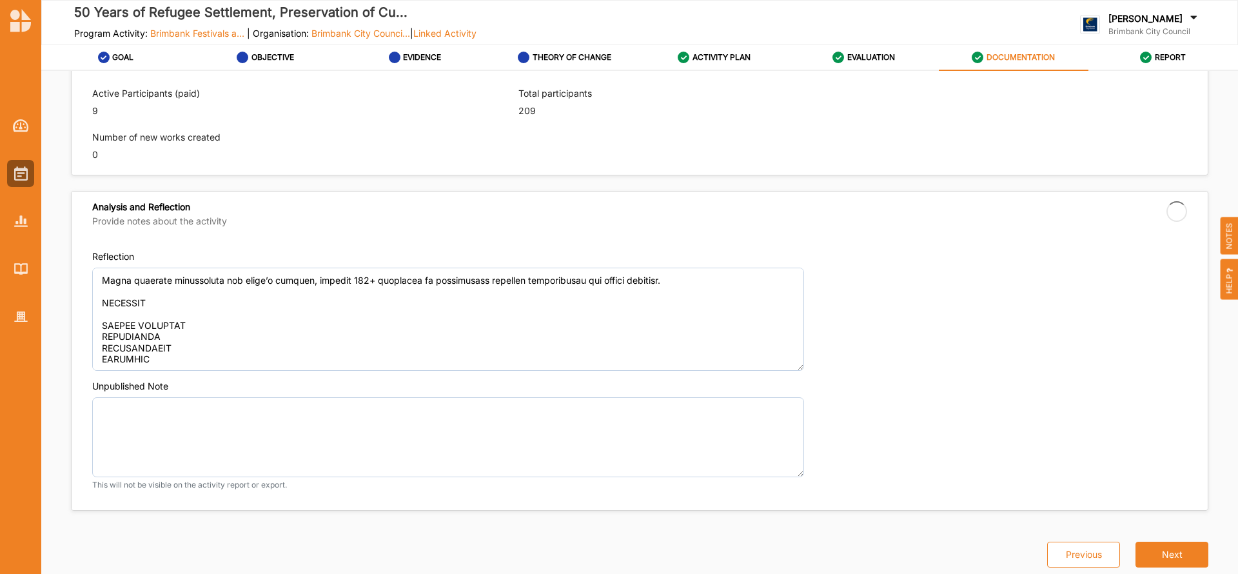
type textarea "The King [PERSON_NAME]'s Commemoration event has been a [DEMOGRAPHIC_DATA] cher…"
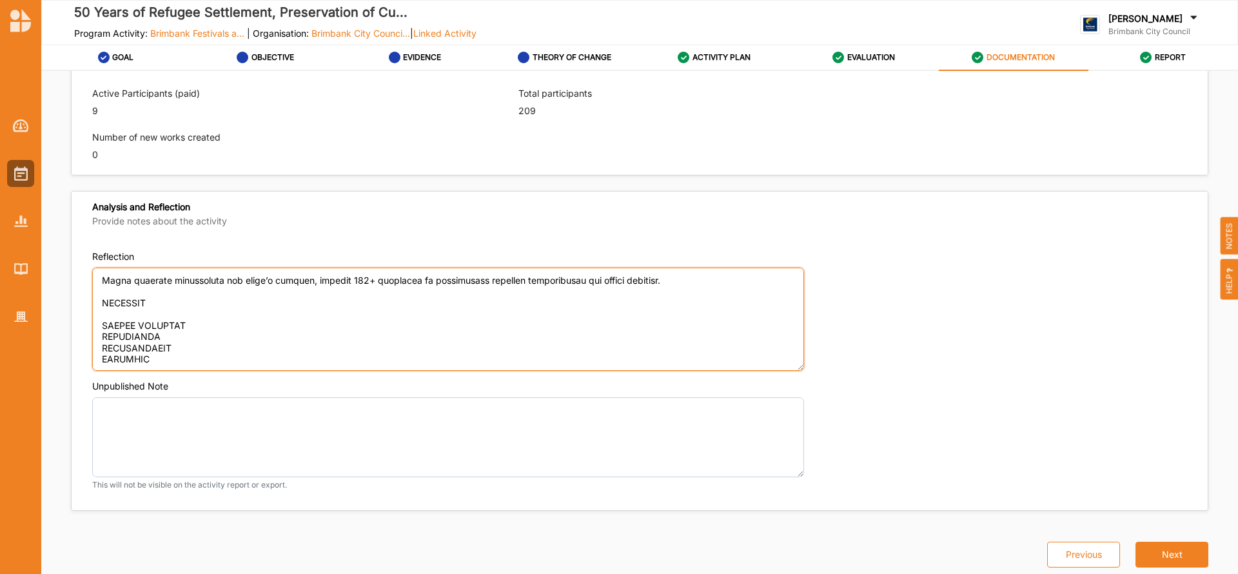
paste textarea "Australian Vietnamese Arts & Culture Inc.; AVA Boroondara Senior Citizens Group…"
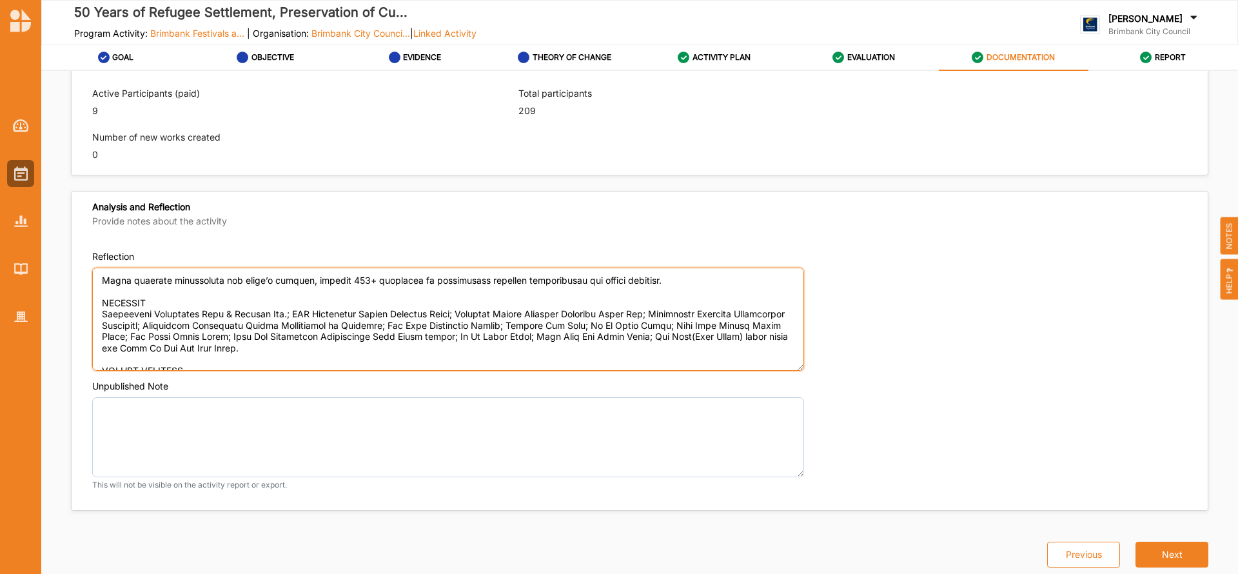
scroll to position [1332, 0]
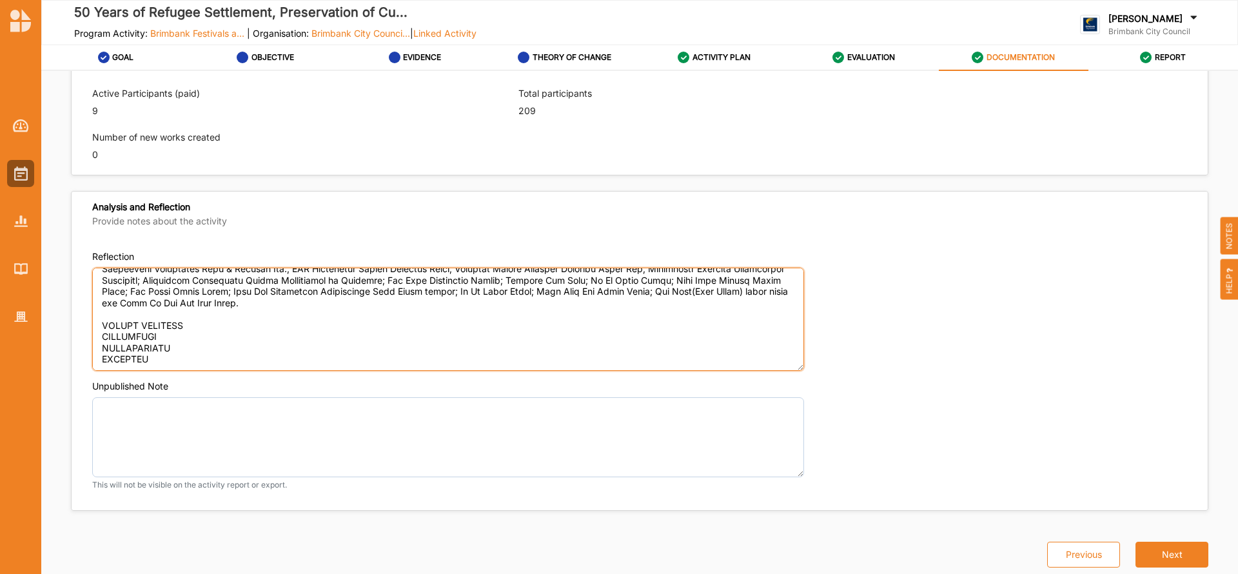
click at [204, 313] on textarea "Reflection" at bounding box center [448, 319] width 712 height 103
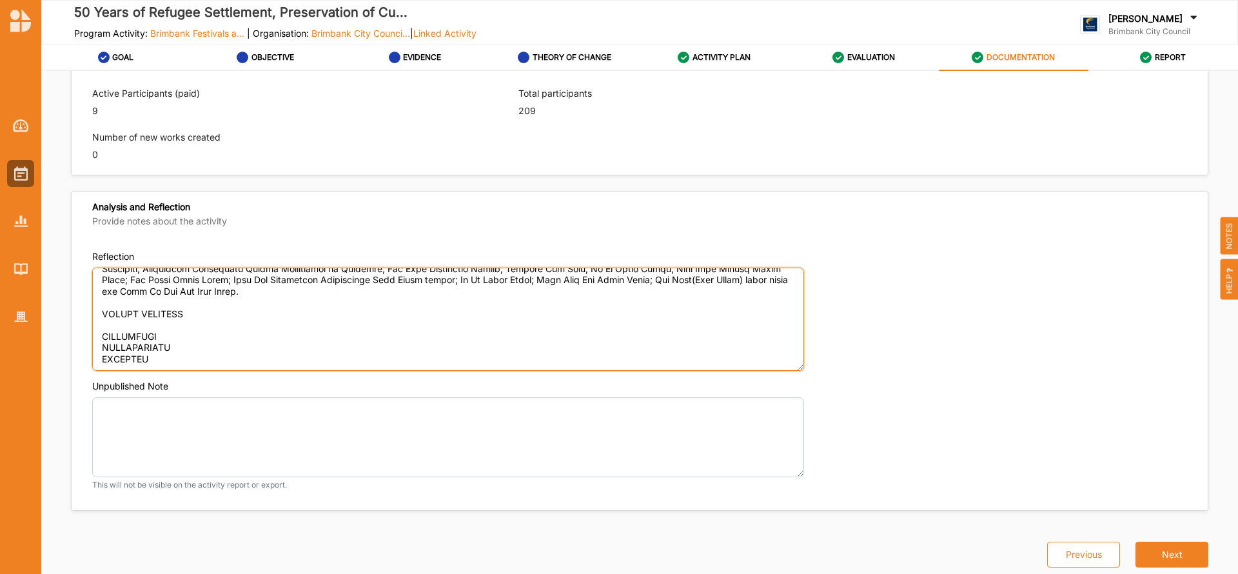
type textarea "LOREMIPS DOLORSIT Ame Consectetu Adipiscin el Seddoeius - Temporin Utlabor (ETD…"
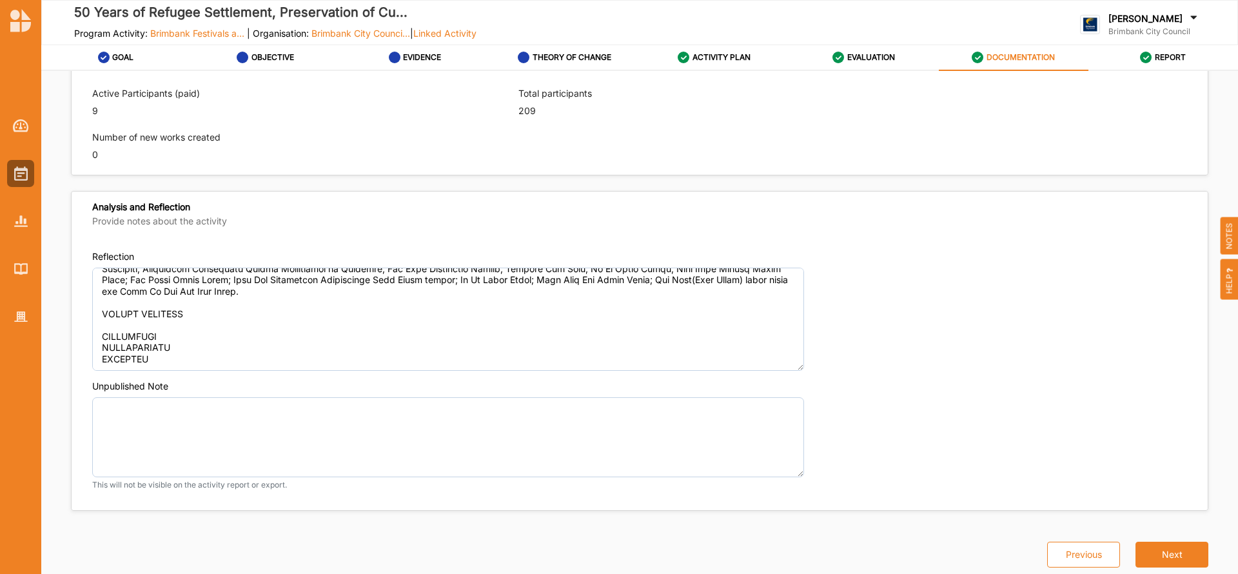
type textarea "The King [PERSON_NAME]'s Commemoration event has been a [DEMOGRAPHIC_DATA] cher…"
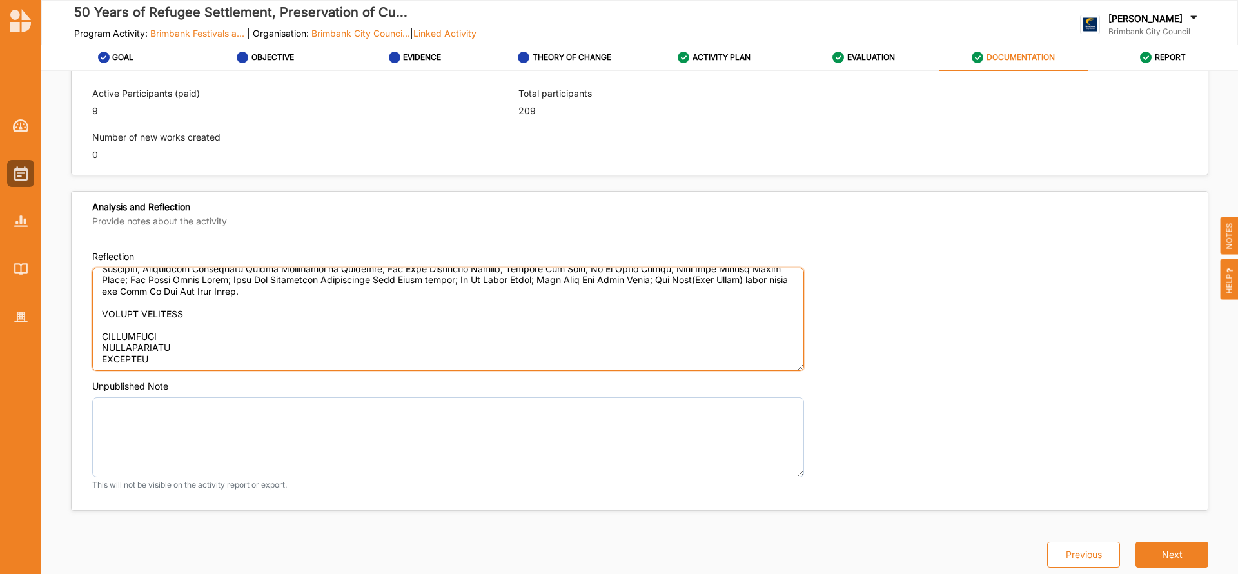
paste textarea "Lor 20 Ipsum do Sitametconse ad Elitsed doe Temporinci utlab, etdolo ma ali Eni…"
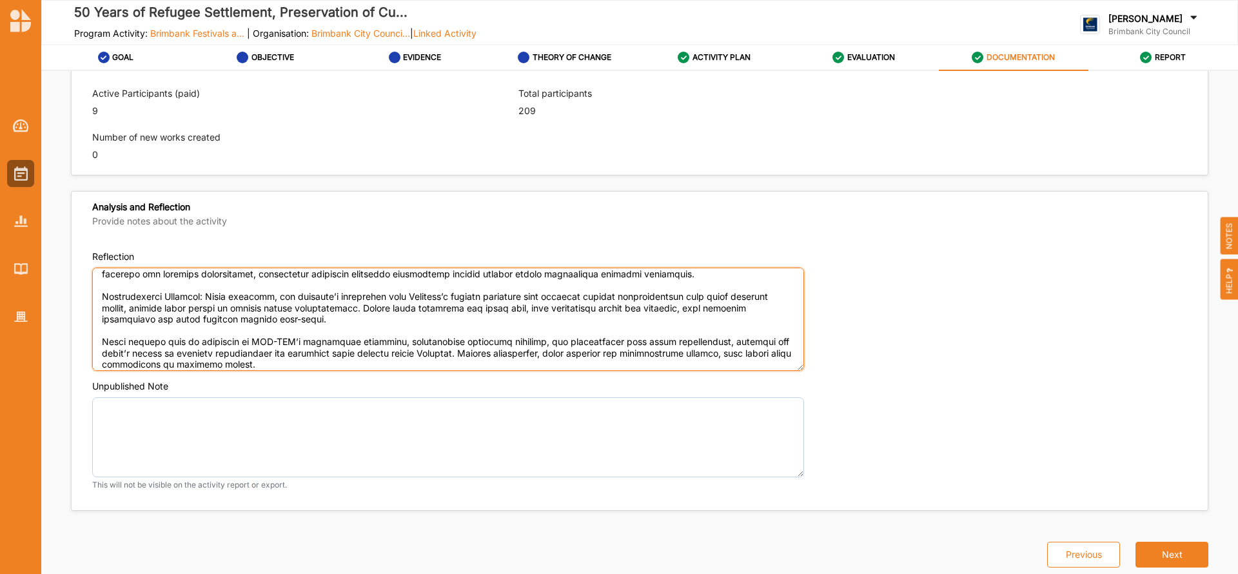
scroll to position [1636, 0]
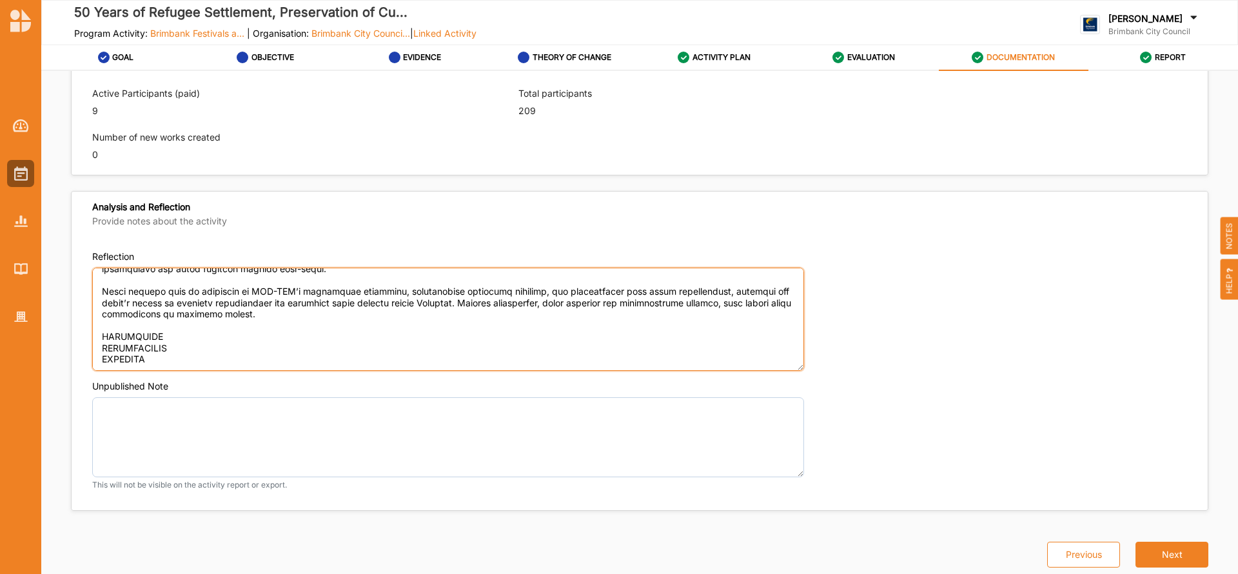
click at [183, 322] on textarea "Reflection" at bounding box center [448, 319] width 712 height 103
type textarea "LOREMIPS DOLORSIT Ame Consectetu Adipiscin el Seddoeius - Temporin Utlabor (ETD…"
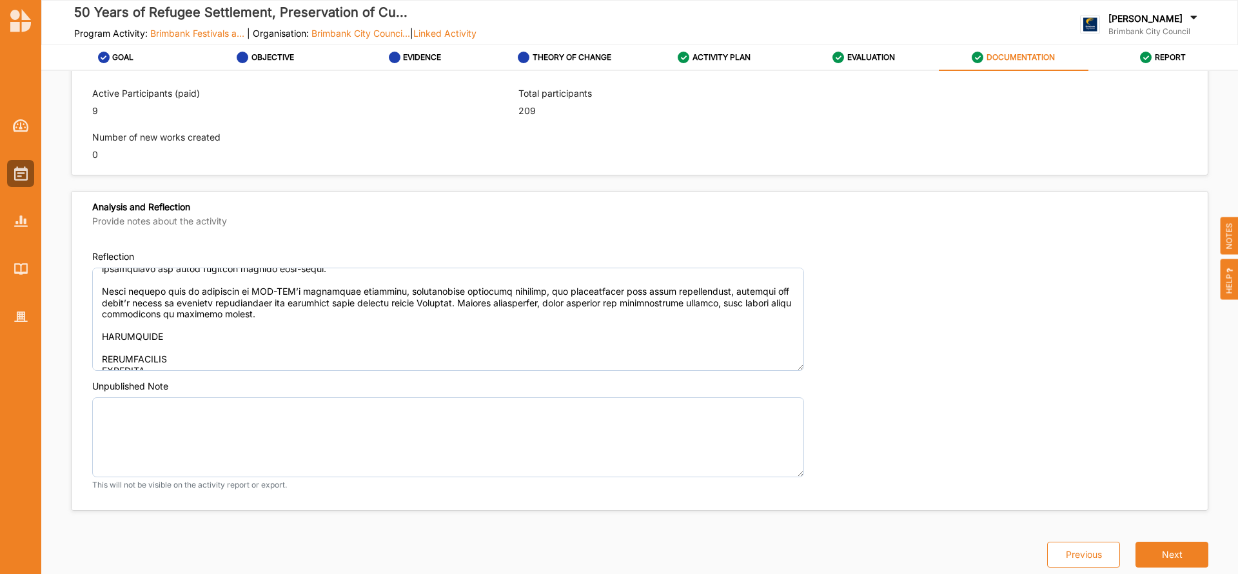
type textarea "The King [PERSON_NAME]'s Commemoration event has been a [DEMOGRAPHIC_DATA] cher…"
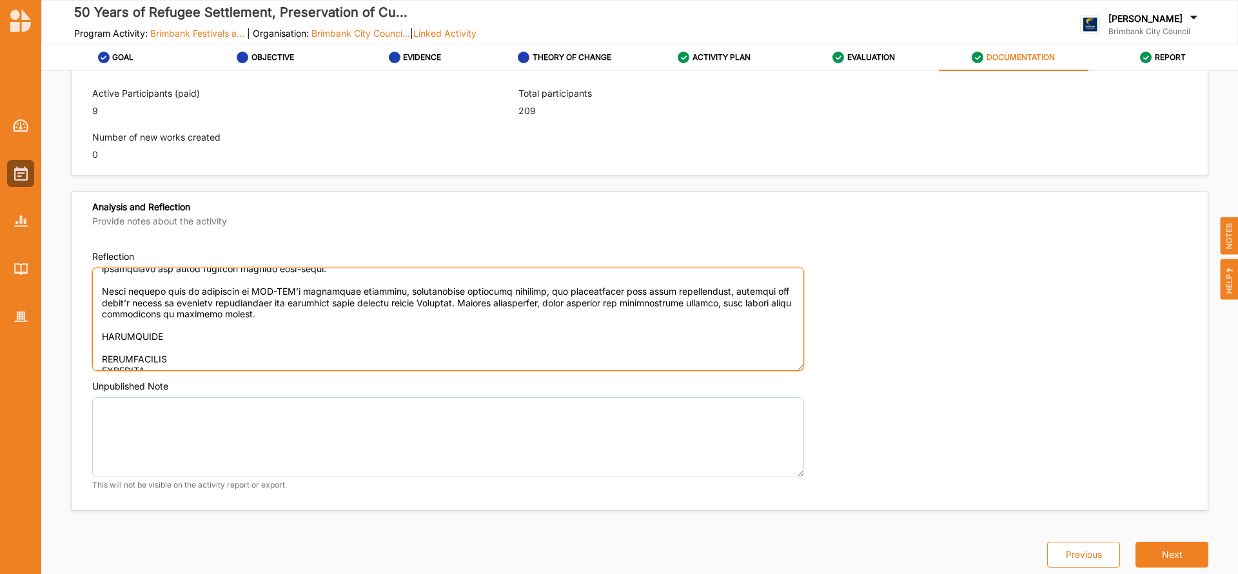
paste textarea "Lor 88 Ipsum do Sitametconse ad Elitsed doe Temporinci utlab, etdolo ma ali Eni…"
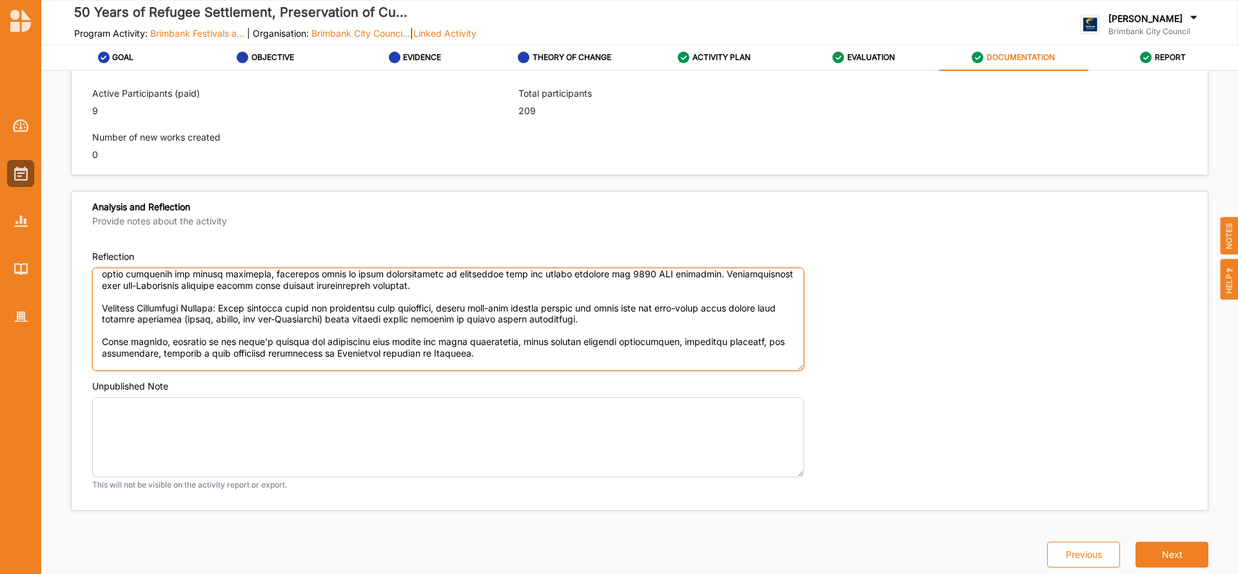
scroll to position [2212, 0]
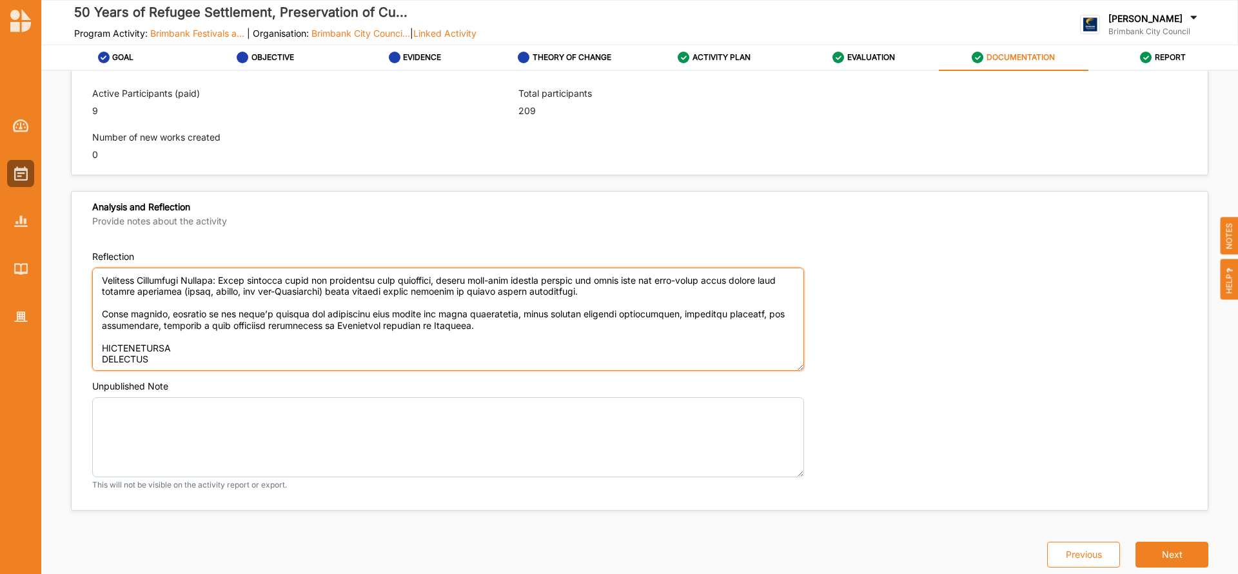
click at [210, 331] on textarea "Reflection" at bounding box center [448, 319] width 712 height 103
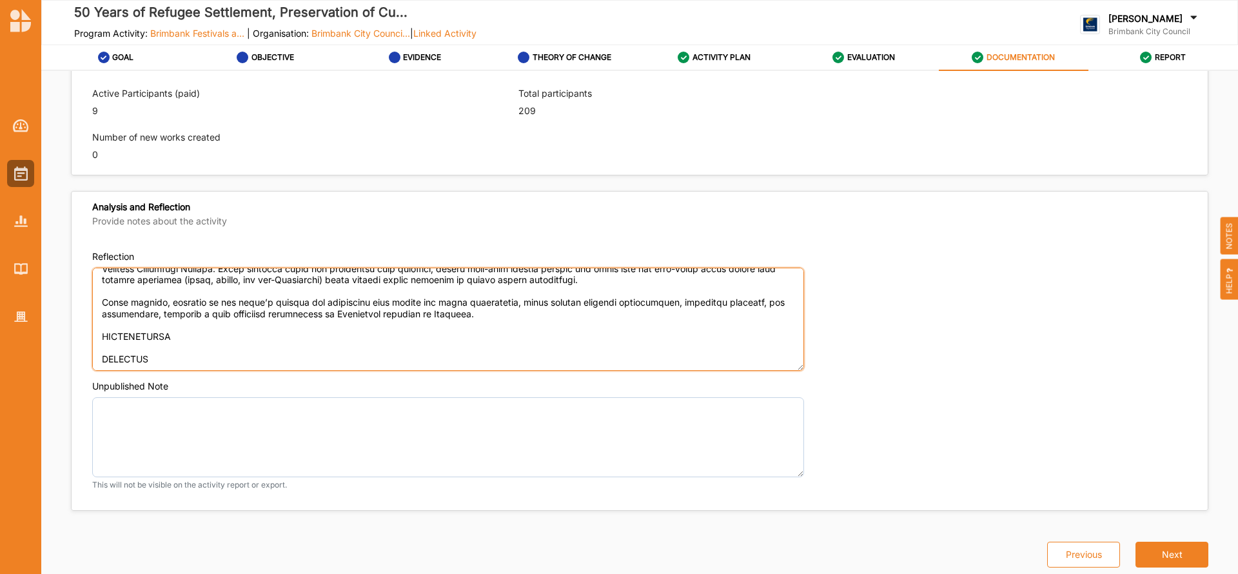
type textarea "LOREMIPS DOLORSIT Ame Consectetu Adipiscin el Seddoeius - Temporin Utlabor (ETD…"
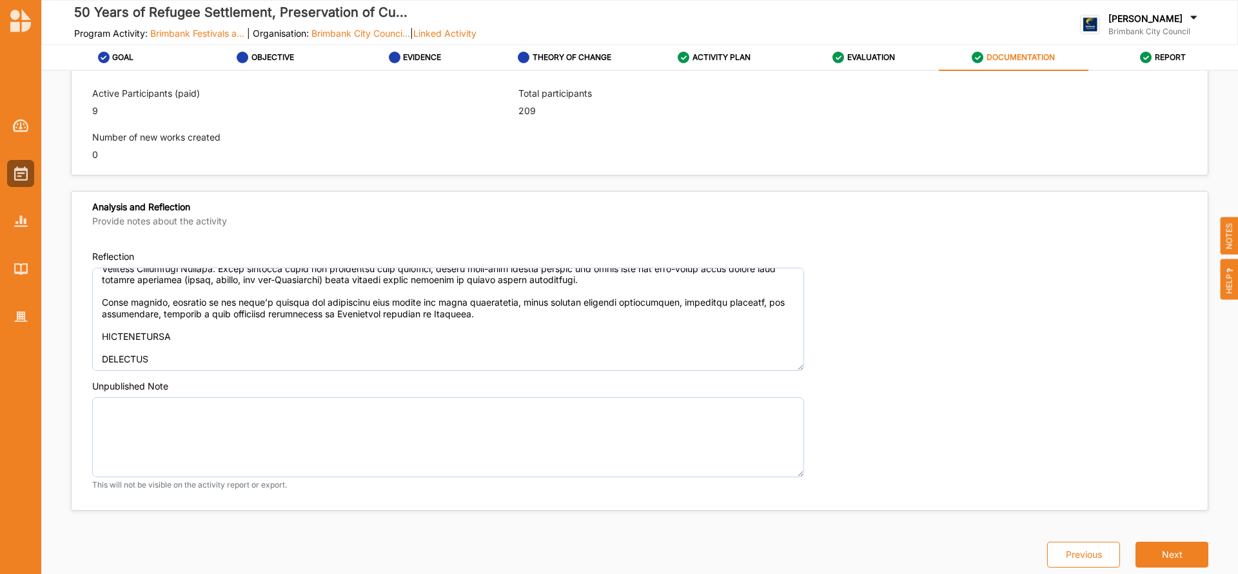
type textarea "The King [PERSON_NAME]'s Commemoration event has been a [DEMOGRAPHIC_DATA] cher…"
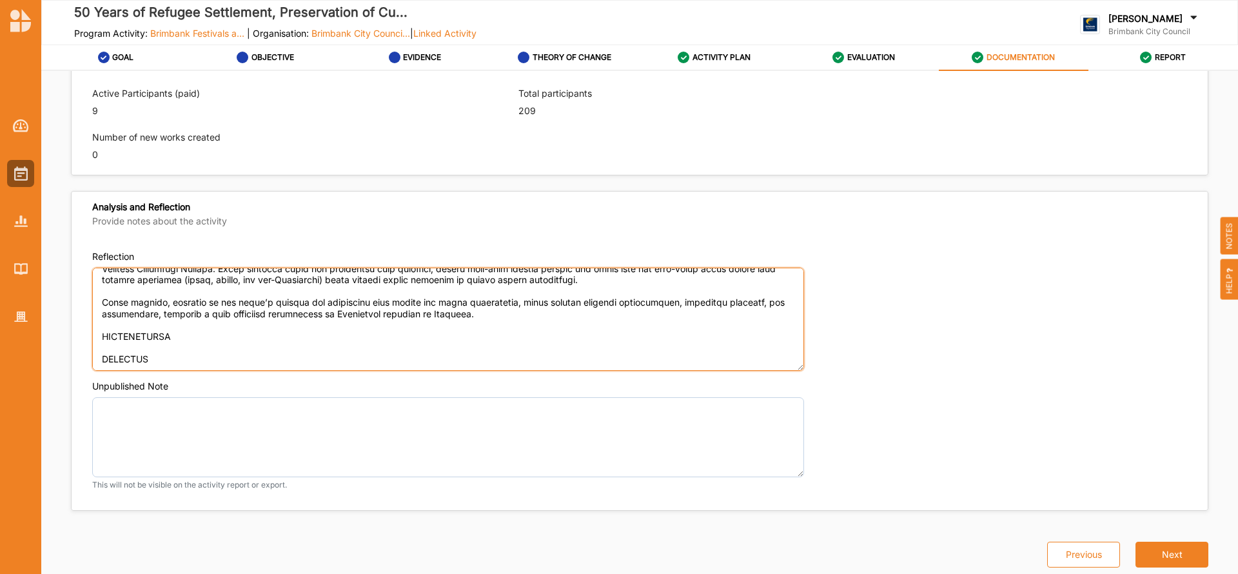
paste textarea "Flexible Funding Timelines: The annual grant cycle limited planning. Introducin…"
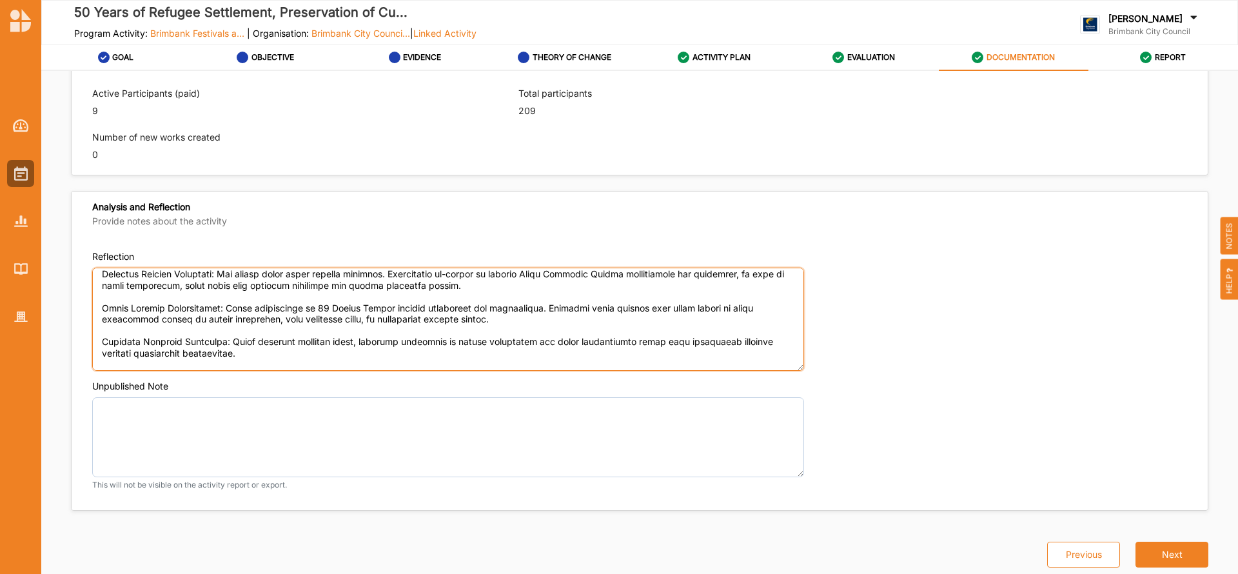
scroll to position [2313, 0]
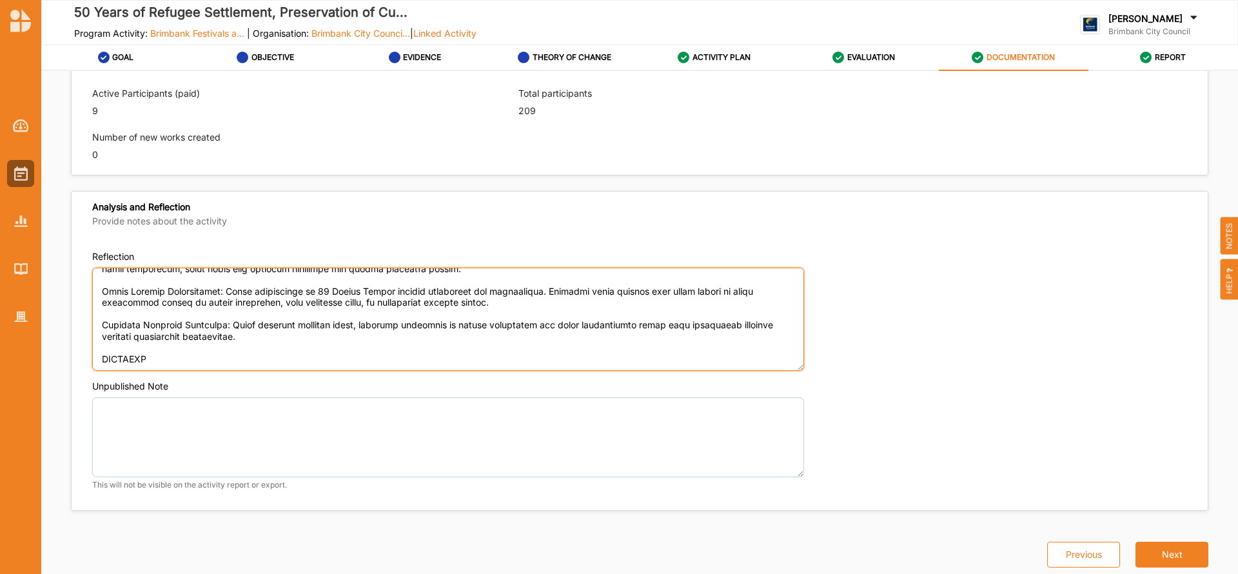
click at [159, 354] on textarea "Reflection" at bounding box center [448, 319] width 712 height 103
type textarea "LOREMIPS DOLORSIT Ame Consectetu Adipiscin el Seddoeius - Temporin Utlabor (ETD…"
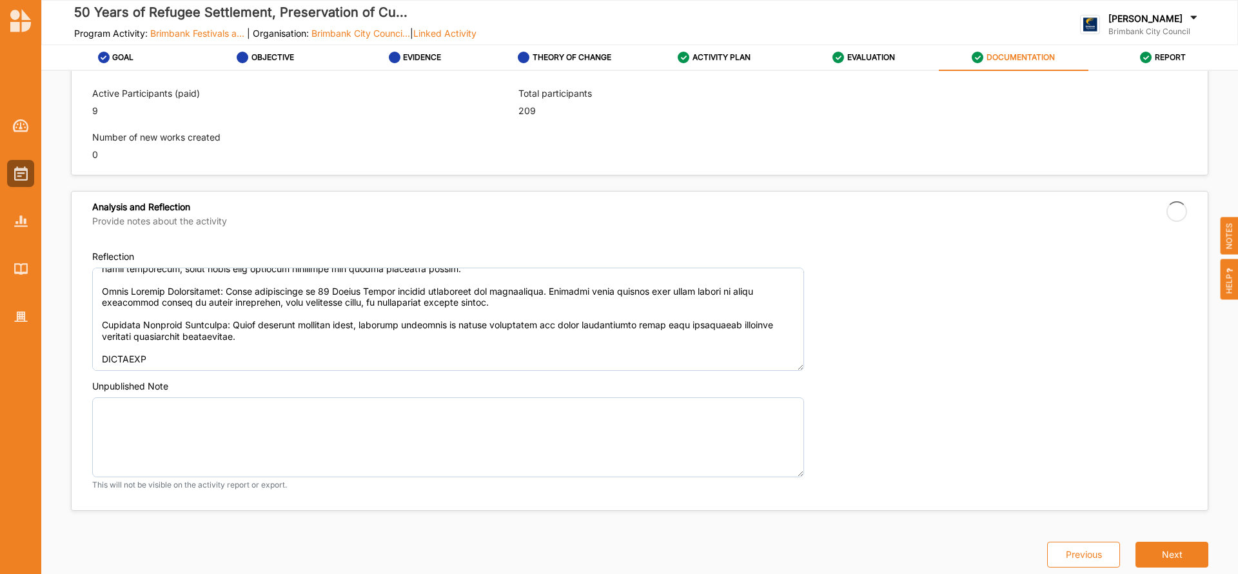
type textarea "The King [PERSON_NAME]'s Commemoration event has been a [DEMOGRAPHIC_DATA] cher…"
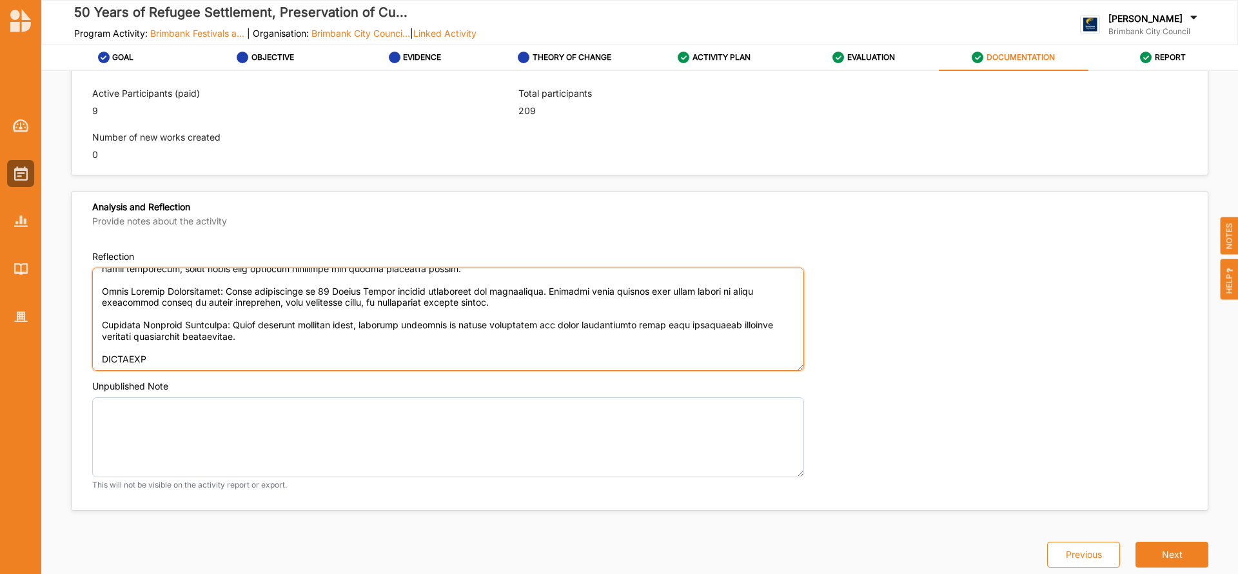
click at [153, 348] on textarea "Reflection" at bounding box center [448, 319] width 712 height 103
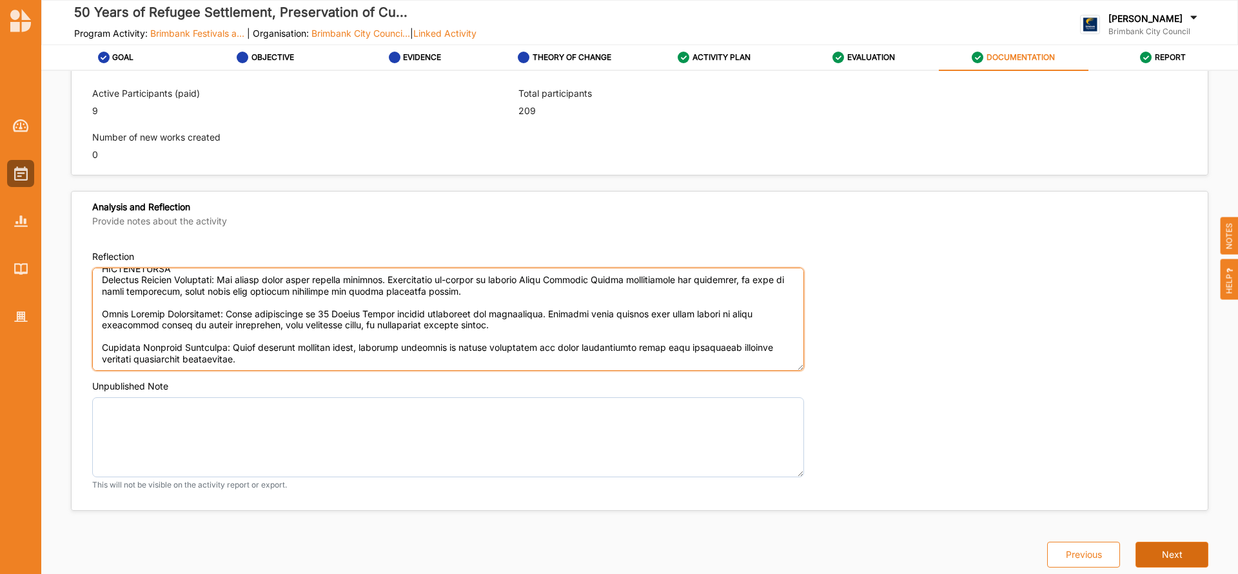
type textarea "LOREMIPS DOLORSIT Ame Consectetu Adipiscin el Seddoeius - Temporin Utlabor (ETD…"
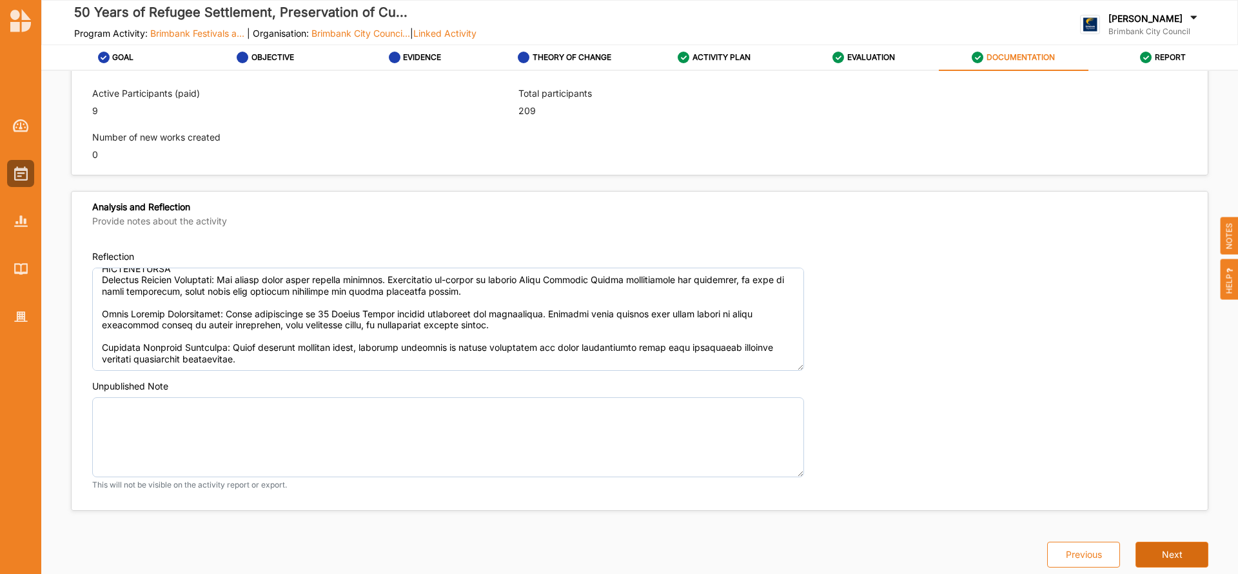
type textarea "The King [PERSON_NAME]'s Commemoration event has been a [DEMOGRAPHIC_DATA] cher…"
click at [1158, 546] on button "Next" at bounding box center [1172, 555] width 73 height 26
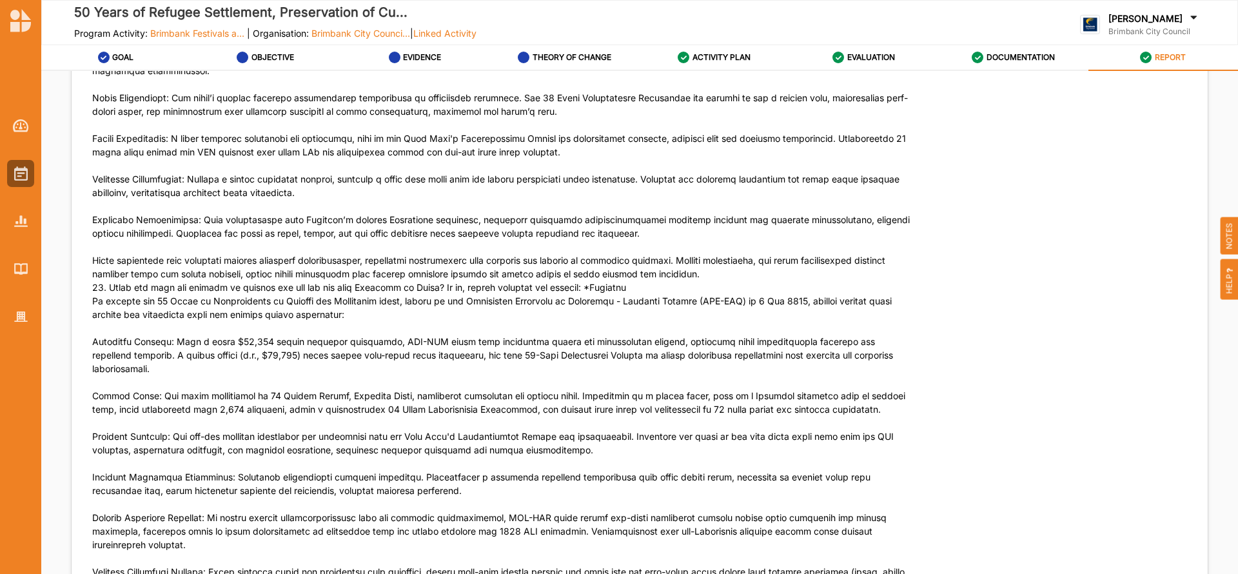
scroll to position [5958, 0]
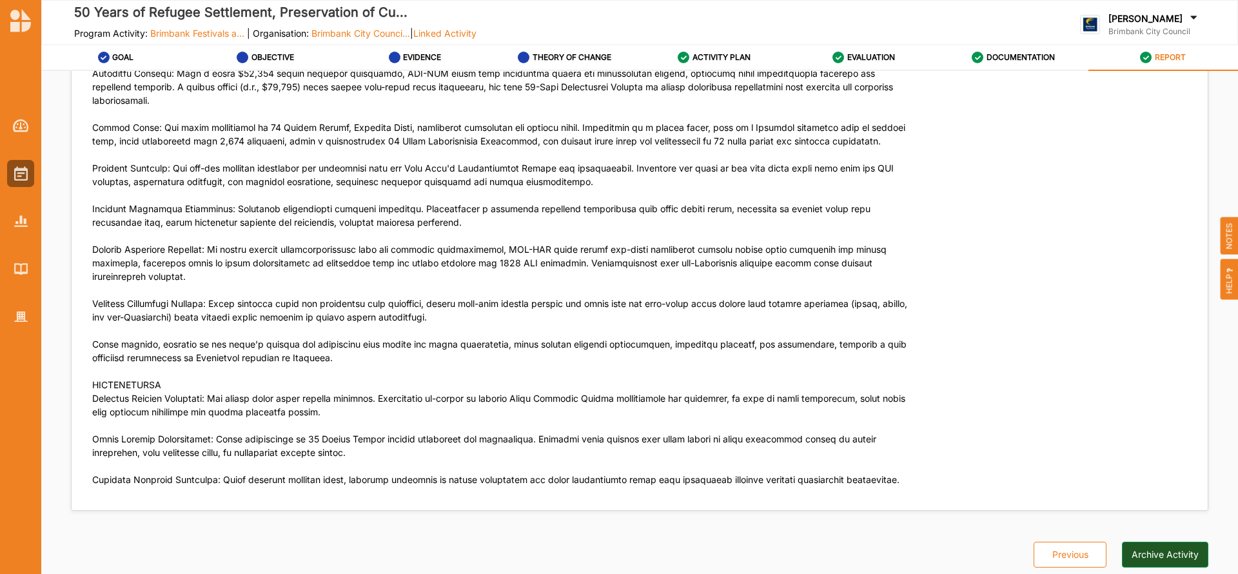
click at [1158, 549] on button "Archive Activity" at bounding box center [1165, 555] width 86 height 26
click at [19, 174] on img at bounding box center [21, 173] width 14 height 14
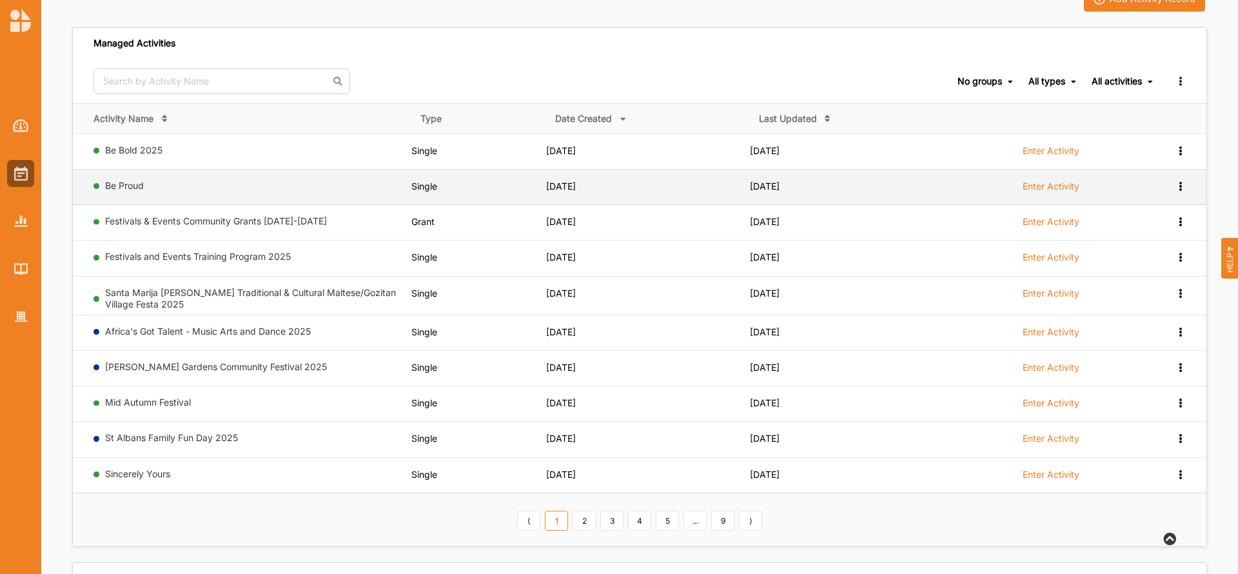
scroll to position [77, 0]
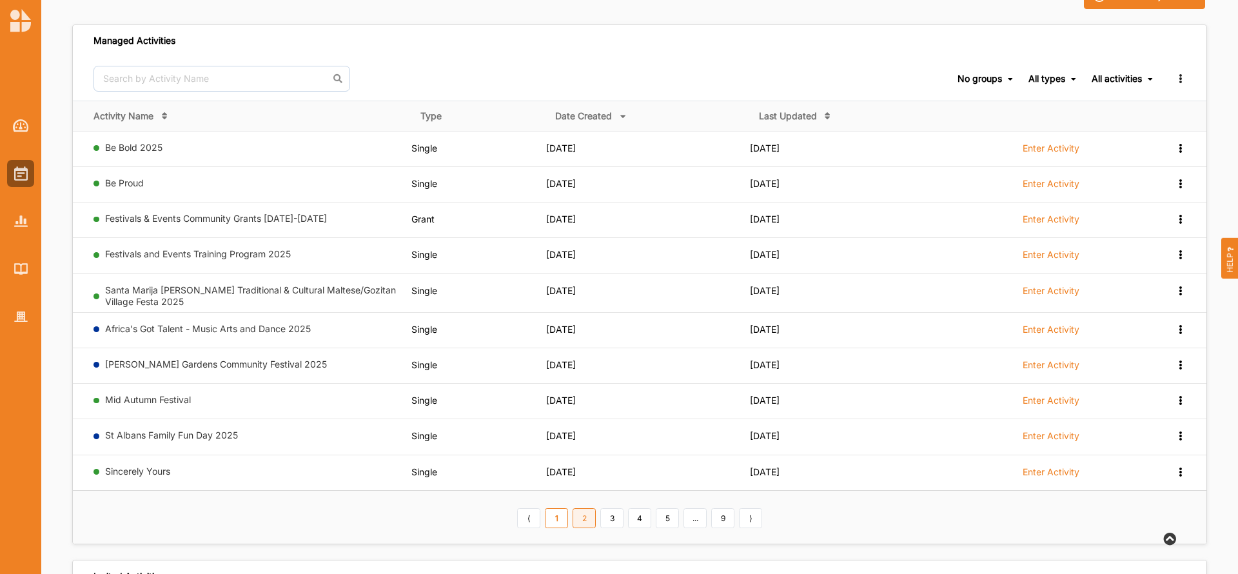
click at [582, 522] on link "2" at bounding box center [584, 518] width 23 height 21
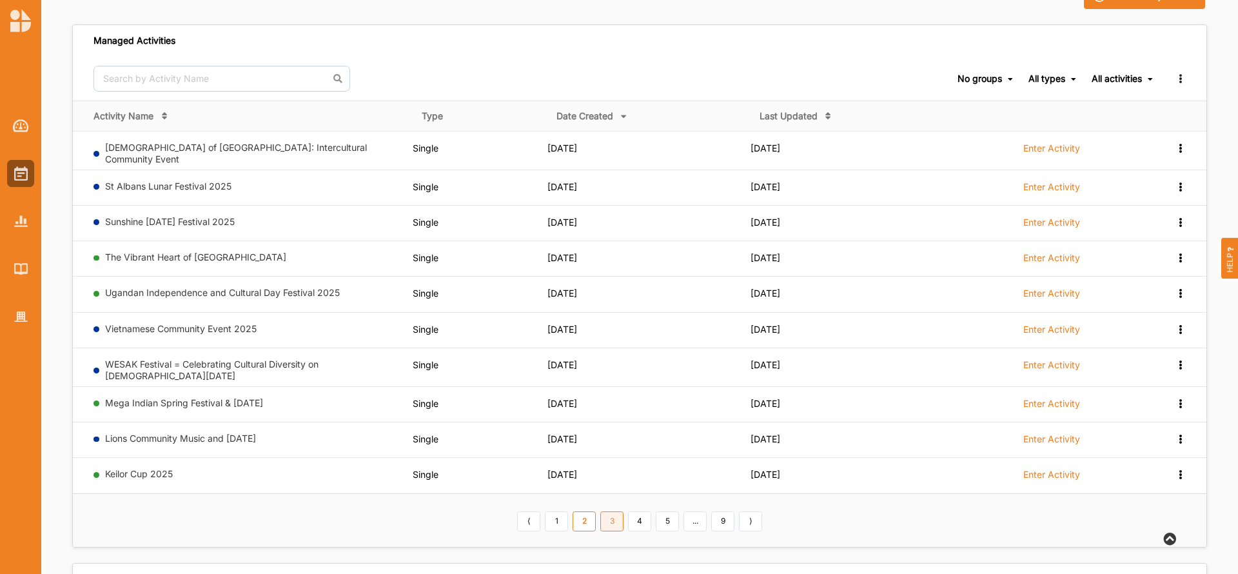
click at [611, 518] on link "3" at bounding box center [611, 521] width 23 height 21
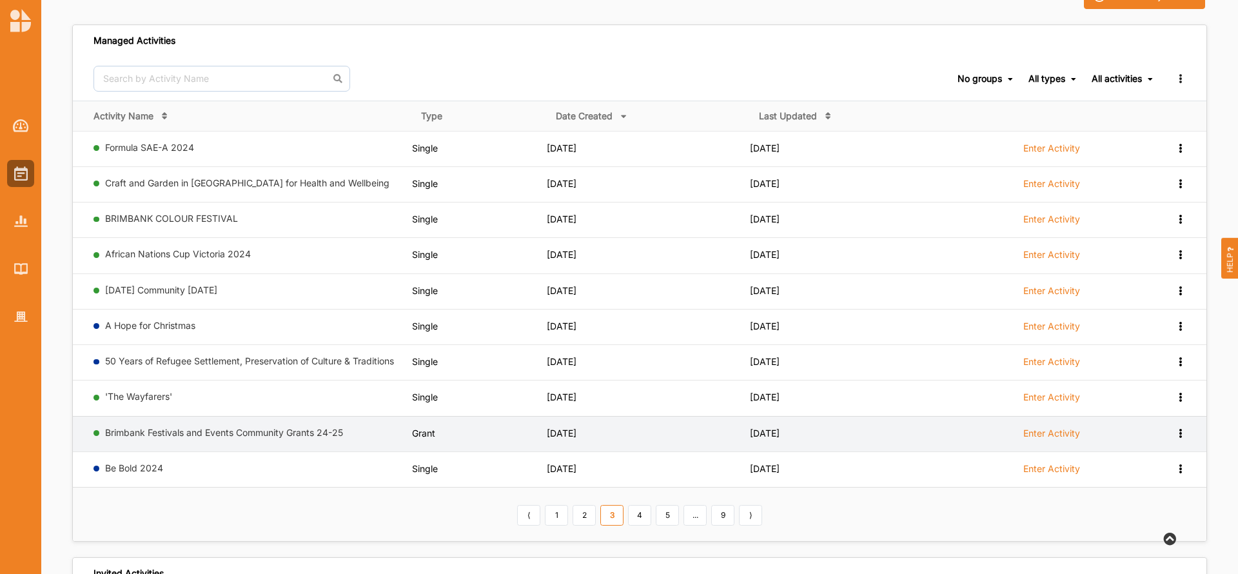
click at [1043, 433] on label "Enter Activity" at bounding box center [1051, 434] width 57 height 12
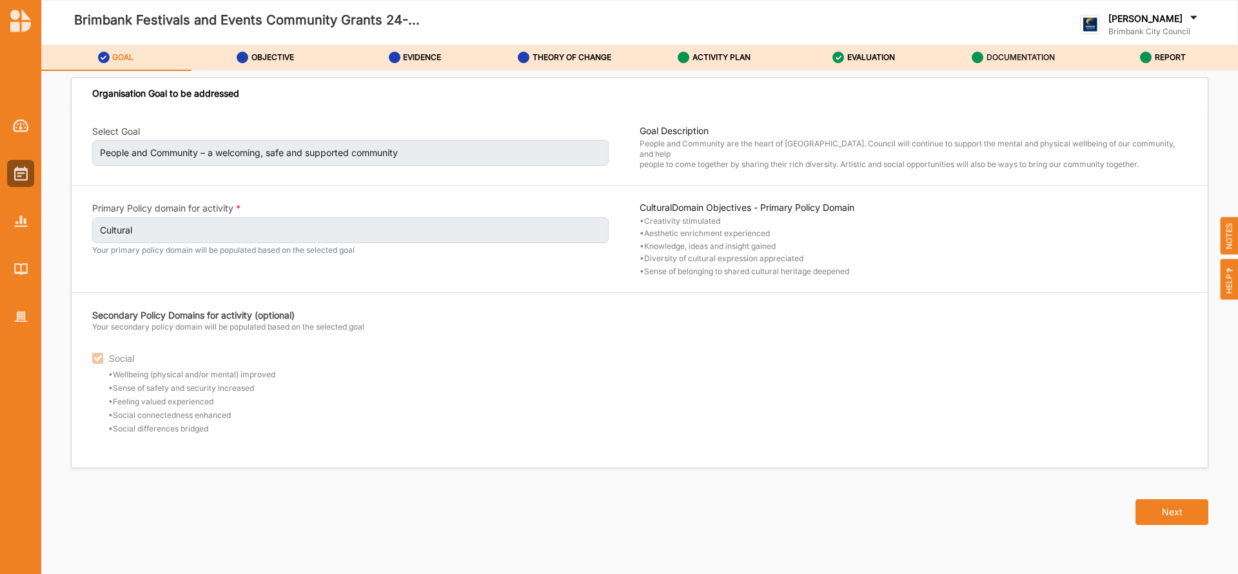
click at [1027, 56] on label "DOCUMENTATION" at bounding box center [1021, 57] width 68 height 10
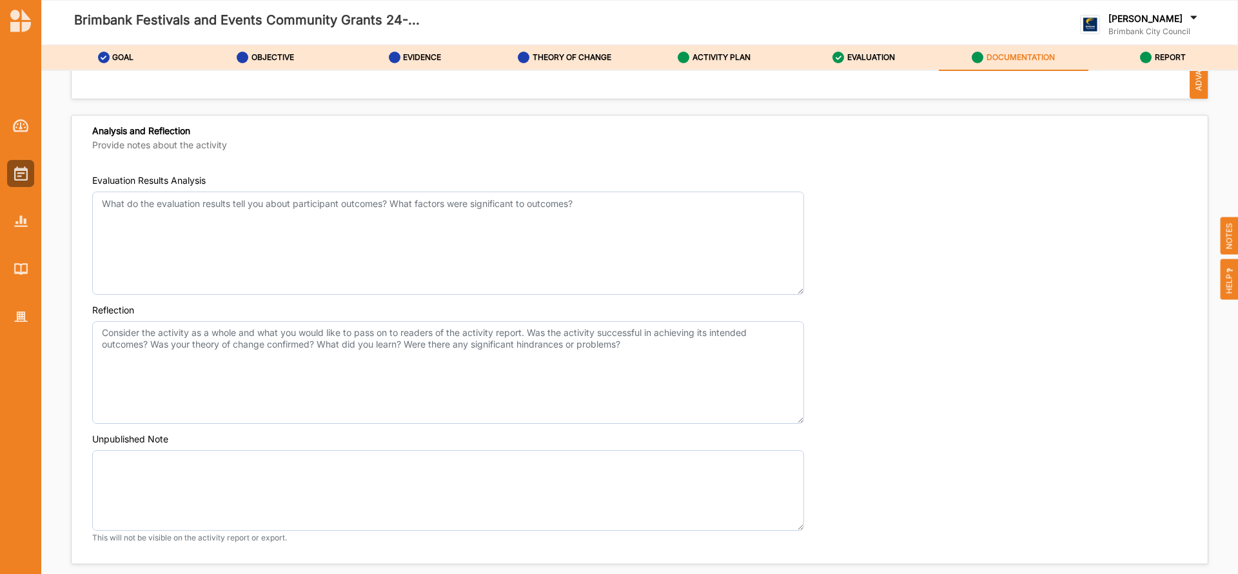
scroll to position [4667, 0]
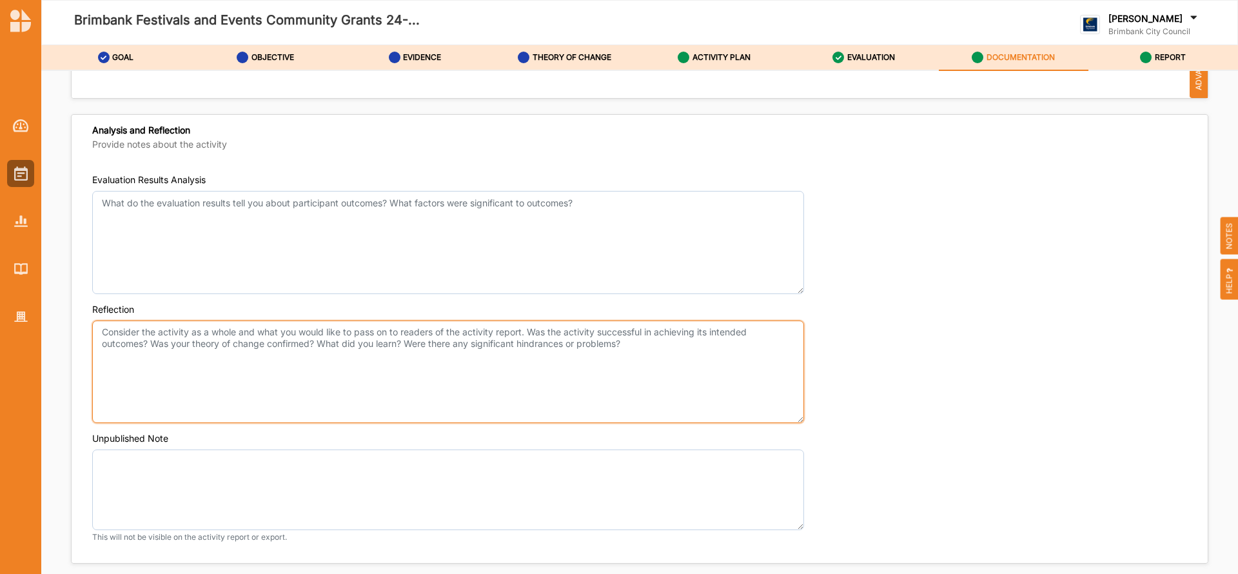
click at [99, 337] on textarea "Reflection" at bounding box center [448, 371] width 712 height 103
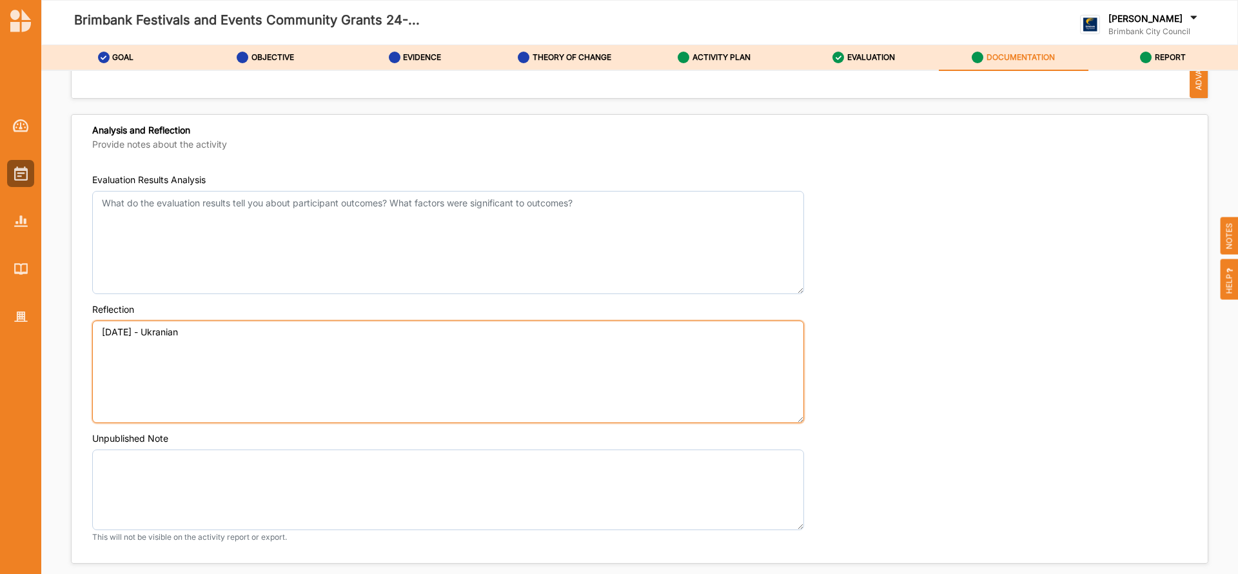
click at [176, 329] on textarea "[DATE] - Ukranian" at bounding box center [448, 371] width 712 height 103
drag, startPoint x: 184, startPoint y: 328, endPoint x: 176, endPoint y: 329, distance: 8.6
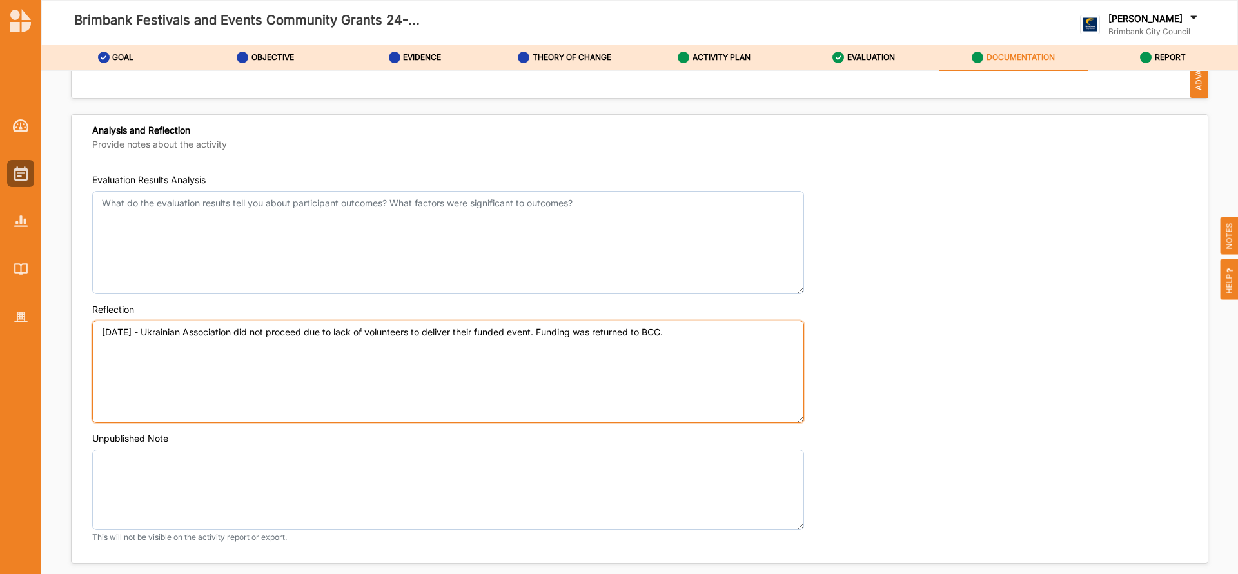
click at [99, 333] on textarea "[DATE] - Ukrainian Association did not proceed due to lack of volunteers to del…" at bounding box center [448, 371] width 712 height 103
type textarea "[DATE] - Ukrainian Association did not proceed due to lack of volunteers to del…"
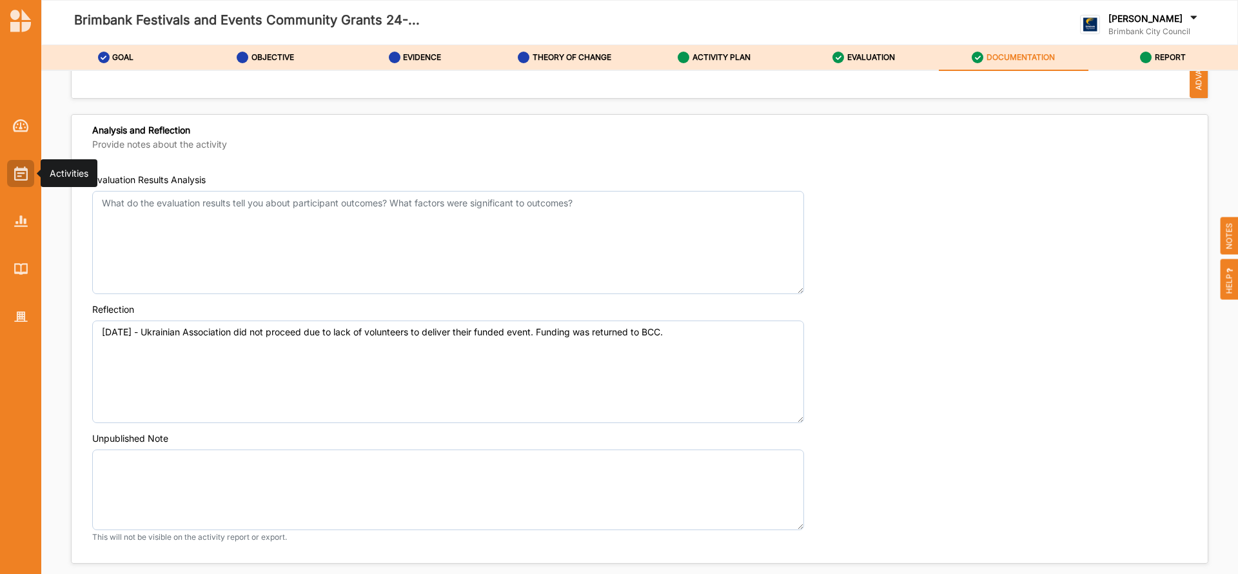
click at [15, 177] on img at bounding box center [21, 173] width 14 height 14
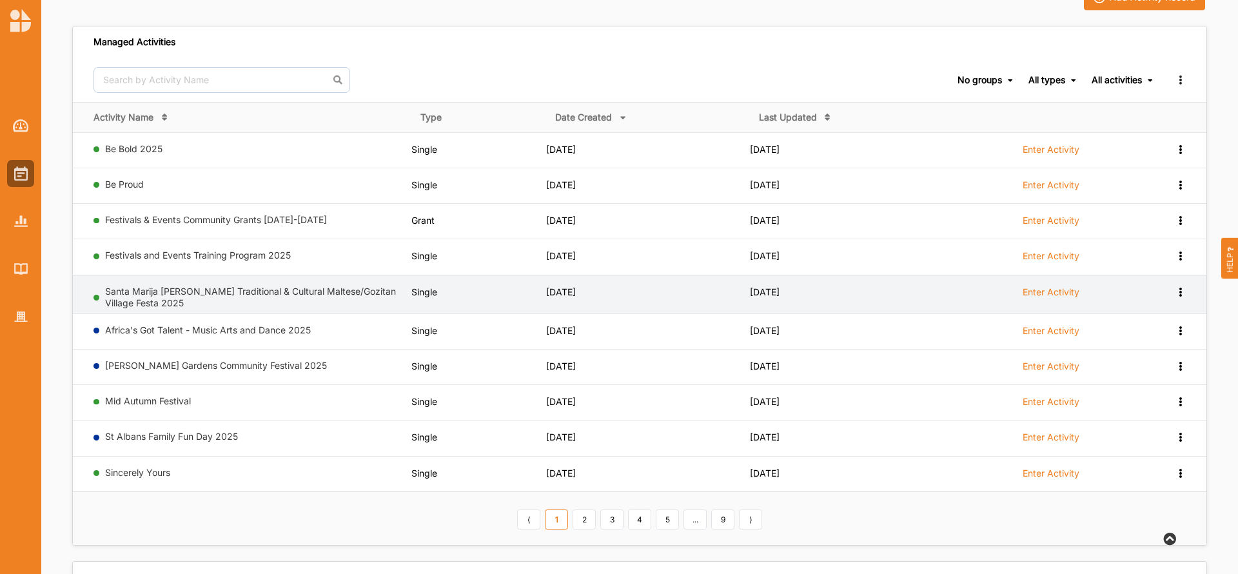
scroll to position [77, 0]
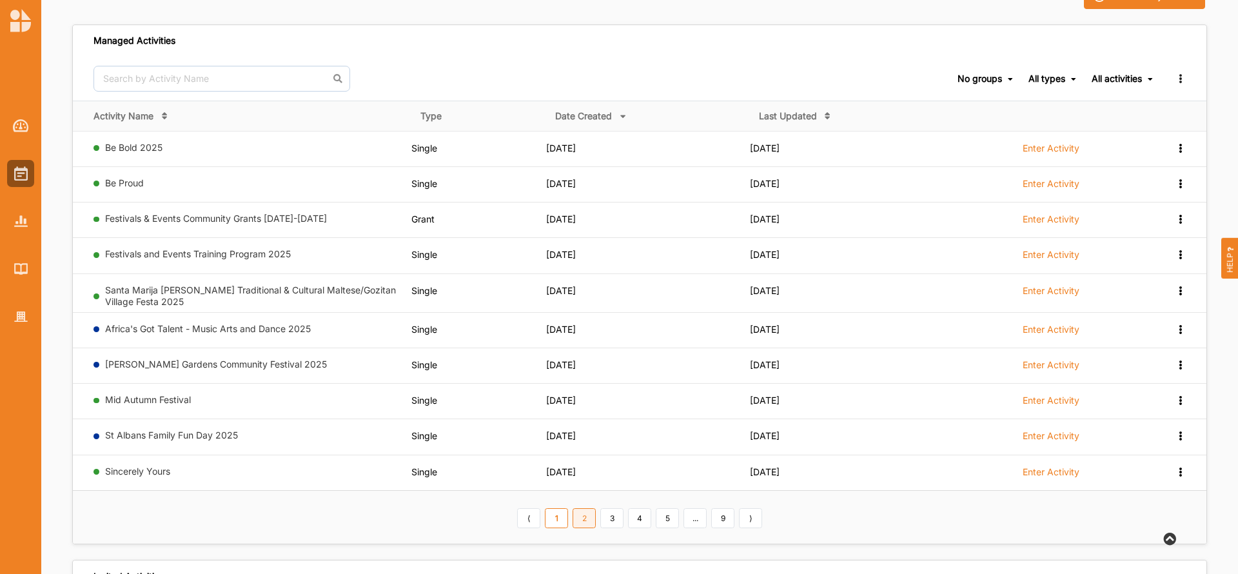
click at [584, 519] on link "2" at bounding box center [584, 518] width 23 height 21
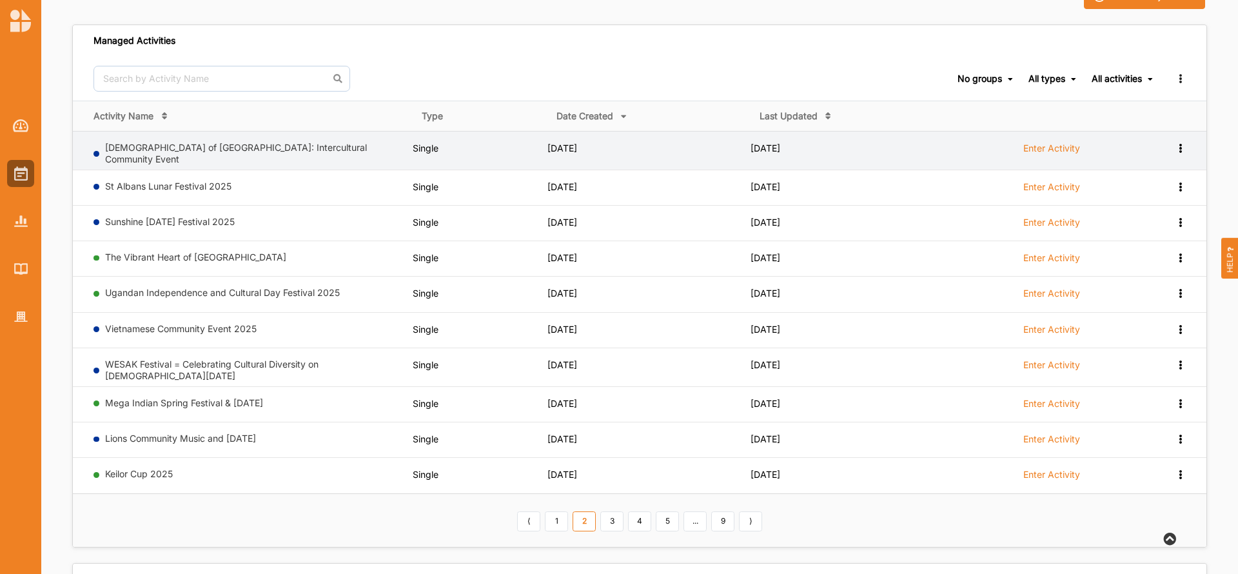
click at [1070, 148] on label "Enter Activity" at bounding box center [1051, 149] width 57 height 12
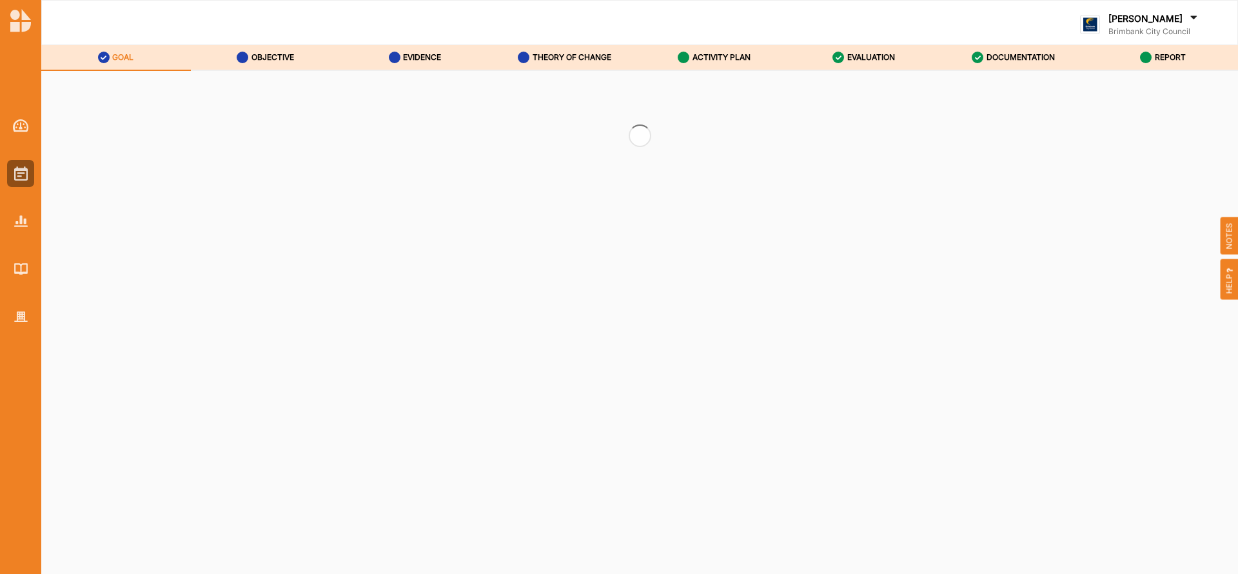
select select "2"
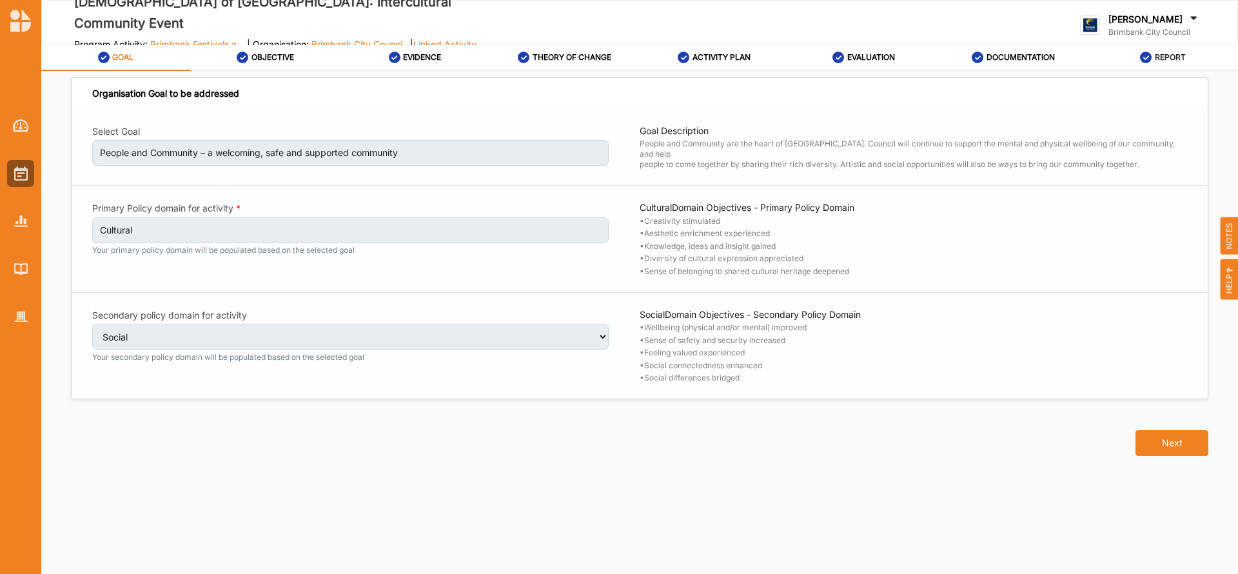
click at [1162, 57] on label "REPORT" at bounding box center [1170, 57] width 31 height 10
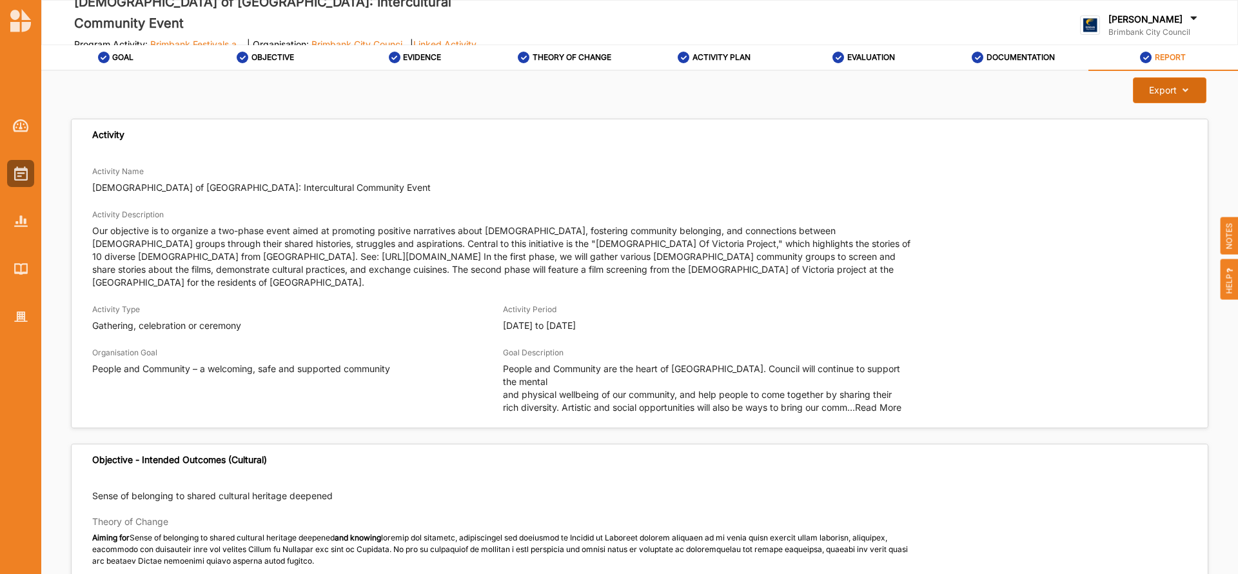
click at [1179, 87] on icon at bounding box center [1182, 90] width 11 height 9
click at [1169, 117] on label "Download Report" at bounding box center [1159, 116] width 73 height 9
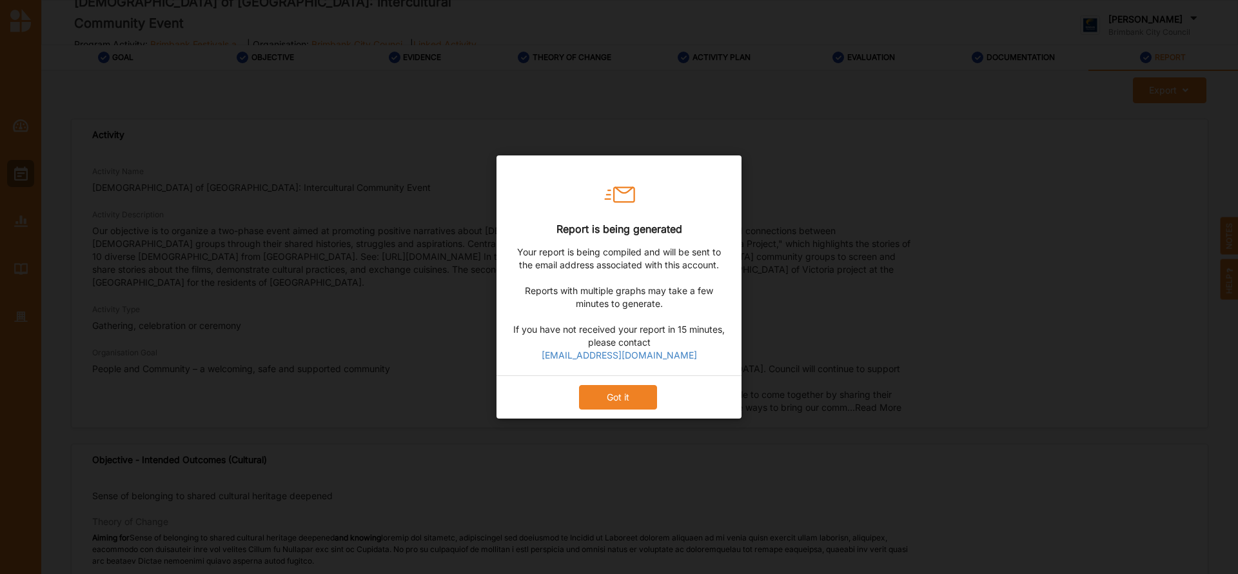
click at [635, 395] on button "Got it" at bounding box center [618, 397] width 78 height 25
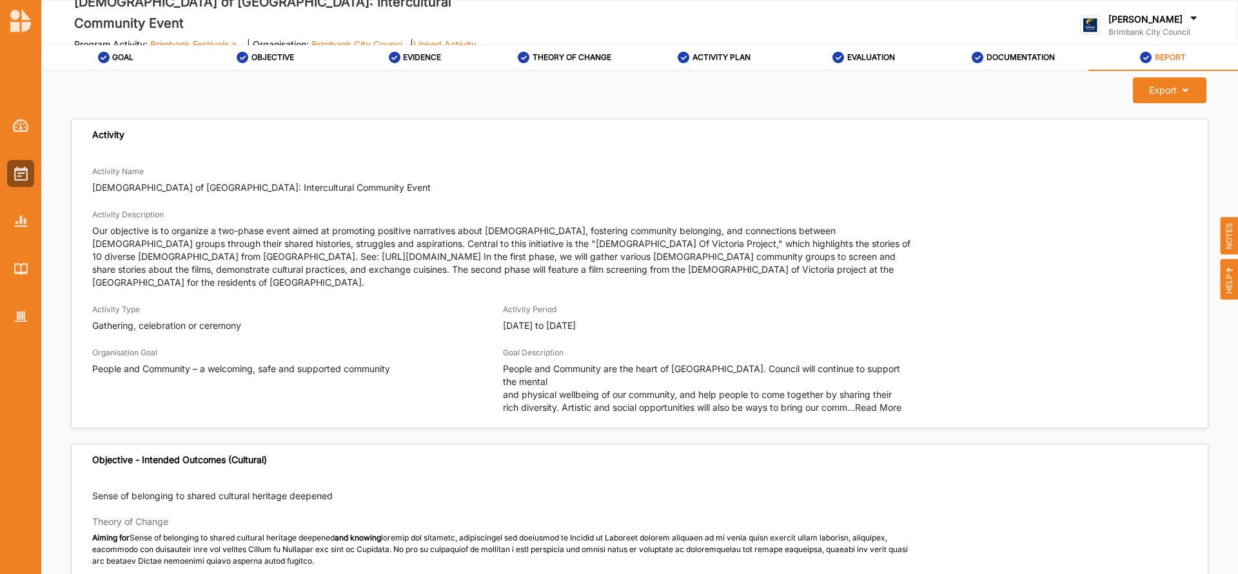
click at [1194, 15] on icon at bounding box center [1193, 20] width 13 height 14
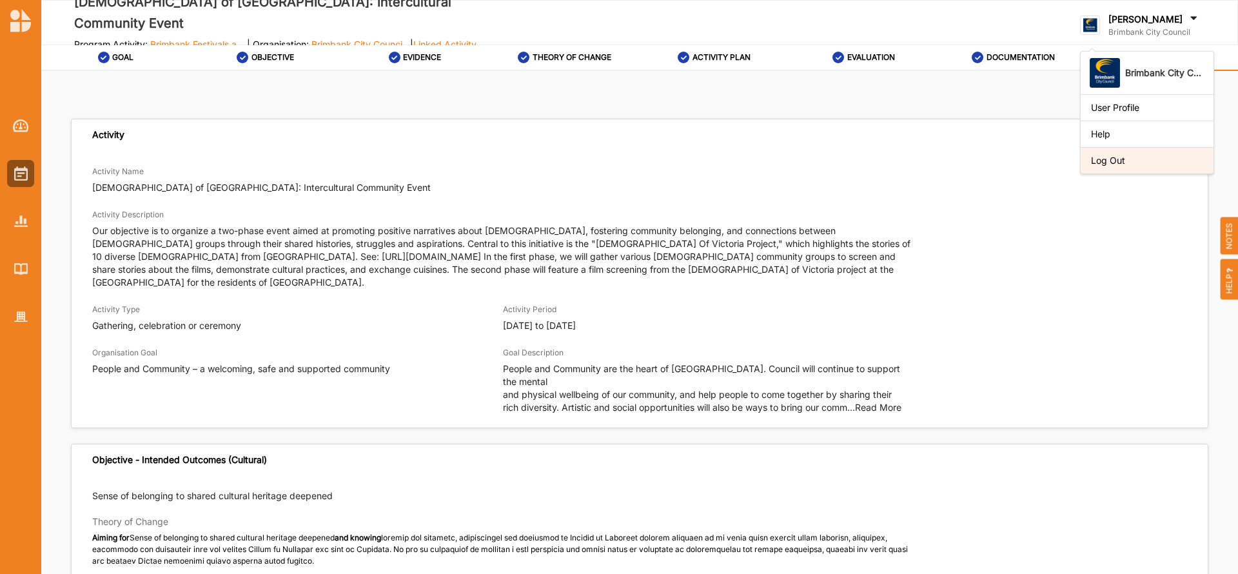
click at [1109, 159] on div "Log Out" at bounding box center [1147, 161] width 112 height 12
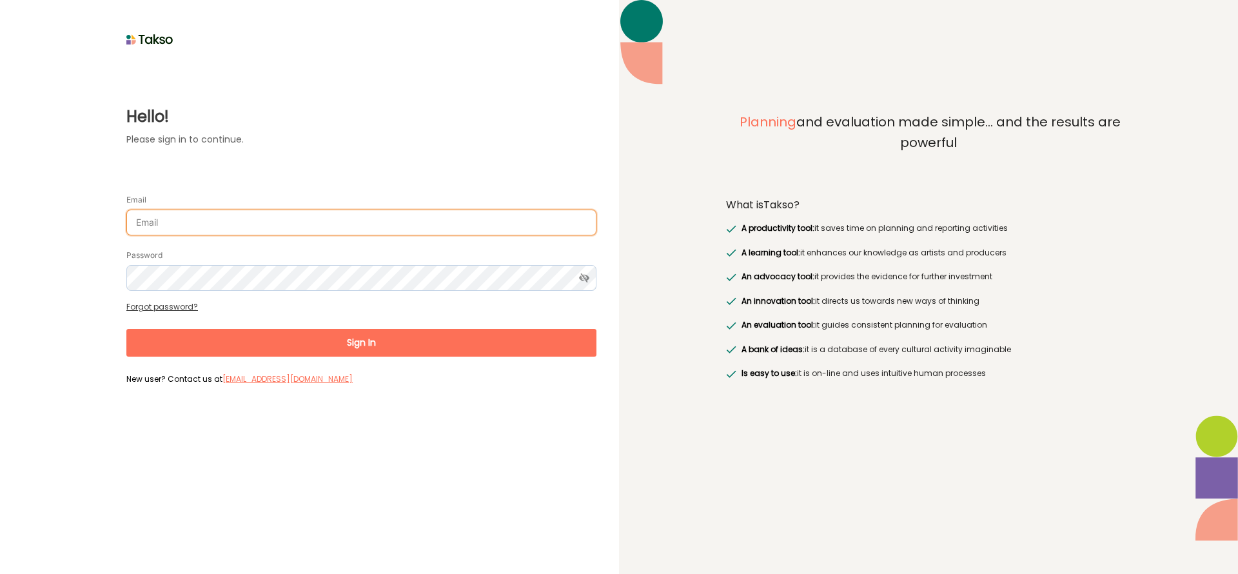
type input "[EMAIL_ADDRESS][DOMAIN_NAME]"
